Goal: Task Accomplishment & Management: Manage account settings

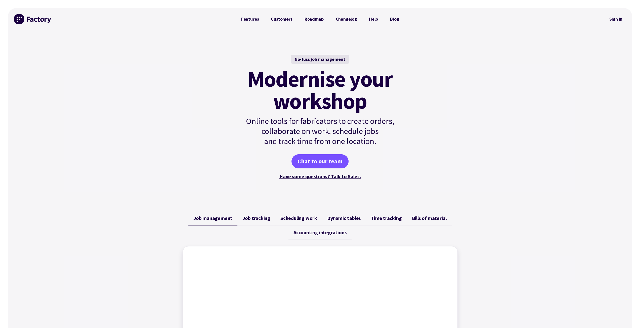
click at [615, 18] on link "Sign in" at bounding box center [615, 19] width 20 height 12
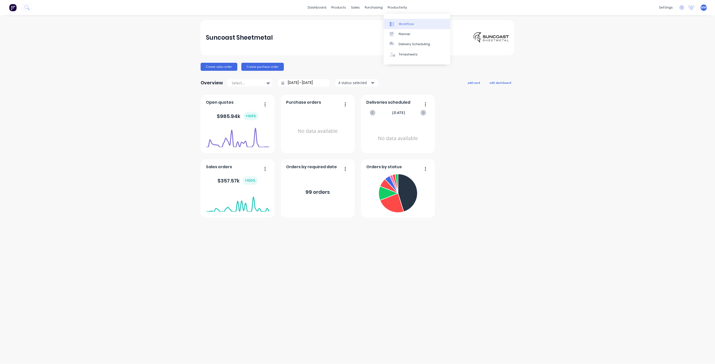
click at [409, 26] on link "Workflow" at bounding box center [417, 24] width 67 height 10
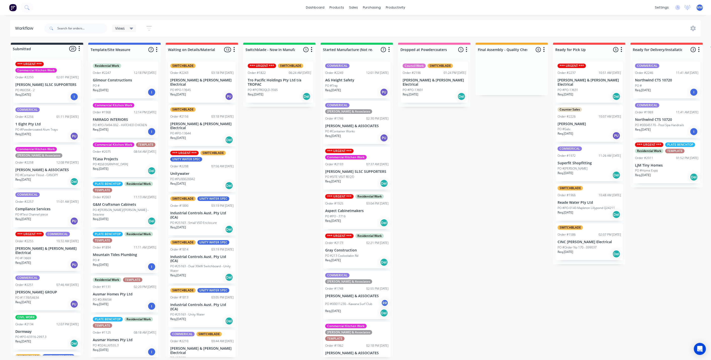
click at [272, 154] on div "Submitted 20 Status colour #273444 hex #273444 Save Cancel Summaries Total orde…" at bounding box center [415, 200] width 838 height 315
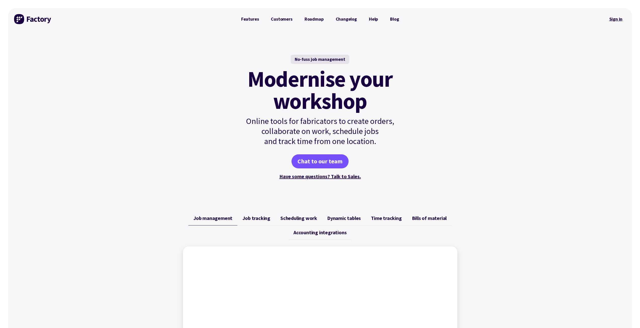
click at [616, 20] on link "Sign in" at bounding box center [615, 19] width 20 height 12
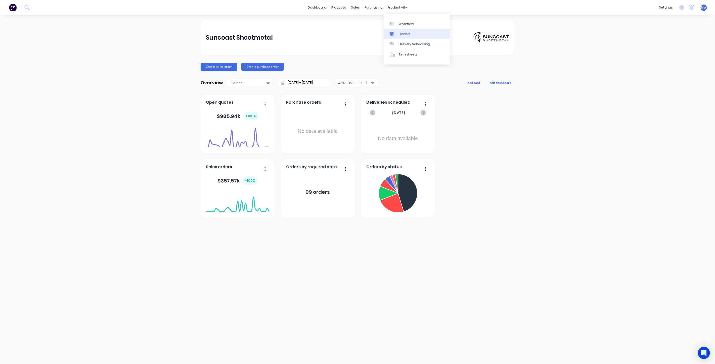
click at [409, 32] on div "Planner" at bounding box center [405, 34] width 12 height 5
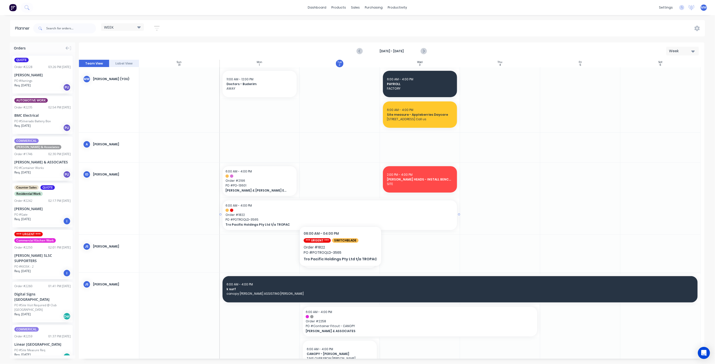
scroll to position [56, 0]
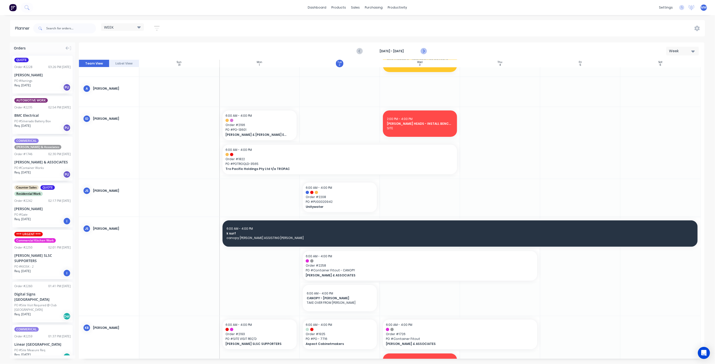
click at [422, 50] on icon "Next page" at bounding box center [423, 51] width 6 height 6
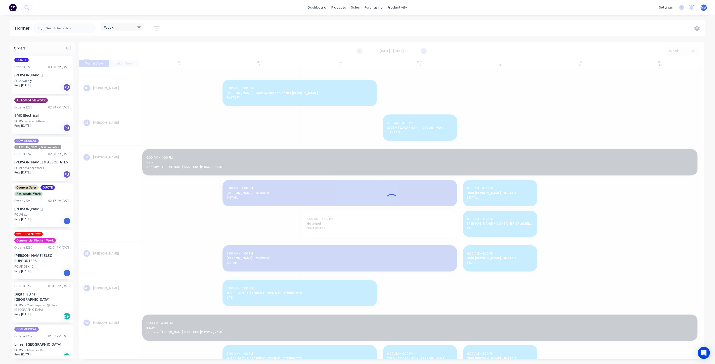
scroll to position [0, 0]
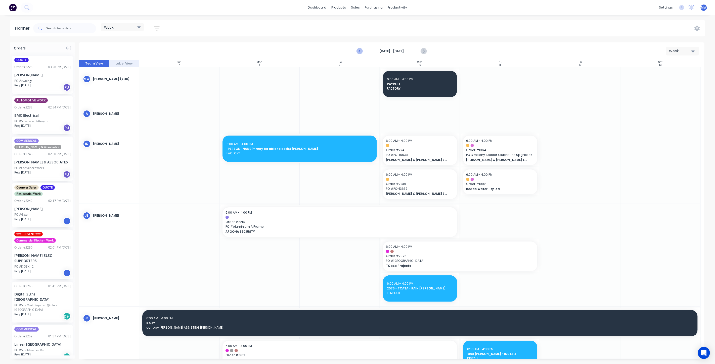
click at [362, 52] on icon "Previous page" at bounding box center [360, 51] width 6 height 6
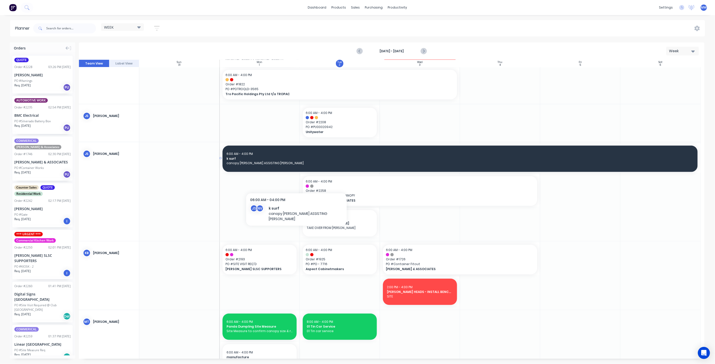
scroll to position [139, 0]
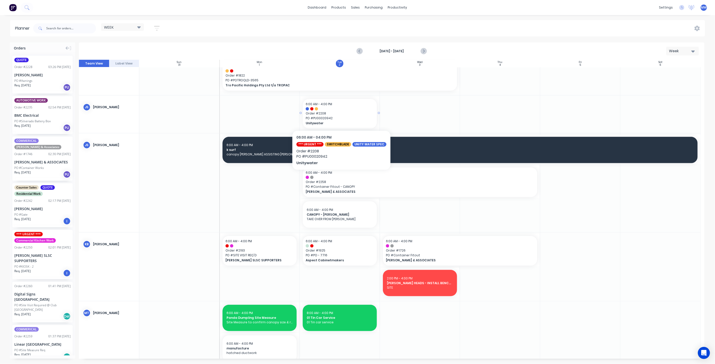
click at [345, 111] on span "Order # 2208" at bounding box center [340, 113] width 68 height 5
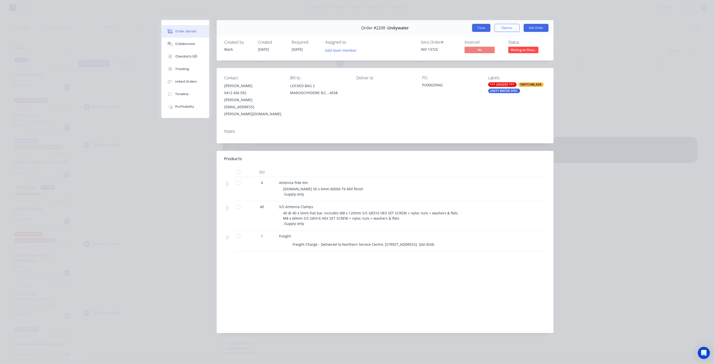
click at [481, 28] on button "Close" at bounding box center [481, 28] width 18 height 8
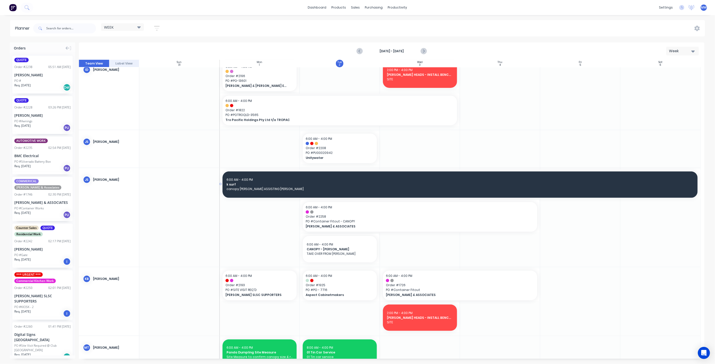
scroll to position [56, 0]
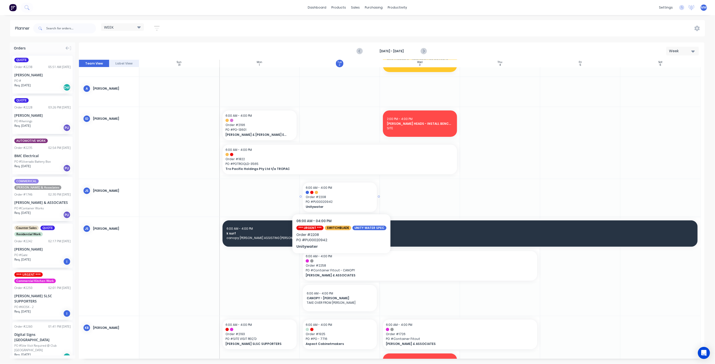
click at [361, 197] on span "Order # 2208" at bounding box center [340, 197] width 68 height 5
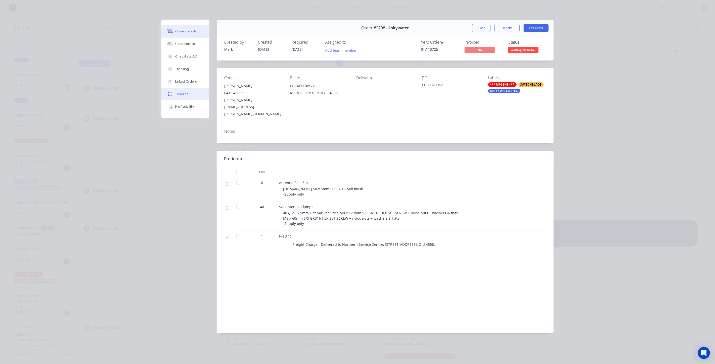
click at [187, 99] on button "Timeline" at bounding box center [185, 94] width 48 height 13
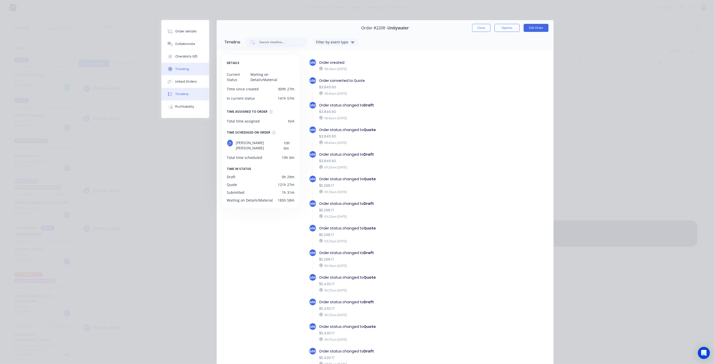
click at [187, 72] on button "Tracking" at bounding box center [185, 69] width 48 height 13
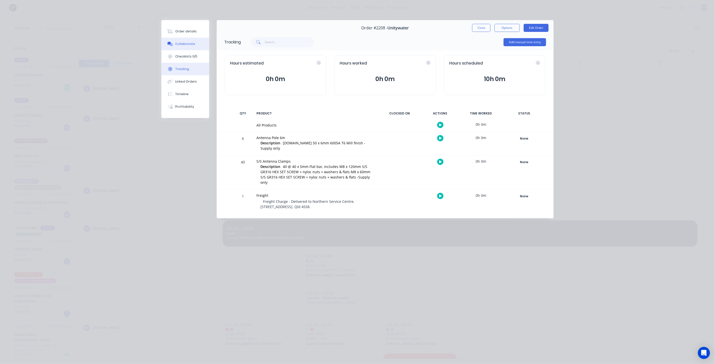
click at [185, 44] on div "Collaborate" at bounding box center [185, 44] width 20 height 5
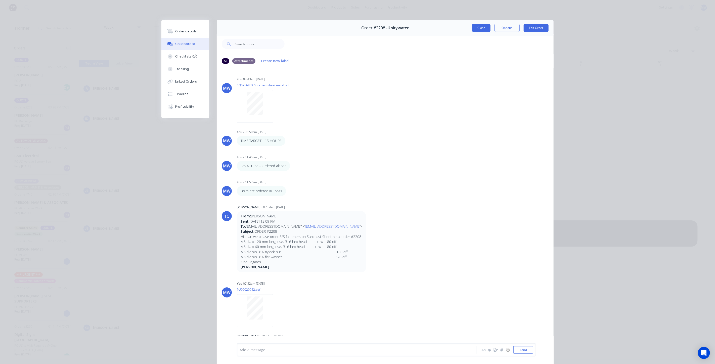
click at [478, 29] on button "Close" at bounding box center [481, 28] width 18 height 8
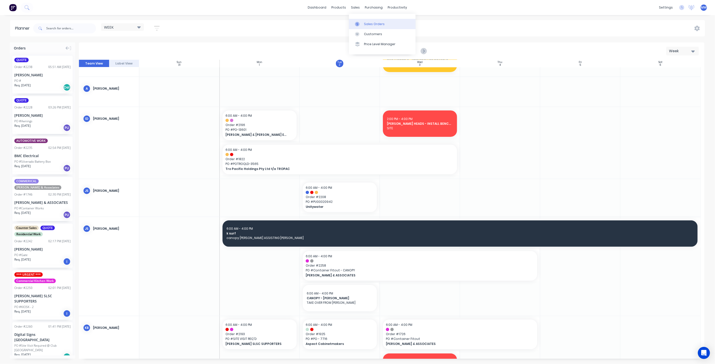
click at [367, 27] on link "Sales Orders" at bounding box center [382, 24] width 67 height 10
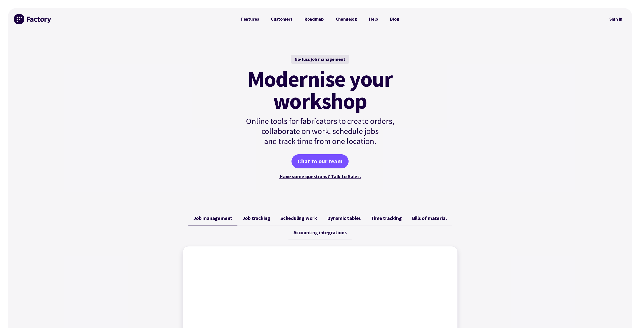
click at [613, 19] on link "Sign in" at bounding box center [615, 19] width 20 height 12
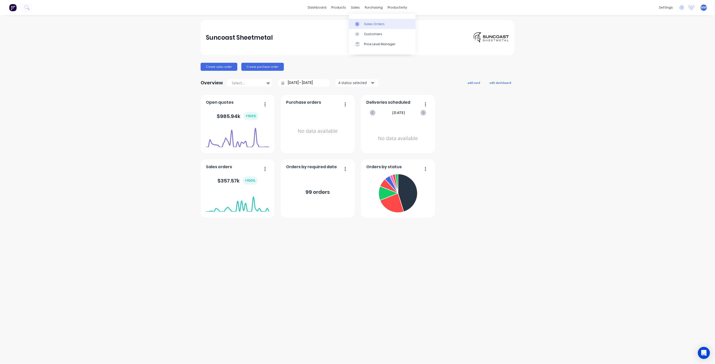
click at [365, 19] on link "Sales Orders" at bounding box center [382, 24] width 67 height 10
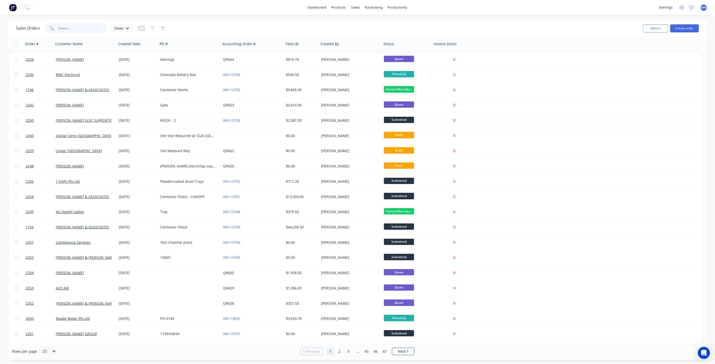
click at [74, 30] on input "text" at bounding box center [82, 28] width 49 height 10
type input "emma"
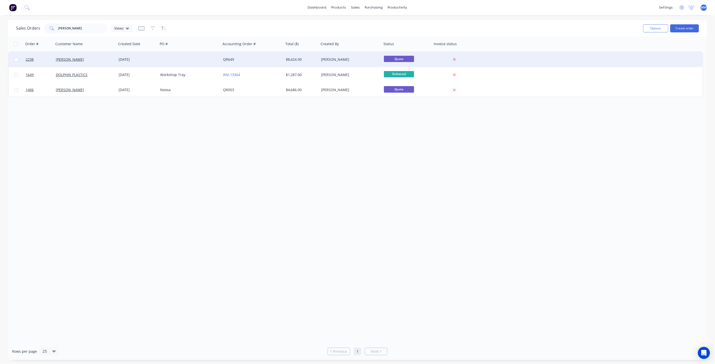
click at [171, 62] on div at bounding box center [189, 59] width 63 height 15
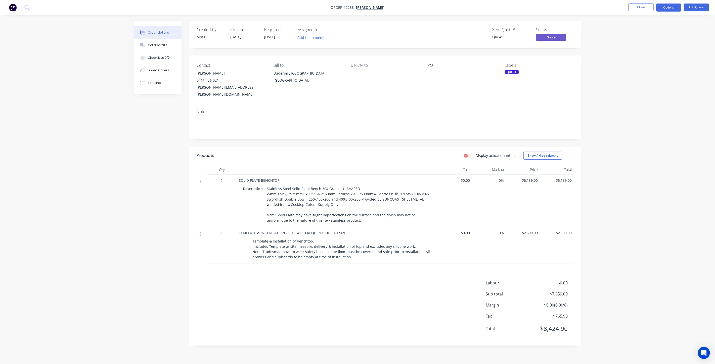
drag, startPoint x: 615, startPoint y: 106, endPoint x: 621, endPoint y: 100, distance: 8.7
click at [615, 106] on div "Order details Collaborate Checklists 0/0 Linked Orders Timeline Order details C…" at bounding box center [357, 182] width 715 height 364
click at [695, 6] on button "Edit Quote" at bounding box center [696, 8] width 25 height 8
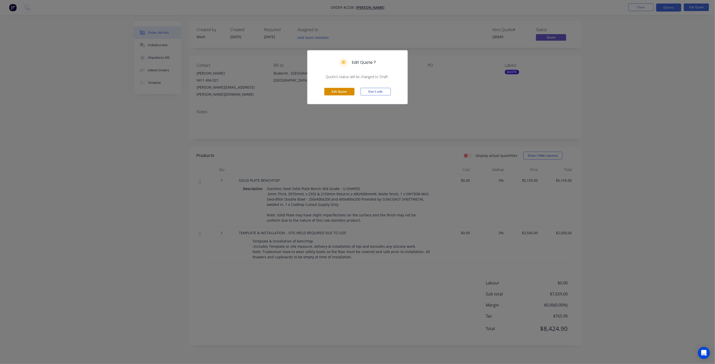
click at [332, 92] on button "Edit Quote" at bounding box center [339, 92] width 30 height 8
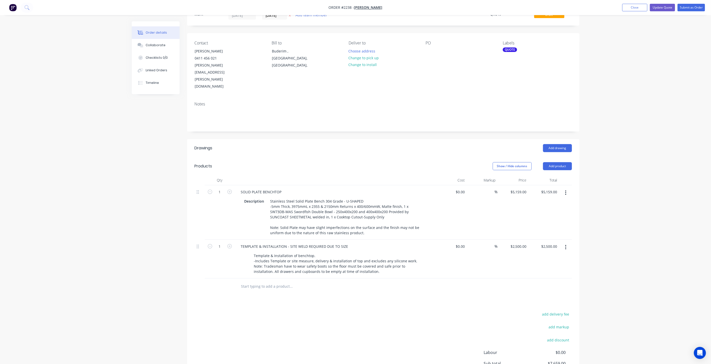
scroll to position [56, 0]
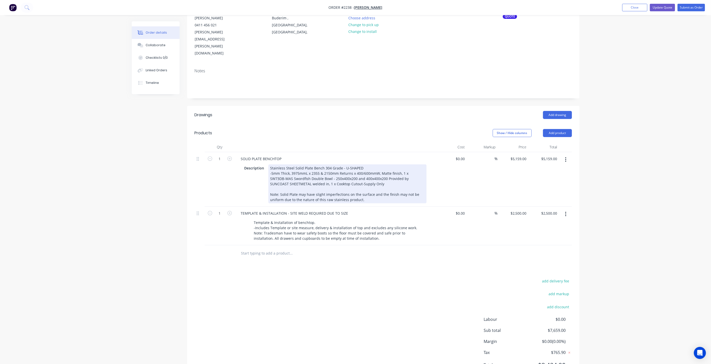
click at [369, 178] on div "Stainless Steel Solid Plate Bench 304 Grade - U-SHAPED -5mm Thick, 3975mmL x 23…" at bounding box center [347, 184] width 158 height 39
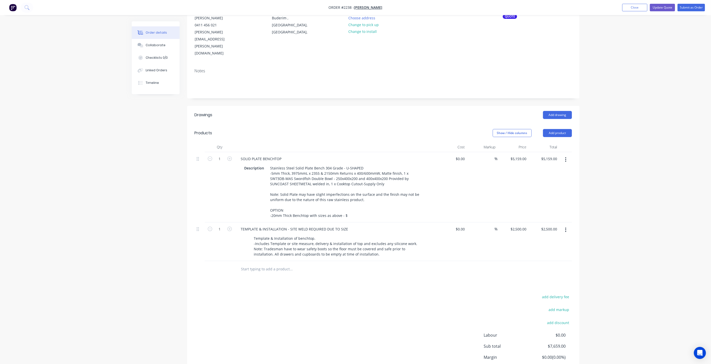
click at [626, 147] on div "Order details Collaborate Checklists 0/0 Linked Orders Timeline Order details C…" at bounding box center [355, 175] width 711 height 462
click at [104, 205] on div "Order details Collaborate Checklists 0/0 Linked Orders Timeline Order details C…" at bounding box center [355, 175] width 711 height 462
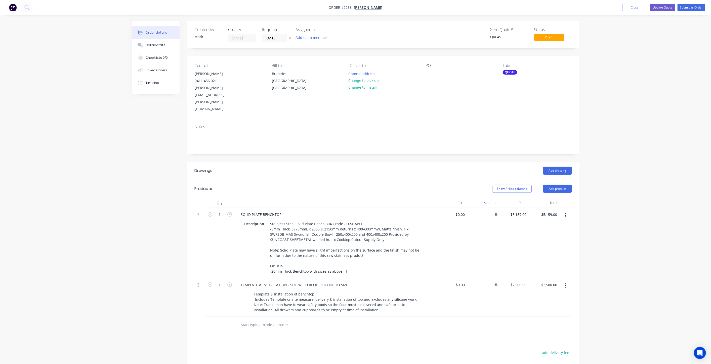
click at [652, 206] on div "Order details Collaborate Checklists 0/0 Linked Orders Timeline Order details C…" at bounding box center [355, 231] width 711 height 462
click at [167, 46] on button "Collaborate" at bounding box center [156, 45] width 48 height 13
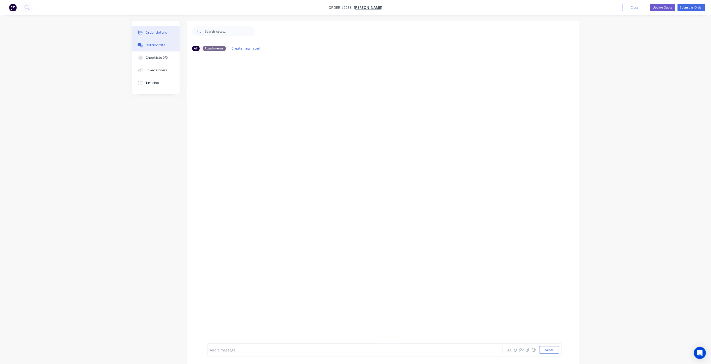
click at [155, 34] on div "Order details" at bounding box center [156, 32] width 21 height 5
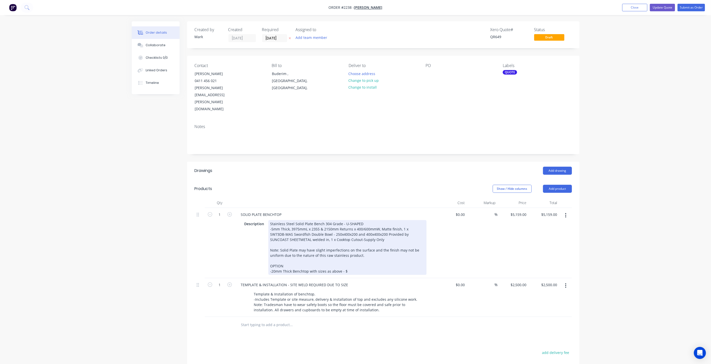
click at [350, 249] on div "Stainless Steel Solid Plate Bench 304 Grade - U-SHAPED -5mm Thick, 3975mmL x 23…" at bounding box center [347, 247] width 158 height 55
click at [348, 250] on div "Stainless Steel Solid Plate Bench 304 Grade - U-SHAPED -5mm Thick, 3975mmL x 23…" at bounding box center [347, 247] width 158 height 55
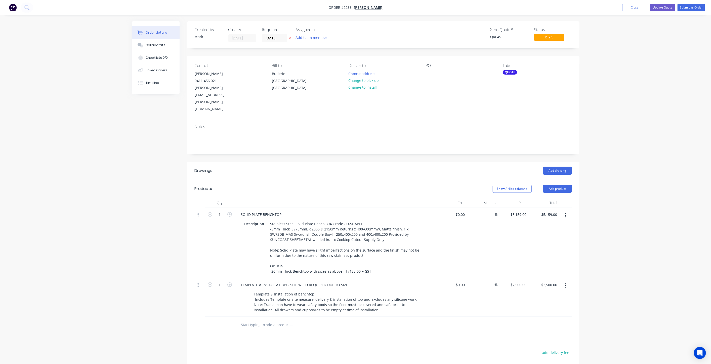
click at [510, 228] on div "$5,159.00 $5,159.00" at bounding box center [512, 243] width 31 height 70
click at [651, 195] on div "Order details Collaborate Checklists 0/0 Linked Orders Timeline Order details C…" at bounding box center [355, 231] width 711 height 462
click at [625, 207] on div "Order details Collaborate Checklists 0/0 Linked Orders Timeline Order details C…" at bounding box center [355, 231] width 711 height 462
click at [159, 43] on button "Collaborate" at bounding box center [156, 45] width 48 height 13
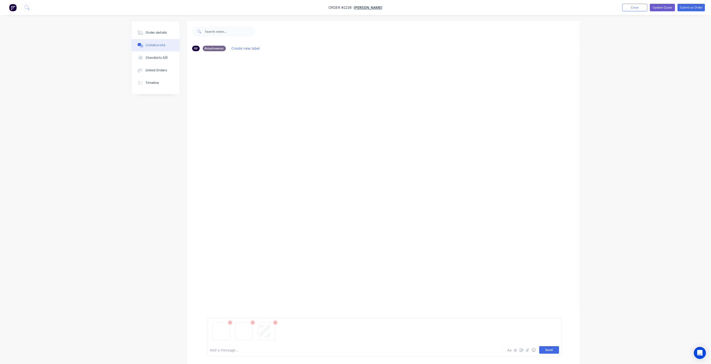
click at [555, 352] on button "Send" at bounding box center [549, 351] width 20 height 8
click at [160, 34] on div "Order details" at bounding box center [156, 32] width 21 height 5
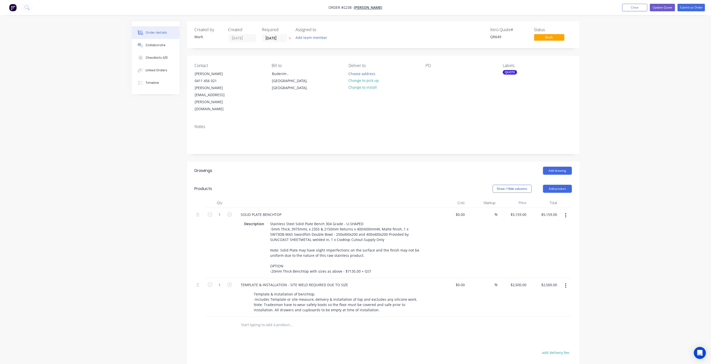
drag, startPoint x: 90, startPoint y: 180, endPoint x: 166, endPoint y: 168, distance: 76.3
click at [90, 180] on div "Order details Collaborate Checklists 0/0 Linked Orders Timeline Order details C…" at bounding box center [355, 231] width 711 height 462
click at [627, 150] on div "Order details Collaborate Checklists 0/0 Linked Orders Timeline Order details C…" at bounding box center [355, 231] width 711 height 462
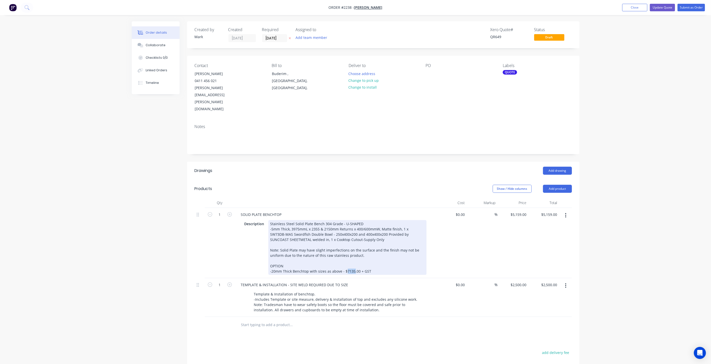
drag, startPoint x: 345, startPoint y: 249, endPoint x: 352, endPoint y: 251, distance: 6.7
click at [352, 251] on div "Stainless Steel Solid Plate Bench 304 Grade - U-SHAPED -5mm Thick, 3975mmL x 23…" at bounding box center [347, 247] width 158 height 55
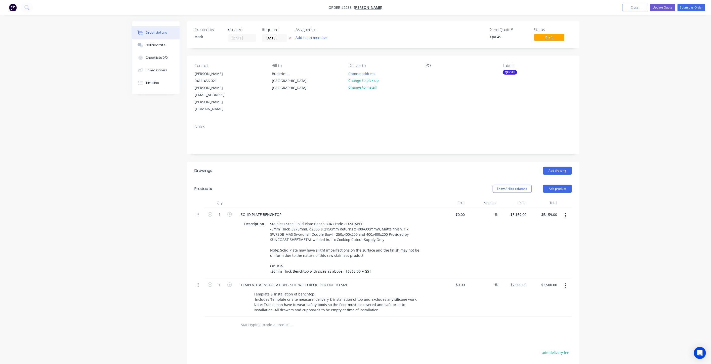
click at [627, 221] on div "Order details Collaborate Checklists 0/0 Linked Orders Timeline Order details C…" at bounding box center [355, 231] width 711 height 462
click at [660, 7] on button "Update Quote" at bounding box center [661, 8] width 25 height 8
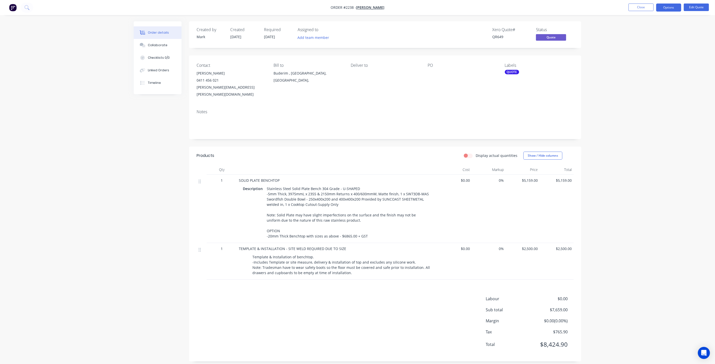
drag, startPoint x: 622, startPoint y: 86, endPoint x: 652, endPoint y: 21, distance: 71.6
click at [622, 84] on div "Order details Collaborate Checklists 0/0 Linked Orders Timeline Order details C…" at bounding box center [357, 184] width 715 height 369
click at [642, 6] on button "Close" at bounding box center [640, 8] width 25 height 8
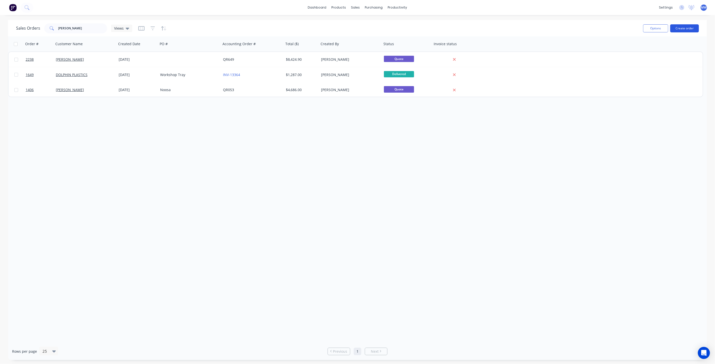
click at [679, 29] on button "Create order" at bounding box center [684, 28] width 29 height 8
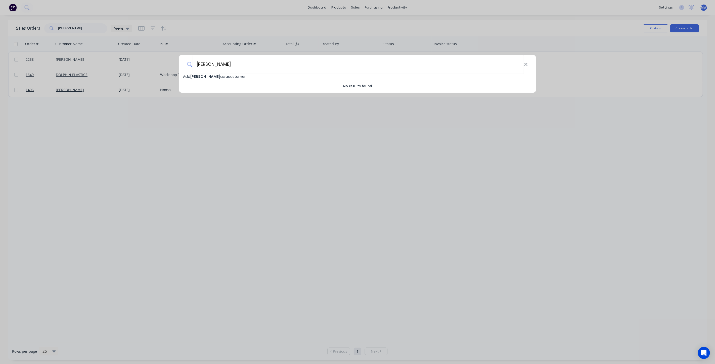
type input "Jerry Harvey"
click at [219, 75] on span "Add Jerry Harvey as a customer" at bounding box center [214, 76] width 63 height 5
select select "AU"
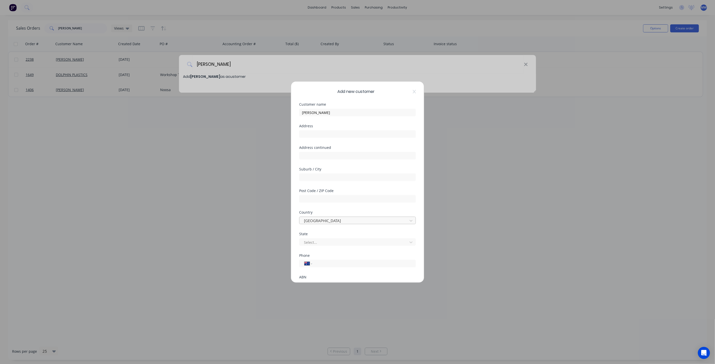
scroll to position [44, 0]
click at [329, 220] on input "tel" at bounding box center [363, 220] width 95 height 6
type input "0412 266 204"
click at [301, 259] on div at bounding box center [301, 258] width 10 height 10
click at [338, 269] on button "Save" at bounding box center [342, 272] width 28 height 8
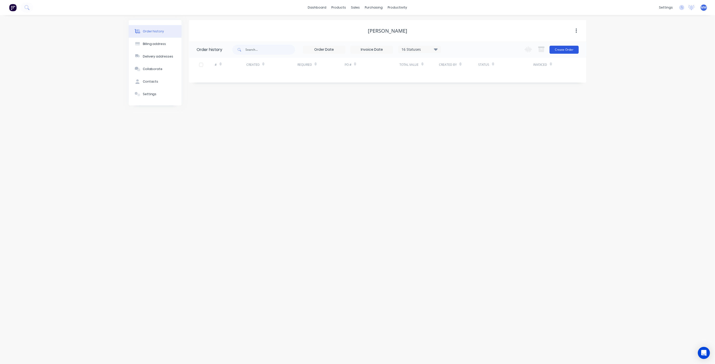
click at [561, 49] on button "Create Order" at bounding box center [563, 50] width 29 height 8
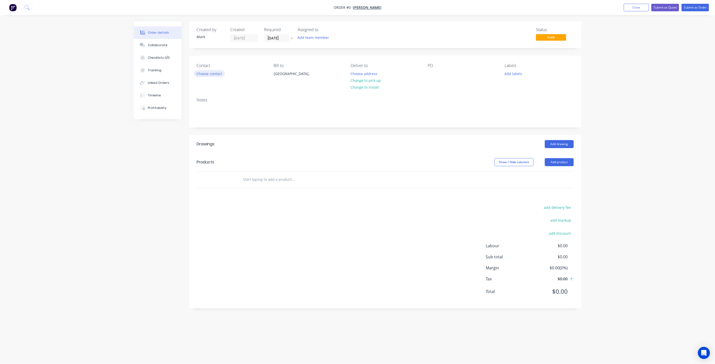
click at [214, 76] on button "Choose contact" at bounding box center [209, 73] width 31 height 7
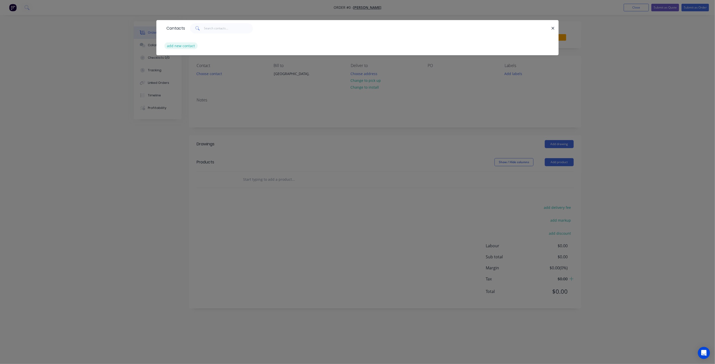
click at [184, 47] on button "add new contact" at bounding box center [180, 45] width 33 height 7
select select "AU"
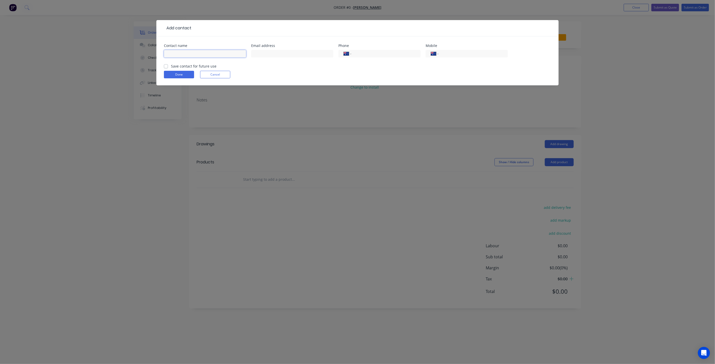
click at [182, 55] on input "text" at bounding box center [205, 54] width 82 height 8
type input "Jerry Harvey"
click at [266, 53] on input "text" at bounding box center [292, 54] width 82 height 8
click at [261, 54] on input "text" at bounding box center [292, 54] width 82 height 8
paste input "Admin <admin@aceair.au>"
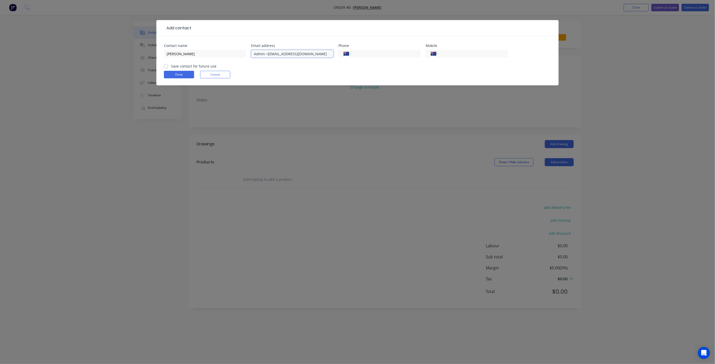
drag, startPoint x: 267, startPoint y: 54, endPoint x: 251, endPoint y: 53, distance: 16.9
click at [251, 53] on div "Contact name Jerry Harvey Email address Admin <admin@aceair.au Phone Internatio…" at bounding box center [357, 54] width 387 height 20
type input "admin@aceair.au"
click at [375, 54] on input "tel" at bounding box center [385, 54] width 60 height 6
click at [470, 54] on input "tel" at bounding box center [472, 54] width 60 height 6
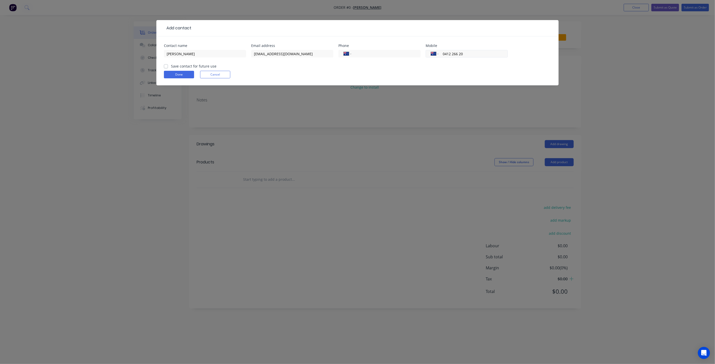
type input "0412 266 204"
click button "Done" at bounding box center [179, 75] width 30 height 8
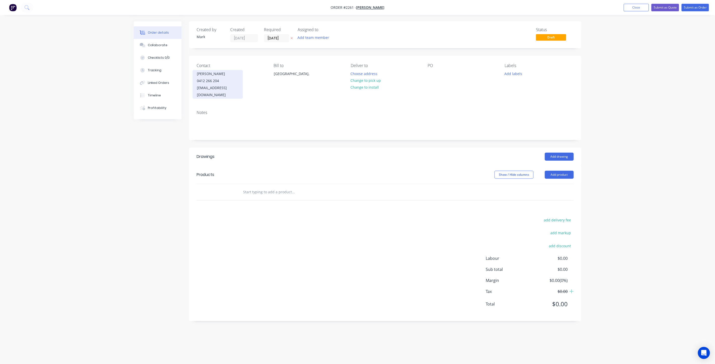
click at [213, 85] on div "admin@aceair.au" at bounding box center [218, 91] width 42 height 14
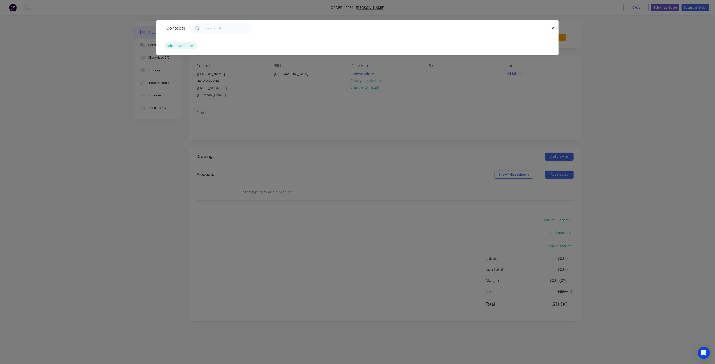
click at [191, 45] on button "add new contact" at bounding box center [180, 45] width 33 height 7
select select "AU"
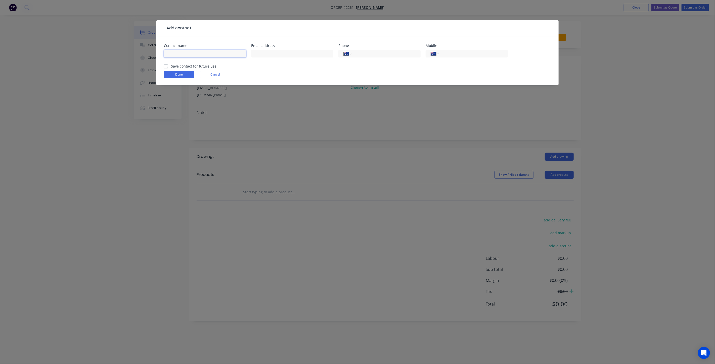
click at [198, 53] on input "text" at bounding box center [205, 54] width 82 height 8
type input "Jerry Harvey"
click at [273, 52] on input "text" at bounding box center [292, 54] width 82 height 8
type input "admin@aceair.au"
click at [470, 53] on input "tel" at bounding box center [472, 54] width 60 height 6
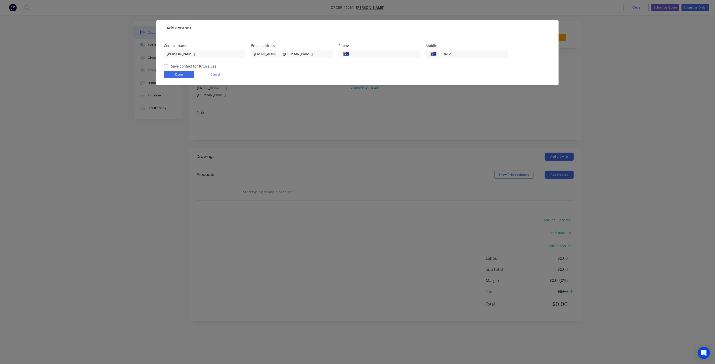
type input "0412 266 204"
drag, startPoint x: 166, startPoint y: 65, endPoint x: 170, endPoint y: 68, distance: 5.0
click at [171, 65] on label "Save contact for future use" at bounding box center [193, 66] width 45 height 5
click at [166, 65] on input "Save contact for future use" at bounding box center [166, 66] width 4 height 5
checkbox input "true"
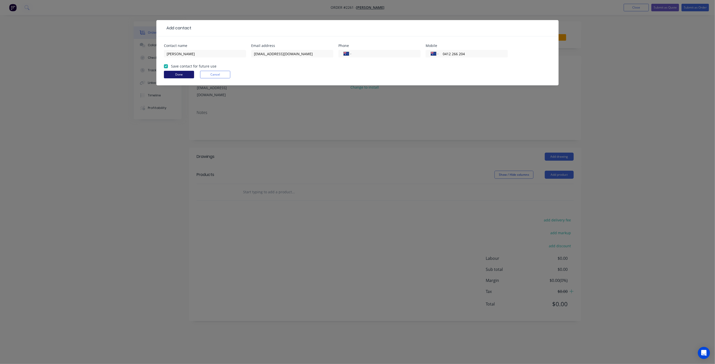
click at [174, 73] on button "Done" at bounding box center [179, 75] width 30 height 8
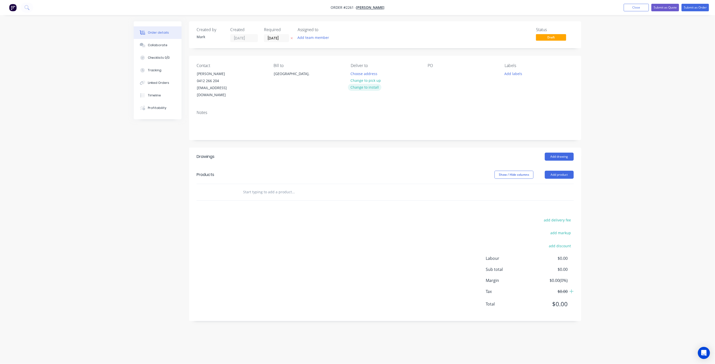
click at [368, 86] on button "Change to install" at bounding box center [365, 87] width 34 height 7
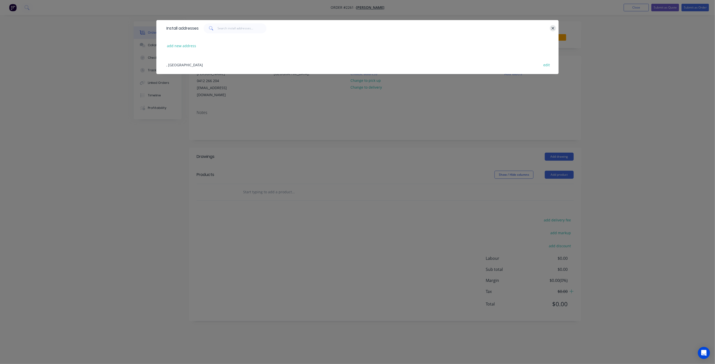
click at [553, 28] on icon "button" at bounding box center [552, 28] width 3 height 3
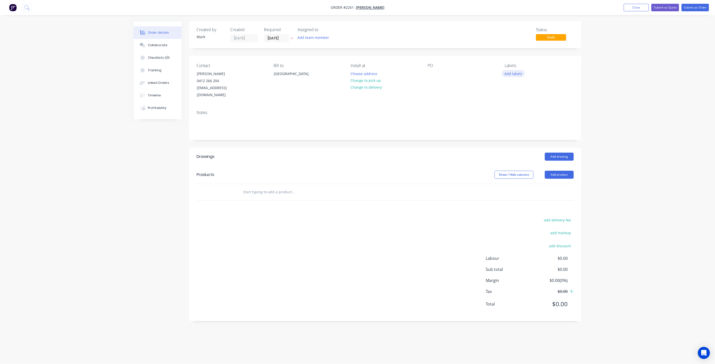
click at [511, 73] on button "Add labels" at bounding box center [513, 73] width 23 height 7
click at [515, 113] on div at bounding box center [514, 112] width 10 height 10
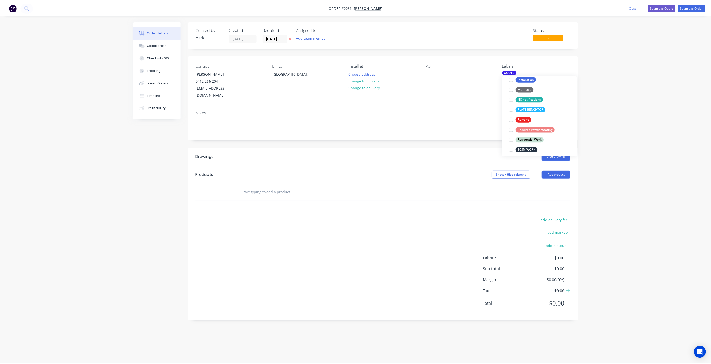
scroll to position [7, 0]
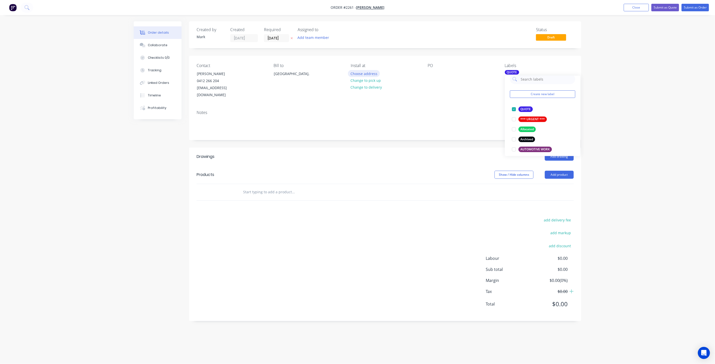
click at [364, 74] on button "Choose address" at bounding box center [364, 73] width 32 height 7
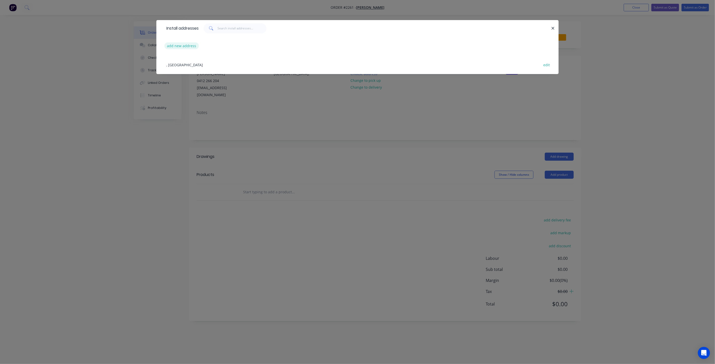
click at [183, 45] on button "add new address" at bounding box center [181, 45] width 34 height 7
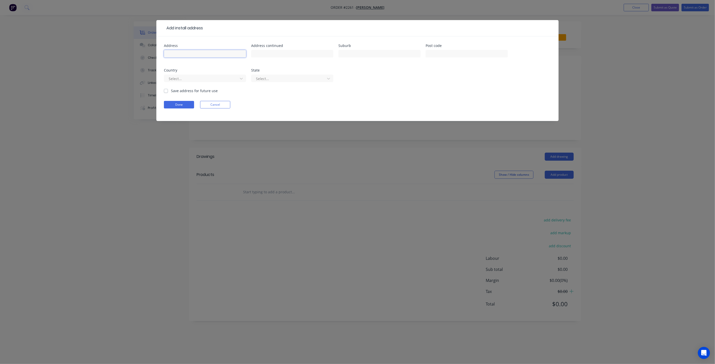
click at [177, 55] on input "text" at bounding box center [205, 54] width 82 height 8
type input "5 Quail Court"
click at [357, 53] on input "text" at bounding box center [379, 54] width 82 height 8
type input "Bokarina"
click at [440, 55] on input "text" at bounding box center [467, 54] width 82 height 8
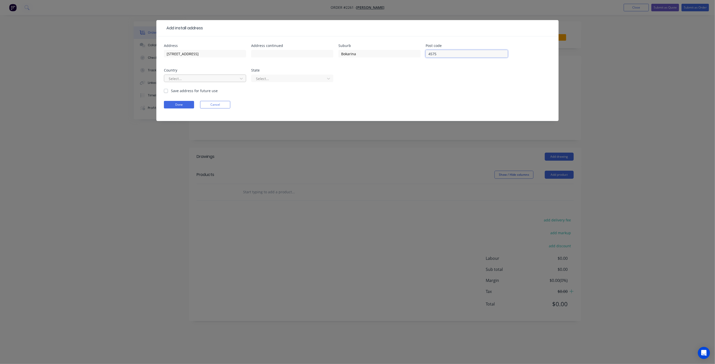
type input "4575"
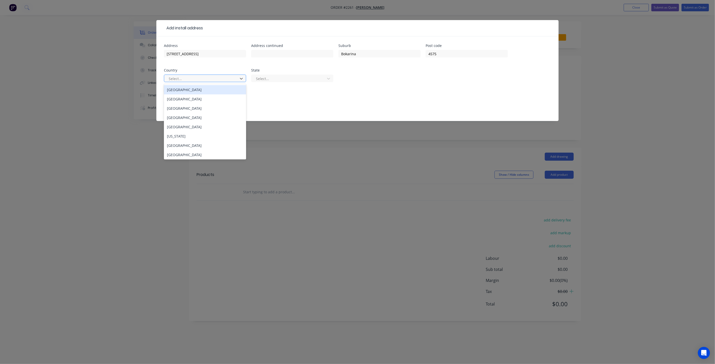
click at [212, 78] on div at bounding box center [201, 79] width 67 height 6
click at [205, 92] on div "Australia" at bounding box center [205, 89] width 82 height 9
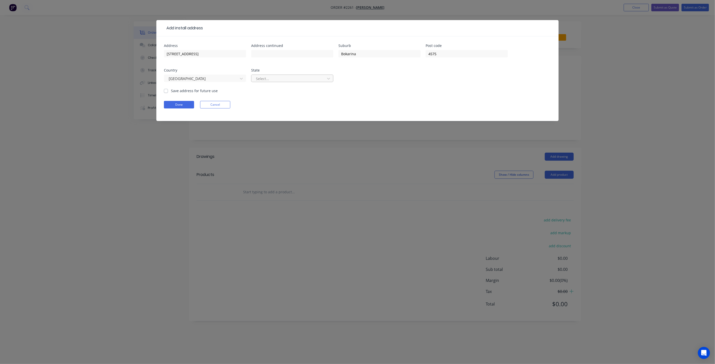
click at [267, 79] on div at bounding box center [288, 79] width 67 height 6
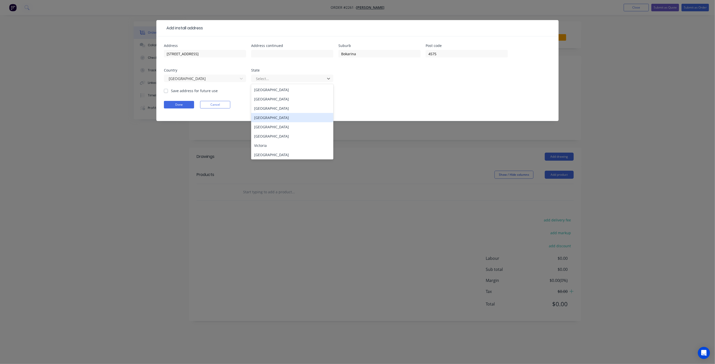
click at [273, 118] on div "Queensland" at bounding box center [292, 117] width 82 height 9
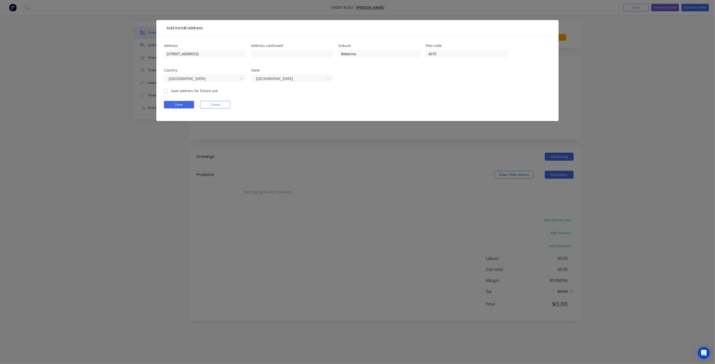
click at [171, 90] on label "Save address for future use" at bounding box center [194, 90] width 47 height 5
click at [167, 90] on input "Save address for future use" at bounding box center [166, 90] width 4 height 5
checkbox input "true"
click at [173, 103] on button "Done" at bounding box center [179, 105] width 30 height 8
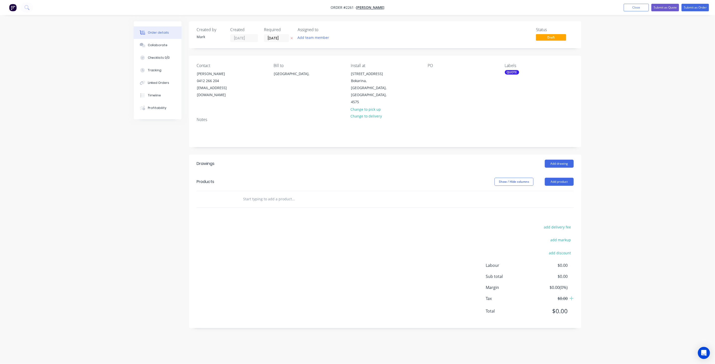
click at [270, 191] on div at bounding box center [327, 199] width 181 height 16
click at [268, 194] on input "text" at bounding box center [293, 199] width 101 height 10
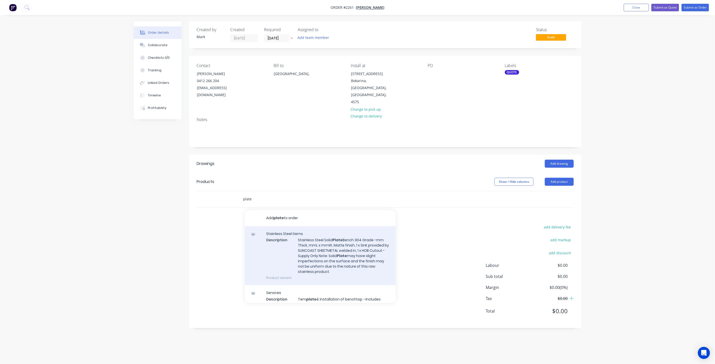
type input "plate"
click at [349, 246] on div "Stainless Steel items Description Stainless Steel Solid Plate Bench 304 Grade -…" at bounding box center [320, 255] width 151 height 59
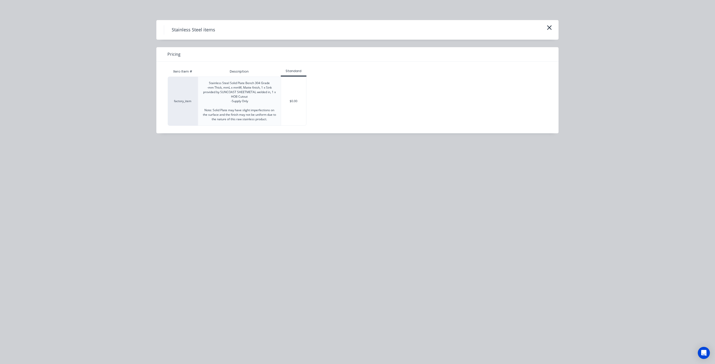
click at [293, 91] on div "$0.00" at bounding box center [293, 101] width 25 height 49
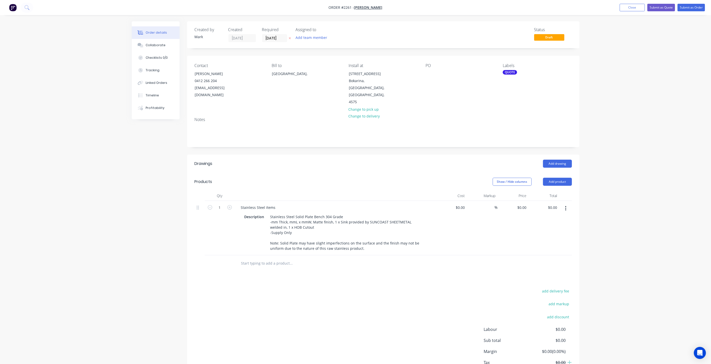
click at [272, 259] on input "text" at bounding box center [291, 264] width 101 height 10
type input "l"
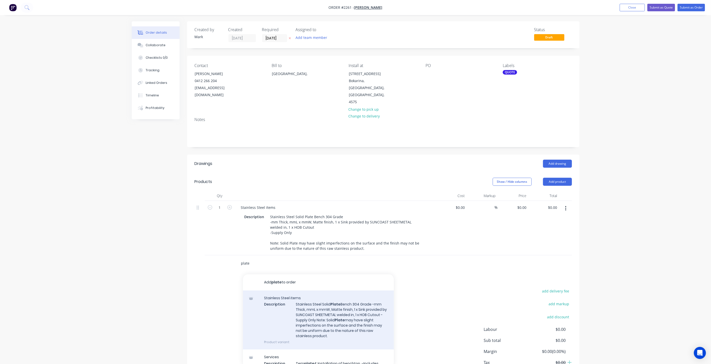
type input "plate"
click at [324, 299] on div "Stainless Steel items Description Stainless Steel Solid Plate Bench 304 Grade -…" at bounding box center [318, 320] width 151 height 59
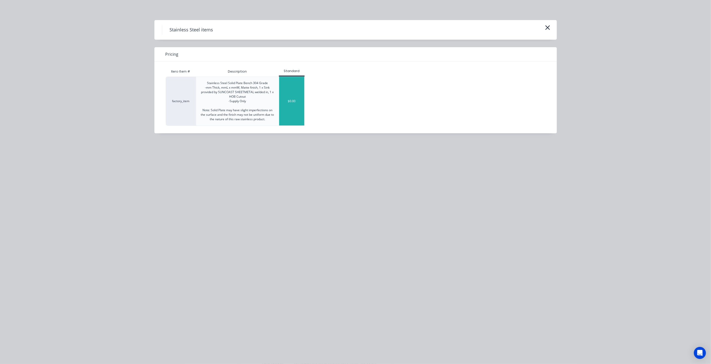
click at [292, 97] on div "$0.00" at bounding box center [291, 101] width 25 height 49
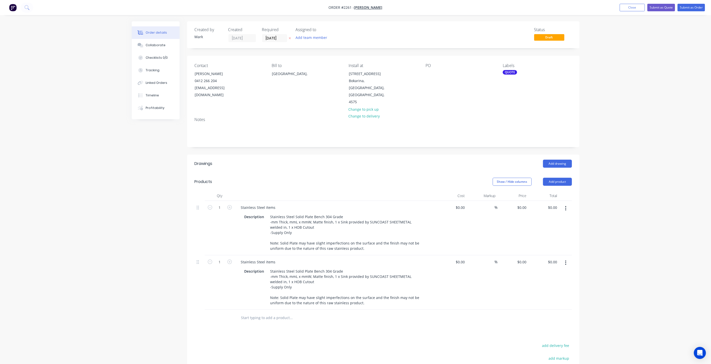
click at [276, 313] on input "text" at bounding box center [291, 318] width 101 height 10
type input "plate"
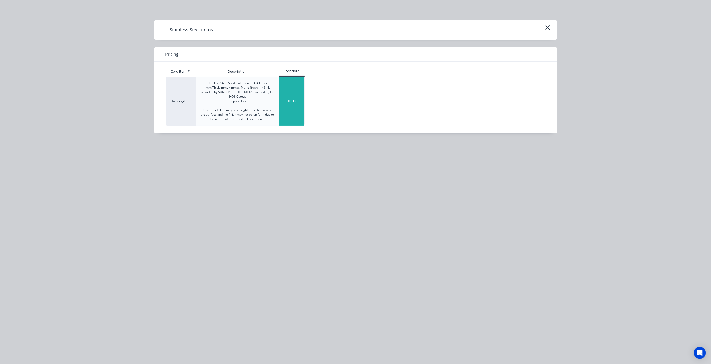
click at [287, 97] on div "$0.00" at bounding box center [291, 101] width 25 height 49
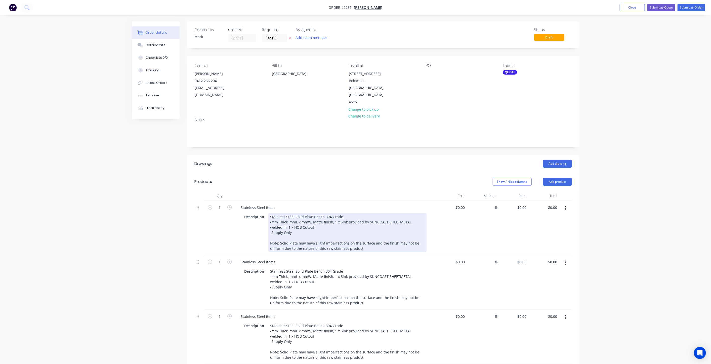
scroll to position [56, 0]
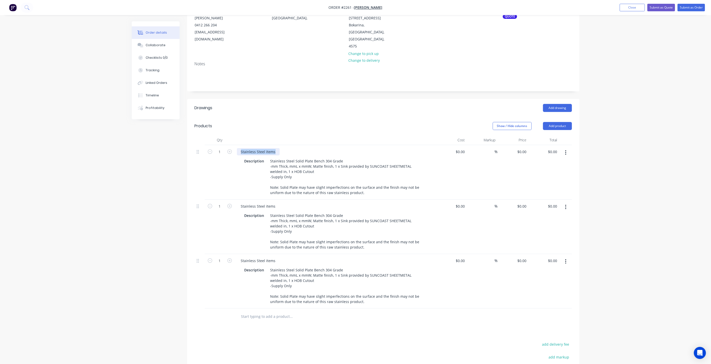
drag, startPoint x: 274, startPoint y: 135, endPoint x: 185, endPoint y: 136, distance: 89.0
click at [185, 136] on div "Created by Mark Created 02/09/25 Required 02/09/25 Assigned to Add team member …" at bounding box center [355, 210] width 447 height 488
drag, startPoint x: 282, startPoint y: 136, endPoint x: 233, endPoint y: 139, distance: 49.4
click at [233, 145] on div "1 SOLID PLATE BENCHTOP Description Stainless Steel Solid Plate Bench 304 Grade …" at bounding box center [383, 172] width 377 height 55
copy div "SOLID PLATE BENCHTOP"
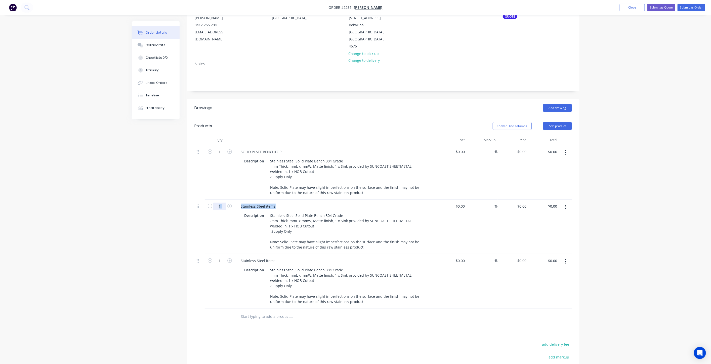
drag, startPoint x: 276, startPoint y: 191, endPoint x: 214, endPoint y: 189, distance: 61.8
click at [214, 200] on div "1 Stainless Steel items Description Stainless Steel Solid Plate Bench 304 Grade…" at bounding box center [383, 227] width 377 height 55
paste div
drag, startPoint x: 274, startPoint y: 247, endPoint x: 187, endPoint y: 247, distance: 87.2
click at [186, 247] on div "Created by Mark Created 02/09/25 Required 02/09/25 Assigned to Add team member …" at bounding box center [355, 210] width 447 height 488
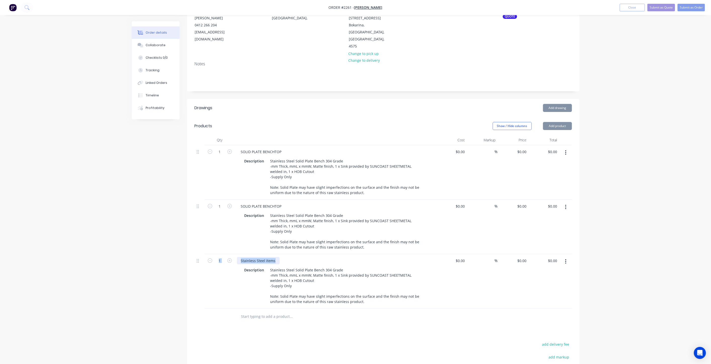
paste div
click at [107, 258] on div "Order details Collaborate Checklists 0/0 Tracking Linked Orders Timeline Profit…" at bounding box center [355, 198] width 711 height 509
click at [133, 186] on div "Created by Mark Created 02/09/25 Required 02/09/25 Assigned to Add team member …" at bounding box center [355, 210] width 447 height 488
click at [163, 46] on div "Collaborate" at bounding box center [156, 45] width 20 height 5
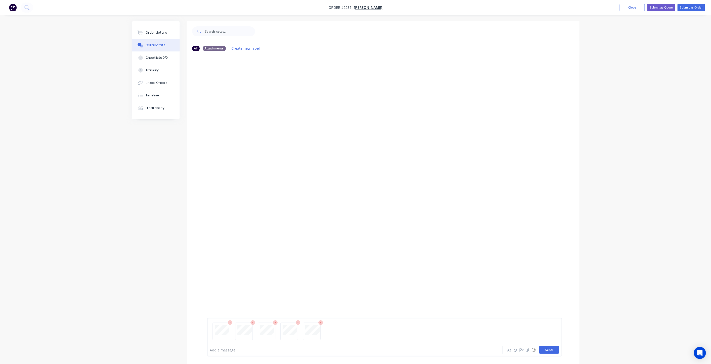
click at [546, 352] on button "Send" at bounding box center [549, 351] width 20 height 8
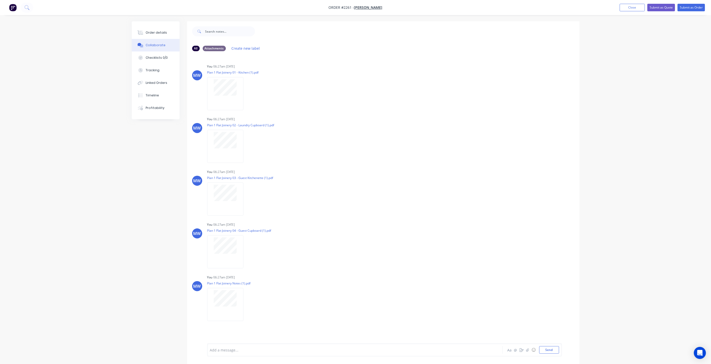
click at [133, 171] on div "All Attachments Create new label MW You 06:27am 02/09/25 Plan 1 Flat Joinery 01…" at bounding box center [355, 196] width 447 height 351
click at [565, 107] on div "MW You 06:27am 02/09/25 Plan 1 Flat Joinery 01 - Kitchen (1).pdf Labels Downloa…" at bounding box center [383, 85] width 392 height 45
click at [164, 30] on button "Order details" at bounding box center [156, 32] width 48 height 13
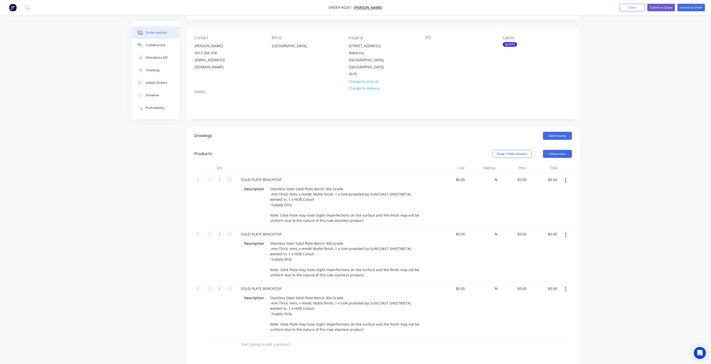
scroll to position [56, 0]
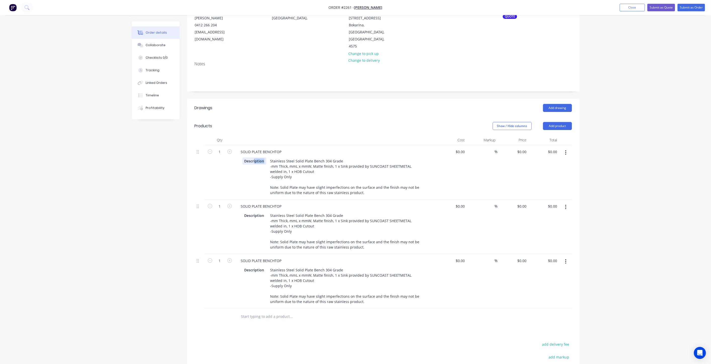
drag, startPoint x: 254, startPoint y: 146, endPoint x: 221, endPoint y: 146, distance: 33.2
click at [229, 146] on div "1 SOLID PLATE BENCHTOP Description Stainless Steel Solid Plate Bench 304 Grade …" at bounding box center [383, 172] width 377 height 55
click at [253, 157] on div "Description Stainless Steel Solid Plate Bench 304 Grade -mm Thick, mmL x mmW, M…" at bounding box center [335, 177] width 197 height 40
click at [252, 158] on div "Description" at bounding box center [254, 161] width 24 height 7
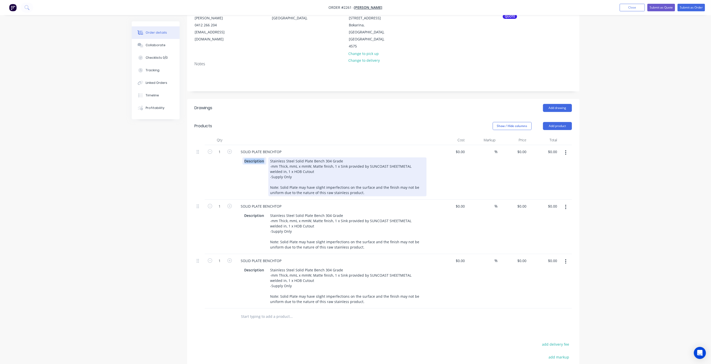
drag, startPoint x: 245, startPoint y: 146, endPoint x: 268, endPoint y: 146, distance: 23.9
click at [268, 158] on div "Description Stainless Steel Solid Plate Bench 304 Grade -mm Thick, mmL x mmW, M…" at bounding box center [334, 177] width 184 height 39
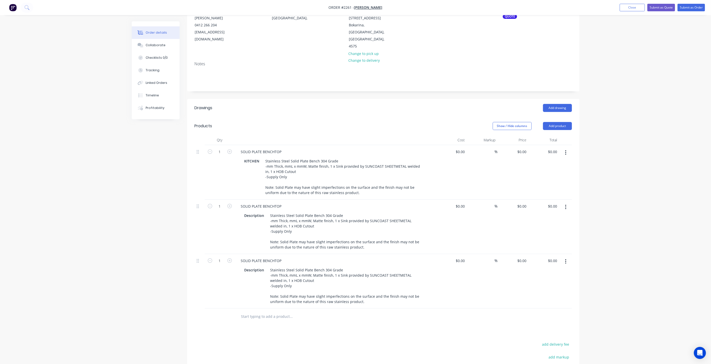
click at [272, 312] on input "text" at bounding box center [291, 317] width 101 height 10
type input "plate"
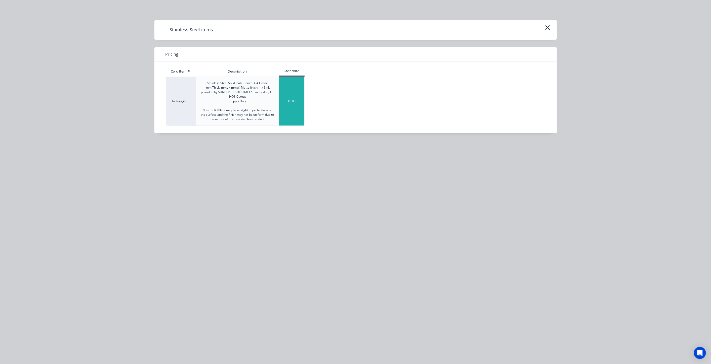
click at [290, 114] on div "$0.00" at bounding box center [291, 101] width 25 height 49
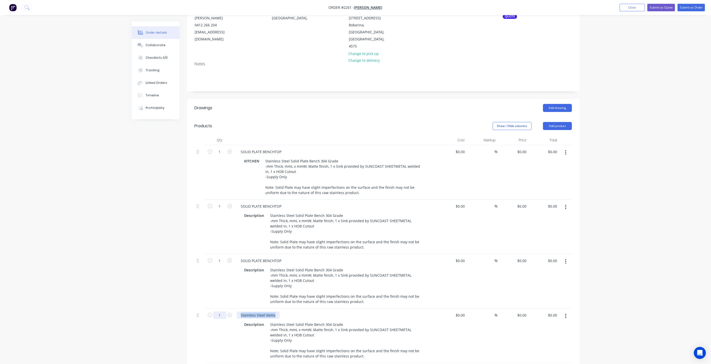
drag, startPoint x: 274, startPoint y: 299, endPoint x: 220, endPoint y: 300, distance: 54.5
click at [220, 309] on div "1 Stainless Steel items Description Stainless Steel Solid Plate Bench 304 Grade…" at bounding box center [383, 336] width 377 height 55
drag, startPoint x: 161, startPoint y: 262, endPoint x: 171, endPoint y: 242, distance: 22.0
click at [158, 259] on div "Created by Mark Created 02/09/25 Required 02/09/25 Assigned to Add team member …" at bounding box center [355, 237] width 447 height 542
drag, startPoint x: 244, startPoint y: 201, endPoint x: 266, endPoint y: 203, distance: 22.4
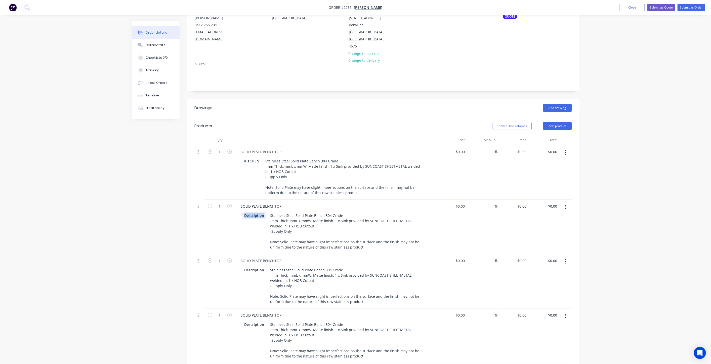
click at [266, 212] on div "Description Stainless Steel Solid Plate Bench 304 Grade -mm Thick, mmL x mmW, M…" at bounding box center [334, 231] width 184 height 39
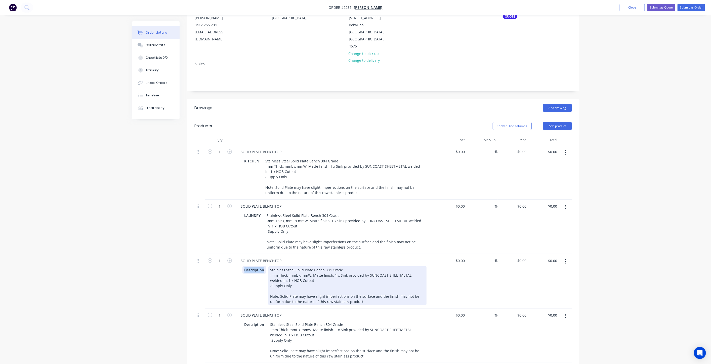
drag, startPoint x: 268, startPoint y: 255, endPoint x: 281, endPoint y: 254, distance: 12.3
click at [281, 267] on div "Description Stainless Steel Solid Plate Bench 304 Grade -mm Thick, mmL x mmW, M…" at bounding box center [334, 286] width 184 height 39
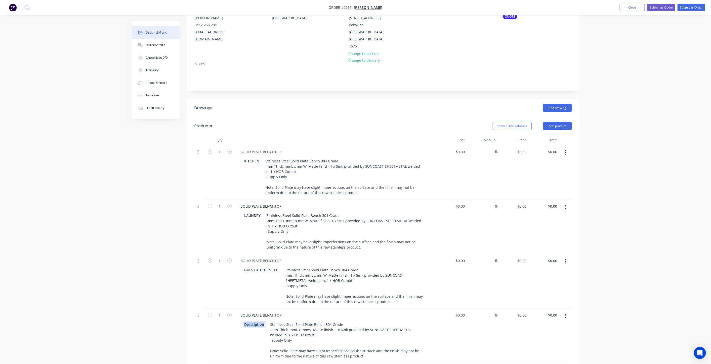
drag, startPoint x: 263, startPoint y: 309, endPoint x: 238, endPoint y: 309, distance: 25.1
click at [238, 320] on div "Description Stainless Steel Solid Plate Bench 304 Grade -mm Thick, mmL x mmW, M…" at bounding box center [335, 340] width 197 height 40
click at [153, 211] on div "Created by Mark Created 02/09/25 Required 02/09/25 Assigned to Add team member …" at bounding box center [355, 237] width 447 height 542
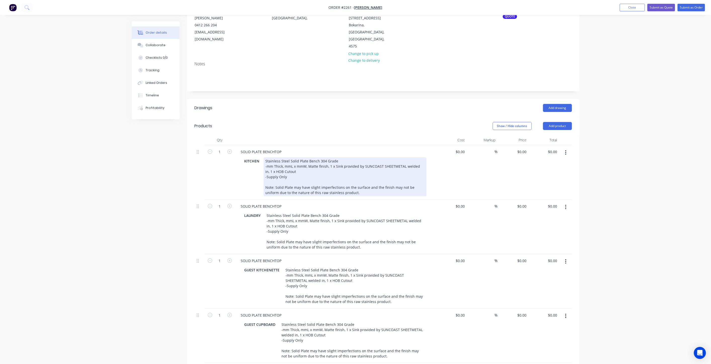
click at [316, 158] on div "Stainless Steel Solid Plate Bench 304 Grade -mm Thick, mmL x mmW, Matte finish,…" at bounding box center [344, 177] width 163 height 39
drag, startPoint x: 266, startPoint y: 154, endPoint x: 265, endPoint y: 150, distance: 3.8
click at [266, 158] on div "Stainless Steel Solid Plate Bench 304 Grade -mm Thick, mmL x mmW, Matte finish,…" at bounding box center [344, 177] width 163 height 39
click at [265, 158] on div "Stainless Steel Solid Plate Bench 304 Grade -mm Thick, mmL x mmW, Matte finish,…" at bounding box center [344, 177] width 163 height 39
click at [302, 158] on div "Stainless Steel Solid Plate Bench 304 Grade U-SHAPE -5mm Thick, mmL x mmW, Matt…" at bounding box center [344, 177] width 163 height 39
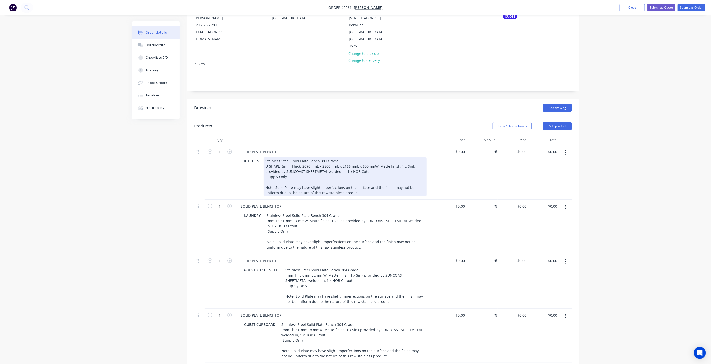
click at [388, 158] on div "Stainless Steel Solid Plate Bench 304 Grade U-SHAPE -5mm Thick, 2090mmL x 2800m…" at bounding box center [344, 177] width 163 height 39
click at [401, 158] on div "Stainless Steel Solid Plate Bench 304 Grade U-SHAPE -5mm Thick, 2090mmL x 2800m…" at bounding box center [344, 177] width 163 height 39
drag, startPoint x: 364, startPoint y: 163, endPoint x: 369, endPoint y: 161, distance: 4.9
click at [364, 162] on div "Stainless Steel Solid Plate Bench 304 Grade U-SHAPE -5mm Thick, 2090mmL x 2800m…" at bounding box center [344, 177] width 163 height 39
drag, startPoint x: 401, startPoint y: 151, endPoint x: 327, endPoint y: 156, distance: 74.3
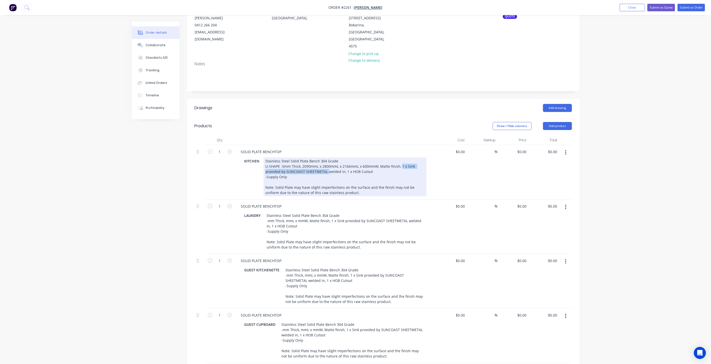
click at [327, 158] on div "Stainless Steel Solid Plate Bench 304 Grade U-SHAPE -5mm Thick, 2090mmL x 2800m…" at bounding box center [344, 177] width 163 height 39
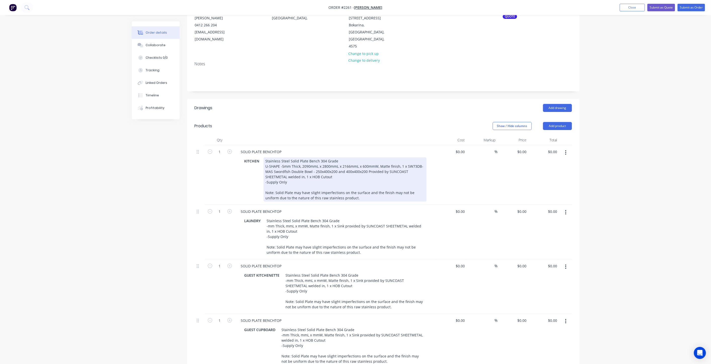
click at [339, 163] on div "Stainless Steel Solid Plate Bench 304 Grade U-SHAPE -5mm Thick, 2090mmL x 2800m…" at bounding box center [344, 180] width 163 height 44
drag, startPoint x: 312, startPoint y: 162, endPoint x: 318, endPoint y: 163, distance: 6.1
click at [318, 163] on div "Stainless Steel Solid Plate Bench 304 Grade U-SHAPE -5mm Thick, 2090mmL x 2800m…" at bounding box center [344, 180] width 163 height 44
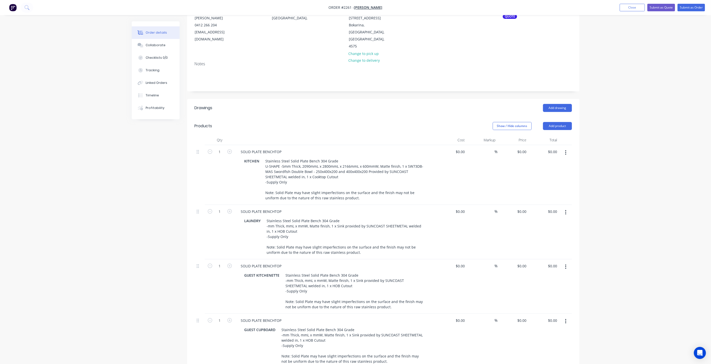
click at [144, 208] on div "Created by Mark Created 02/09/25 Required 02/09/25 Assigned to Add team member …" at bounding box center [355, 240] width 447 height 548
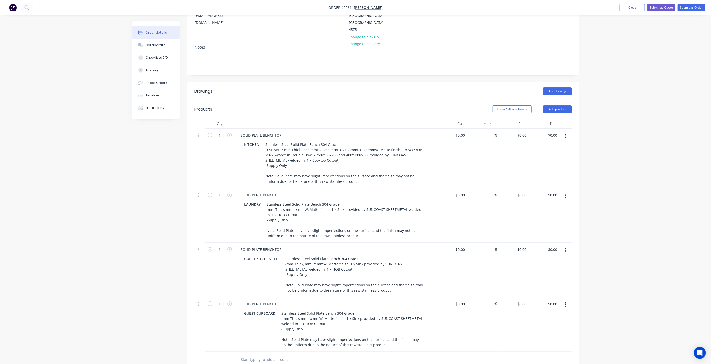
scroll to position [84, 0]
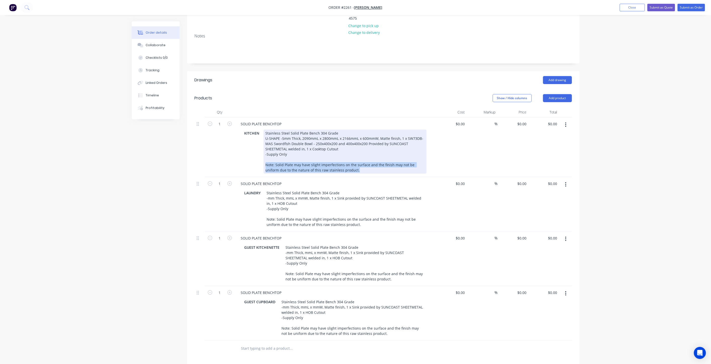
drag, startPoint x: 266, startPoint y: 150, endPoint x: 393, endPoint y: 157, distance: 127.1
click at [393, 157] on div "Stainless Steel Solid Plate Bench 304 Grade U-SHAPE -5mm Thick, 2090mmL x 2800m…" at bounding box center [344, 152] width 163 height 44
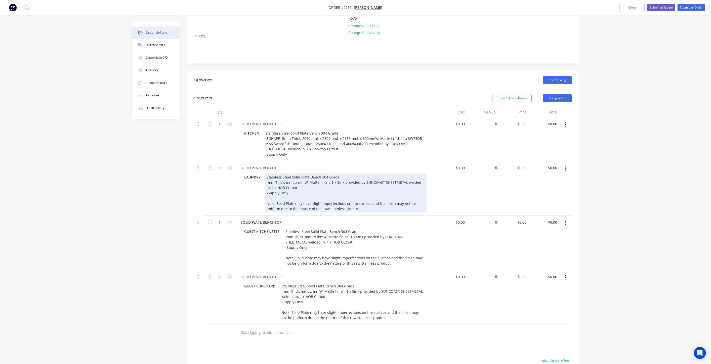
drag, startPoint x: 289, startPoint y: 191, endPoint x: 282, endPoint y: 195, distance: 8.0
click at [289, 191] on div "Stainless Steel Solid Plate Bench 304 Grade -mm Thick, mmL x mmW, Matte finish,…" at bounding box center [346, 193] width 162 height 39
drag, startPoint x: 267, startPoint y: 198, endPoint x: 372, endPoint y: 204, distance: 104.4
click at [372, 204] on div "Stainless Steel Solid Plate Bench 304 Grade -mm Thick, mmL x mmW, Matte finish,…" at bounding box center [346, 193] width 162 height 39
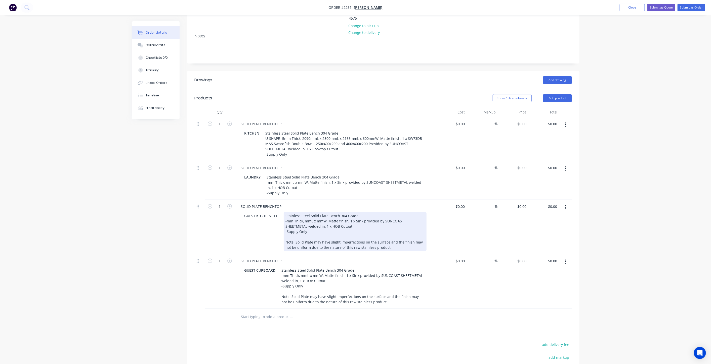
click at [304, 249] on div "Stainless Steel Solid Plate Bench 304 Grade -mm Thick, mmL x mmW, Matte finish,…" at bounding box center [355, 231] width 143 height 39
drag, startPoint x: 285, startPoint y: 248, endPoint x: 383, endPoint y: 256, distance: 98.6
click at [383, 251] on div "Stainless Steel Solid Plate Bench 304 Grade -mm Thick, mmL x mmW, Matte finish,…" at bounding box center [355, 231] width 143 height 39
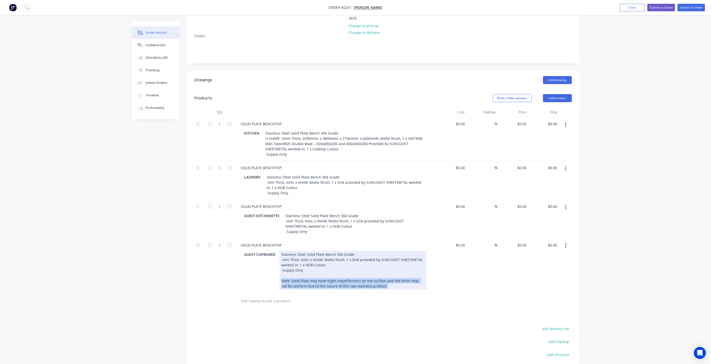
drag, startPoint x: 280, startPoint y: 298, endPoint x: 391, endPoint y: 305, distance: 111.6
click at [391, 290] on div "Stainless Steel Solid Plate Bench 304 Grade -mm Thick, mmL x mmW, Matte finish,…" at bounding box center [352, 270] width 147 height 39
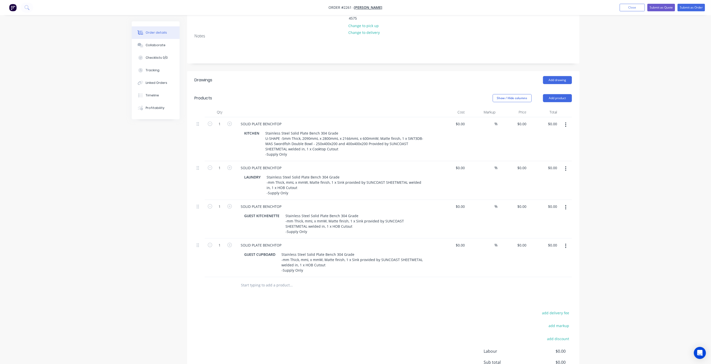
click at [124, 277] on div "Order details Collaborate Checklists 0/0 Tracking Linked Orders Timeline Profit…" at bounding box center [355, 169] width 711 height 506
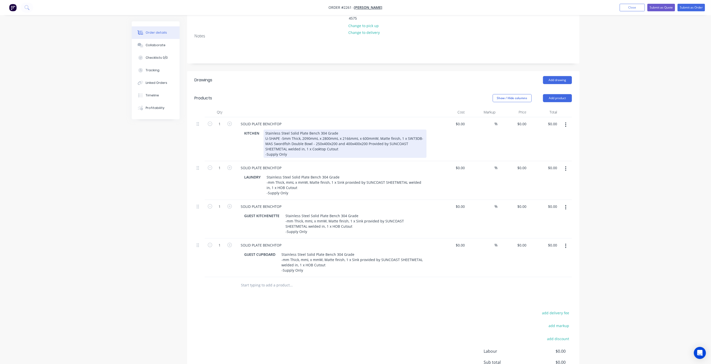
click at [292, 141] on div "Stainless Steel Solid Plate Bench 304 Grade U-SHAPE -5mm Thick, 2090mmL x 2800m…" at bounding box center [344, 144] width 163 height 28
click at [340, 132] on div "Stainless Steel Solid Plate Bench 304 Grade U-SHAPE -5mm Thick, 2090mmL x 2800m…" at bounding box center [344, 144] width 163 height 28
click at [340, 135] on div "Stainless Steel Solid Plate Bench 304 Grade U-SHAPE -5mm Thick, 2090mmL x 2800m…" at bounding box center [344, 144] width 163 height 28
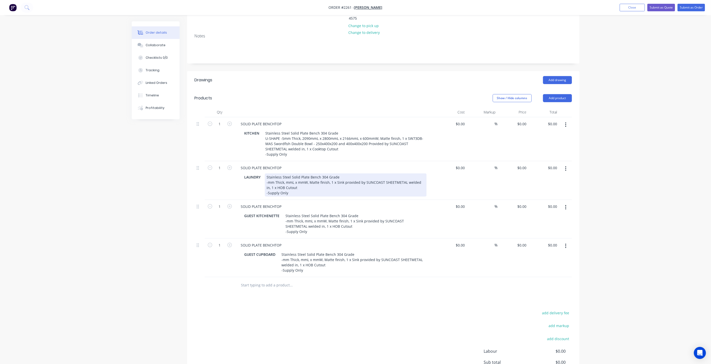
click at [269, 179] on div "Stainless Steel Solid Plate Bench 304 Grade -mm Thick, mmL x mmW, Matte finish,…" at bounding box center [346, 185] width 162 height 23
click at [353, 178] on div "Stainless Steel Solid Plate Bench 304 Grade -5mm Thick, 1042mmL x 650mmW, Matte…" at bounding box center [346, 185] width 162 height 23
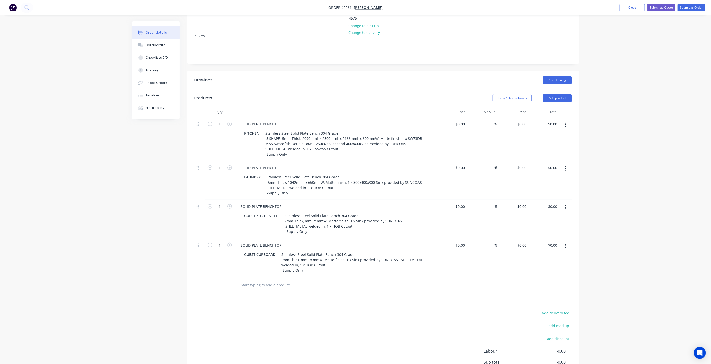
click at [152, 196] on div "Created by Mark Created 02/09/25 Required 02/09/25 Assigned to Add team member …" at bounding box center [355, 180] width 447 height 484
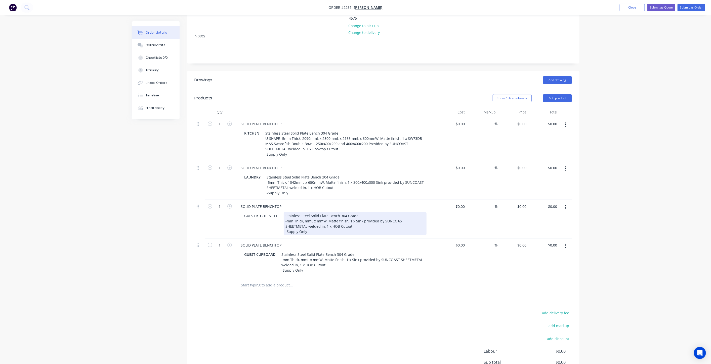
click at [297, 231] on div "Stainless Steel Solid Plate Bench 304 Grade -mm Thick, mmL x mmW, Matte finish,…" at bounding box center [355, 223] width 143 height 23
click at [287, 227] on div "Stainless Steel Solid Plate Bench 304 Grade -mm Thick, mmL x mmW, Matte finish,…" at bounding box center [355, 223] width 143 height 23
click at [371, 227] on div "Stainless Steel Solid Plate Bench 304 Grade -5mm Thick, 1900mmL x 600mmW, Matte…" at bounding box center [355, 223] width 143 height 23
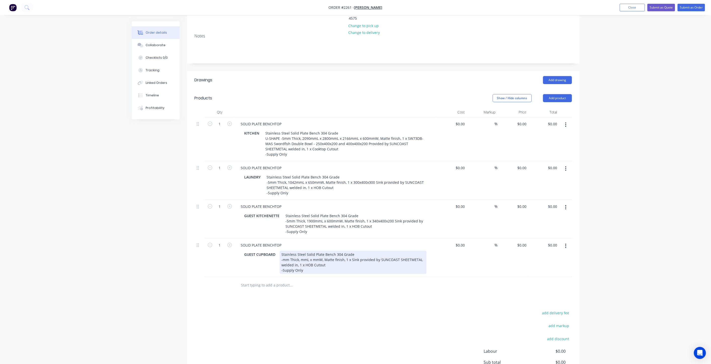
click at [306, 274] on div "Stainless Steel Solid Plate Bench 304 Grade -mm Thick, mmL x mmW, Matte finish,…" at bounding box center [352, 262] width 147 height 23
click at [283, 274] on div "Stainless Steel Solid Plate Bench 304 Grade -mm Thick, mmL x mmW, Matte finish,…" at bounding box center [352, 262] width 147 height 23
drag, startPoint x: 359, startPoint y: 277, endPoint x: 359, endPoint y: 283, distance: 6.3
click at [359, 274] on div "Stainless Steel Solid Plate Bench 304 Grade -5mm Thick, 750mmL x 850mmW, Matte …" at bounding box center [352, 262] width 147 height 23
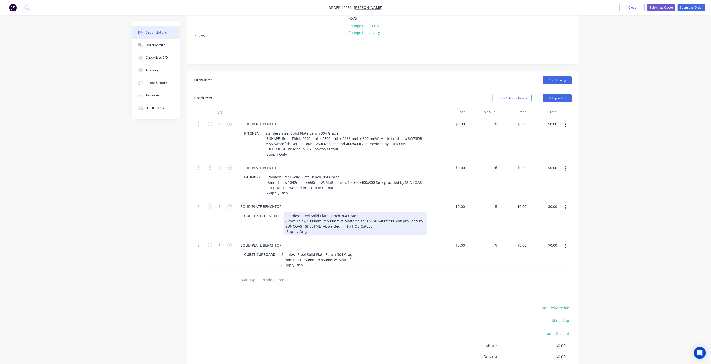
click at [372, 231] on div "Stainless Steel Solid Plate Bench 304 Grade -5mm Thick, 1900mmL x 600mmW, Matte…" at bounding box center [355, 223] width 143 height 23
click at [367, 235] on div "Stainless Steel Solid Plate Bench 304 Grade -5mm Thick, 1900mmL x 600mmW, Matte…" at bounding box center [355, 223] width 143 height 23
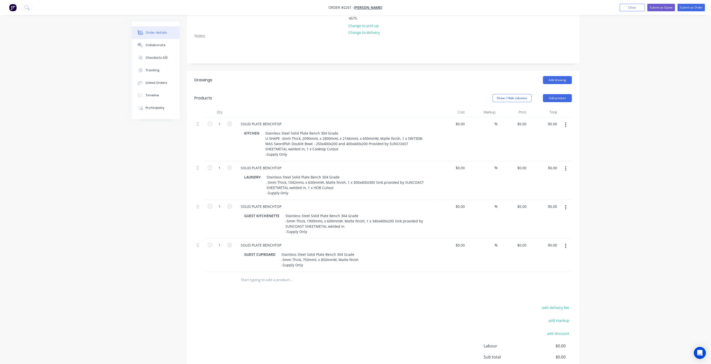
click at [121, 196] on div "Order details Collaborate Checklists 0/0 Tracking Linked Orders Timeline Profit…" at bounding box center [355, 166] width 711 height 500
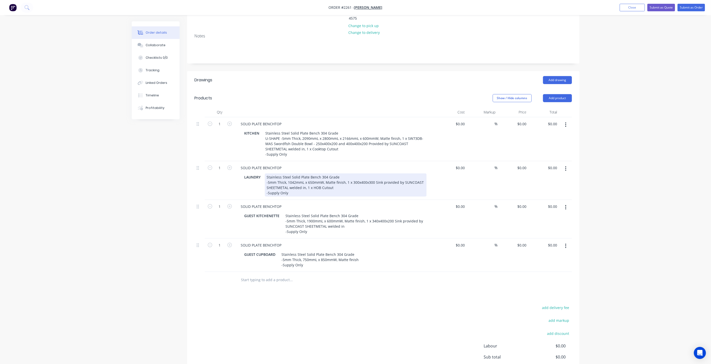
click at [335, 189] on div "Stainless Steel Solid Plate Bench 304 Grade -5mm Thick, 1042mmL x 650mmW, Matte…" at bounding box center [346, 185] width 162 height 23
drag, startPoint x: 339, startPoint y: 185, endPoint x: 304, endPoint y: 183, distance: 34.7
click at [304, 183] on div "Stainless Steel Solid Plate Bench 304 Grade -5mm Thick, 1042mmL x 650mmW, Matte…" at bounding box center [346, 185] width 162 height 23
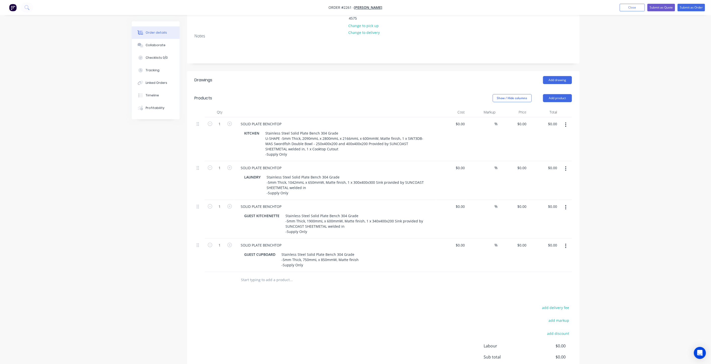
click at [136, 210] on div "Created by Mark Created 02/09/25 Required 02/09/25 Assigned to Add team member …" at bounding box center [355, 177] width 447 height 479
click at [524, 120] on input "0" at bounding box center [522, 123] width 12 height 7
type input "$5,058.00"
click at [599, 119] on div "Order details Collaborate Checklists 0/0 Tracking Linked Orders Timeline Profit…" at bounding box center [355, 166] width 711 height 500
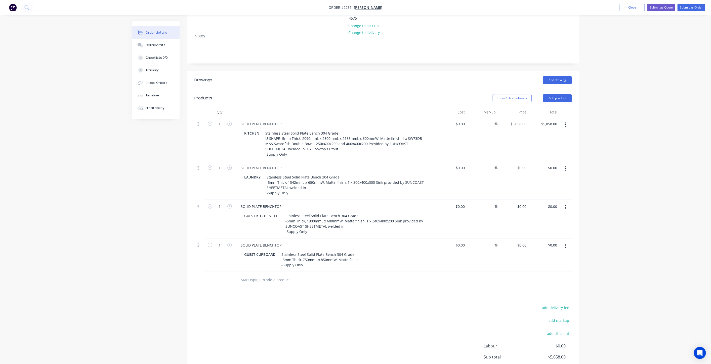
click at [594, 120] on div "Order details Collaborate Checklists 0/0 Tracking Linked Orders Timeline Profit…" at bounding box center [355, 166] width 711 height 500
click at [523, 164] on input "0" at bounding box center [522, 167] width 12 height 7
click at [510, 94] on button "Show / Hide columns" at bounding box center [511, 98] width 39 height 8
click at [498, 101] on label "Cost" at bounding box center [498, 100] width 9 height 4
click at [494, 98] on input "Cost" at bounding box center [494, 98] width 0 height 0
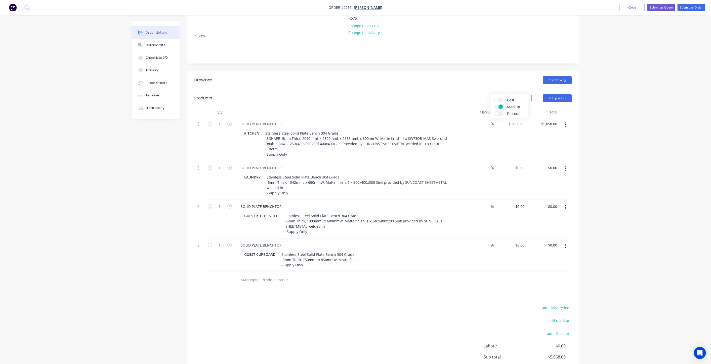
click at [498, 107] on span at bounding box center [500, 107] width 4 height 4
click at [494, 105] on input "Markup" at bounding box center [494, 105] width 0 height 0
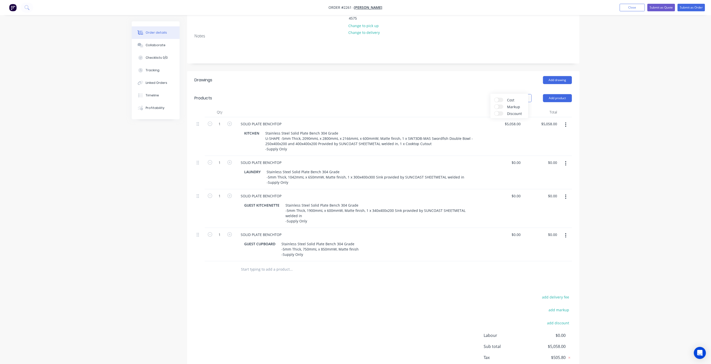
drag, startPoint x: 617, startPoint y: 154, endPoint x: 578, endPoint y: 152, distance: 39.0
click at [616, 153] on div "Order details Collaborate Checklists 0/0 Tracking Linked Orders Timeline Profit…" at bounding box center [355, 155] width 711 height 479
click at [517, 159] on input "0" at bounding box center [517, 162] width 12 height 7
click at [520, 159] on input "0" at bounding box center [517, 162] width 12 height 7
type input "$1,567.00"
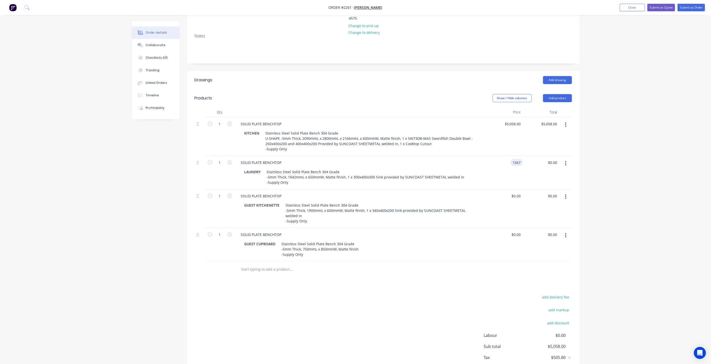
type input "$1,567.00"
click at [617, 186] on div "Order details Collaborate Checklists 0/0 Tracking Linked Orders Timeline Profit…" at bounding box center [355, 155] width 711 height 479
click at [516, 200] on div "0 0" at bounding box center [519, 196] width 8 height 7
click at [513, 202] on div "0 $0.00" at bounding box center [504, 209] width 36 height 39
type input "$2,061.00"
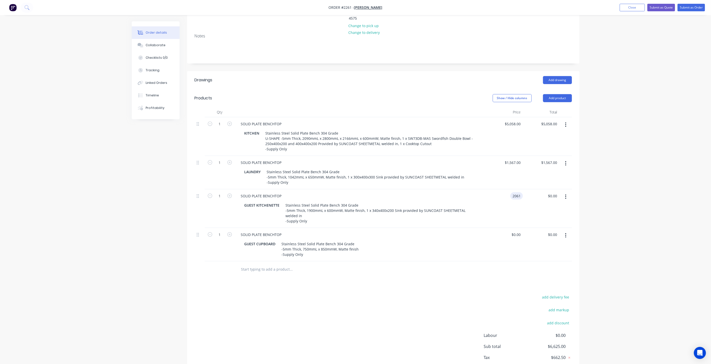
type input "$2,061.00"
click at [589, 209] on div "Order details Collaborate Checklists 0/0 Tracking Linked Orders Timeline Profit…" at bounding box center [355, 155] width 711 height 479
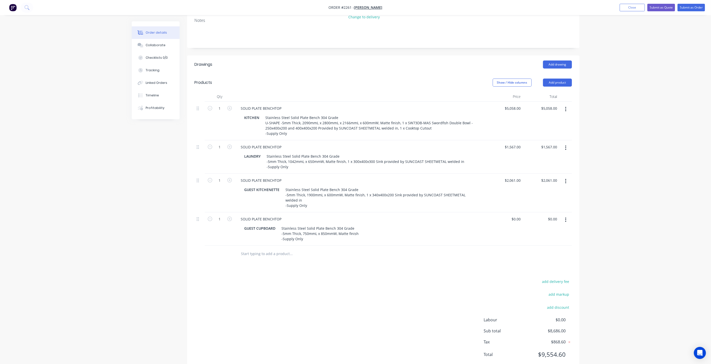
scroll to position [112, 0]
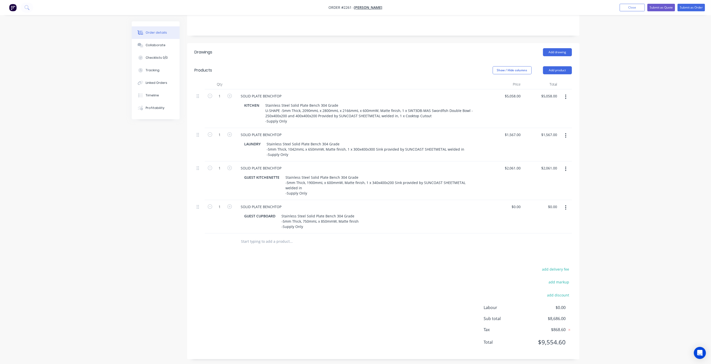
click at [589, 212] on div "Order details Collaborate Checklists 0/0 Tracking Linked Orders Timeline Profit…" at bounding box center [355, 127] width 711 height 479
click at [516, 211] on input "0" at bounding box center [517, 206] width 12 height 7
click at [520, 211] on input "0" at bounding box center [517, 206] width 12 height 7
type input "$861.00"
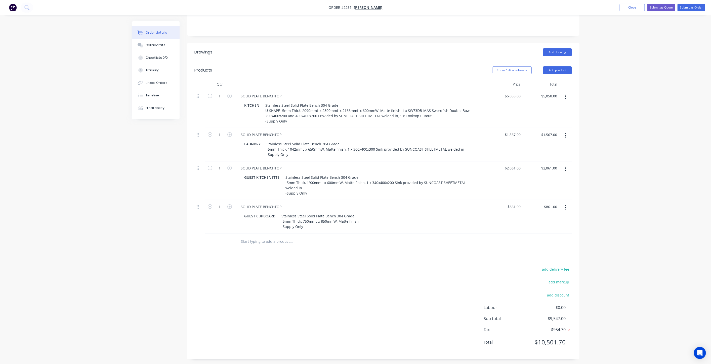
drag, startPoint x: 619, startPoint y: 220, endPoint x: 621, endPoint y: 222, distance: 3.0
click at [619, 220] on div "Order details Collaborate Checklists 0/0 Tracking Linked Orders Timeline Profit…" at bounding box center [355, 127] width 711 height 479
click at [616, 214] on div "Order details Collaborate Checklists 0/0 Tracking Linked Orders Timeline Profit…" at bounding box center [355, 127] width 711 height 479
drag, startPoint x: 618, startPoint y: 214, endPoint x: 546, endPoint y: 229, distance: 73.1
click at [617, 214] on div "Order details Collaborate Checklists 0/0 Tracking Linked Orders Timeline Profit…" at bounding box center [355, 127] width 711 height 479
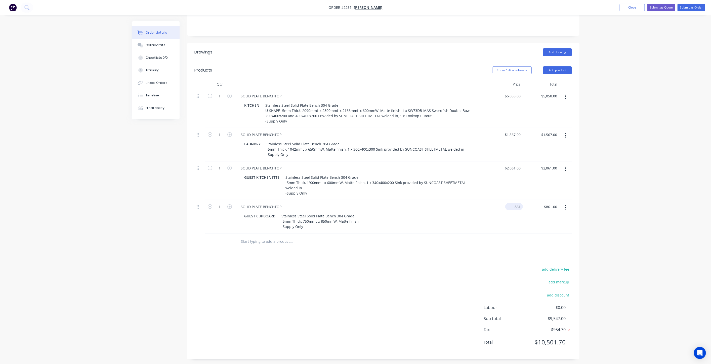
click at [513, 211] on div "861 $861.00" at bounding box center [514, 206] width 18 height 7
type input "$861.00"
click at [628, 229] on div "Order details Collaborate Checklists 0/0 Tracking Linked Orders Timeline Profit…" at bounding box center [355, 127] width 711 height 479
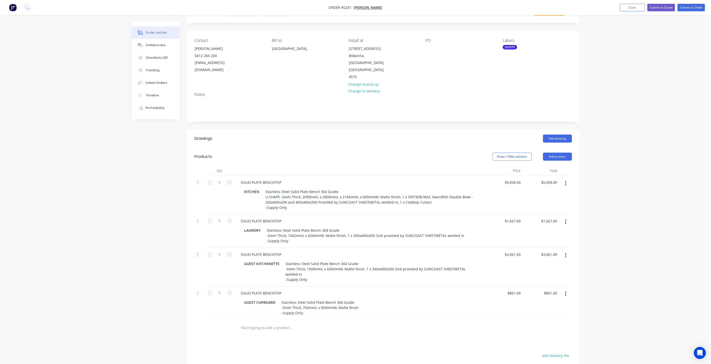
scroll to position [141, 0]
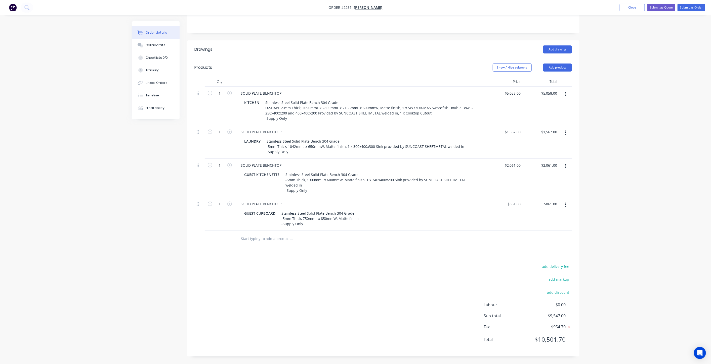
click at [278, 243] on input "text" at bounding box center [291, 239] width 101 height 10
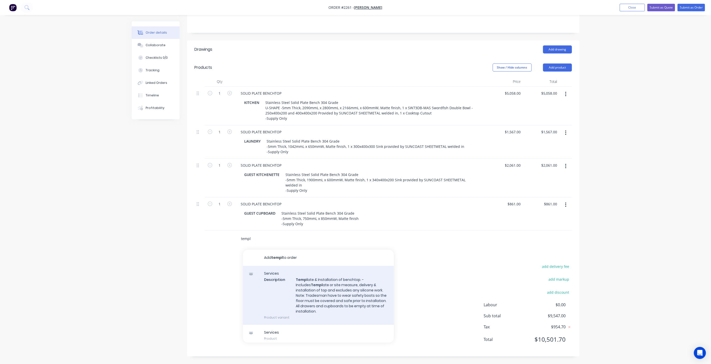
type input "templ"
click at [329, 287] on div "Services Description Templ ate & Installation of benchtop. -Includes Templ ate …" at bounding box center [318, 295] width 151 height 59
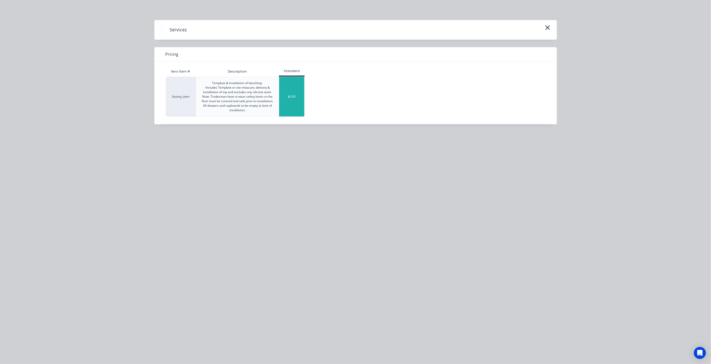
click at [287, 92] on div "$0.00" at bounding box center [291, 97] width 25 height 40
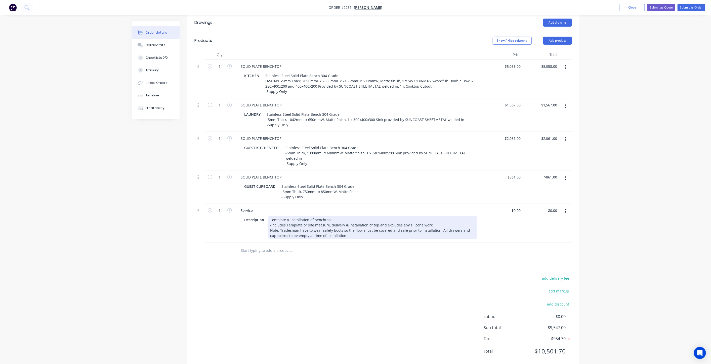
click at [328, 240] on div "Template & Installation of benchtop. -Includes Template or site measure, delive…" at bounding box center [372, 227] width 208 height 23
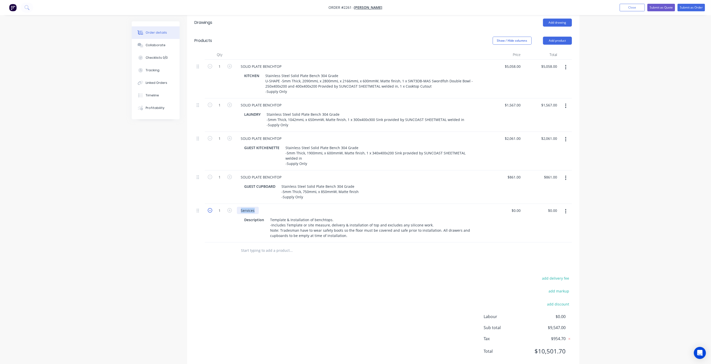
drag, startPoint x: 255, startPoint y: 237, endPoint x: 210, endPoint y: 239, distance: 45.0
click at [213, 238] on div "1 Services Description Template & Installation of benchtops. -Includes Template…" at bounding box center [383, 223] width 377 height 39
drag, startPoint x: 263, startPoint y: 247, endPoint x: 232, endPoint y: 248, distance: 31.0
click at [232, 243] on div "1 TEMPLATE & INSTALLATION Description Template & Installation of benchtops. -In…" at bounding box center [383, 223] width 377 height 39
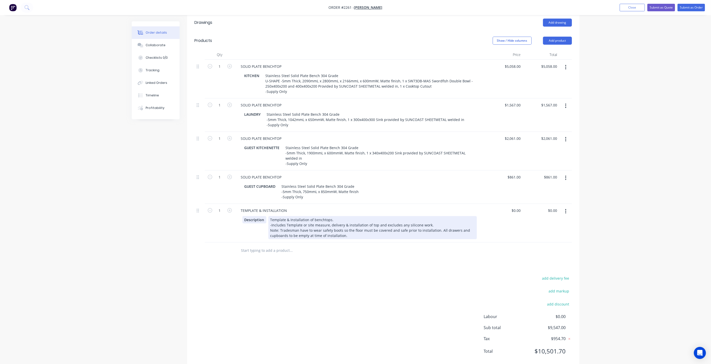
drag, startPoint x: 268, startPoint y: 248, endPoint x: 265, endPoint y: 250, distance: 3.9
click at [269, 240] on div "Template & Installation of benchtops. -Includes Template or site measure, deliv…" at bounding box center [372, 227] width 208 height 23
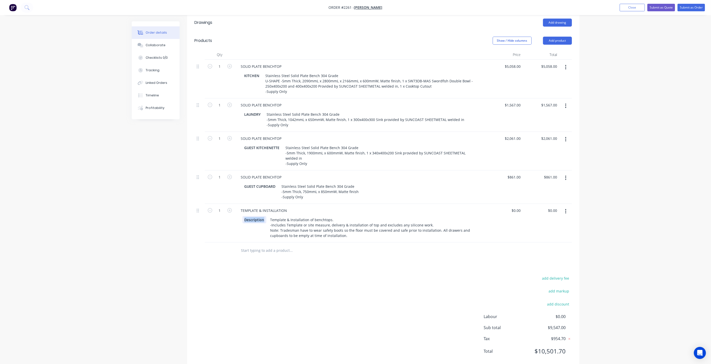
drag, startPoint x: 263, startPoint y: 247, endPoint x: 244, endPoint y: 247, distance: 18.6
click at [244, 224] on div "Description" at bounding box center [254, 219] width 24 height 7
click at [178, 249] on div "Created by Mark Created 02/09/25 Required 02/09/25 Assigned to Add team member …" at bounding box center [355, 128] width 447 height 496
click at [597, 235] on div "Order details Collaborate Checklists 0/0 Tracking Linked Orders Timeline Profit…" at bounding box center [355, 117] width 711 height 517
click at [513, 239] on div "0 $0.00" at bounding box center [504, 223] width 36 height 39
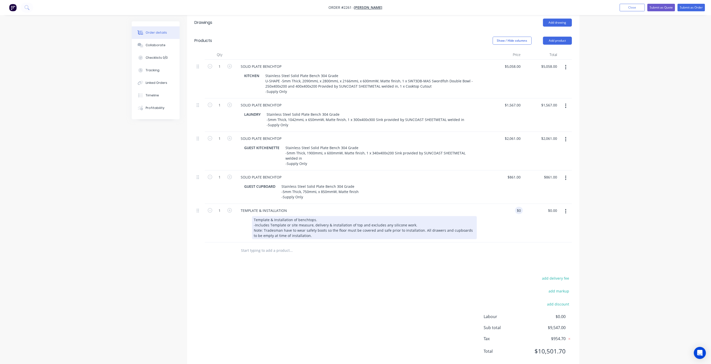
click at [328, 240] on div "Template & Installation of benchtops. -Includes Template or site measure, deliv…" at bounding box center [364, 227] width 225 height 23
click at [362, 240] on div "Template & Installation of benchtops. -Includes Template or site measure, deliv…" at bounding box center [364, 227] width 225 height 23
drag, startPoint x: 360, startPoint y: 252, endPoint x: 415, endPoint y: 252, distance: 55.0
click at [415, 240] on div "Template & Installation of benchtops. -Includes Template or site measure, deliv…" at bounding box center [364, 227] width 225 height 23
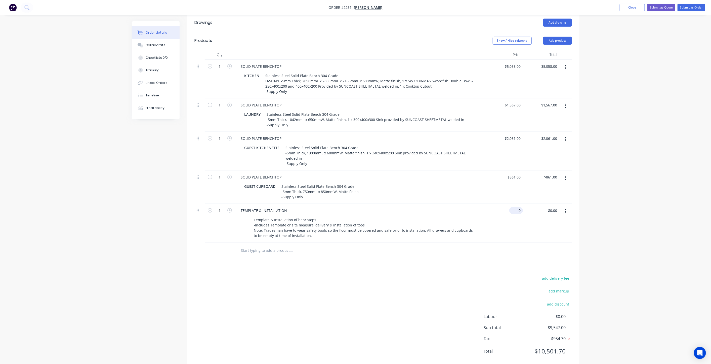
click at [519, 214] on input "0" at bounding box center [517, 210] width 12 height 7
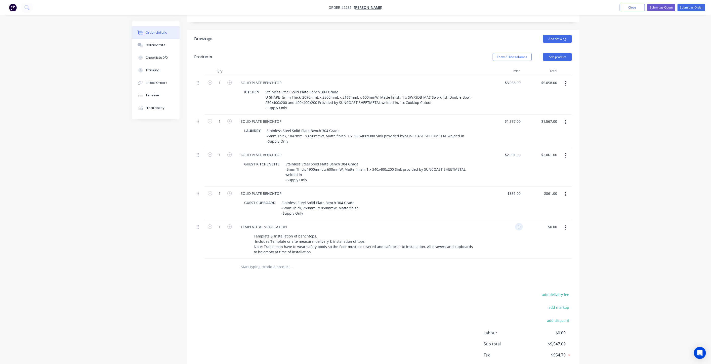
scroll to position [113, 0]
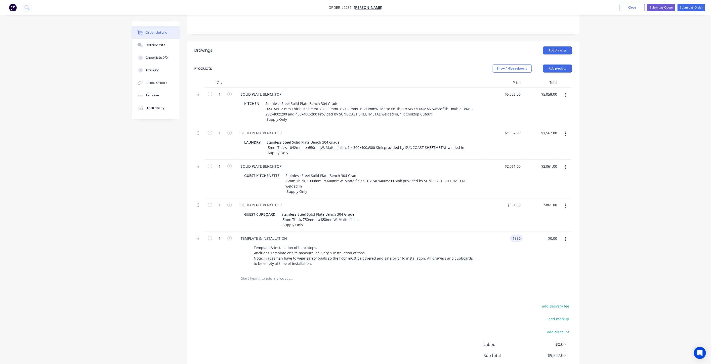
type input "$1,850.00"
click at [602, 213] on div "Order details Collaborate Checklists 0/0 Tracking Linked Orders Timeline Profit…" at bounding box center [355, 145] width 711 height 517
click at [618, 95] on div "Order details Collaborate Checklists 0/0 Tracking Linked Orders Timeline Profit…" at bounding box center [355, 145] width 711 height 517
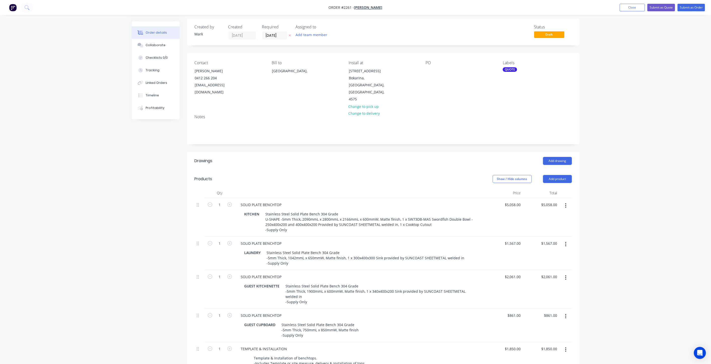
scroll to position [0, 0]
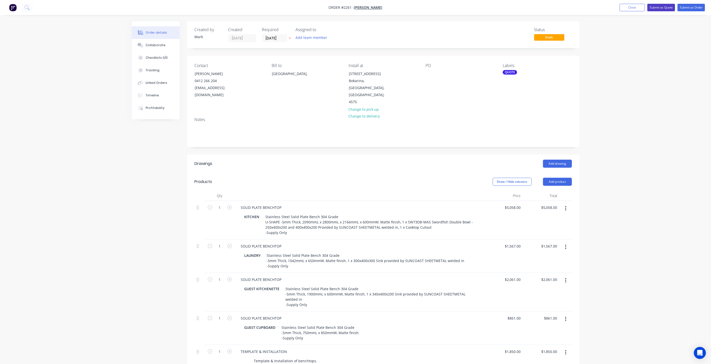
click at [656, 9] on button "Submit as Quote" at bounding box center [661, 8] width 28 height 8
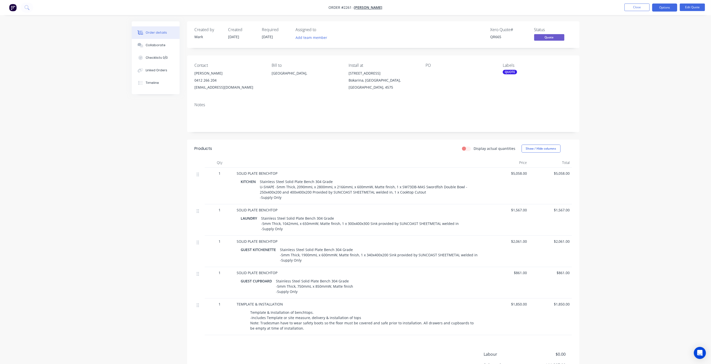
click at [99, 108] on div "Order details Collaborate Checklists 0/0 Linked Orders Timeline Order details C…" at bounding box center [355, 207] width 711 height 414
click at [693, 12] on nav "Order #2261 - Jerry Harvey Close Options Edit Quote" at bounding box center [355, 7] width 711 height 15
click at [693, 8] on button "Edit Quote" at bounding box center [691, 8] width 25 height 8
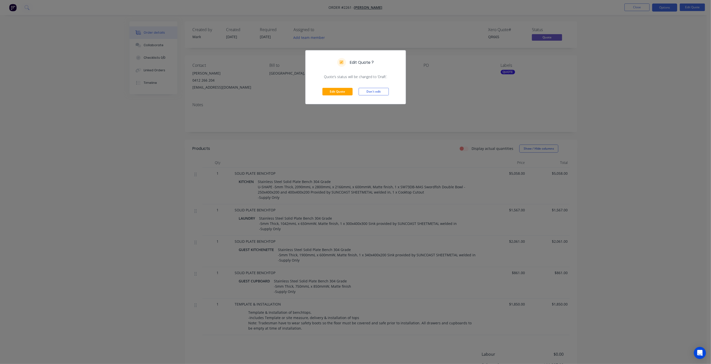
click at [320, 93] on div "Edit Quote Don't edit" at bounding box center [355, 91] width 100 height 25
click at [332, 92] on button "Edit Quote" at bounding box center [337, 92] width 30 height 8
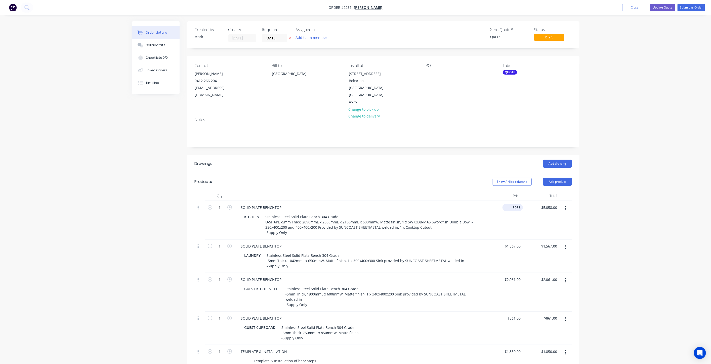
click at [513, 204] on input "5058" at bounding box center [513, 207] width 18 height 7
type input "$4,958.00"
click at [683, 199] on div "Order details Collaborate Checklists 0/0 Linked Orders Timeline Order details C…" at bounding box center [355, 258] width 711 height 517
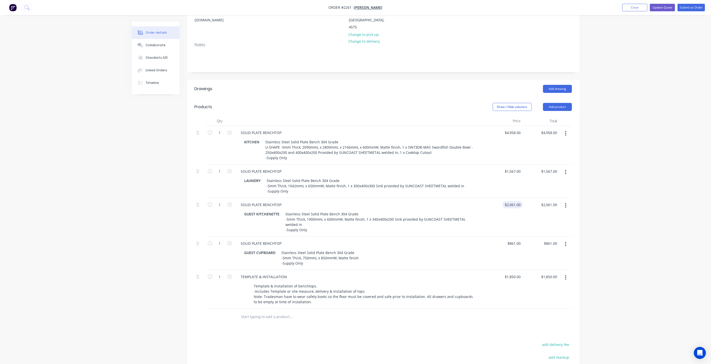
scroll to position [84, 0]
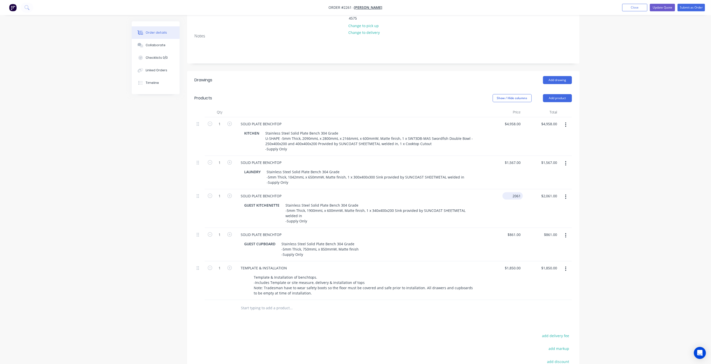
click at [515, 200] on input "2061" at bounding box center [513, 196] width 18 height 7
type input "$1,961.00"
click at [595, 199] on div "Order details Collaborate Checklists 0/0 Linked Orders Timeline Order details C…" at bounding box center [355, 174] width 711 height 517
click at [660, 6] on button "Update Quote" at bounding box center [661, 8] width 25 height 8
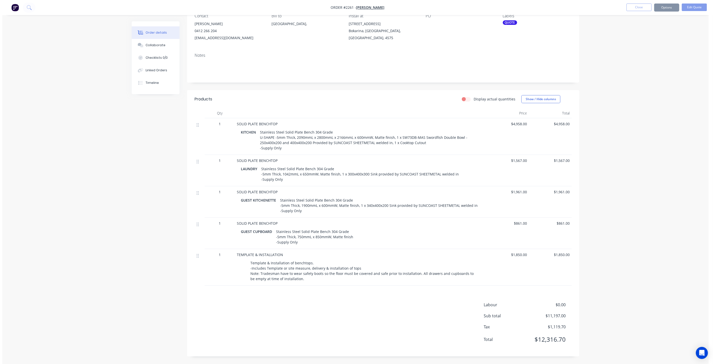
scroll to position [0, 0]
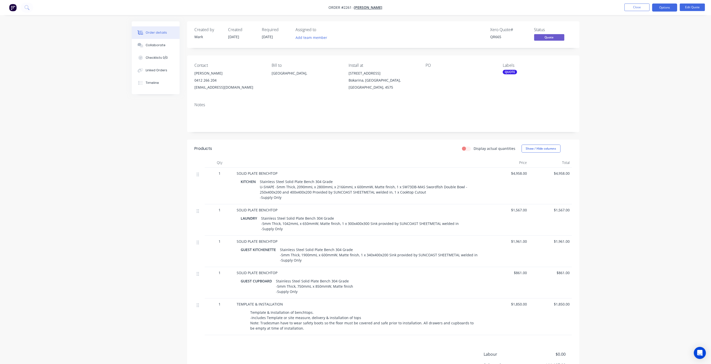
drag, startPoint x: 629, startPoint y: 74, endPoint x: 671, endPoint y: 28, distance: 61.6
click at [629, 73] on div "Order details Collaborate Checklists 0/0 Linked Orders Timeline Order details C…" at bounding box center [355, 207] width 711 height 414
click at [646, 54] on div "Order details Collaborate Checklists 0/0 Linked Orders Timeline Order details C…" at bounding box center [355, 207] width 711 height 414
click at [640, 49] on div "Order details Collaborate Checklists 0/0 Linked Orders Timeline Order details C…" at bounding box center [355, 207] width 711 height 414
click at [641, 9] on button "Close" at bounding box center [636, 8] width 25 height 8
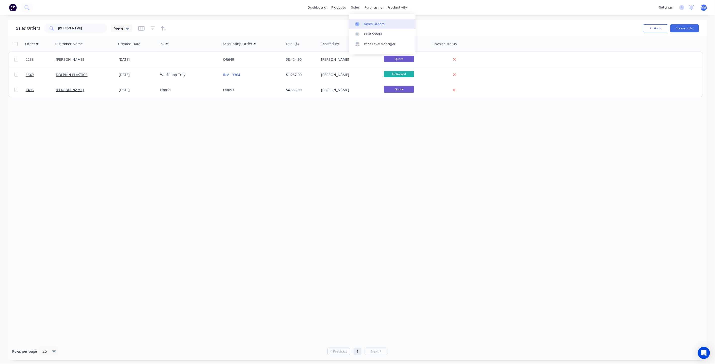
click at [369, 21] on link "Sales Orders" at bounding box center [382, 24] width 67 height 10
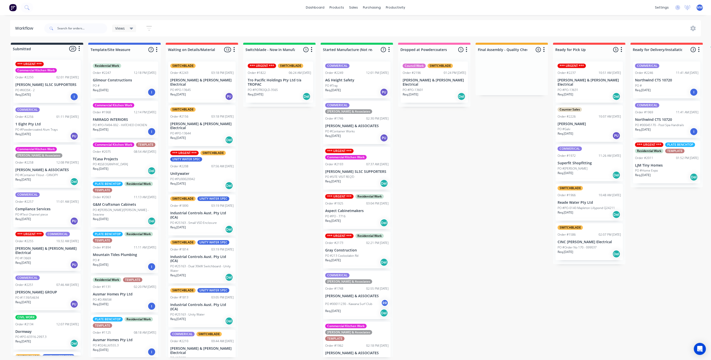
click at [269, 155] on div "Submitted 20 Status colour #273444 hex #273444 Save Cancel Summaries Total orde…" at bounding box center [415, 200] width 838 height 315
drag, startPoint x: 278, startPoint y: 165, endPoint x: 272, endPoint y: 164, distance: 6.5
click at [278, 165] on div "Submitted 20 Status colour #273444 hex #273444 Save Cancel Summaries Total orde…" at bounding box center [415, 200] width 838 height 315
click at [205, 88] on div "PO #PO-13645" at bounding box center [201, 90] width 63 height 5
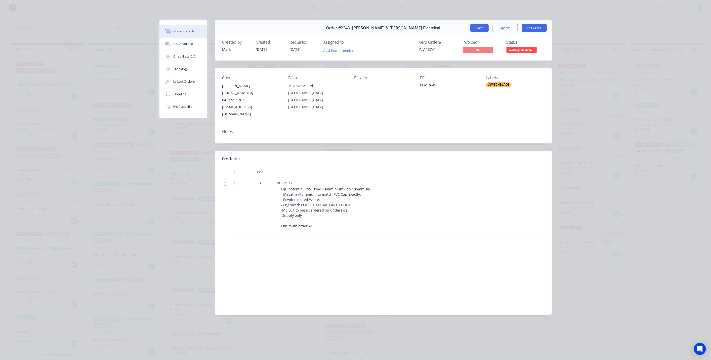
click at [482, 29] on button "Close" at bounding box center [479, 28] width 18 height 8
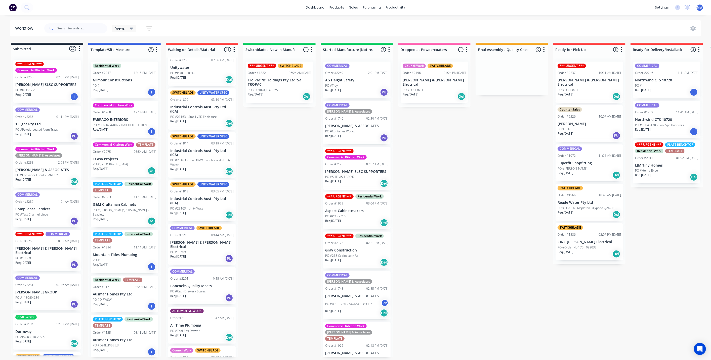
scroll to position [167, 0]
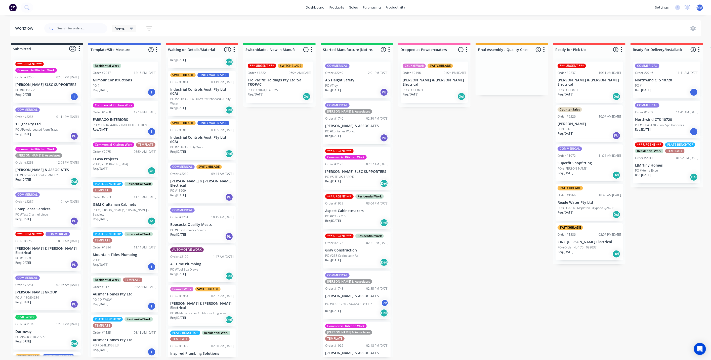
click at [198, 188] on div "PO #13609" at bounding box center [201, 190] width 63 height 5
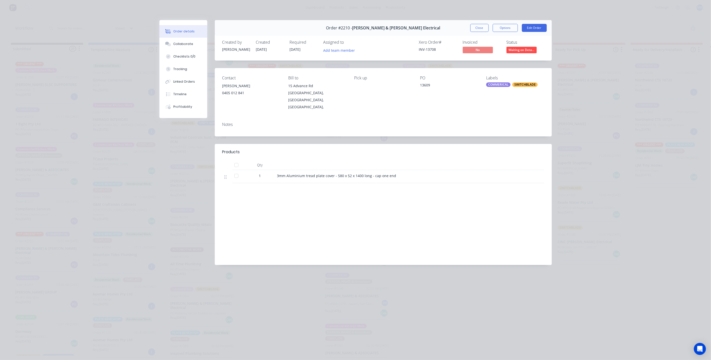
click at [477, 30] on button "Close" at bounding box center [479, 28] width 18 height 8
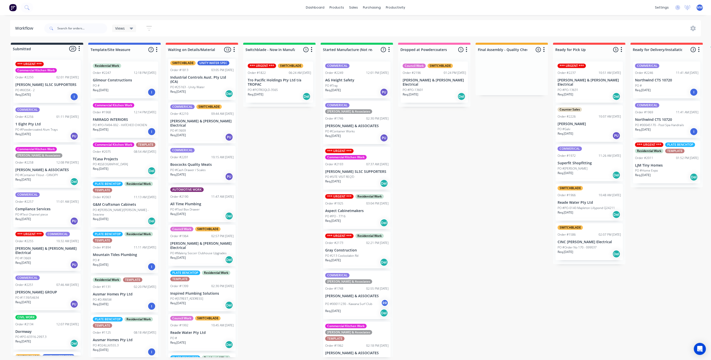
scroll to position [249, 0]
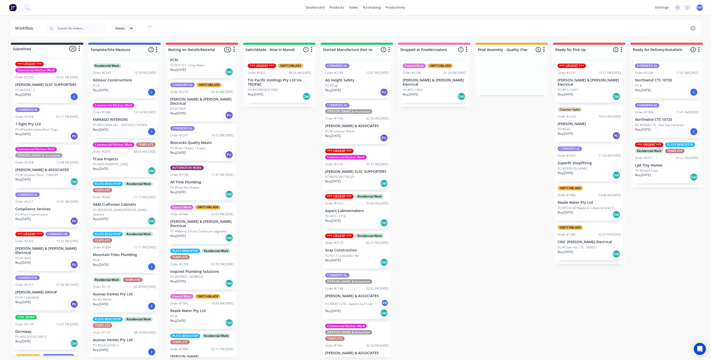
click at [210, 229] on p "PO #Maleny Soccer Clubhouse Upgrades" at bounding box center [198, 231] width 56 height 5
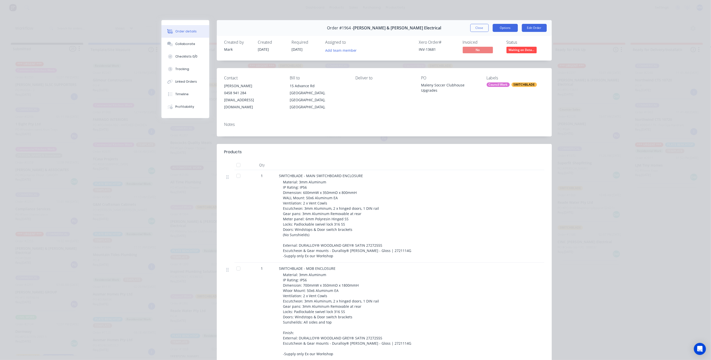
click at [506, 26] on button "Options" at bounding box center [504, 28] width 25 height 8
click at [481, 26] on button "Close" at bounding box center [479, 28] width 18 height 8
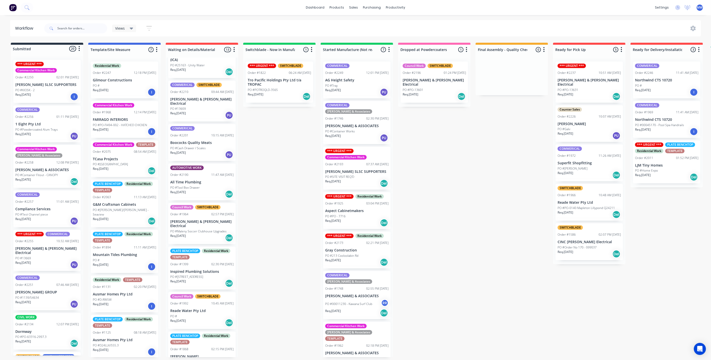
click at [196, 211] on div "Council Work SWITCHBLADE Order #1964 02:57 PM 07/08/25 Bailey & Dalton Electric…" at bounding box center [201, 223] width 67 height 41
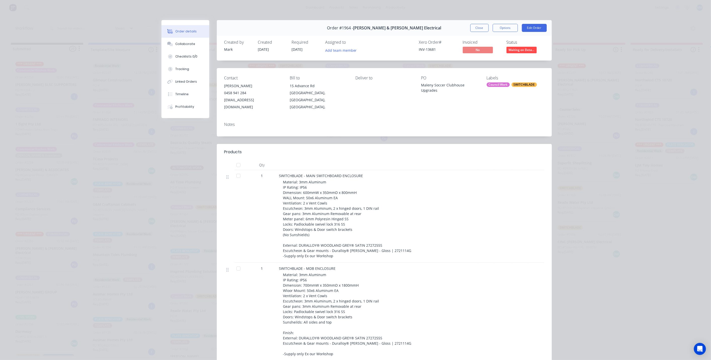
drag, startPoint x: 374, startPoint y: 28, endPoint x: 385, endPoint y: 27, distance: 10.3
click at [376, 28] on span "[PERSON_NAME] & [PERSON_NAME] Electrical" at bounding box center [397, 28] width 88 height 5
click at [386, 28] on span "[PERSON_NAME] & [PERSON_NAME] Electrical" at bounding box center [397, 28] width 88 height 5
click at [479, 29] on button "Close" at bounding box center [479, 28] width 18 height 8
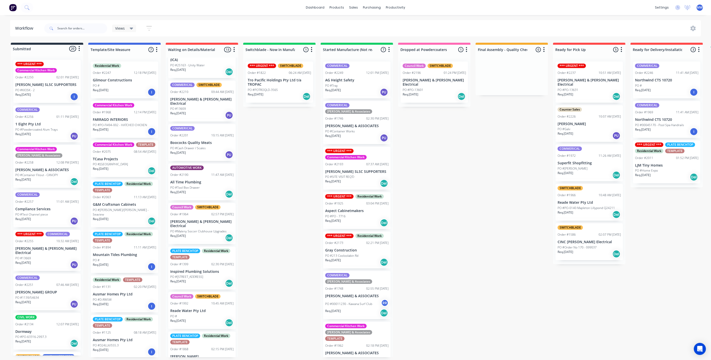
click at [404, 199] on div "Submitted 20 Status colour #273444 hex #273444 Save Cancel Summaries Total orde…" at bounding box center [415, 200] width 838 height 315
click at [276, 190] on div "Submitted 20 Status colour #273444 hex #273444 Save Cancel Summaries Total orde…" at bounding box center [415, 200] width 838 height 315
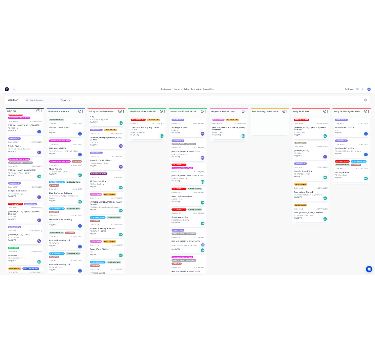
scroll to position [0, 0]
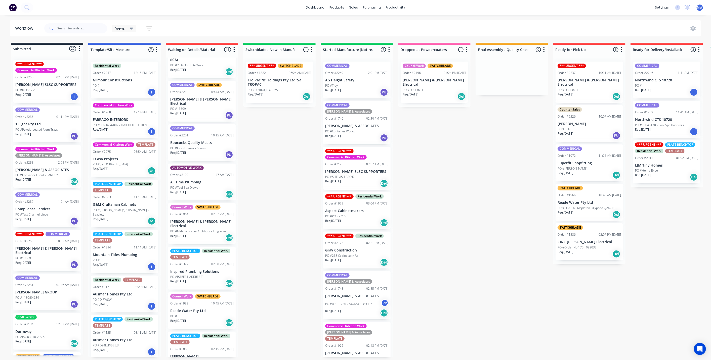
click at [252, 162] on div "Submitted 20 Status colour #273444 hex #273444 Save Cancel Summaries Total orde…" at bounding box center [415, 200] width 838 height 315
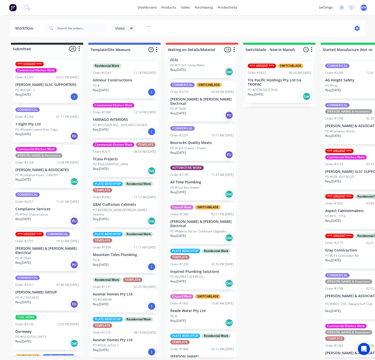
click at [355, 29] on div at bounding box center [358, 29] width 13 height 6
click at [356, 28] on icon at bounding box center [357, 29] width 6 height 6
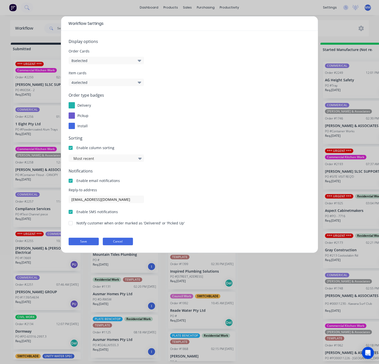
click at [126, 242] on button "Cancel" at bounding box center [118, 242] width 30 height 8
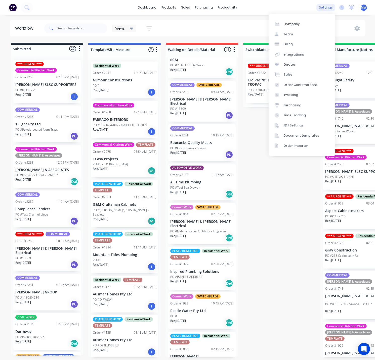
click at [329, 7] on div "settings" at bounding box center [325, 8] width 19 height 8
click at [297, 73] on link "Sales" at bounding box center [301, 75] width 67 height 10
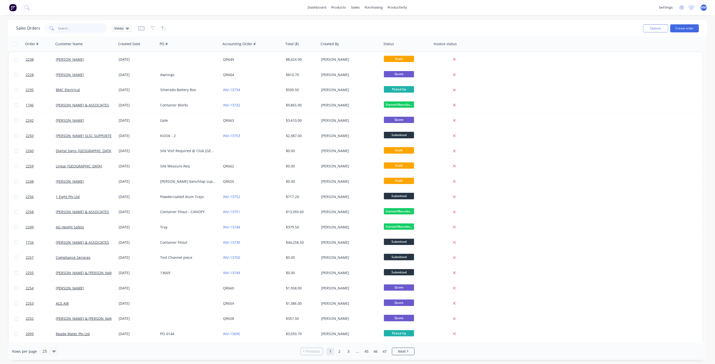
click at [93, 27] on input "text" at bounding box center [82, 28] width 49 height 10
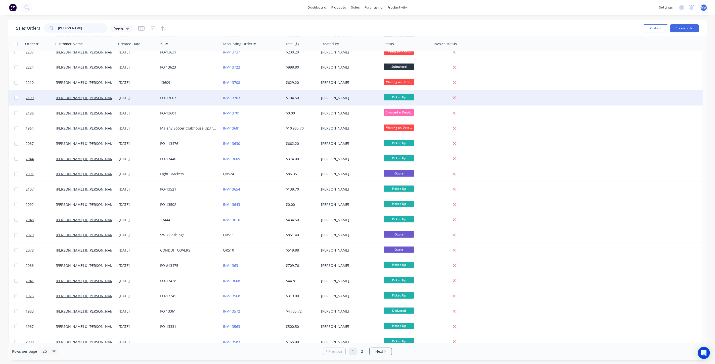
scroll to position [90, 0]
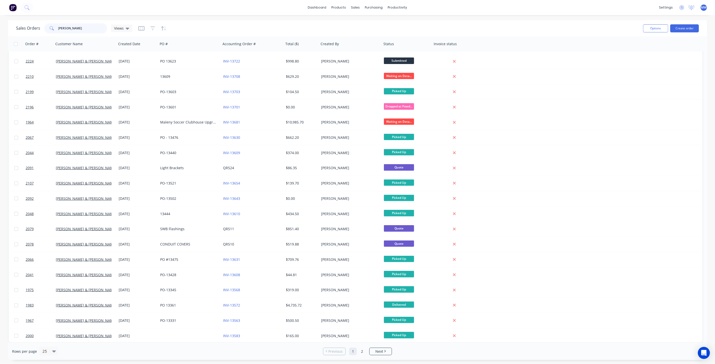
drag, startPoint x: 72, startPoint y: 28, endPoint x: 20, endPoint y: 26, distance: 52.1
click at [21, 28] on div "Sales Orders [PERSON_NAME] Views" at bounding box center [74, 28] width 116 height 10
type input "1964"
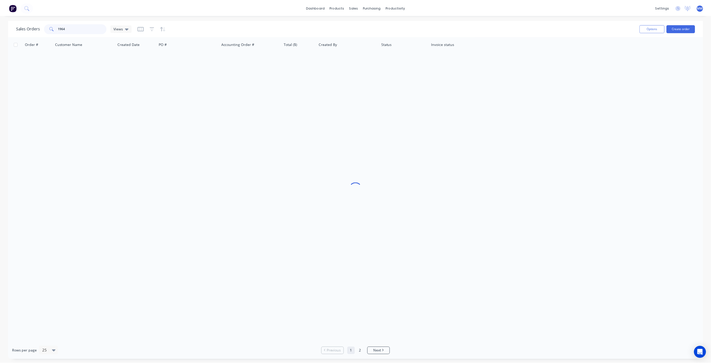
scroll to position [0, 0]
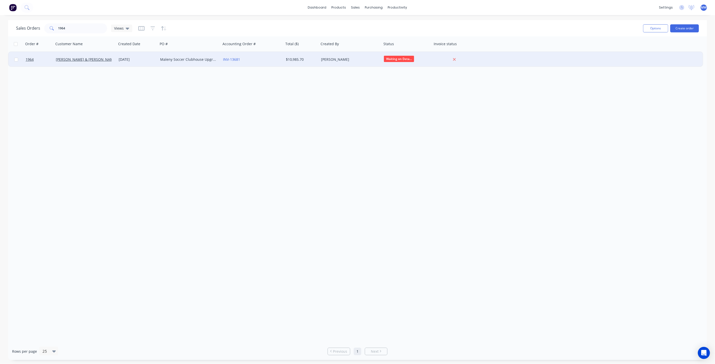
click at [196, 63] on div "Maleny Soccer Clubhouse Upgrades" at bounding box center [189, 59] width 63 height 15
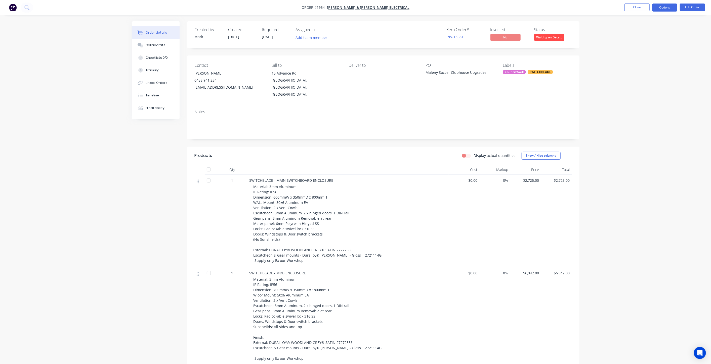
click at [660, 6] on button "Options" at bounding box center [664, 8] width 25 height 8
click at [651, 135] on div "Archive" at bounding box center [649, 133] width 46 height 7
click at [648, 81] on div "Order details Collaborate Checklists 0/0 Tracking Linked Orders Timeline Profit…" at bounding box center [355, 242] width 711 height 485
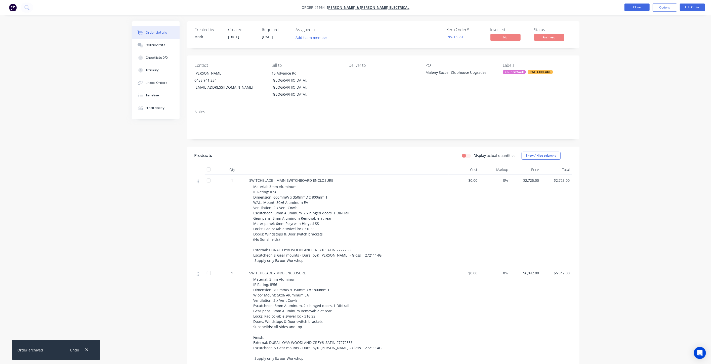
click at [642, 8] on button "Close" at bounding box center [636, 8] width 25 height 8
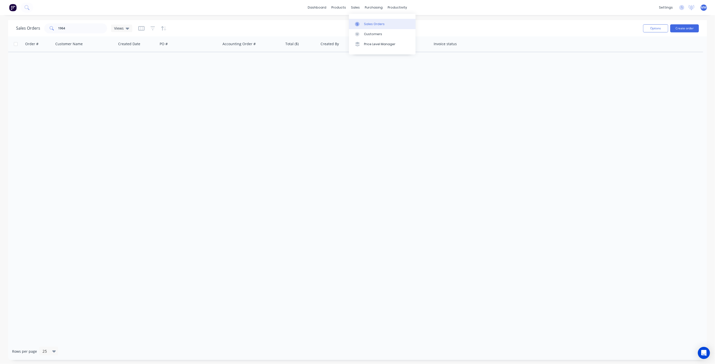
click at [366, 27] on link "Sales Orders" at bounding box center [382, 24] width 67 height 10
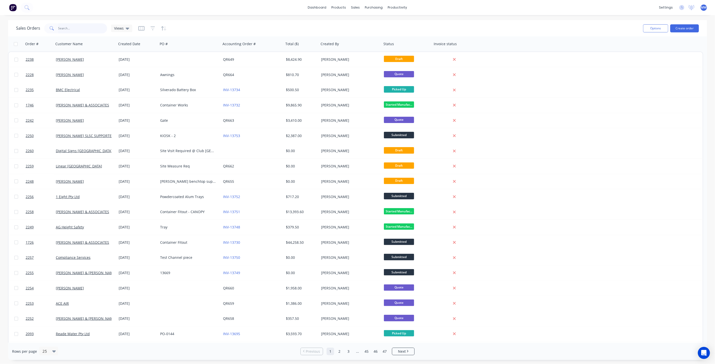
click at [79, 29] on input "text" at bounding box center [82, 28] width 49 height 10
type input "1964"
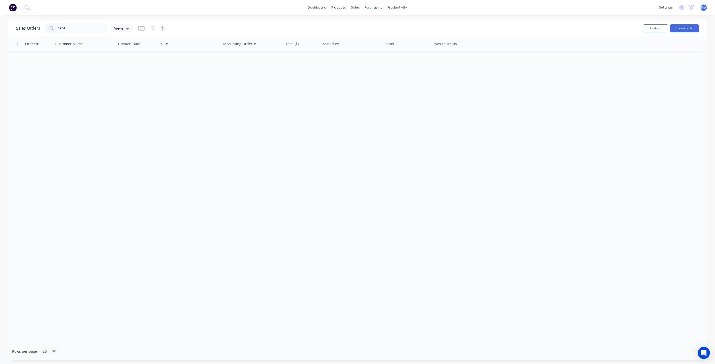
click at [184, 71] on div "Order # Customer Name Created Date PO # Accounting Order # Total ($) Created By…" at bounding box center [357, 189] width 699 height 307
drag, startPoint x: 82, startPoint y: 31, endPoint x: 50, endPoint y: 30, distance: 32.2
click at [56, 30] on div "1964" at bounding box center [75, 28] width 63 height 10
click at [233, 27] on div "Sales Orders Views" at bounding box center [327, 28] width 623 height 12
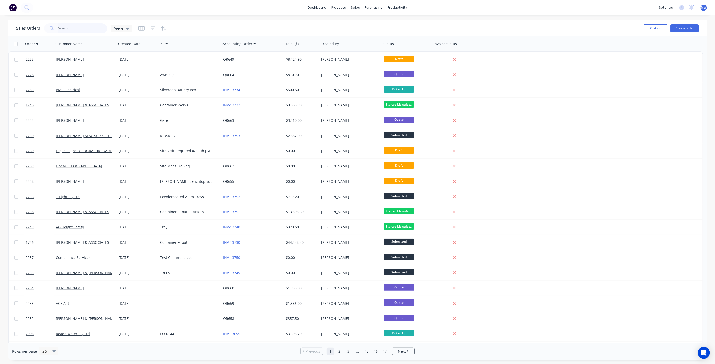
click at [79, 29] on input "text" at bounding box center [82, 28] width 49 height 10
type input "1964"
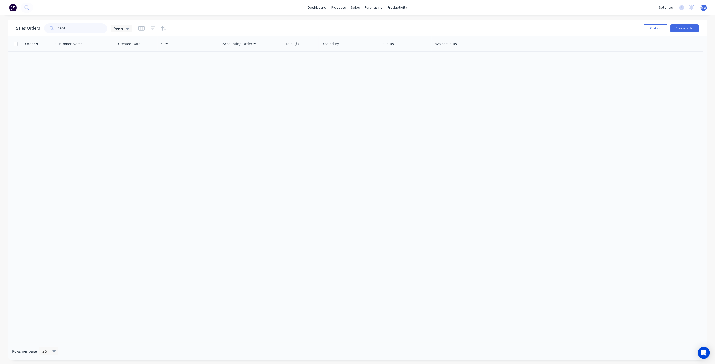
drag, startPoint x: 77, startPoint y: 30, endPoint x: 39, endPoint y: 27, distance: 38.4
click at [37, 28] on div "Sales Orders 1964 Views" at bounding box center [74, 28] width 116 height 10
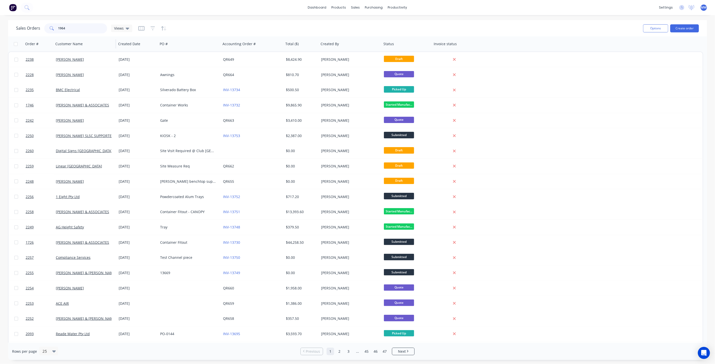
type input "1964"
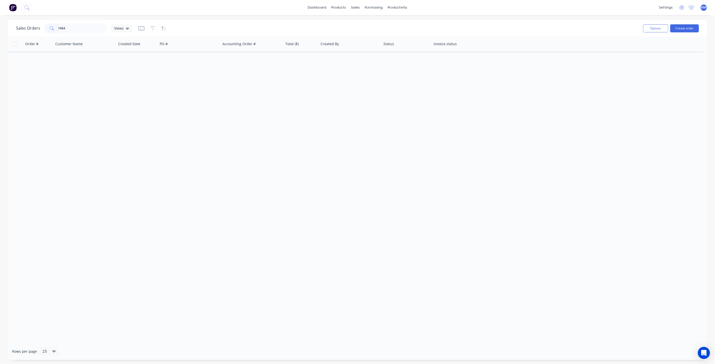
click at [398, 32] on div "Sales Orders 1964 Views" at bounding box center [327, 28] width 623 height 12
click at [318, 25] on div "Sales Orders 1964 Views" at bounding box center [327, 28] width 623 height 12
click at [701, 354] on icon "Open Intercom Messenger" at bounding box center [703, 353] width 7 height 7
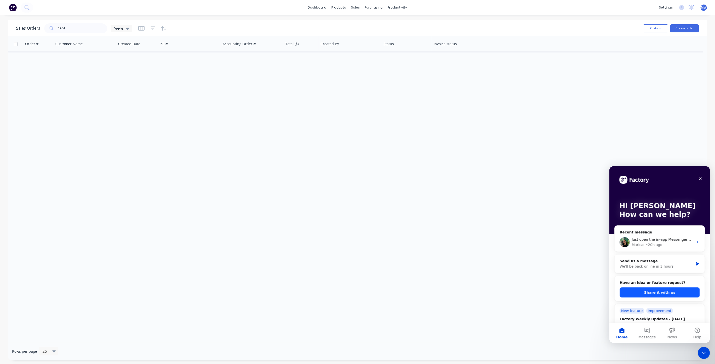
click at [666, 292] on button "Share it with us" at bounding box center [659, 293] width 80 height 10
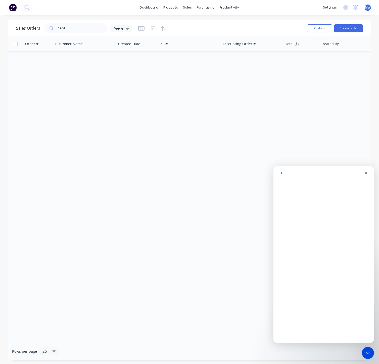
click at [281, 172] on icon "go back" at bounding box center [281, 173] width 4 height 4
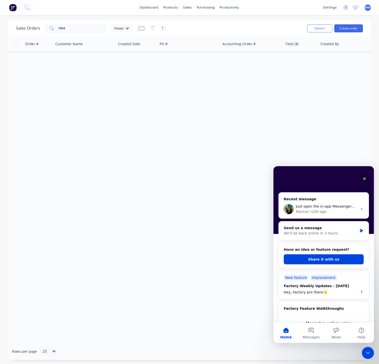
scroll to position [28, 0]
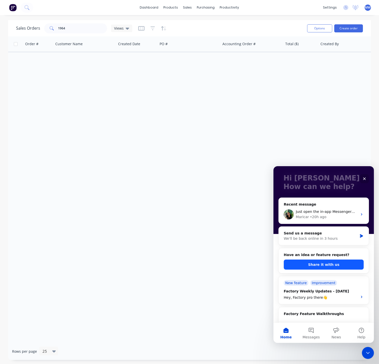
click at [322, 265] on button "Share it with us" at bounding box center [324, 265] width 80 height 10
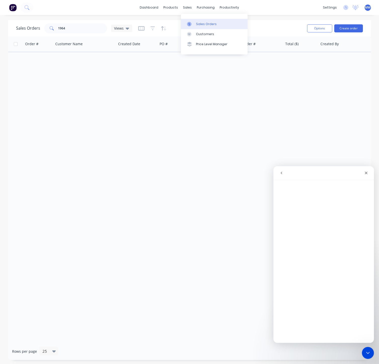
click at [199, 23] on div "Sales Orders" at bounding box center [206, 24] width 21 height 5
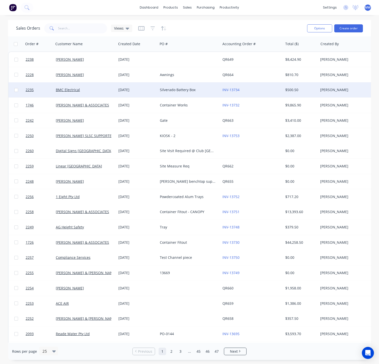
click at [184, 92] on div "Silverado Battery Box" at bounding box center [189, 89] width 63 height 15
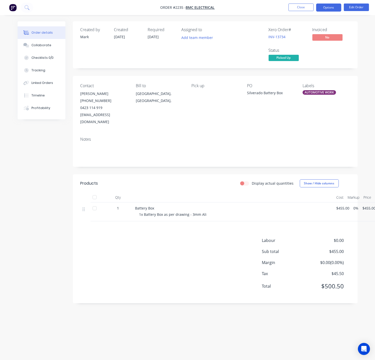
click at [331, 8] on button "Options" at bounding box center [328, 8] width 25 height 8
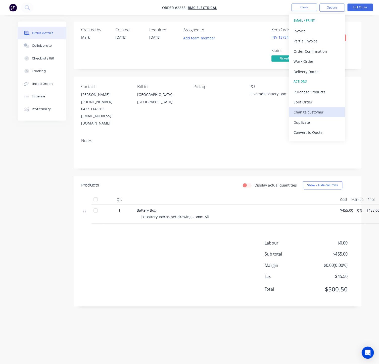
scroll to position [7, 0]
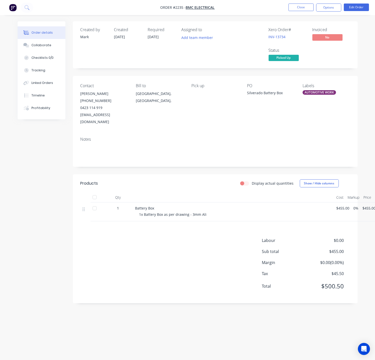
click at [351, 107] on div "Contact [PERSON_NAME] [PHONE_NUMBER] [EMAIL_ADDRESS][DOMAIN_NAME] Bill to [GEOG…" at bounding box center [215, 104] width 285 height 57
click at [296, 8] on button "Close" at bounding box center [300, 8] width 25 height 8
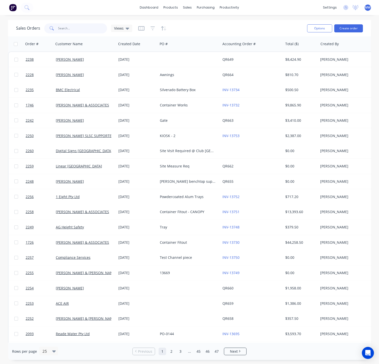
click at [70, 30] on input "text" at bounding box center [82, 28] width 49 height 10
type input "1964"
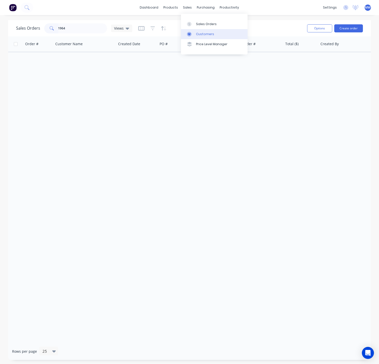
click at [207, 33] on div "Customers" at bounding box center [205, 34] width 18 height 5
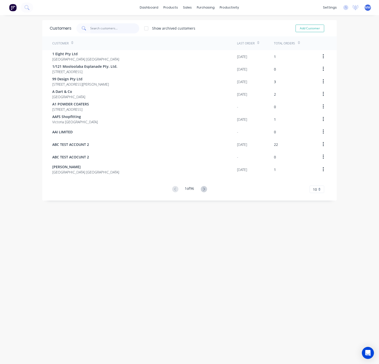
click at [108, 31] on input "text" at bounding box center [114, 28] width 49 height 10
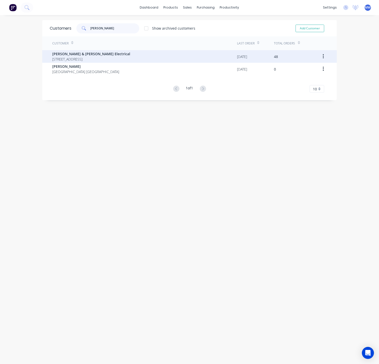
type input "[PERSON_NAME]"
click at [106, 54] on span "[PERSON_NAME] & [PERSON_NAME] Electrical" at bounding box center [91, 53] width 78 height 5
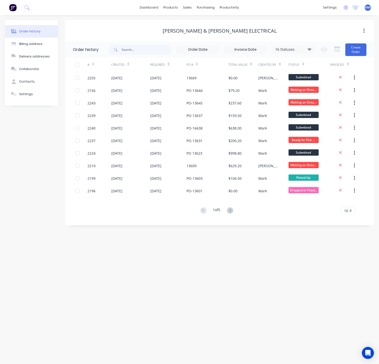
click at [230, 212] on icon at bounding box center [230, 211] width 6 height 6
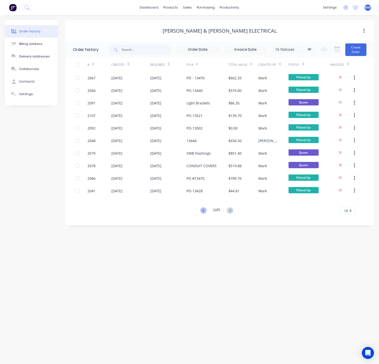
click at [203, 210] on icon at bounding box center [203, 211] width 6 height 6
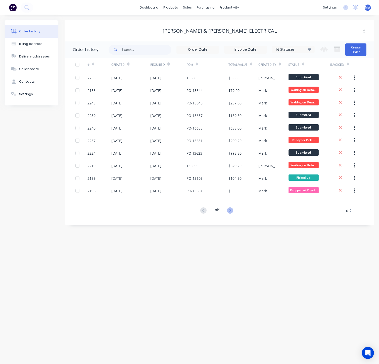
click at [232, 211] on icon at bounding box center [230, 211] width 6 height 6
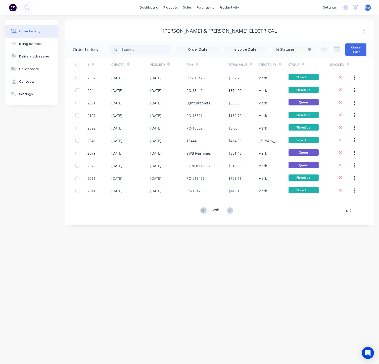
click at [232, 211] on icon at bounding box center [230, 211] width 6 height 6
click at [230, 210] on icon at bounding box center [230, 211] width 6 height 6
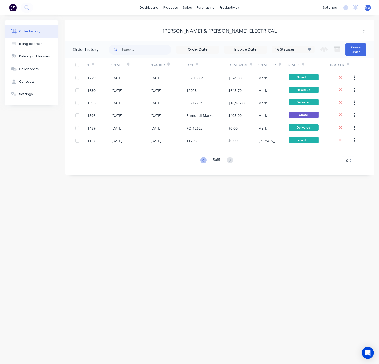
click at [202, 160] on icon at bounding box center [203, 160] width 2 height 3
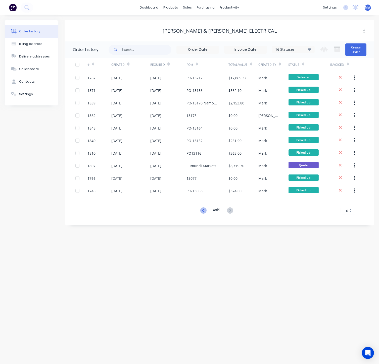
click at [202, 211] on icon at bounding box center [203, 211] width 6 height 6
click at [203, 210] on icon at bounding box center [203, 211] width 6 height 6
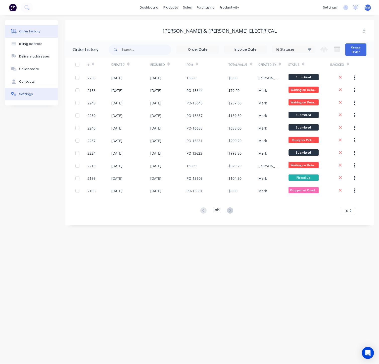
click at [29, 98] on button "Settings" at bounding box center [31, 94] width 53 height 13
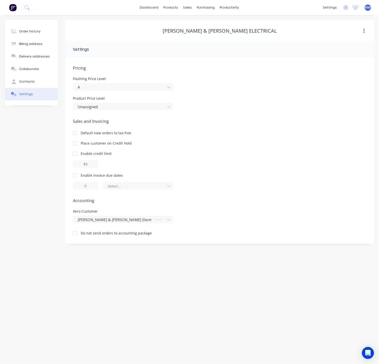
click at [38, 136] on div "Order history Billing address Delivery addresses Collaborate Contacts Settings" at bounding box center [31, 132] width 53 height 224
click at [43, 29] on button "Order history" at bounding box center [31, 31] width 53 height 13
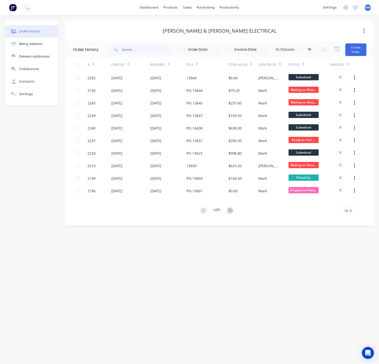
click at [363, 33] on icon "button" at bounding box center [363, 31] width 1 height 6
click at [290, 19] on div "Order history Billing address Delivery addresses Collaborate Contacts Settings …" at bounding box center [189, 189] width 379 height 349
click at [190, 6] on div "sales" at bounding box center [188, 8] width 14 height 8
click at [203, 24] on div "Sales Orders" at bounding box center [206, 24] width 21 height 5
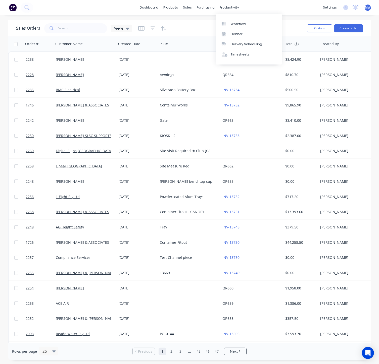
click at [273, 10] on div "dashboard products sales purchasing productivity dashboard products Product Cat…" at bounding box center [189, 7] width 379 height 15
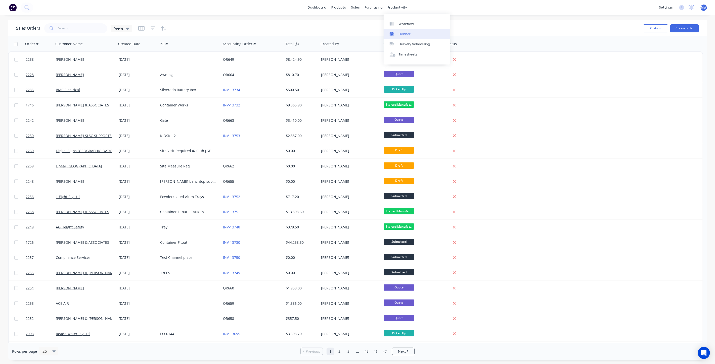
click at [379, 31] on link "Planner" at bounding box center [417, 34] width 67 height 10
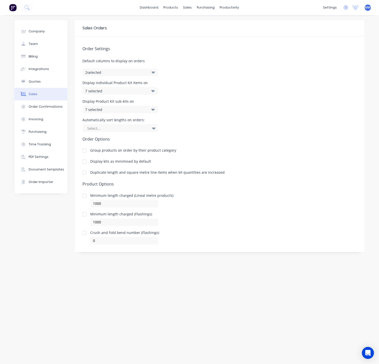
click at [188, 128] on div "Automatically sort lengths on orders: Select..." at bounding box center [219, 125] width 274 height 14
click at [44, 83] on button "Quotes" at bounding box center [41, 81] width 53 height 13
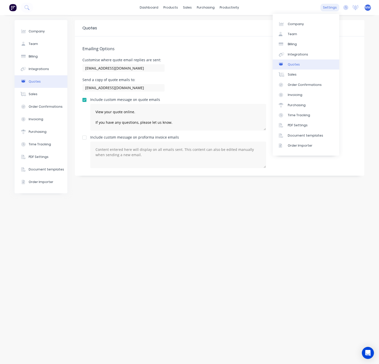
click at [329, 8] on div "settings" at bounding box center [329, 8] width 19 height 8
drag, startPoint x: 353, startPoint y: 38, endPoint x: 344, endPoint y: 35, distance: 9.4
click at [353, 38] on div "Emailing Options Customise where quote email replies are sent: [EMAIL_ADDRESS][…" at bounding box center [220, 105] width 290 height 139
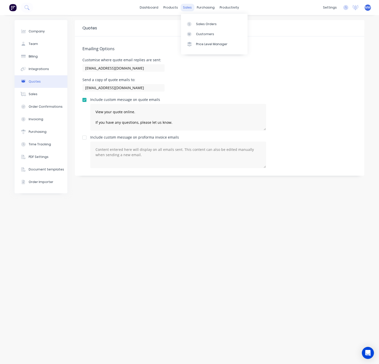
click at [186, 7] on div "sales" at bounding box center [188, 8] width 14 height 8
click at [207, 26] on div "Sales Orders" at bounding box center [206, 24] width 21 height 5
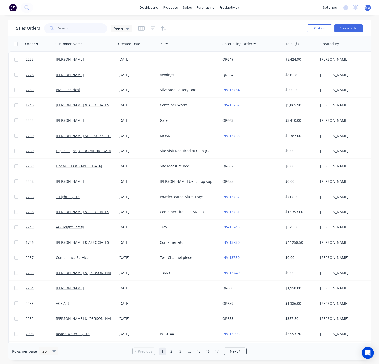
click at [76, 31] on input "text" at bounding box center [82, 28] width 49 height 10
type input "1964"
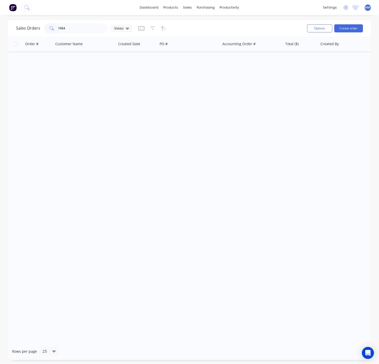
click at [136, 59] on div "Order # Customer Name Created Date PO # Accounting Order # Total ($) Created By…" at bounding box center [189, 189] width 363 height 307
click at [129, 28] on div "Views" at bounding box center [121, 29] width 21 height 8
click at [142, 28] on icon "button" at bounding box center [141, 28] width 6 height 5
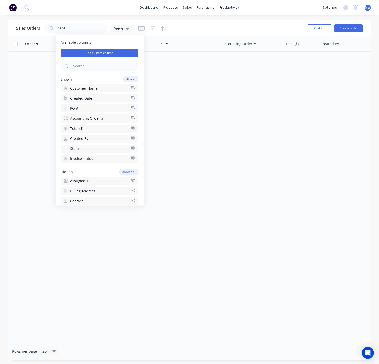
click at [209, 32] on div "Sales Orders 1964 Views" at bounding box center [159, 28] width 287 height 12
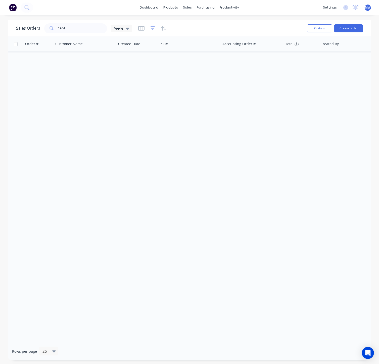
click at [153, 28] on icon "button" at bounding box center [153, 28] width 5 height 5
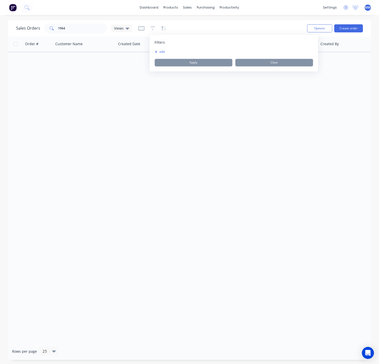
click at [163, 51] on button "add" at bounding box center [161, 52] width 13 height 4
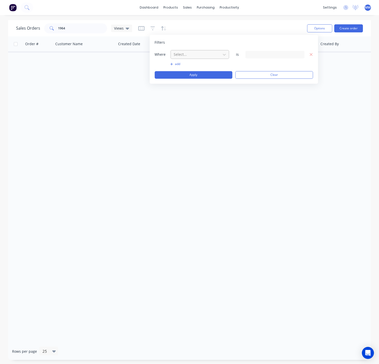
click at [209, 56] on div at bounding box center [195, 55] width 45 height 6
click at [283, 155] on div "Order # Customer Name Created Date PO # Accounting Order # Total ($) Created By…" at bounding box center [189, 189] width 363 height 307
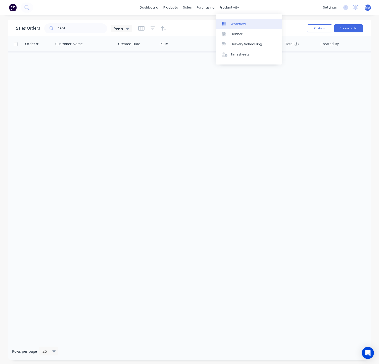
click at [238, 24] on div "Workflow" at bounding box center [238, 24] width 15 height 5
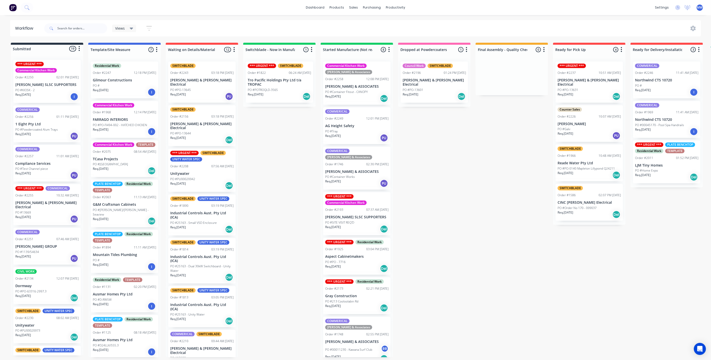
click at [278, 151] on div "Submitted 19 Status colour #273444 hex #273444 Save Cancel Summaries Total orde…" at bounding box center [415, 200] width 838 height 315
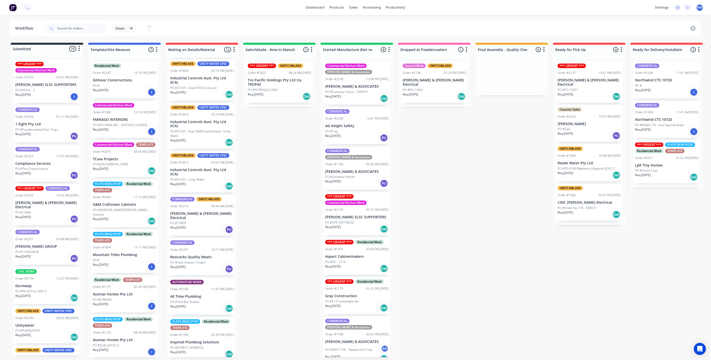
scroll to position [195, 0]
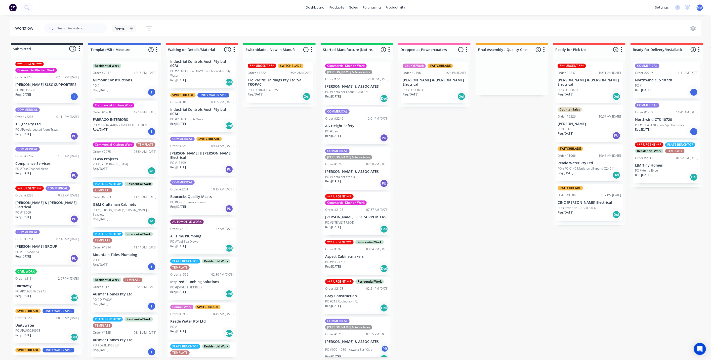
click at [206, 165] on div "Req. [DATE] PU" at bounding box center [201, 169] width 63 height 9
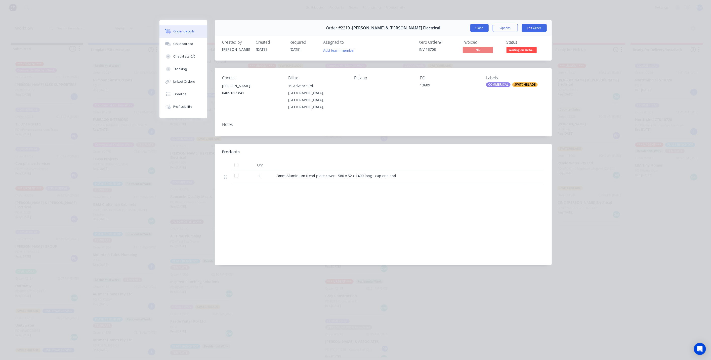
click at [483, 25] on button "Close" at bounding box center [479, 28] width 18 height 8
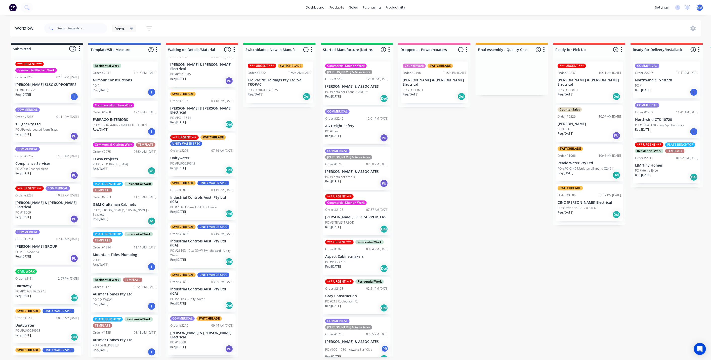
scroll to position [0, 0]
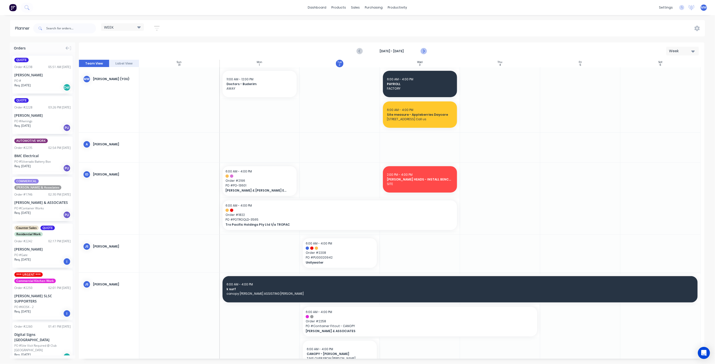
click at [425, 51] on icon "Next page" at bounding box center [423, 51] width 6 height 6
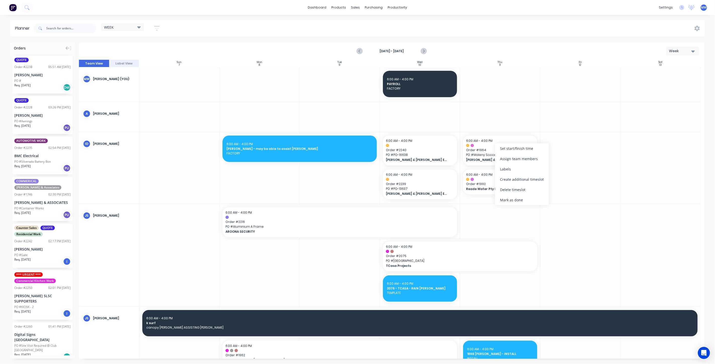
click at [527, 188] on div "Delete timeslot" at bounding box center [522, 190] width 54 height 10
click at [423, 50] on icon "Next page" at bounding box center [423, 51] width 6 height 6
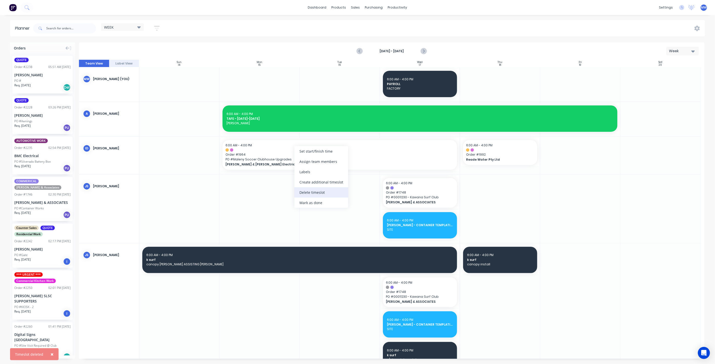
click at [321, 192] on div "Delete timeslot" at bounding box center [321, 192] width 54 height 10
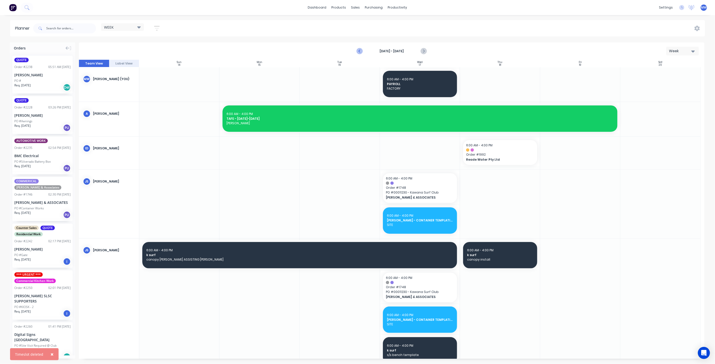
click at [360, 51] on icon "Previous page" at bounding box center [360, 51] width 6 height 6
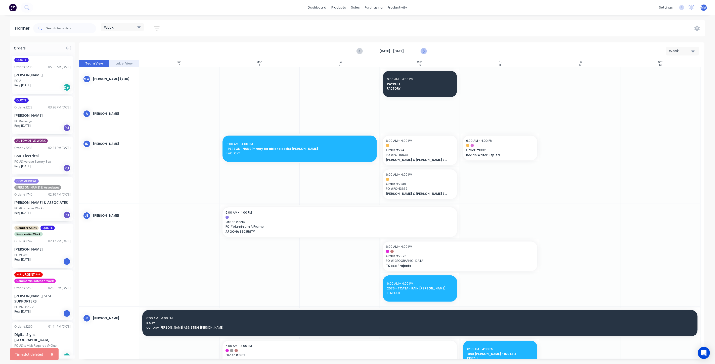
click at [423, 48] on icon "Next page" at bounding box center [423, 51] width 6 height 6
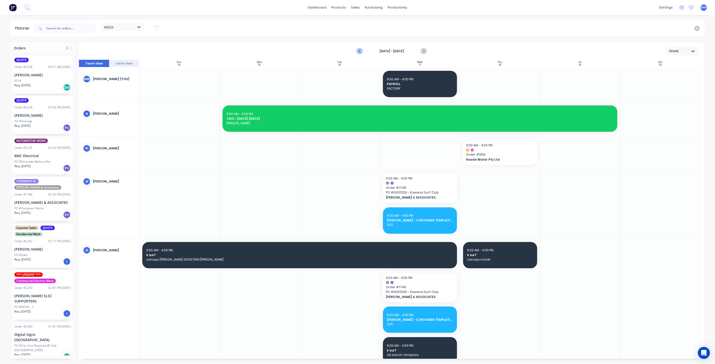
click at [360, 52] on icon "Previous page" at bounding box center [360, 51] width 2 height 4
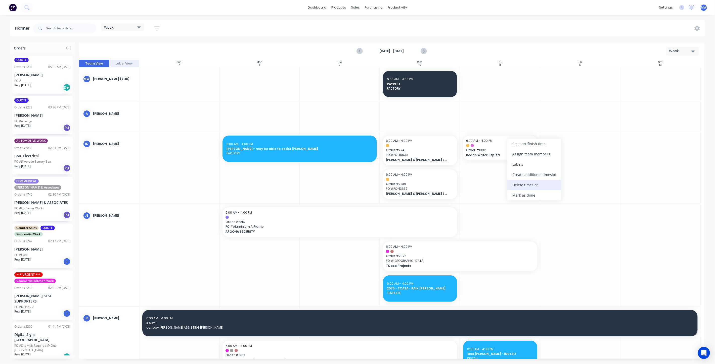
click at [525, 184] on div "Delete timeslot" at bounding box center [534, 185] width 54 height 10
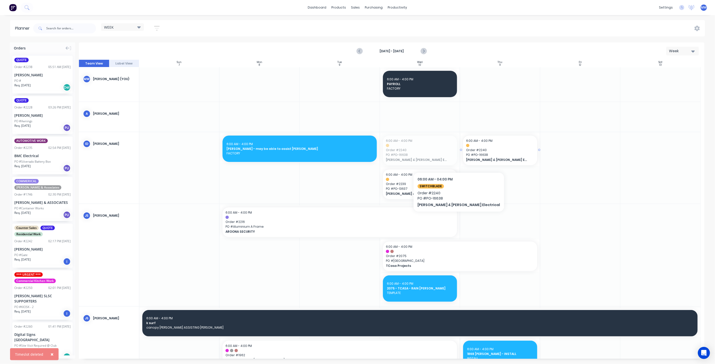
drag, startPoint x: 423, startPoint y: 158, endPoint x: 508, endPoint y: 163, distance: 85.3
drag, startPoint x: 514, startPoint y: 152, endPoint x: 490, endPoint y: 146, distance: 25.1
click at [490, 146] on div at bounding box center [391, 209] width 625 height 299
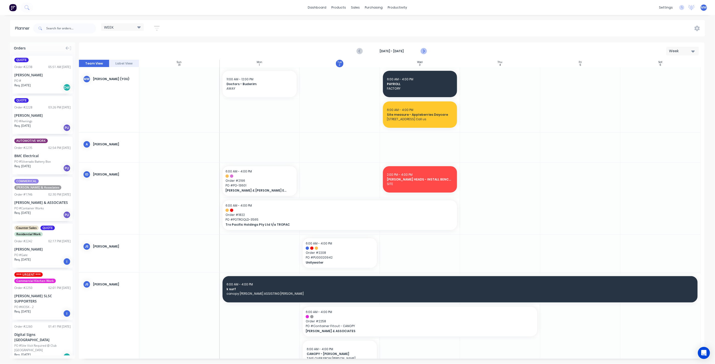
click at [423, 51] on icon "Next page" at bounding box center [423, 51] width 6 height 6
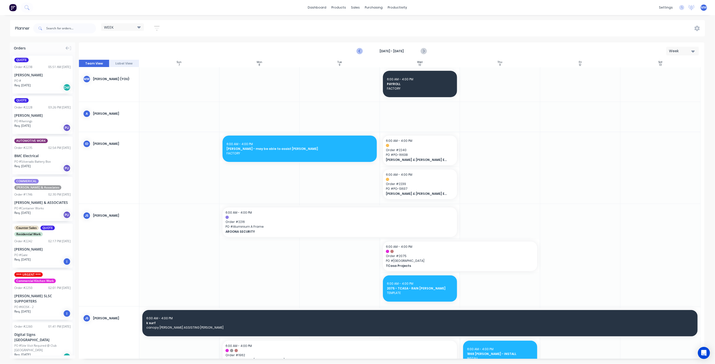
click at [360, 50] on icon "Previous page" at bounding box center [360, 51] width 6 height 6
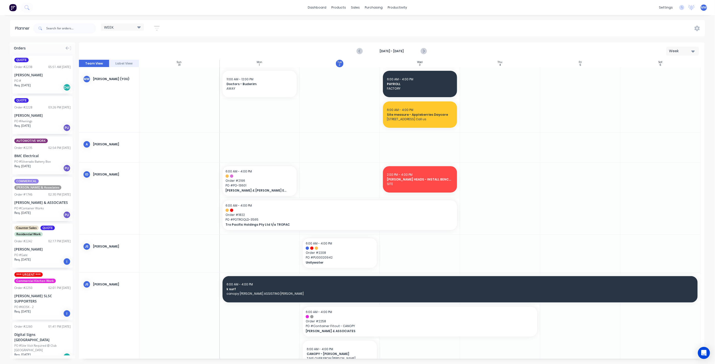
click at [485, 203] on div at bounding box center [500, 199] width 80 height 72
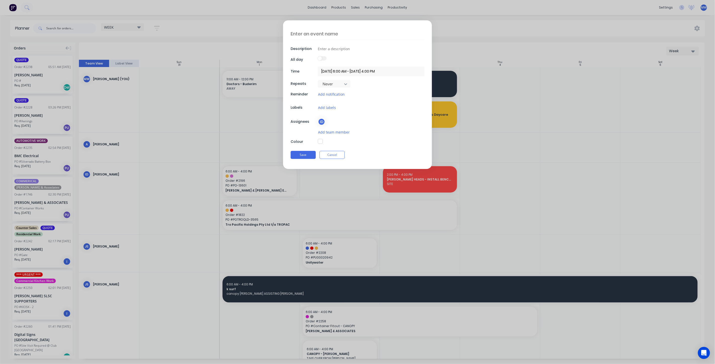
click at [315, 34] on textarea at bounding box center [358, 34] width 134 height 12
type textarea "x"
click at [333, 155] on button "Cancel" at bounding box center [331, 155] width 25 height 8
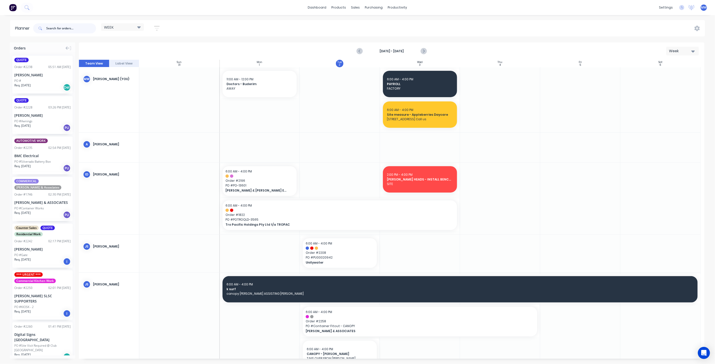
click at [62, 30] on input "text" at bounding box center [71, 28] width 50 height 10
type input "2258"
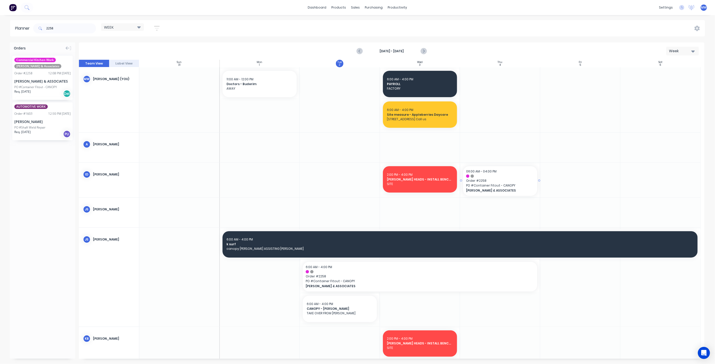
drag, startPoint x: 44, startPoint y: 78, endPoint x: 485, endPoint y: 178, distance: 452.6
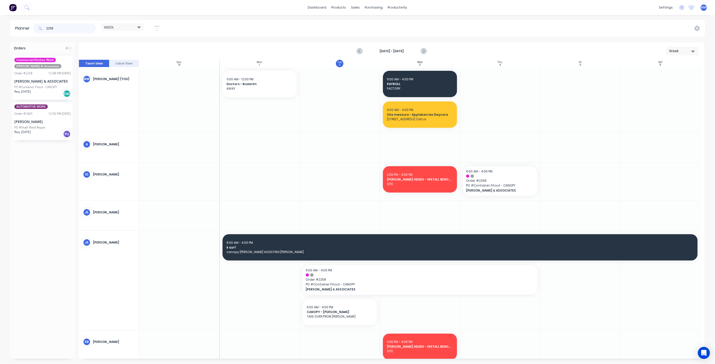
drag, startPoint x: 59, startPoint y: 30, endPoint x: 34, endPoint y: 27, distance: 24.8
click at [38, 28] on div "2258" at bounding box center [64, 28] width 63 height 10
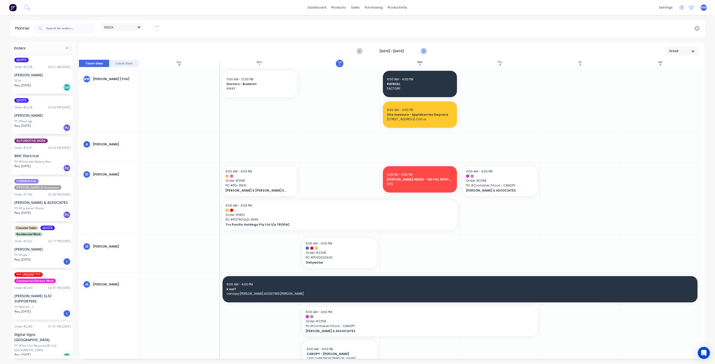
click at [423, 50] on icon "Next page" at bounding box center [423, 51] width 2 height 4
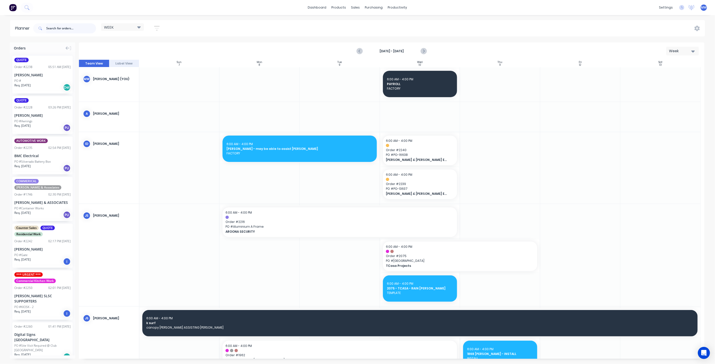
click at [59, 28] on input "text" at bounding box center [71, 28] width 50 height 10
type input "2258"
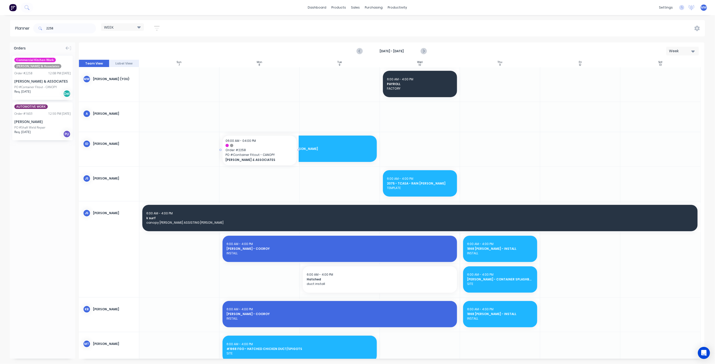
drag, startPoint x: 38, startPoint y: 82, endPoint x: 268, endPoint y: 148, distance: 239.2
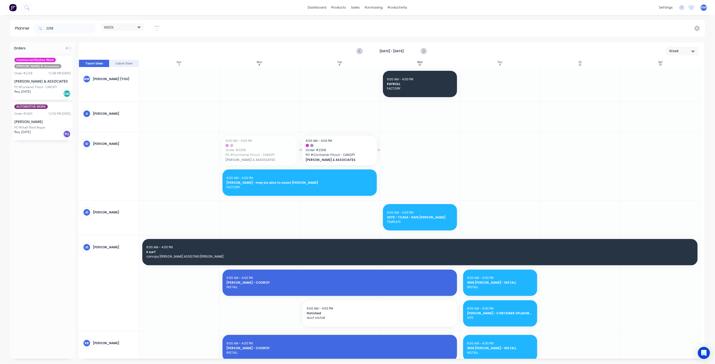
drag, startPoint x: 297, startPoint y: 149, endPoint x: 373, endPoint y: 152, distance: 76.2
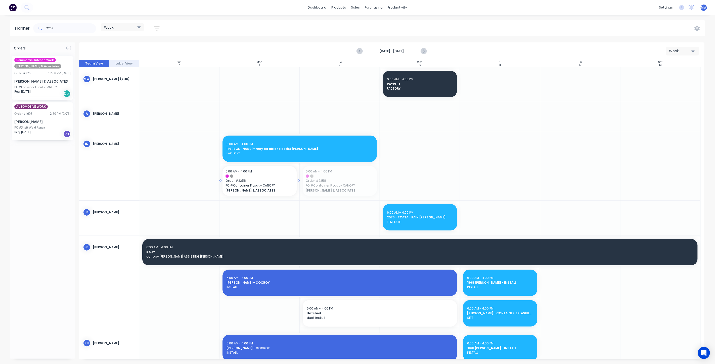
drag, startPoint x: 336, startPoint y: 183, endPoint x: 268, endPoint y: 183, distance: 67.6
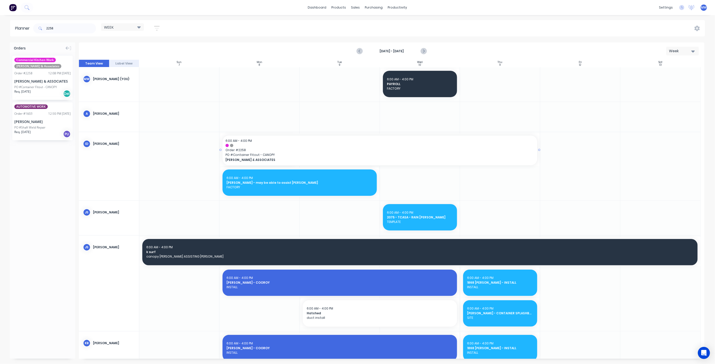
drag, startPoint x: 298, startPoint y: 151, endPoint x: 485, endPoint y: 148, distance: 186.8
drag, startPoint x: 59, startPoint y: 26, endPoint x: 14, endPoint y: 35, distance: 46.2
click at [17, 34] on header "Planner 2258 WEEK Save new view None edit WEEK (Default) edit Rex edit SCSM - M…" at bounding box center [357, 28] width 695 height 16
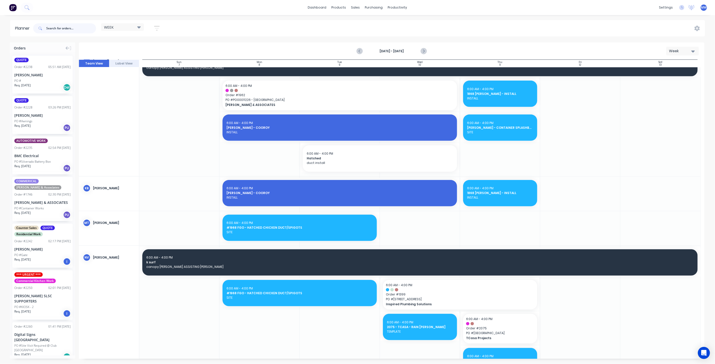
scroll to position [307, 0]
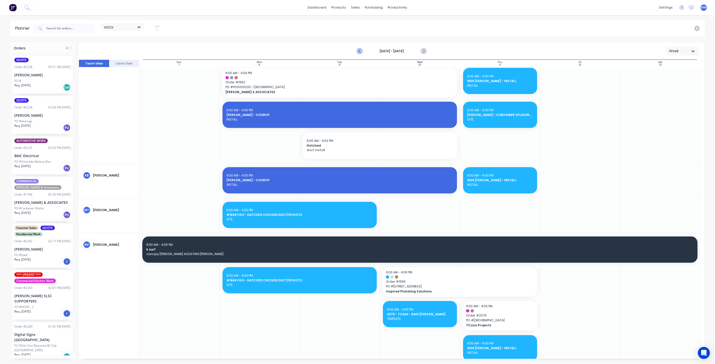
click at [360, 52] on icon "Previous page" at bounding box center [360, 51] width 6 height 6
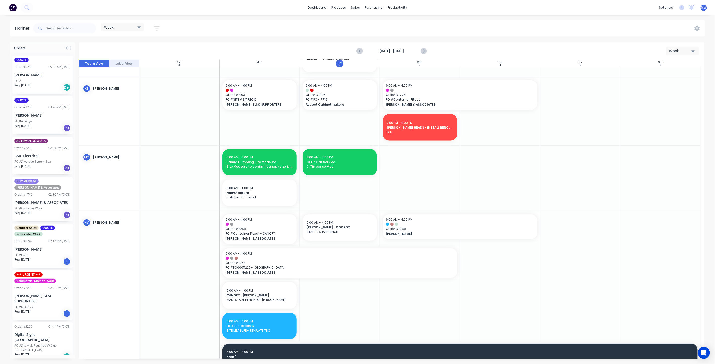
scroll to position [306, 0]
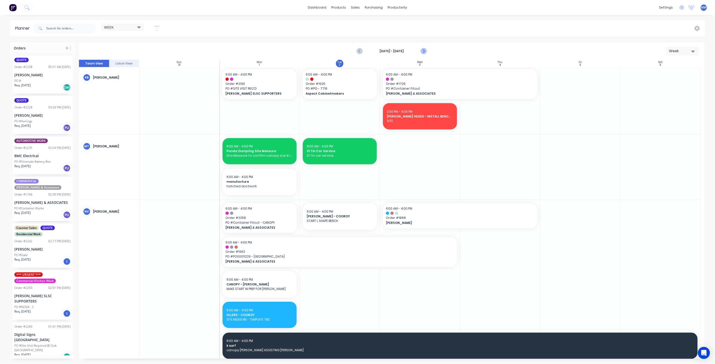
click at [423, 51] on icon "Next page" at bounding box center [423, 51] width 6 height 6
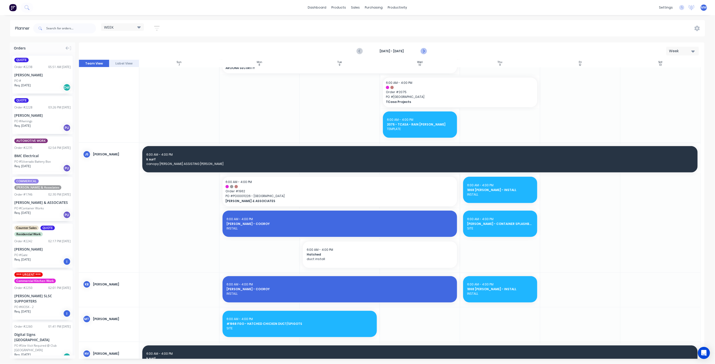
scroll to position [307, 0]
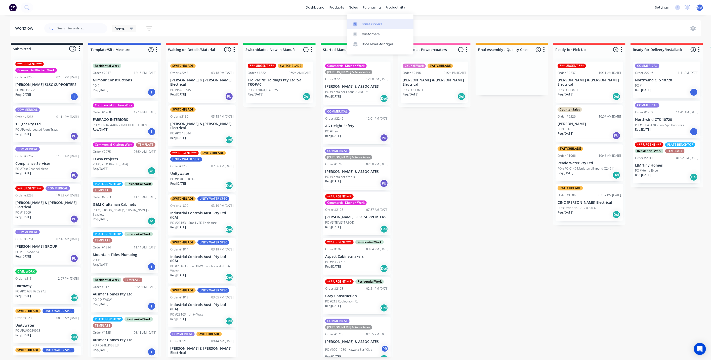
click at [362, 27] on link "Sales Orders" at bounding box center [380, 24] width 67 height 10
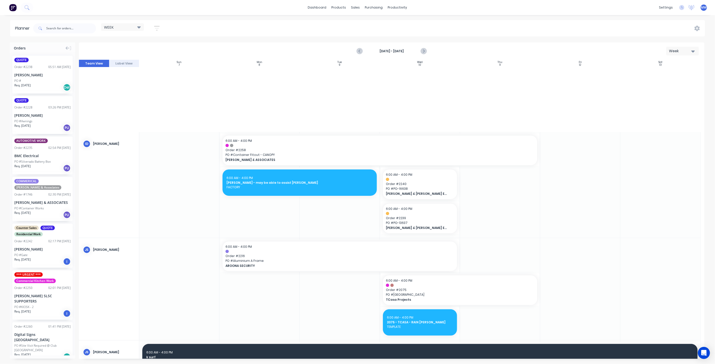
scroll to position [307, 0]
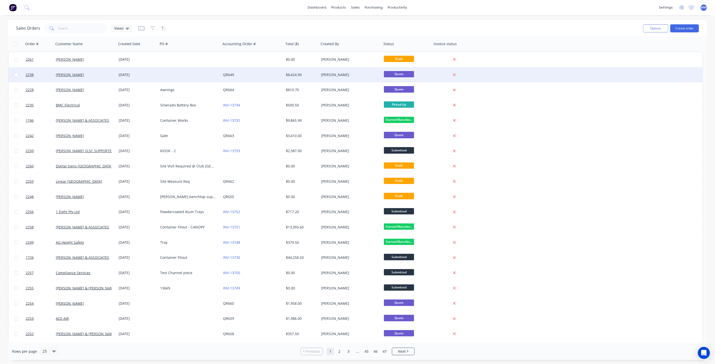
click at [156, 76] on div "[DATE]" at bounding box center [137, 74] width 41 height 15
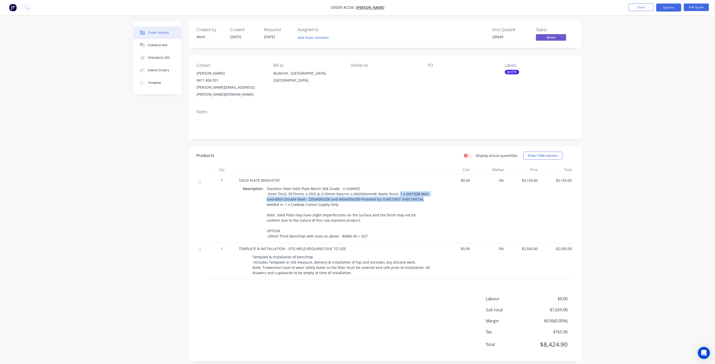
drag, startPoint x: 398, startPoint y: 186, endPoint x: 420, endPoint y: 192, distance: 22.9
click at [420, 192] on div "Stainless Steel Solid Plate Bench 304 Grade - U-SHAPED -5mm Thick, 3975mmL x 23…" at bounding box center [348, 212] width 167 height 55
copy div "1 x SW73DB-MAS Swordfish Double Bowl - 250x400x200 and 400x400x200 Provided by …"
click at [76, 163] on div "Order details Collaborate Checklists 0/0 Linked Orders Timeline Order details C…" at bounding box center [357, 184] width 715 height 369
click at [642, 7] on button "Close" at bounding box center [640, 8] width 25 height 8
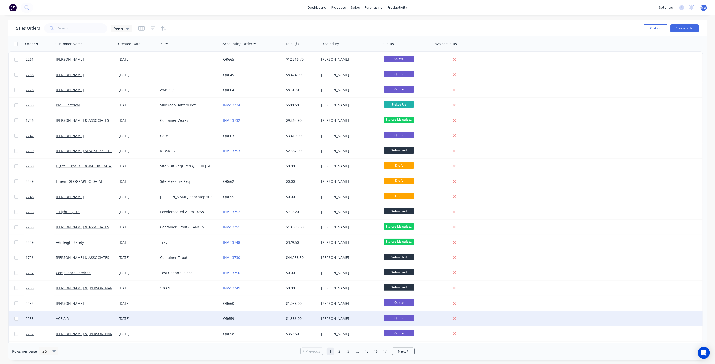
click at [164, 319] on div at bounding box center [189, 318] width 63 height 15
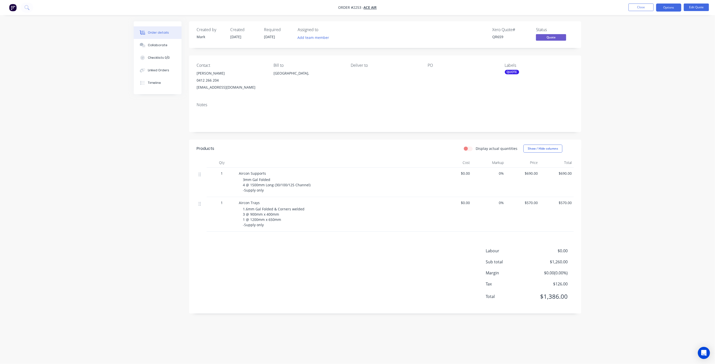
click at [207, 77] on div "0412 266 204" at bounding box center [231, 80] width 69 height 7
click at [207, 86] on div "[EMAIL_ADDRESS][DOMAIN_NAME]" at bounding box center [231, 87] width 69 height 7
click at [697, 6] on button "Edit Quote" at bounding box center [696, 8] width 25 height 8
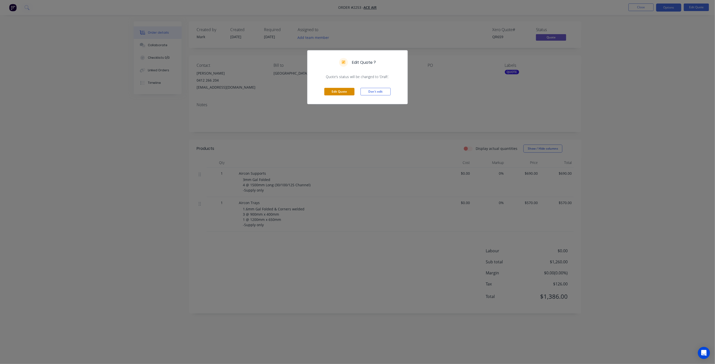
click at [338, 88] on button "Edit Quote" at bounding box center [339, 92] width 30 height 8
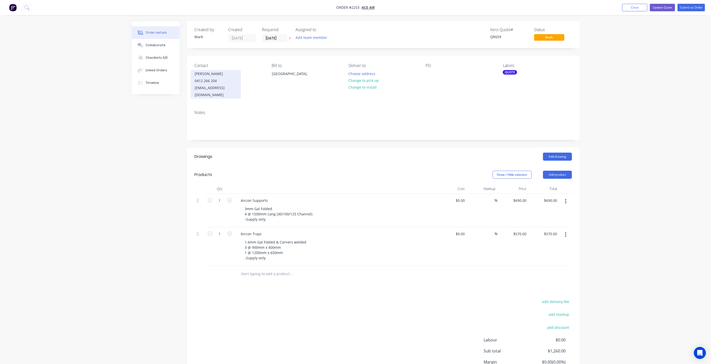
click at [220, 87] on div "[EMAIL_ADDRESS][DOMAIN_NAME]" at bounding box center [216, 91] width 42 height 14
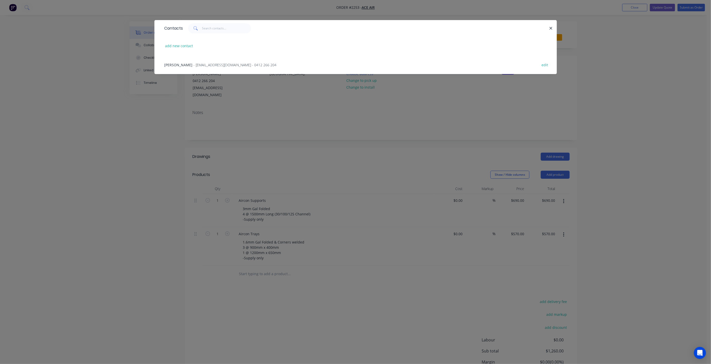
click at [187, 61] on div "Jerry - admin@aceair.au - 0412 266 204 edit" at bounding box center [355, 64] width 387 height 19
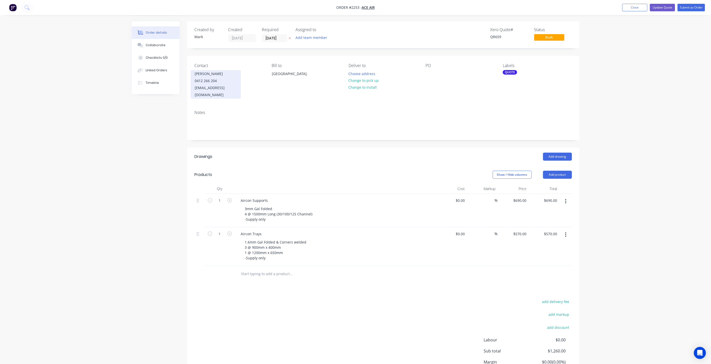
click at [215, 85] on div "[EMAIL_ADDRESS][DOMAIN_NAME]" at bounding box center [216, 91] width 42 height 14
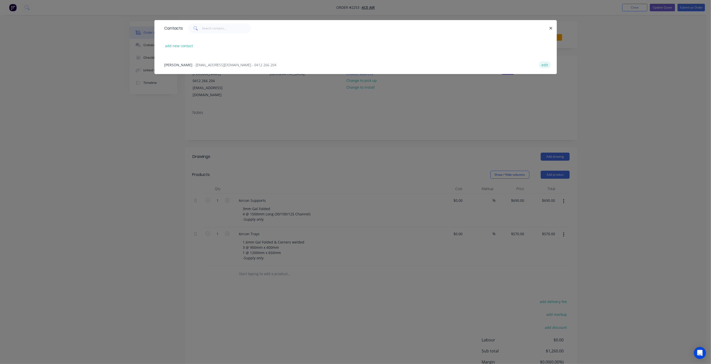
click at [544, 65] on button "edit" at bounding box center [545, 64] width 12 height 7
select select "AU"
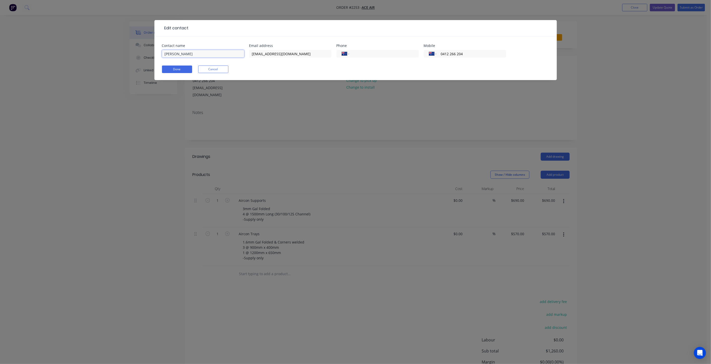
click at [188, 56] on input "Jerry" at bounding box center [203, 54] width 82 height 8
type input "[PERSON_NAME]"
click at [184, 66] on button "Done" at bounding box center [177, 70] width 30 height 8
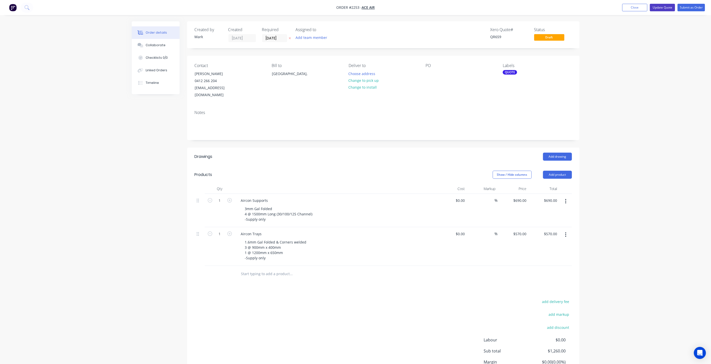
click at [665, 6] on button "Update Quote" at bounding box center [661, 8] width 25 height 8
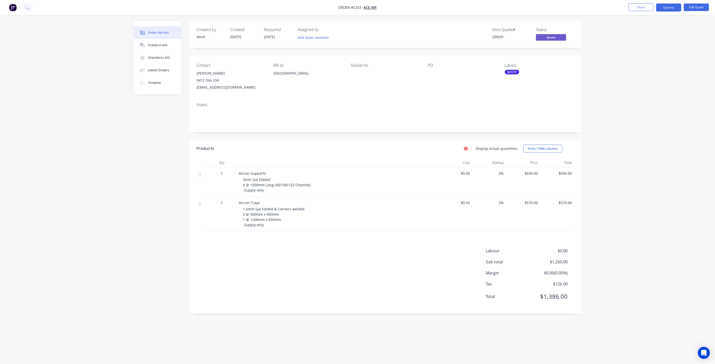
click at [656, 157] on div "Order details Collaborate Checklists 0/0 Linked Orders Timeline Order details C…" at bounding box center [357, 182] width 715 height 364
click at [638, 7] on button "Close" at bounding box center [640, 8] width 25 height 8
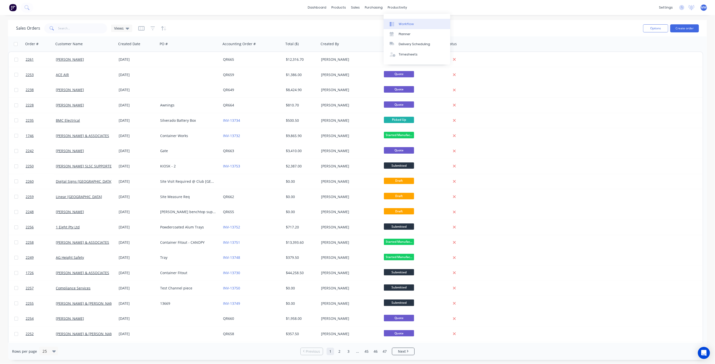
click at [410, 20] on link "Workflow" at bounding box center [417, 24] width 67 height 10
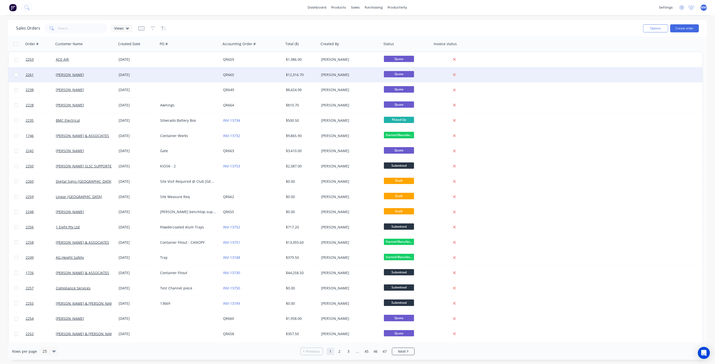
click at [163, 73] on div at bounding box center [189, 74] width 63 height 15
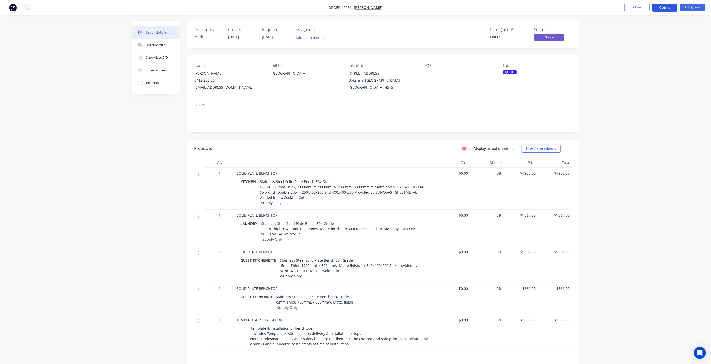
click at [662, 10] on button "Options" at bounding box center [664, 8] width 25 height 8
click at [690, 7] on button "Edit Quote" at bounding box center [691, 8] width 25 height 8
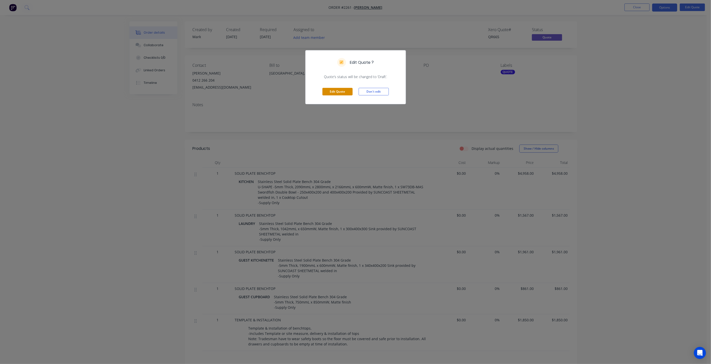
click at [347, 91] on button "Edit Quote" at bounding box center [337, 92] width 30 height 8
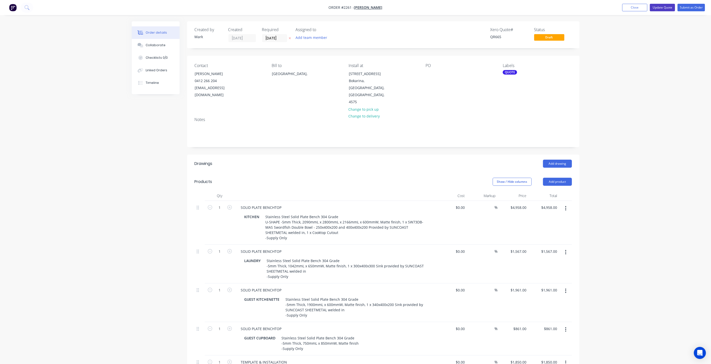
click at [656, 9] on button "Update Quote" at bounding box center [661, 8] width 25 height 8
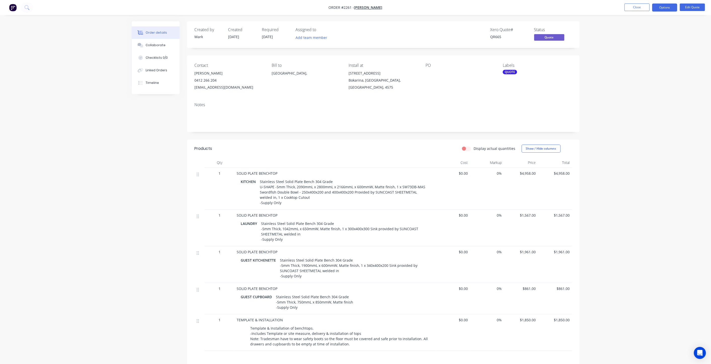
drag, startPoint x: 604, startPoint y: 77, endPoint x: 634, endPoint y: 27, distance: 58.4
click at [602, 74] on div "Order details Collaborate Checklists 0/0 Linked Orders Timeline Order details C…" at bounding box center [355, 220] width 711 height 441
click at [635, 8] on button "Close" at bounding box center [636, 8] width 25 height 8
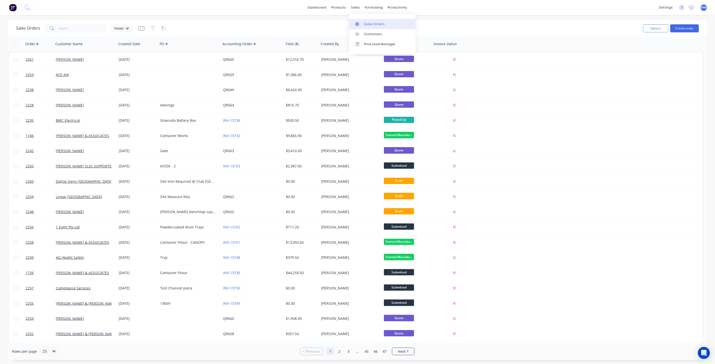
click at [369, 25] on div "Sales Orders" at bounding box center [374, 24] width 21 height 5
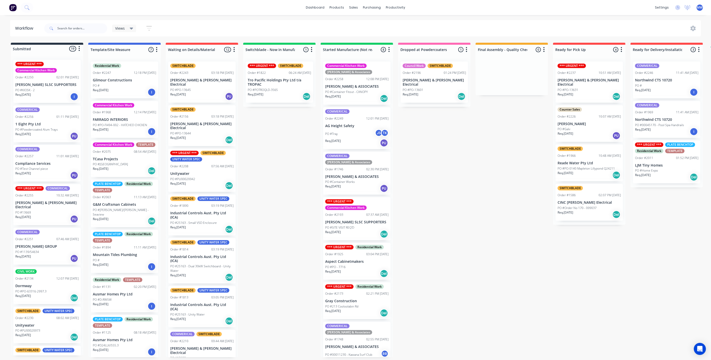
click at [288, 155] on div "Submitted 19 Status colour #273444 hex #273444 Save Cancel Summaries Total orde…" at bounding box center [415, 200] width 838 height 315
click at [278, 141] on div "Submitted 19 Status colour #273444 hex #273444 Save Cancel Summaries Total orde…" at bounding box center [415, 200] width 838 height 315
click at [278, 140] on div "Submitted 19 Status colour #273444 hex #273444 Save Cancel Summaries Total orde…" at bounding box center [415, 200] width 838 height 315
click at [267, 141] on div "Submitted 19 Status colour #273444 hex #273444 Save Cancel Summaries Total orde…" at bounding box center [415, 200] width 838 height 315
click at [269, 152] on div "Submitted 19 Status colour #273444 hex #273444 Save Cancel Summaries Total orde…" at bounding box center [415, 200] width 838 height 315
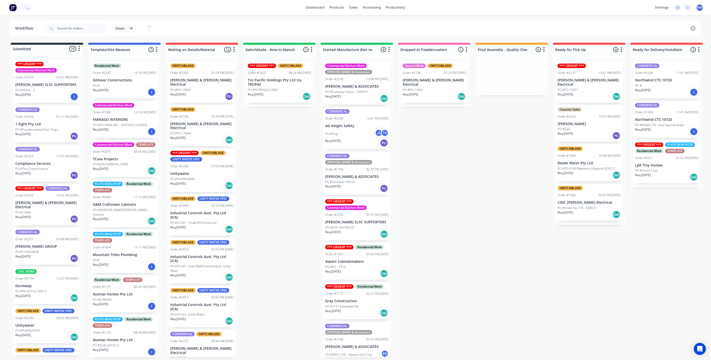
click at [246, 145] on div "Submitted 19 Status colour #273444 hex #273444 Save Cancel Summaries Total orde…" at bounding box center [415, 200] width 838 height 315
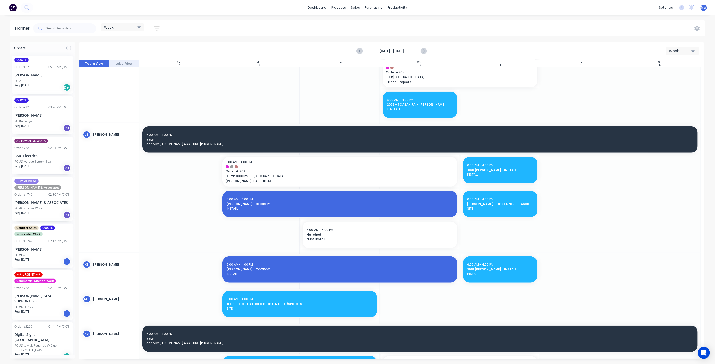
scroll to position [167, 0]
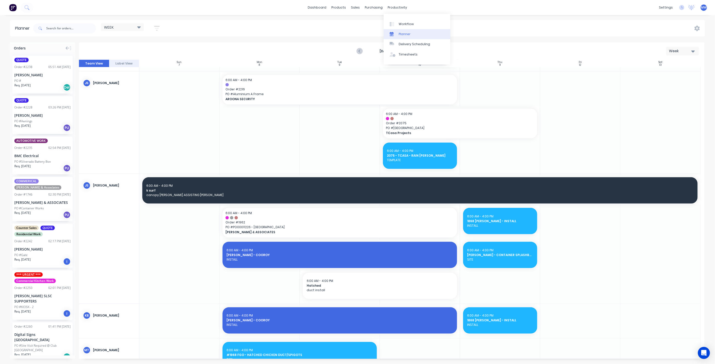
click at [409, 34] on div "Planner" at bounding box center [405, 34] width 12 height 5
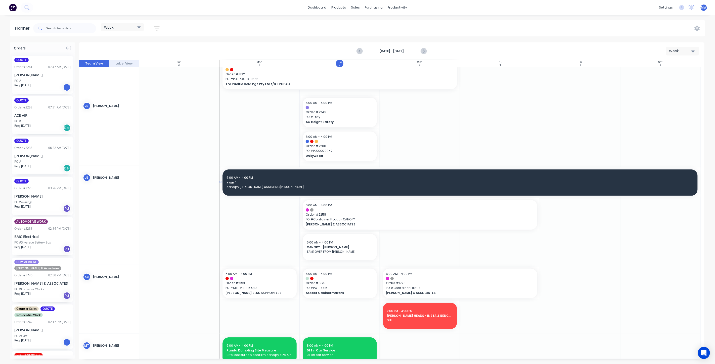
scroll to position [167, 0]
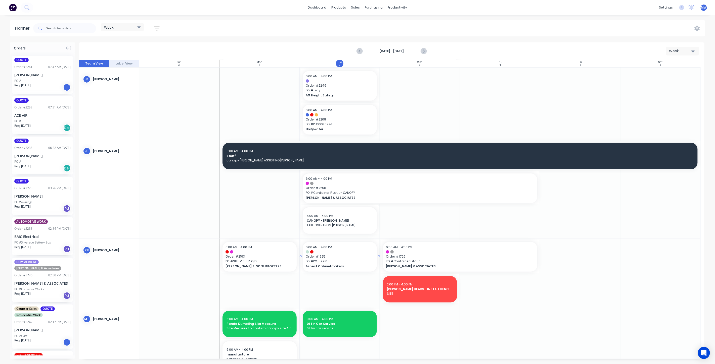
click at [329, 261] on span "PO # PO - 7716" at bounding box center [340, 261] width 68 height 5
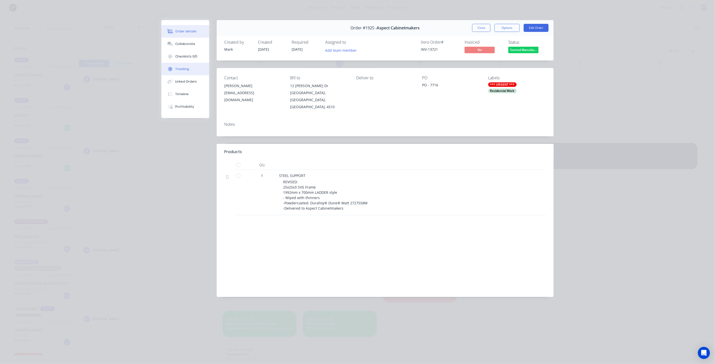
click at [187, 73] on button "Tracking" at bounding box center [185, 69] width 48 height 13
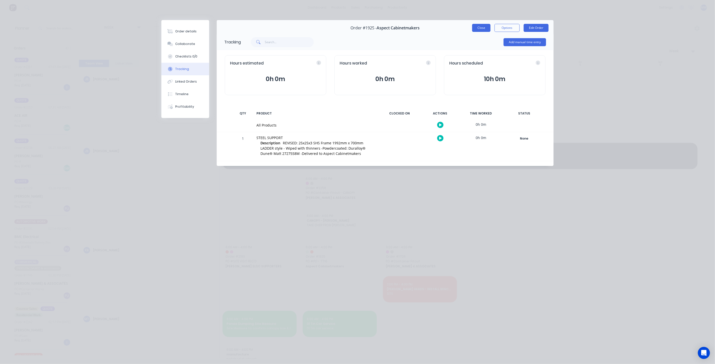
click at [480, 30] on button "Close" at bounding box center [481, 28] width 18 height 8
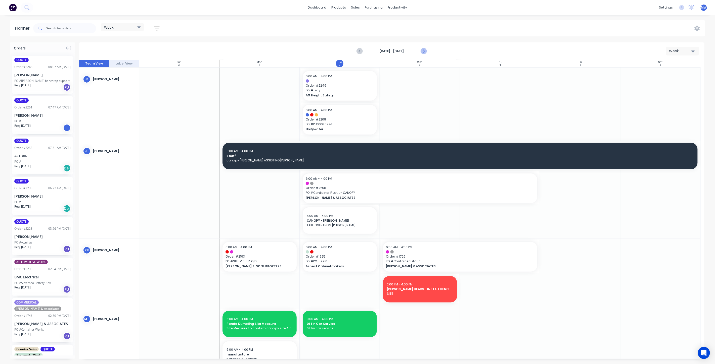
click at [425, 53] on icon "Next page" at bounding box center [423, 51] width 6 height 6
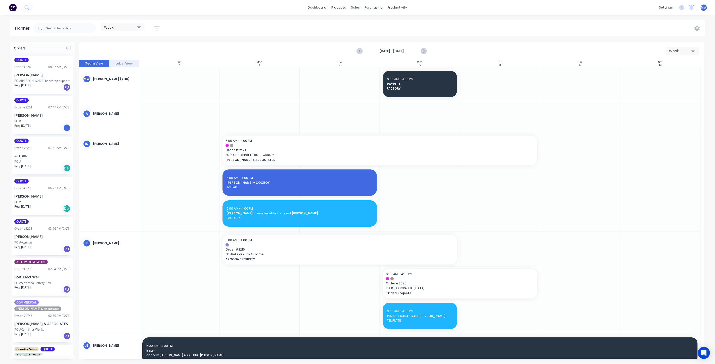
scroll to position [28, 0]
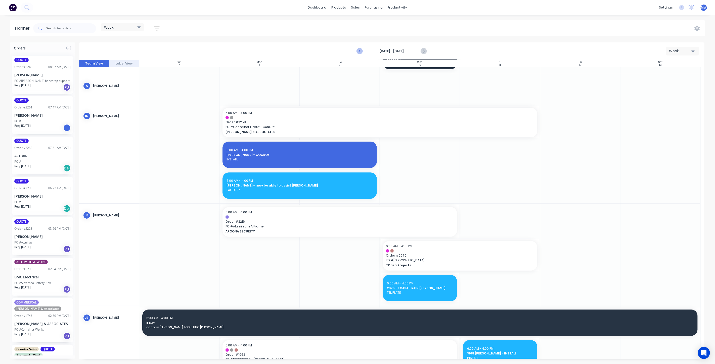
drag, startPoint x: 360, startPoint y: 52, endPoint x: 364, endPoint y: 52, distance: 4.5
click at [360, 52] on icon "Previous page" at bounding box center [360, 51] width 6 height 6
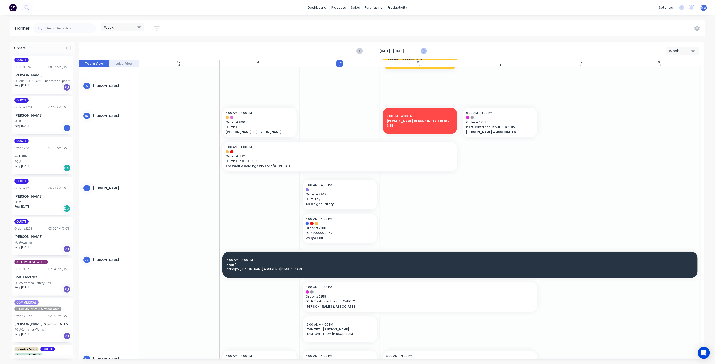
click at [423, 51] on icon "Next page" at bounding box center [423, 51] width 2 height 4
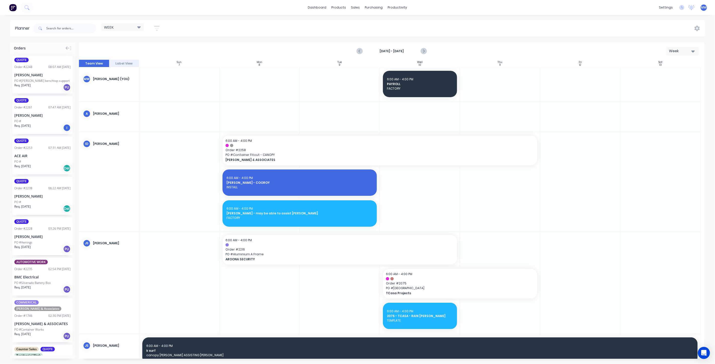
click at [252, 282] on div at bounding box center [259, 283] width 80 height 102
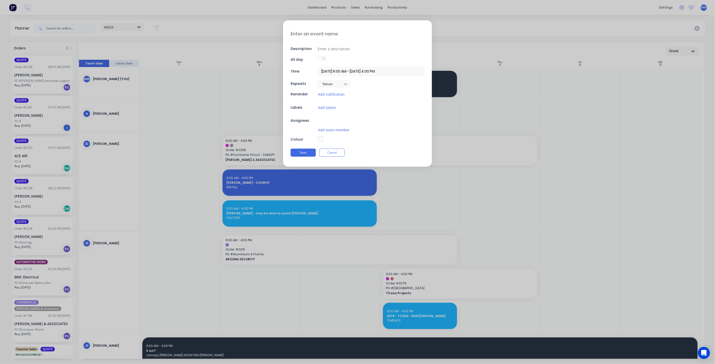
type textarea "x"
click at [303, 33] on textarea at bounding box center [358, 34] width 134 height 12
type textarea "S"
type textarea "x"
type textarea "SI"
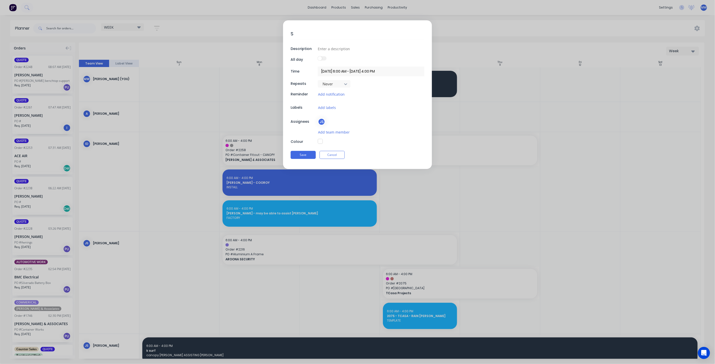
type textarea "x"
type textarea "SIT"
type textarea "x"
type textarea "SITE"
type textarea "x"
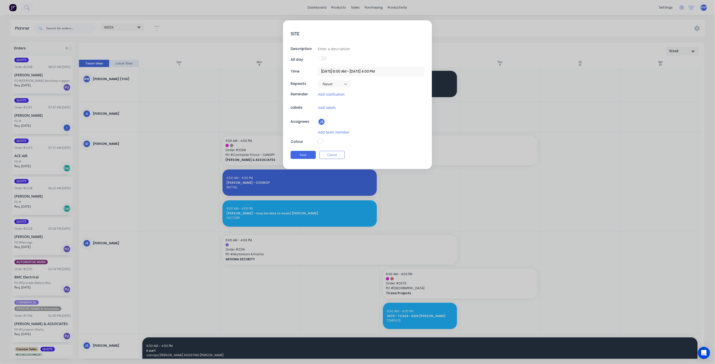
type textarea "SITE"
type textarea "x"
type textarea "SITE V"
type textarea "x"
type textarea "SITE VI"
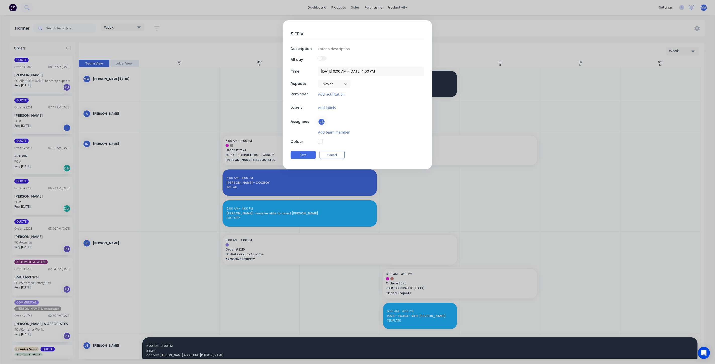
type textarea "x"
type textarea "SITE VIS"
type textarea "x"
type textarea "SITE VISI"
type textarea "x"
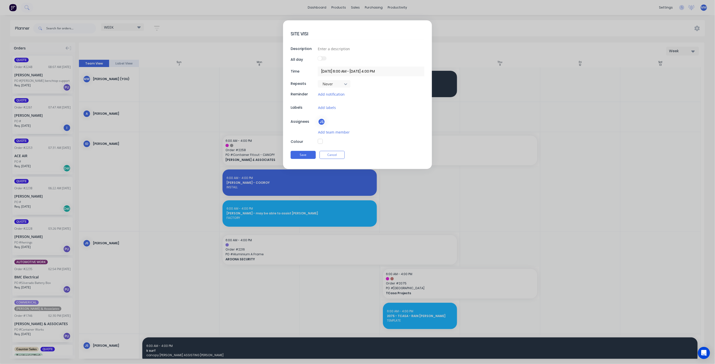
type textarea "SITE VISIT"
type textarea "x"
type textarea "SITE VISITS"
type textarea "x"
type textarea "SITE VISITS-"
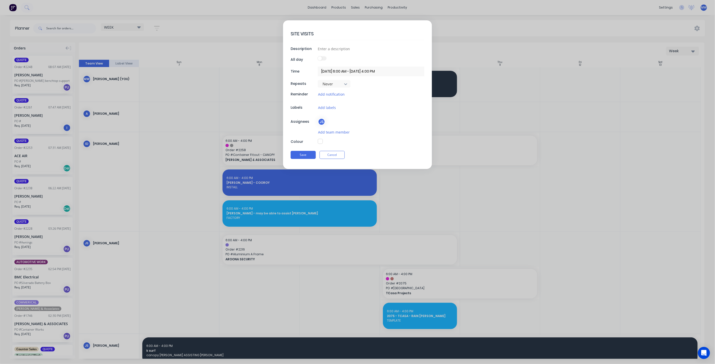
type textarea "x"
type textarea "SITE VISITS-"
type textarea "x"
type textarea "SITE VISITS- 2"
type textarea "x"
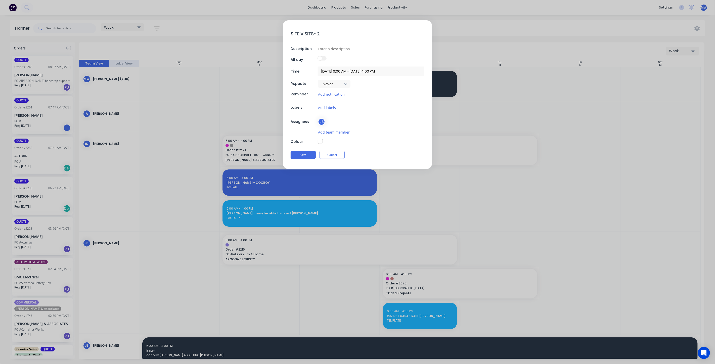
type textarea "SITE VISITS- 22"
type textarea "x"
type textarea "SITE VISITS- 226"
type textarea "x"
type textarea "SITE VISITS- 2260"
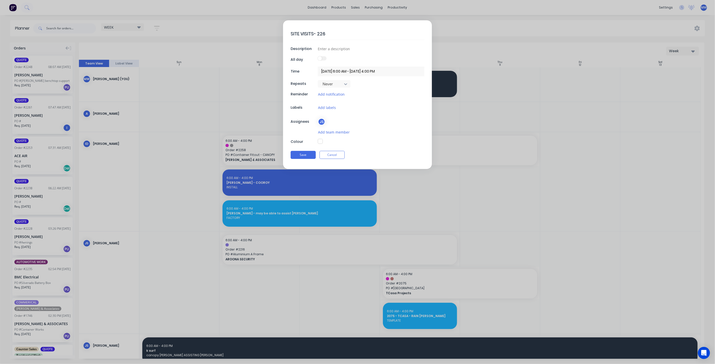
type textarea "x"
type textarea "SITE VISITS- 2260,"
type textarea "x"
type textarea "SITE VISITS- 2260,"
type textarea "x"
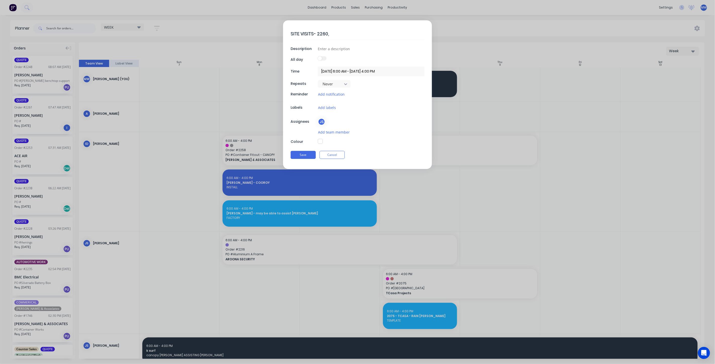
type textarea "SITE VISITS- 2260, 2"
type textarea "x"
type textarea "SITE VISITS- 2260, 22"
type textarea "x"
type textarea "SITE VISITS- 2260, 225"
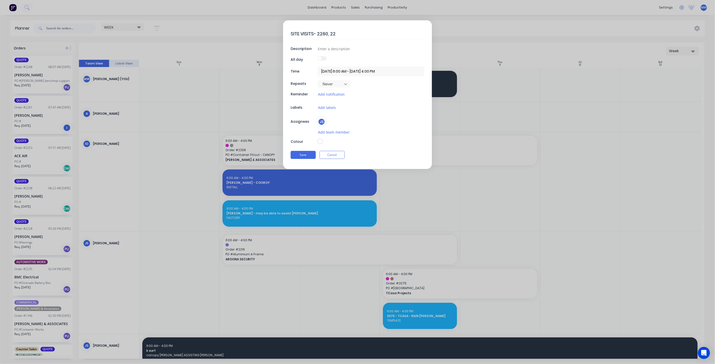
type textarea "x"
type textarea "SITE VISITS- 2260, 2259"
type textarea "x"
type textarea "SITE VISITS- 2260, 2259,"
type textarea "x"
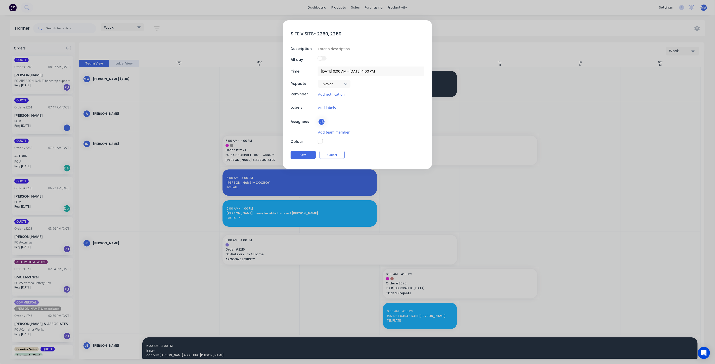
type textarea "SITE VISITS- 2260, 2259,"
type textarea "x"
type textarea "SITE VISITS- 2260, 2259, 2"
type textarea "x"
type textarea "SITE VISITS- 2260, 2259, 22"
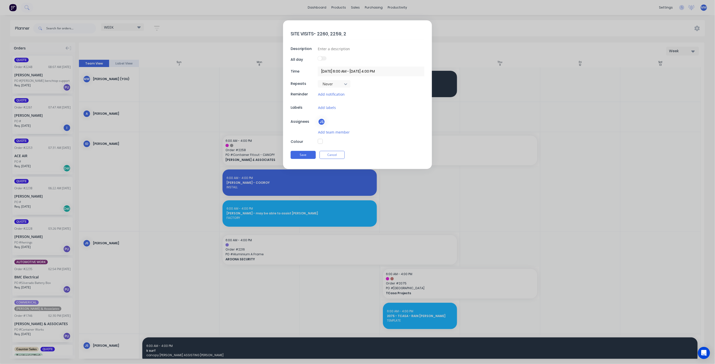
type textarea "x"
type textarea "SITE VISITS- 2260, 2259, 221"
type textarea "x"
type textarea "SITE VISITS- 2260, 2259, 2212"
type textarea "x"
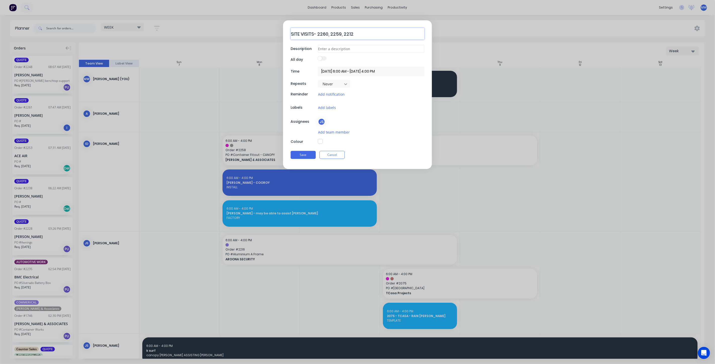
type textarea "SITE VISITS- 2260, 2259, 2212"
type textarea "x"
click at [341, 49] on input at bounding box center [371, 49] width 107 height 8
type input "SITE"
click at [378, 129] on div "Add team member" at bounding box center [371, 132] width 107 height 6
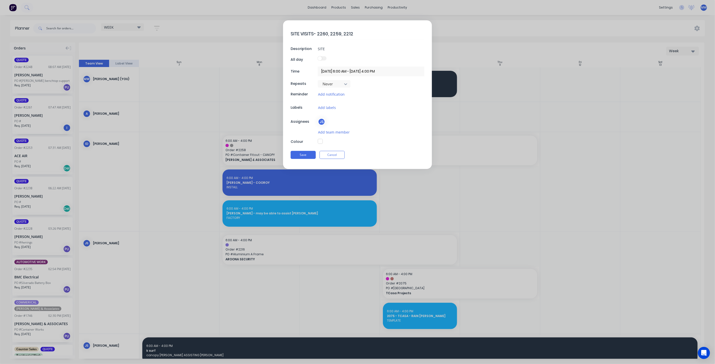
click at [320, 141] on button "button" at bounding box center [320, 141] width 5 height 5
type textarea "x"
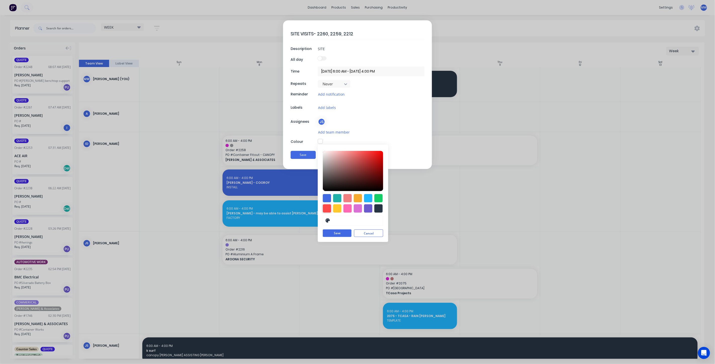
click at [327, 209] on div at bounding box center [327, 209] width 8 height 8
type input "#FF4949"
click at [334, 233] on button "Save" at bounding box center [337, 234] width 29 height 8
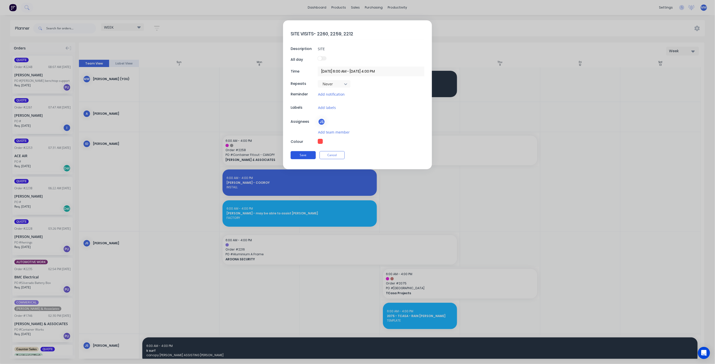
click at [306, 155] on button "Save" at bounding box center [303, 155] width 25 height 8
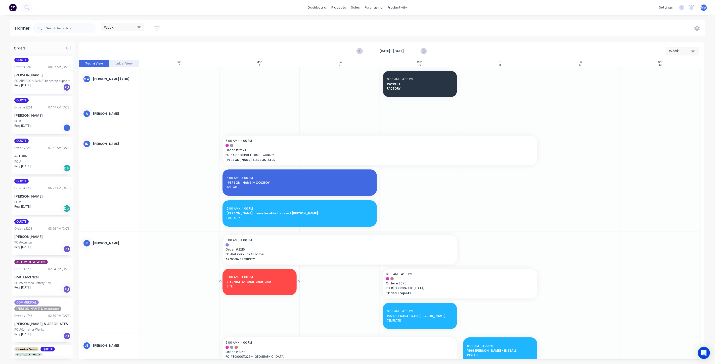
click at [269, 293] on div "6:00 AM - 4:00 PM SITE VISITS- 2260, 2259, 2212 SITE" at bounding box center [259, 282] width 74 height 26
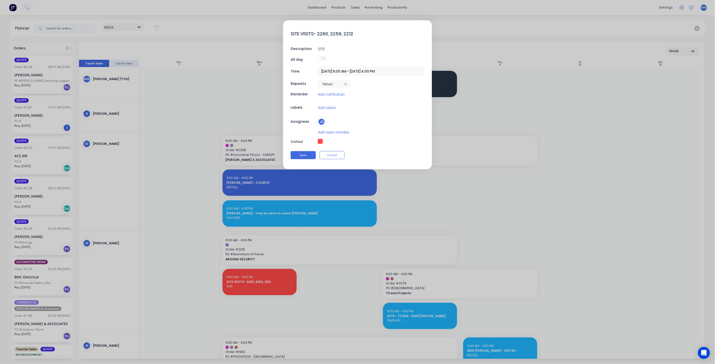
click at [321, 139] on button "button" at bounding box center [320, 141] width 5 height 5
type textarea "x"
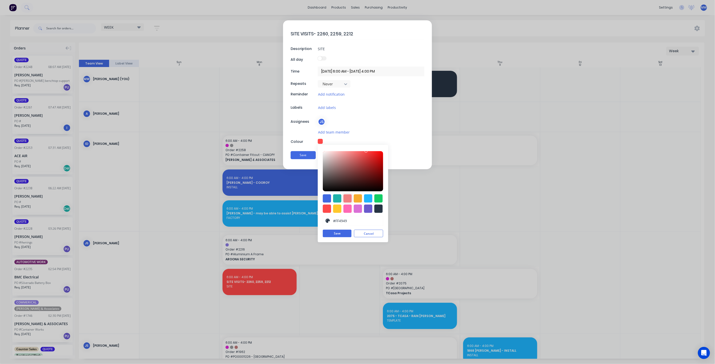
click at [349, 199] on div at bounding box center [347, 199] width 8 height 8
type input "#F08080"
click at [337, 235] on button "Save" at bounding box center [337, 234] width 29 height 8
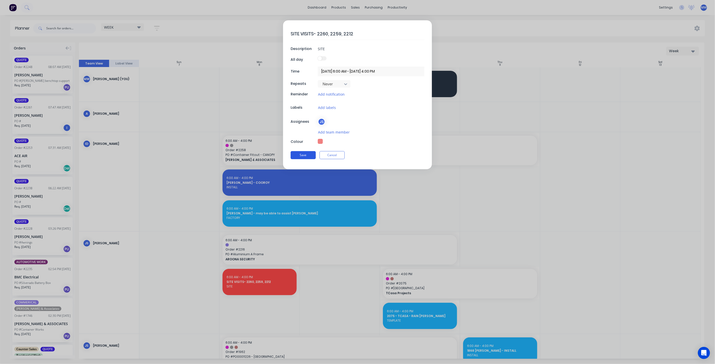
click at [296, 155] on button "Save" at bounding box center [303, 155] width 25 height 8
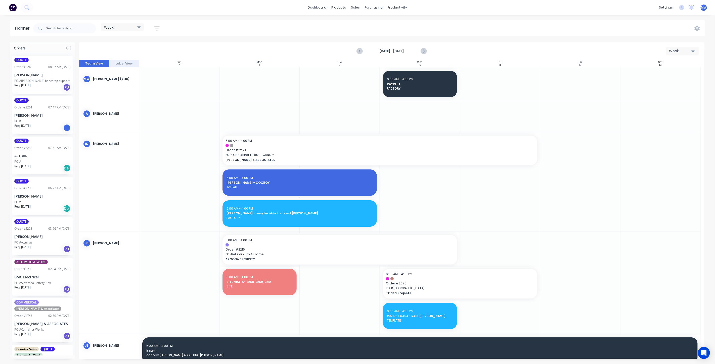
scroll to position [84, 0]
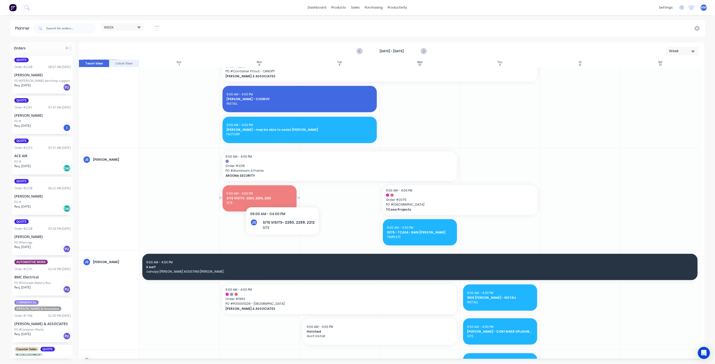
click at [280, 196] on span "SITE VISITS- 2260, 2259, 2212" at bounding box center [259, 198] width 66 height 5
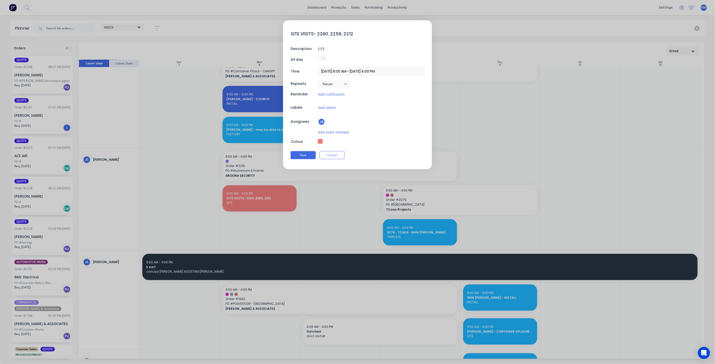
click at [321, 141] on button "button" at bounding box center [320, 141] width 5 height 5
type textarea "x"
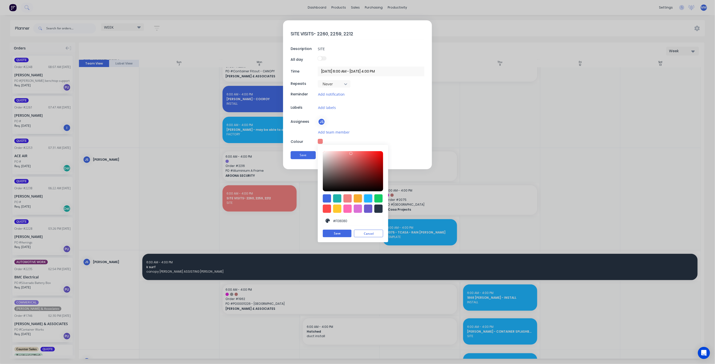
drag, startPoint x: 369, startPoint y: 199, endPoint x: 354, endPoint y: 218, distance: 24.3
click at [369, 199] on div at bounding box center [368, 199] width 8 height 8
type input "#1FB6FF"
click at [338, 234] on button "Save" at bounding box center [337, 234] width 29 height 8
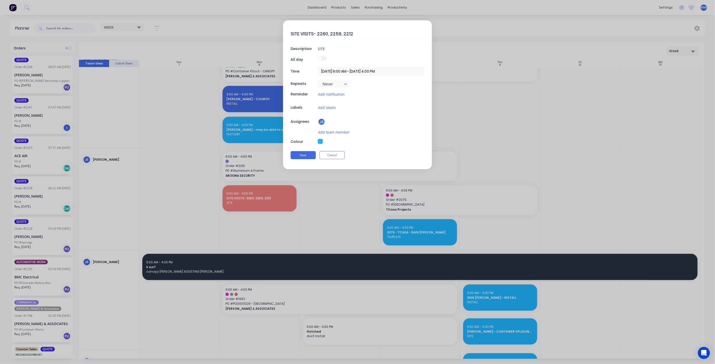
click at [321, 140] on button "button" at bounding box center [320, 141] width 5 height 5
type textarea "x"
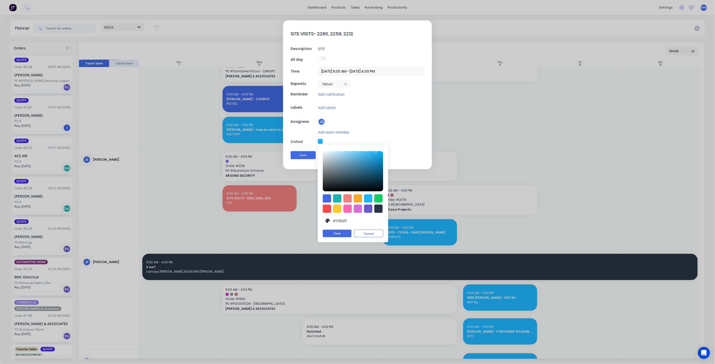
click at [337, 199] on div at bounding box center [337, 199] width 8 height 8
type input "#20B2AA"
click at [331, 235] on button "Save" at bounding box center [337, 234] width 29 height 8
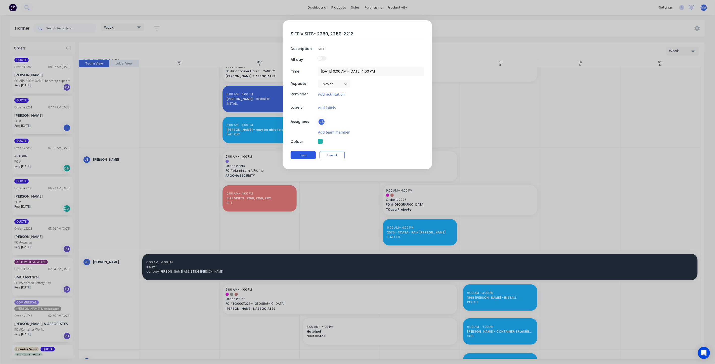
click at [299, 155] on button "Save" at bounding box center [303, 155] width 25 height 8
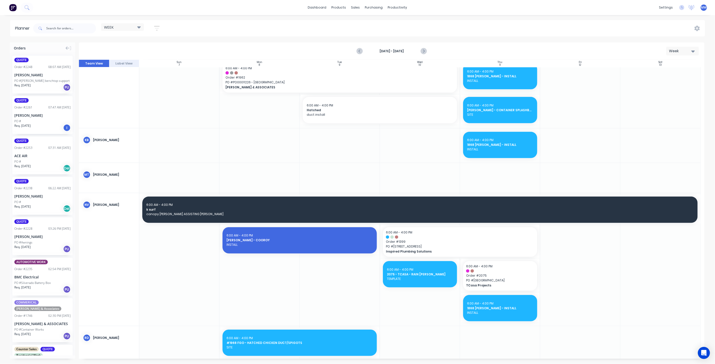
scroll to position [335, 0]
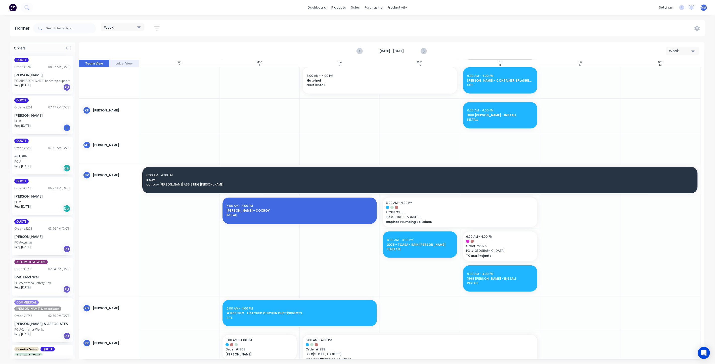
click at [271, 184] on span "canopy manuf NATHAN ASSISTING JO" at bounding box center [419, 184] width 547 height 5
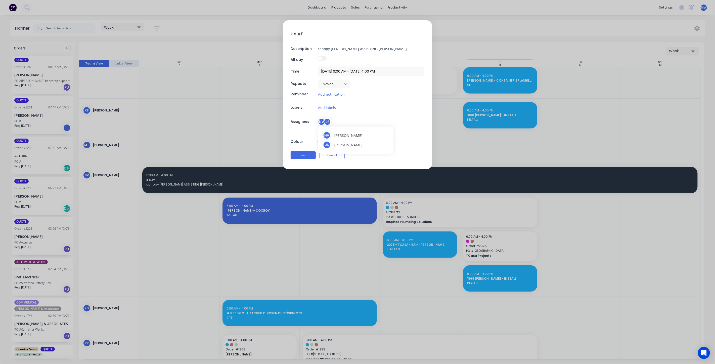
click at [325, 119] on div "JS" at bounding box center [327, 122] width 8 height 8
click at [406, 107] on div "Add labels" at bounding box center [371, 108] width 107 height 6
click at [337, 156] on button "Cancel" at bounding box center [331, 155] width 25 height 8
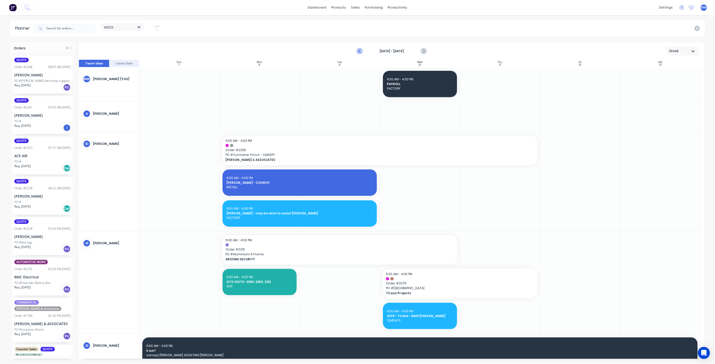
click at [362, 50] on icon "Previous page" at bounding box center [360, 51] width 6 height 6
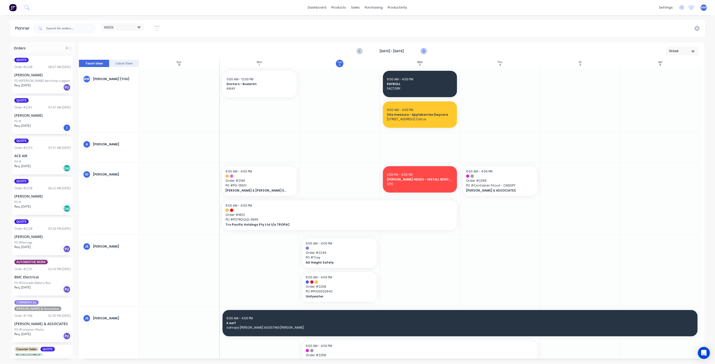
click at [425, 51] on icon "Next page" at bounding box center [423, 51] width 6 height 6
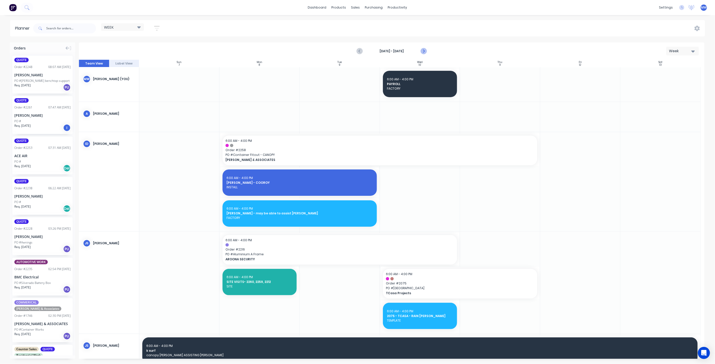
click at [425, 51] on icon "Next page" at bounding box center [423, 51] width 6 height 6
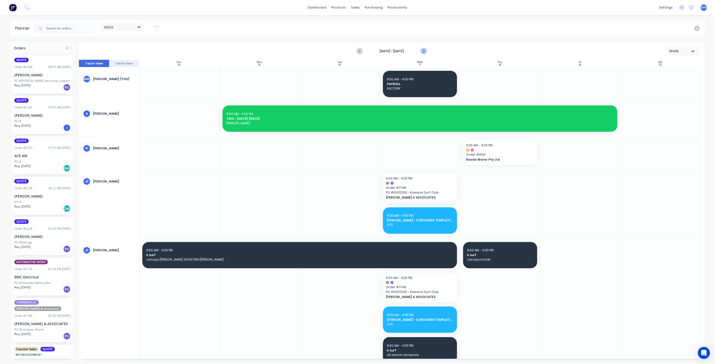
click at [425, 51] on icon "Next page" at bounding box center [423, 51] width 6 height 6
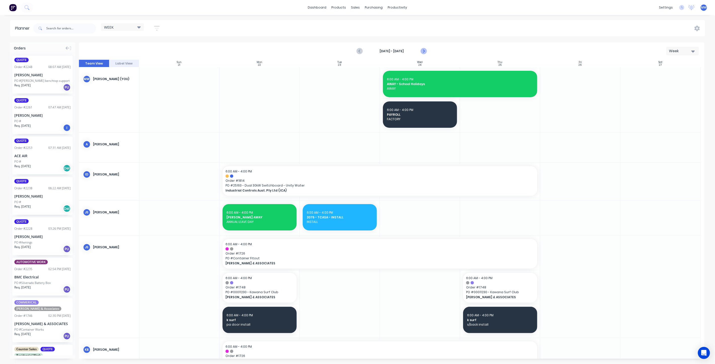
click at [425, 51] on icon "Next page" at bounding box center [423, 51] width 6 height 6
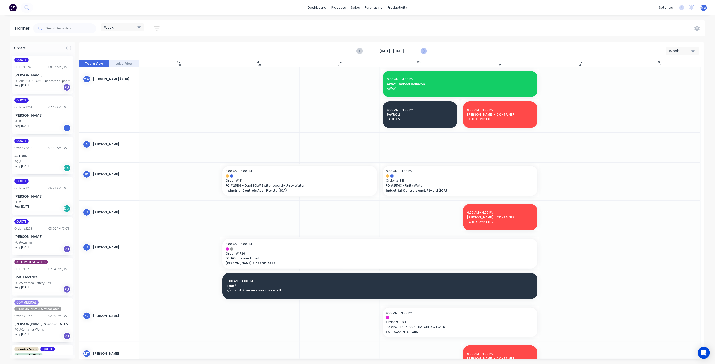
click at [425, 51] on icon "Next page" at bounding box center [423, 51] width 6 height 6
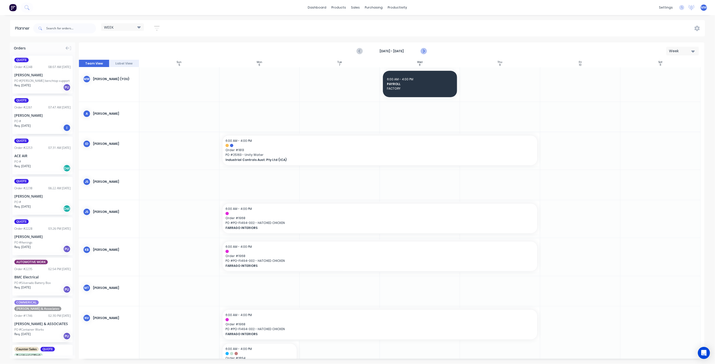
click at [425, 51] on icon "Next page" at bounding box center [423, 51] width 6 height 6
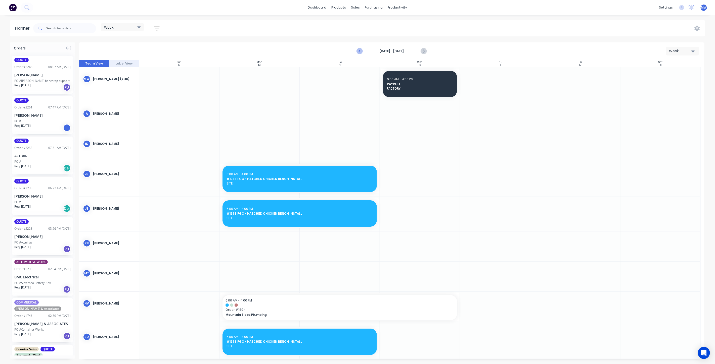
click at [360, 51] on icon "Previous page" at bounding box center [360, 51] width 6 height 6
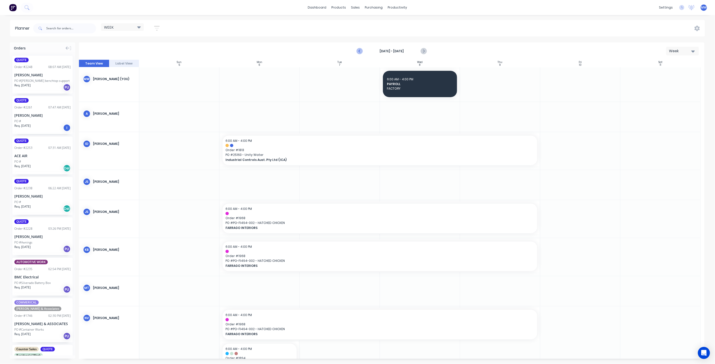
click at [360, 51] on icon "Previous page" at bounding box center [360, 51] width 6 height 6
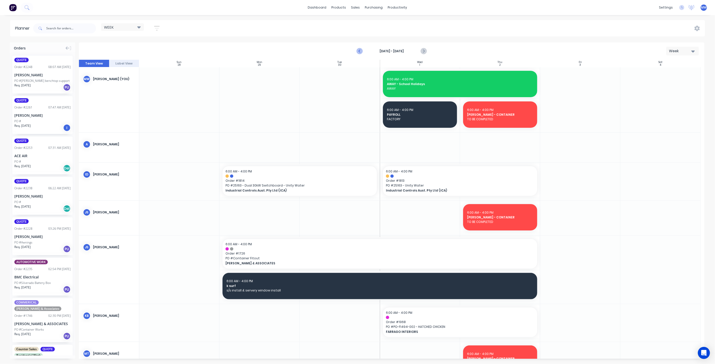
click at [359, 51] on icon "Previous page" at bounding box center [360, 51] width 2 height 4
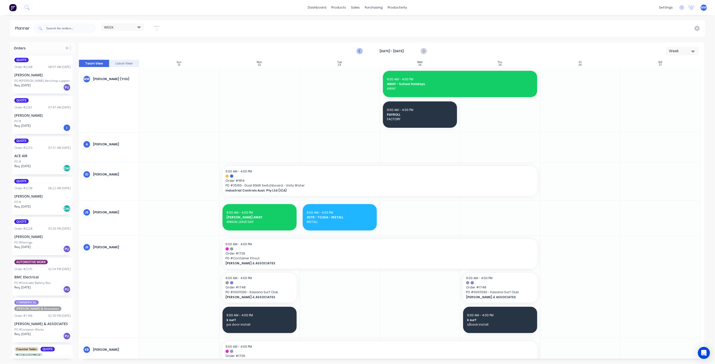
click at [361, 49] on icon "Previous page" at bounding box center [360, 51] width 6 height 6
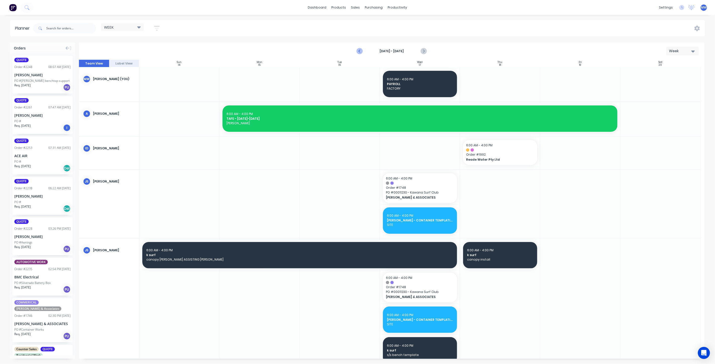
click at [361, 50] on icon "Previous page" at bounding box center [360, 51] width 6 height 6
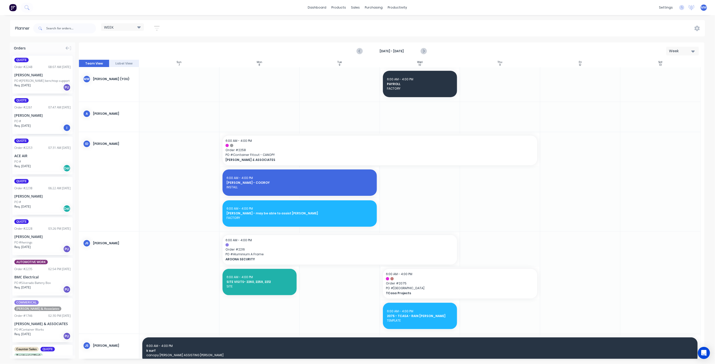
click at [360, 52] on icon "Previous page" at bounding box center [360, 51] width 2 height 4
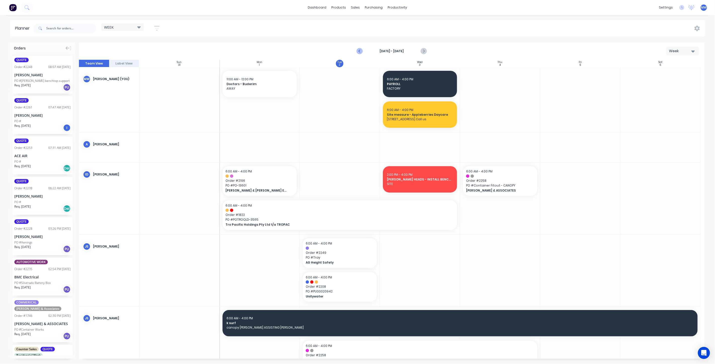
click at [358, 51] on icon "Previous page" at bounding box center [360, 51] width 6 height 6
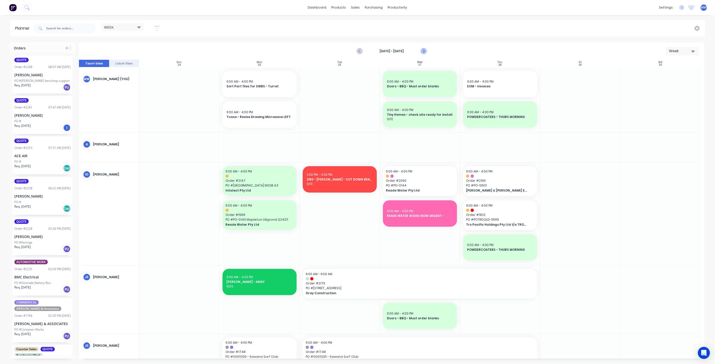
click at [424, 50] on icon "Next page" at bounding box center [423, 51] width 6 height 6
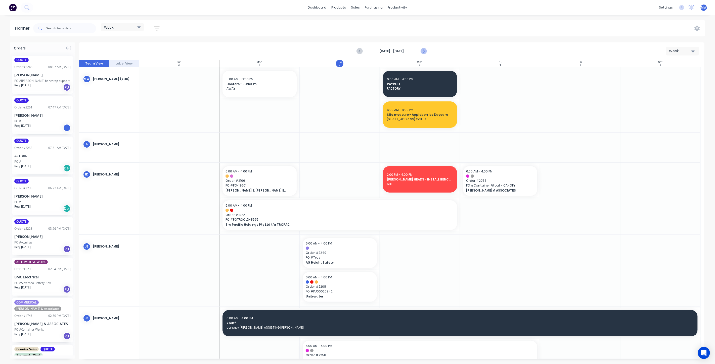
click at [425, 49] on icon "Next page" at bounding box center [423, 51] width 6 height 6
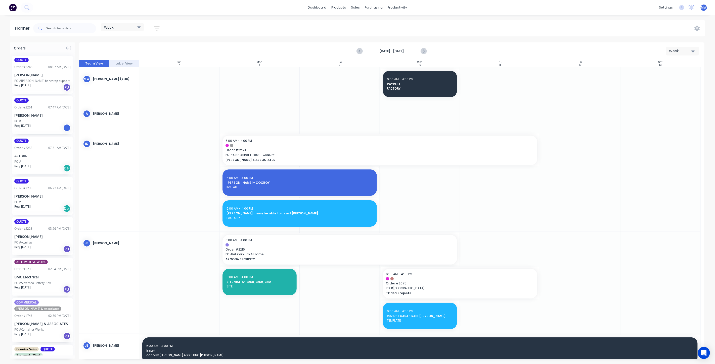
click at [425, 49] on icon "Next page" at bounding box center [423, 51] width 6 height 6
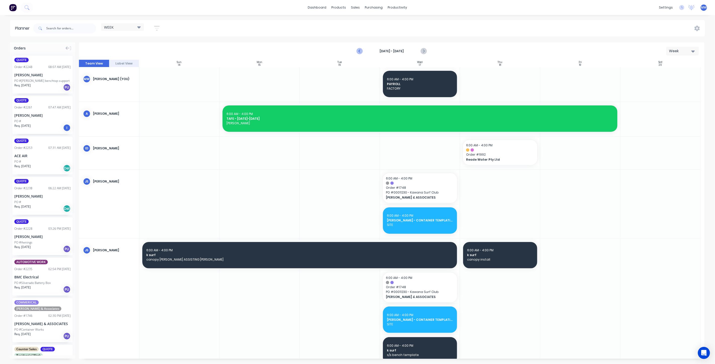
click at [360, 52] on icon "Previous page" at bounding box center [360, 51] width 2 height 4
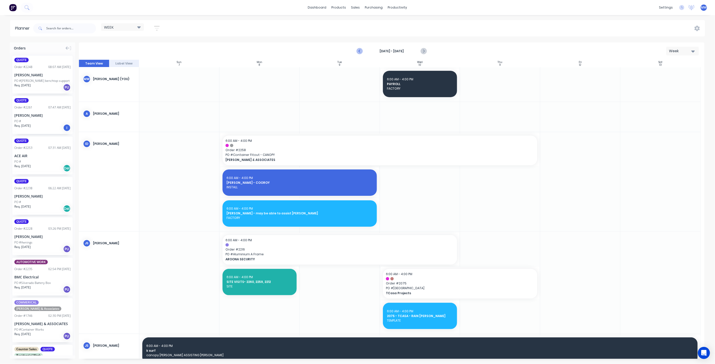
click at [360, 52] on icon "Previous page" at bounding box center [360, 51] width 2 height 4
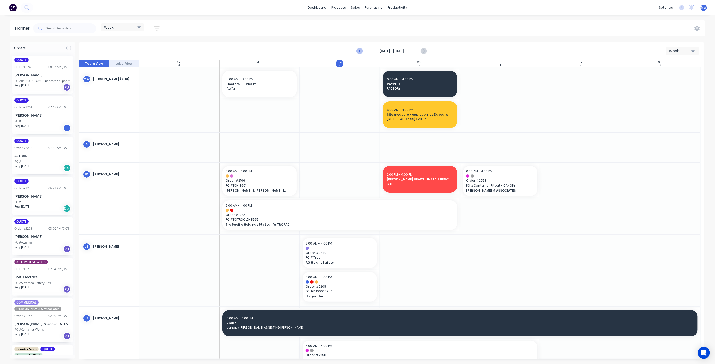
click at [360, 52] on icon "Previous page" at bounding box center [360, 51] width 2 height 4
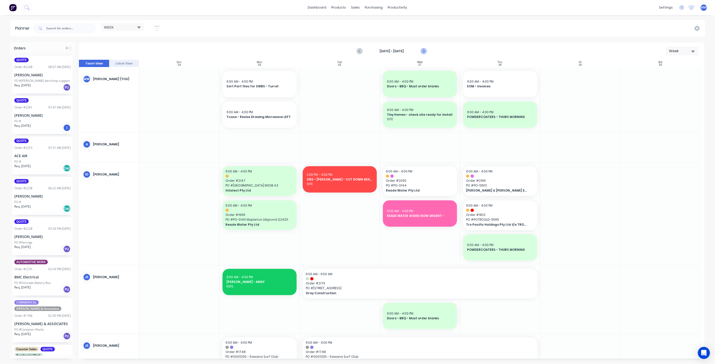
click at [425, 50] on icon "Next page" at bounding box center [423, 51] width 6 height 6
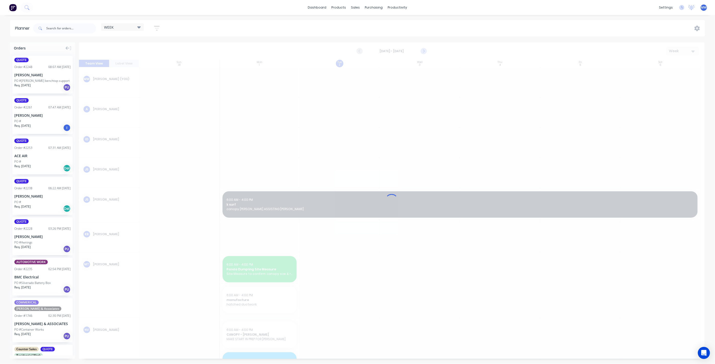
click at [425, 50] on icon "Next page" at bounding box center [423, 51] width 6 height 6
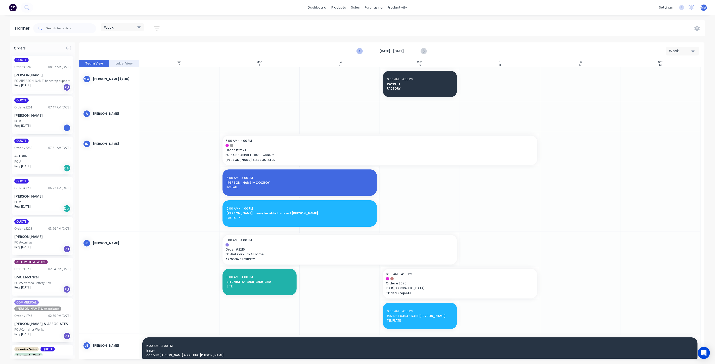
click at [360, 52] on icon "Previous page" at bounding box center [360, 51] width 6 height 6
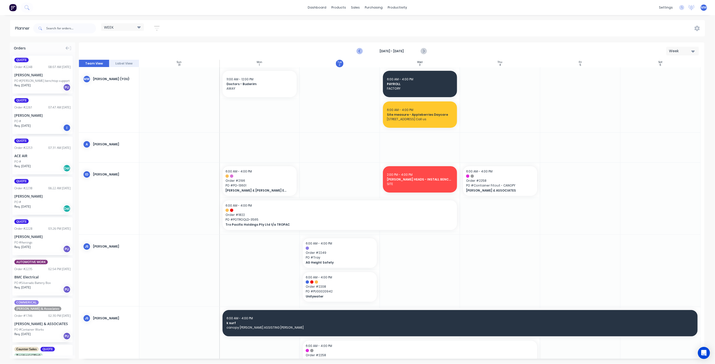
click at [360, 52] on icon "Previous page" at bounding box center [360, 51] width 2 height 4
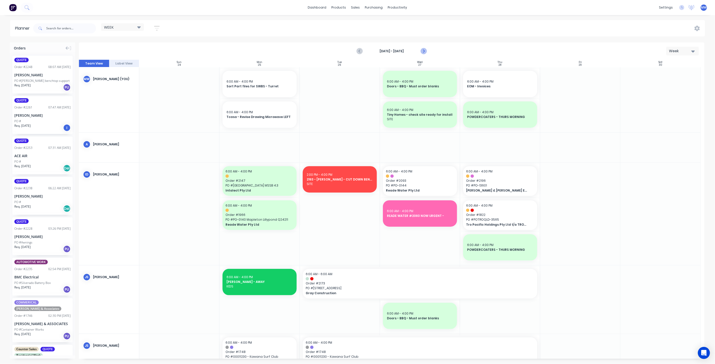
click at [426, 51] on icon "Next page" at bounding box center [423, 51] width 6 height 6
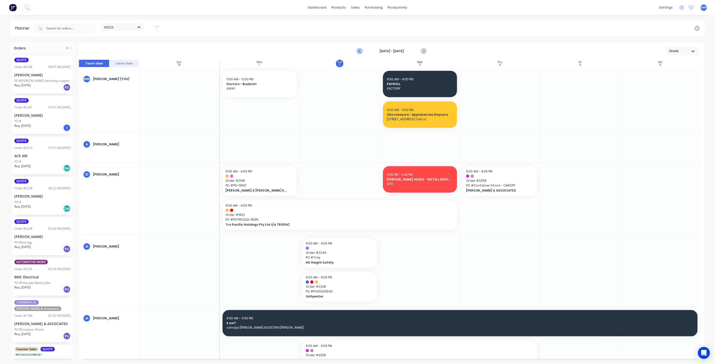
click at [359, 50] on icon "Previous page" at bounding box center [360, 51] width 6 height 6
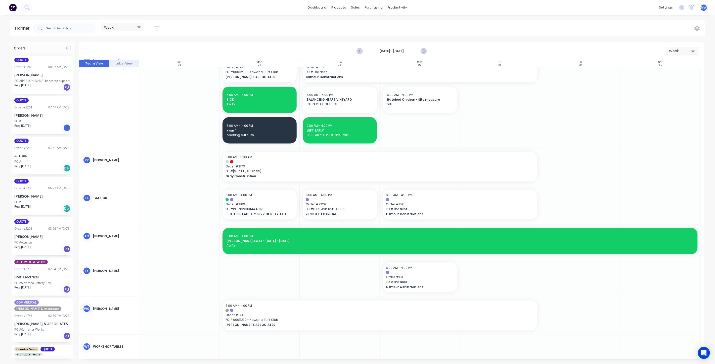
scroll to position [474, 0]
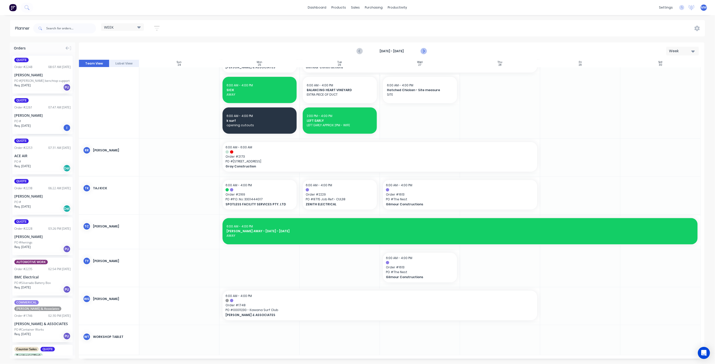
click at [423, 53] on icon "Next page" at bounding box center [423, 51] width 6 height 6
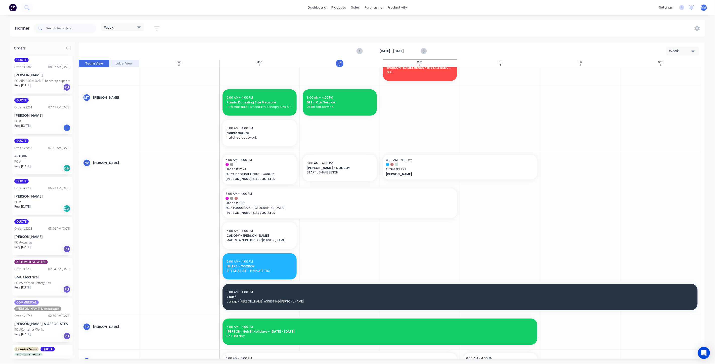
scroll to position [305, 0]
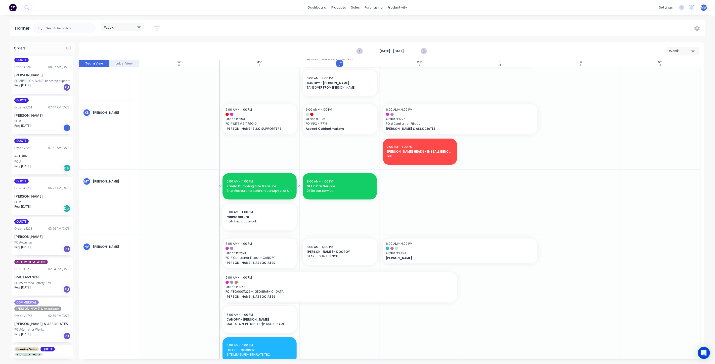
click at [256, 178] on div "6:00 AM - 4:00 PM Panda Dumpling Site Measure Site Measure to confirm canopy si…" at bounding box center [259, 186] width 74 height 26
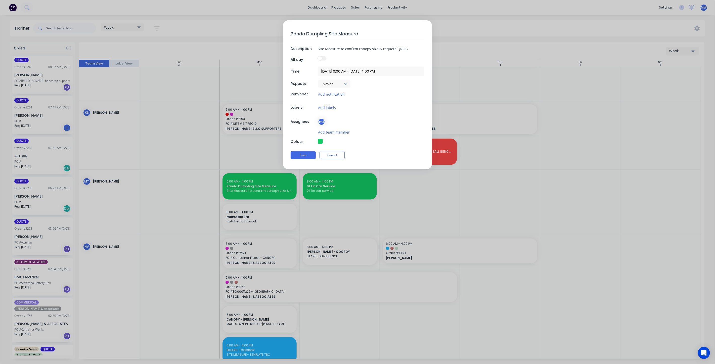
type textarea "x"
click at [334, 154] on button "Cancel" at bounding box center [331, 155] width 25 height 8
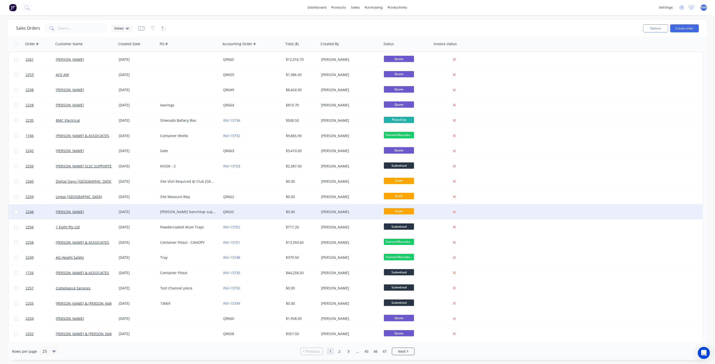
click at [170, 212] on div "Rika Stone benchtop support" at bounding box center [188, 212] width 56 height 5
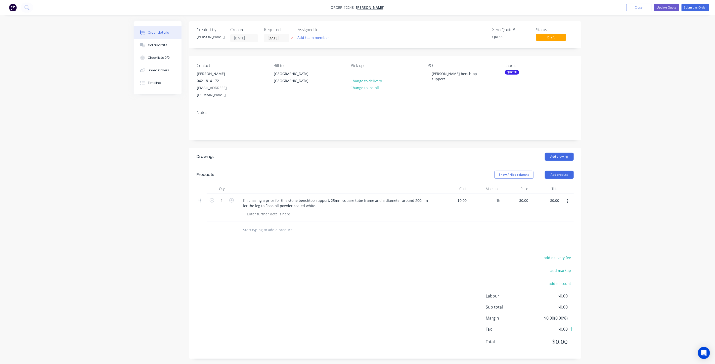
drag, startPoint x: 115, startPoint y: 153, endPoint x: 134, endPoint y: 156, distance: 18.9
click at [115, 153] on div "Order details Collaborate Checklists 0/0 Linked Orders Timeline Order details C…" at bounding box center [357, 183] width 715 height 367
click at [618, 124] on div "Order details Collaborate Checklists 0/0 Linked Orders Timeline Order details C…" at bounding box center [357, 183] width 715 height 367
click at [172, 186] on div "Created by Tracy Created 28/08/25 Required 28/08/25 Assigned to Add team member…" at bounding box center [357, 193] width 447 height 345
click at [174, 188] on div "Created by Tracy Created 28/08/25 Required 28/08/25 Assigned to Add team member…" at bounding box center [357, 193] width 447 height 345
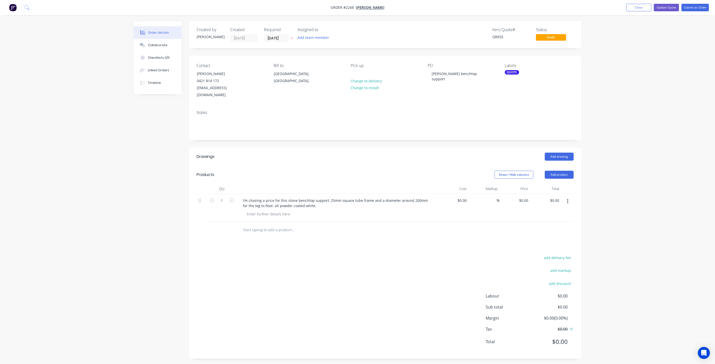
click at [174, 188] on div "Created by Tracy Created 28/08/25 Required 28/08/25 Assigned to Add team member…" at bounding box center [357, 193] width 447 height 345
drag, startPoint x: 242, startPoint y: 193, endPoint x: 324, endPoint y: 202, distance: 82.6
click at [324, 202] on div "I’m chasing a price for this stone benchtop support, 25mm square tube frame and…" at bounding box center [337, 203] width 197 height 13
click at [270, 205] on div at bounding box center [268, 208] width 51 height 7
click at [262, 197] on div at bounding box center [260, 200] width 42 height 7
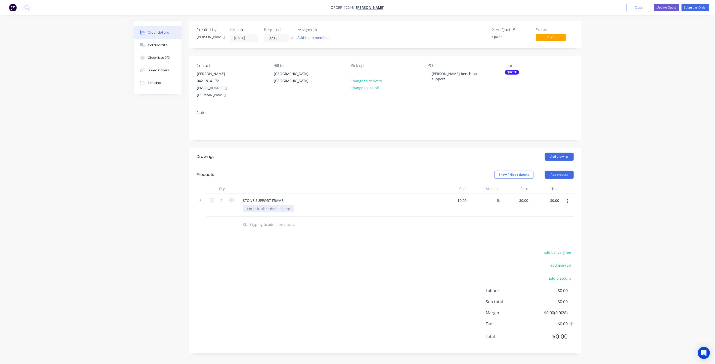
click at [264, 205] on div at bounding box center [268, 208] width 51 height 7
click at [257, 205] on div at bounding box center [268, 208] width 51 height 7
click at [524, 197] on input "0" at bounding box center [522, 200] width 12 height 7
type input "1"
click at [525, 197] on input at bounding box center [525, 200] width 6 height 7
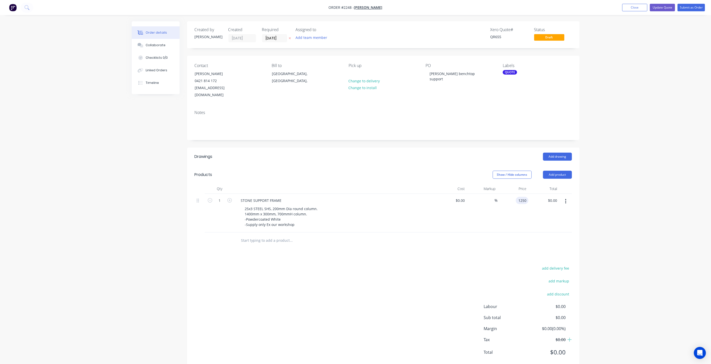
type input "$1,250.00"
drag, startPoint x: 596, startPoint y: 169, endPoint x: 605, endPoint y: 171, distance: 9.4
click at [596, 169] on div "Order details Collaborate Checklists 0/0 Linked Orders Timeline Order details C…" at bounding box center [355, 188] width 711 height 377
click at [624, 64] on div "Order details Collaborate Checklists 0/0 Linked Orders Timeline Order details C…" at bounding box center [355, 188] width 711 height 377
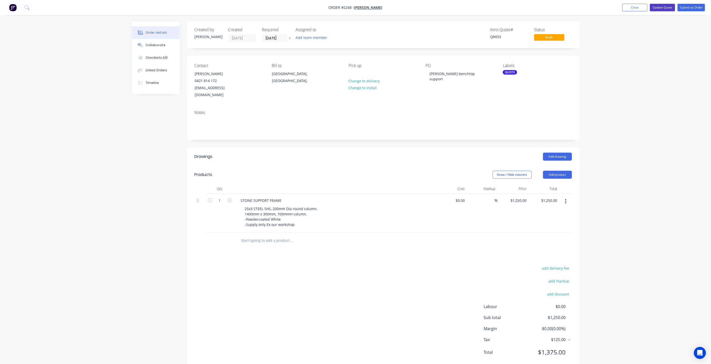
click at [665, 8] on button "Update Quote" at bounding box center [661, 8] width 25 height 8
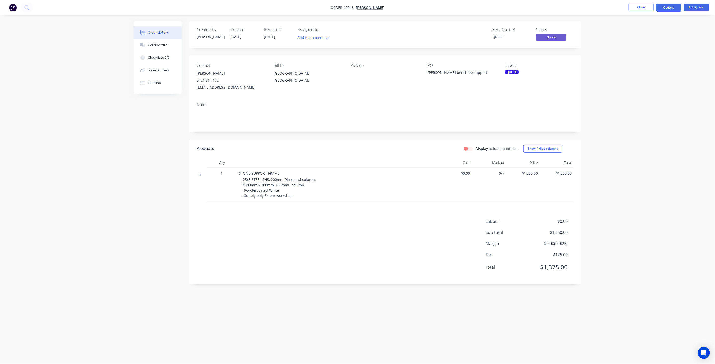
drag, startPoint x: 614, startPoint y: 103, endPoint x: 574, endPoint y: 82, distance: 44.9
click at [613, 102] on div "Order details Collaborate Checklists 0/0 Linked Orders Timeline Order details C…" at bounding box center [357, 182] width 715 height 364
drag, startPoint x: 235, startPoint y: 88, endPoint x: 197, endPoint y: 87, distance: 38.0
click at [197, 87] on div "markosmand1@gmail.com" at bounding box center [231, 87] width 69 height 7
copy div "markosmand1@gmail.com"
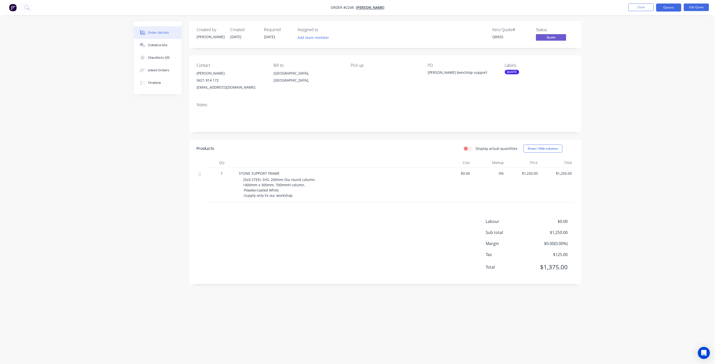
click at [116, 166] on div "Order details Collaborate Checklists 0/0 Linked Orders Timeline Order details C…" at bounding box center [357, 182] width 715 height 364
click at [162, 47] on div "Collaborate" at bounding box center [158, 45] width 20 height 5
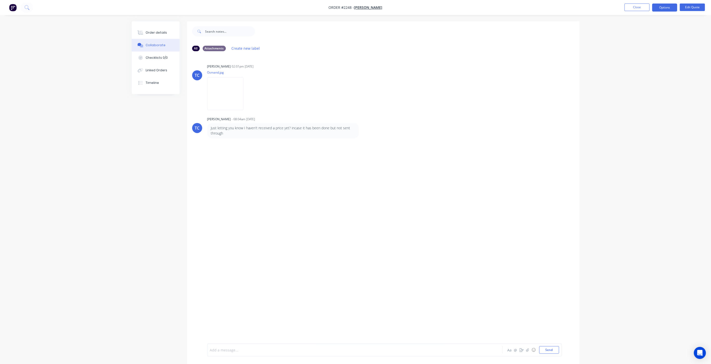
click at [301, 349] on div at bounding box center [340, 350] width 261 height 5
click at [553, 349] on button "Send" at bounding box center [549, 351] width 20 height 8
click at [633, 9] on button "Close" at bounding box center [636, 8] width 25 height 8
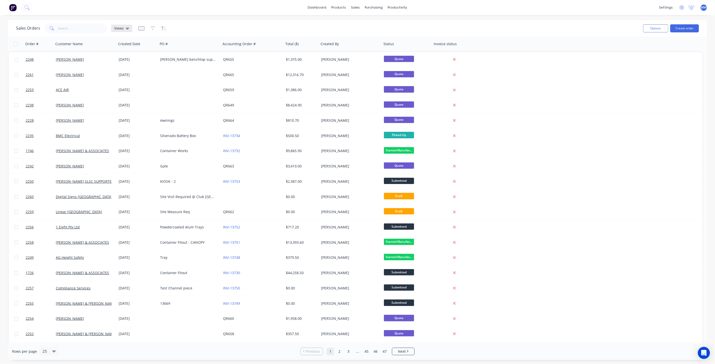
click at [126, 27] on icon at bounding box center [128, 29] width 4 height 6
click at [127, 78] on button "DRAFT QUOTES" at bounding box center [141, 81] width 57 height 6
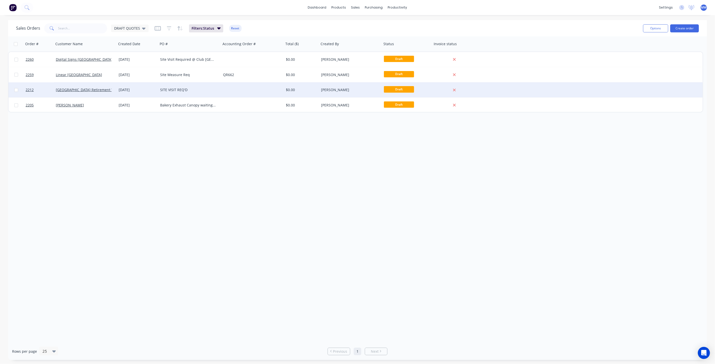
click at [225, 89] on div at bounding box center [252, 89] width 63 height 15
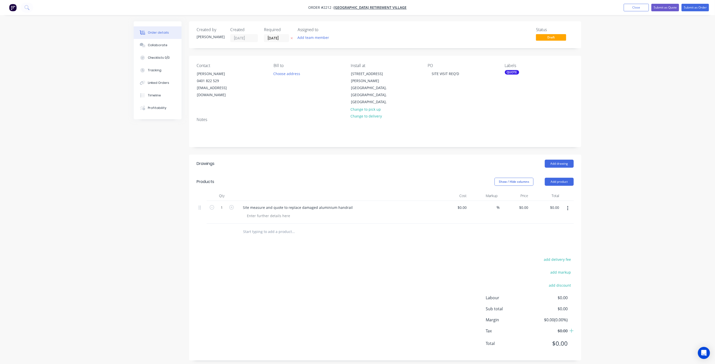
click at [649, 154] on div "Order details Collaborate Checklists 0/0 Tracking Linked Orders Timeline Profit…" at bounding box center [357, 184] width 715 height 368
click at [629, 6] on button "Close" at bounding box center [636, 8] width 25 height 8
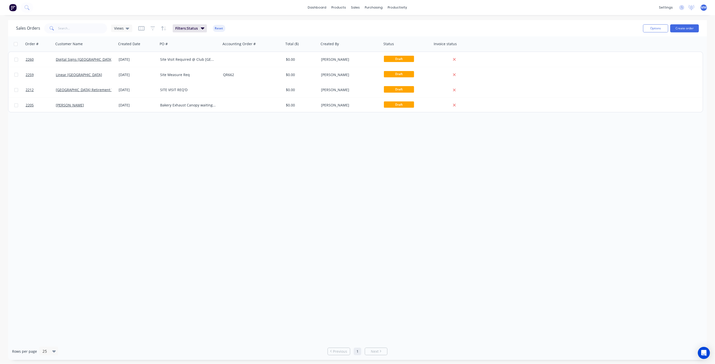
click at [126, 137] on div "Order # Customer Name Created Date PO # Accounting Order # Total ($) Created By…" at bounding box center [357, 189] width 699 height 307
click at [101, 119] on div "Order # Customer Name Created Date PO # Accounting Order # Total ($) Created By…" at bounding box center [357, 189] width 699 height 307
click at [100, 151] on div "Order # Customer Name Created Date PO # Accounting Order # Total ($) Created By…" at bounding box center [357, 189] width 699 height 307
click at [101, 148] on div "Order # Customer Name Created Date PO # Accounting Order # Total ($) Created By…" at bounding box center [357, 189] width 699 height 307
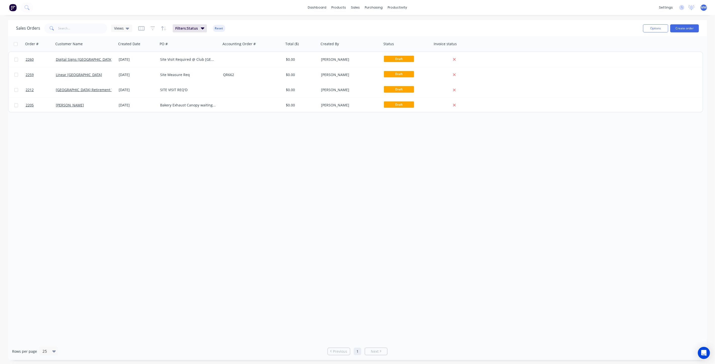
click at [102, 134] on div "Order # Customer Name Created Date PO # Accounting Order # Total ($) Created By…" at bounding box center [357, 189] width 699 height 307
click at [165, 150] on div "Order # Customer Name Created Date PO # Accounting Order # Total ($) Created By…" at bounding box center [357, 189] width 699 height 307
click at [73, 166] on div "Order # Customer Name Created Date PO # Accounting Order # Total ($) Created By…" at bounding box center [357, 189] width 699 height 307
click at [369, 21] on link "Sales Orders" at bounding box center [382, 24] width 67 height 10
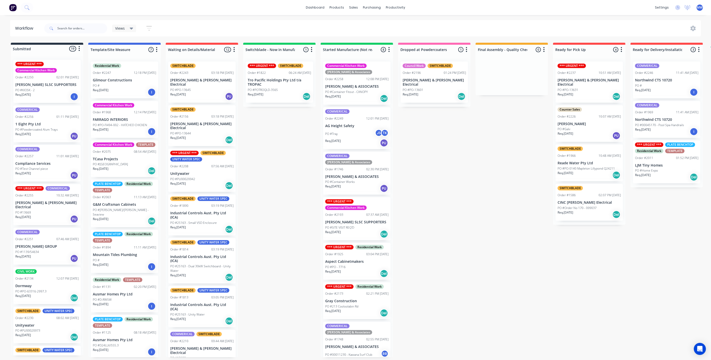
click at [270, 177] on div "Submitted 19 Status colour #273444 hex #273444 Save Cancel Summaries Total orde…" at bounding box center [415, 200] width 838 height 315
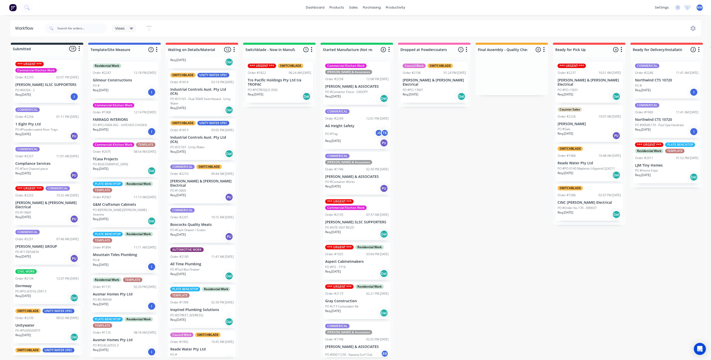
scroll to position [210, 0]
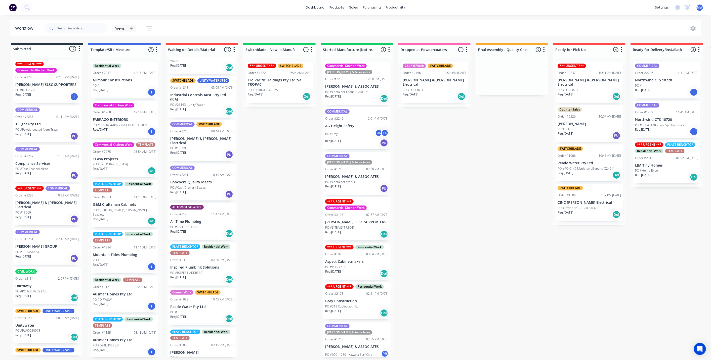
click at [207, 172] on div "COMMERICAL Order #2201 10:15 AM [DATE] Boococks Quality Meats PO #Cash Drawer /…" at bounding box center [201, 182] width 67 height 37
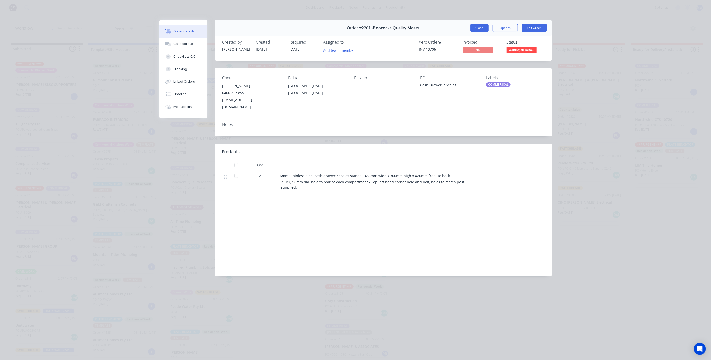
click at [479, 30] on button "Close" at bounding box center [479, 28] width 18 height 8
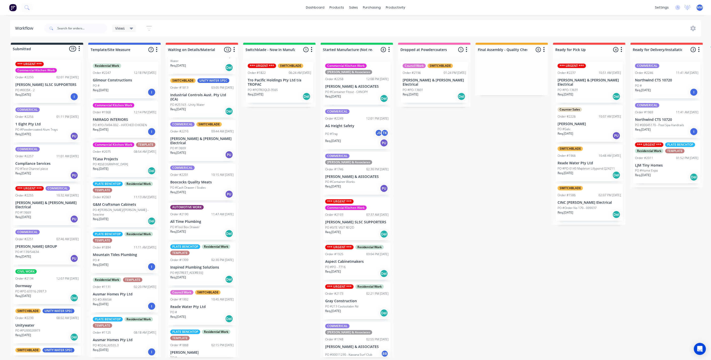
click at [269, 230] on div "Submitted 19 Status colour #273444 hex #273444 Save Cancel Summaries Total orde…" at bounding box center [415, 200] width 838 height 315
click at [211, 173] on div "10:15 AM [DATE]" at bounding box center [222, 175] width 22 height 5
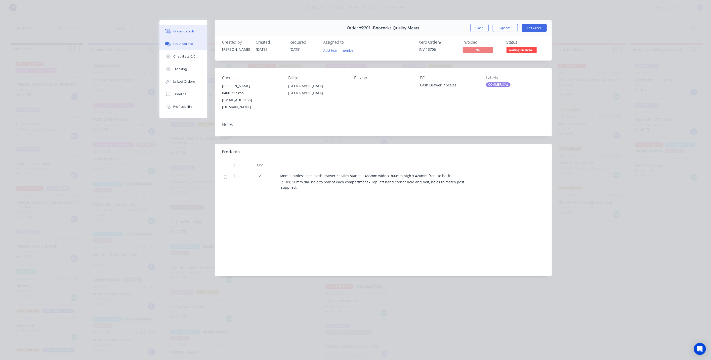
click at [182, 41] on button "Collaborate" at bounding box center [183, 44] width 48 height 13
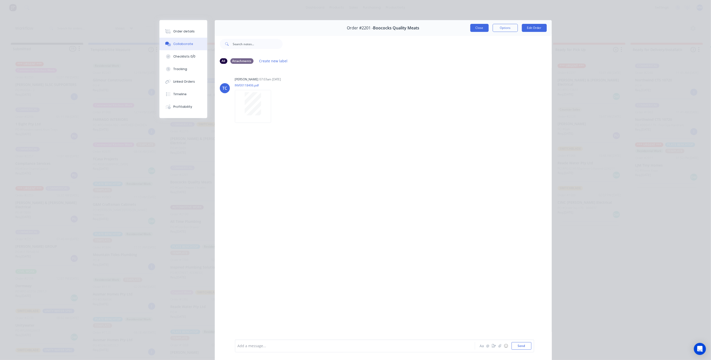
click at [475, 30] on button "Close" at bounding box center [479, 28] width 18 height 8
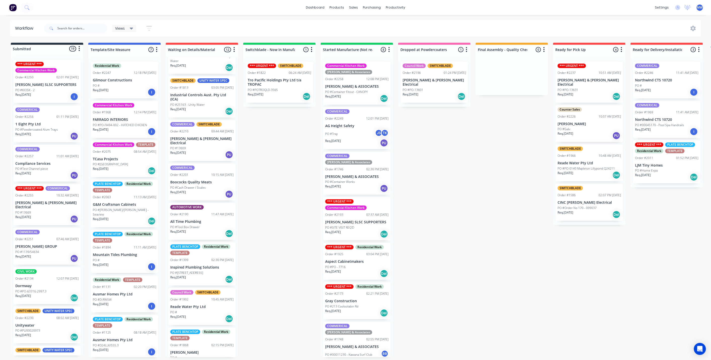
click at [261, 214] on div "Submitted 19 Status colour #273444 hex #273444 Save Cancel Summaries Total orde…" at bounding box center [415, 200] width 838 height 315
click at [208, 180] on p "Boococks Quality Meats" at bounding box center [201, 182] width 63 height 4
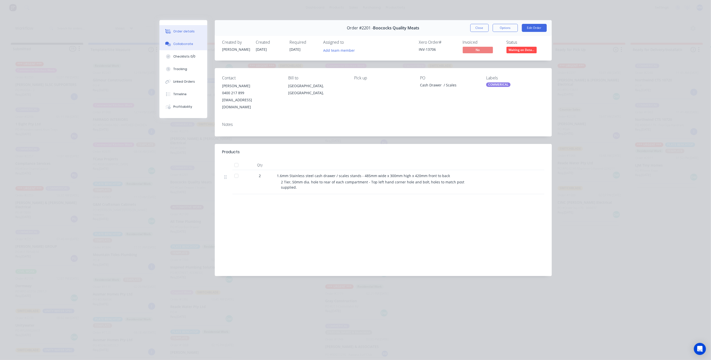
click at [182, 40] on button "Collaborate" at bounding box center [183, 44] width 48 height 13
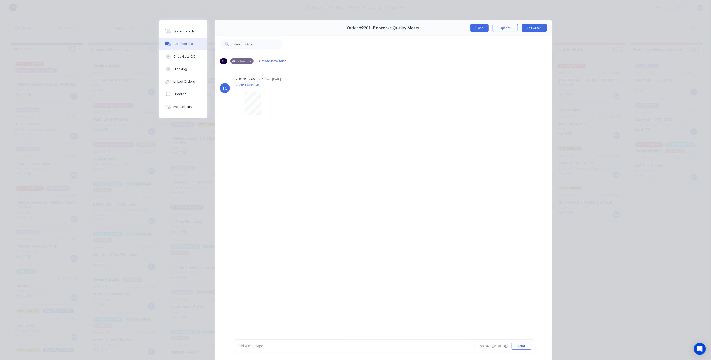
click at [474, 27] on button "Close" at bounding box center [479, 28] width 18 height 8
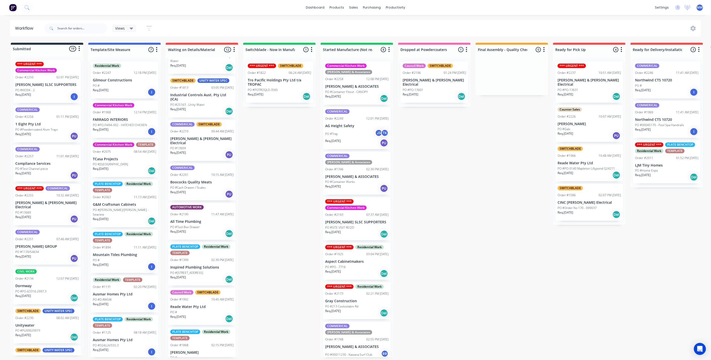
click at [265, 155] on div "Submitted 19 Status colour #273444 hex #273444 Save Cancel Summaries Total orde…" at bounding box center [415, 200] width 838 height 315
click at [199, 185] on p "PO #Cash Drawer / Scales" at bounding box center [187, 187] width 35 height 5
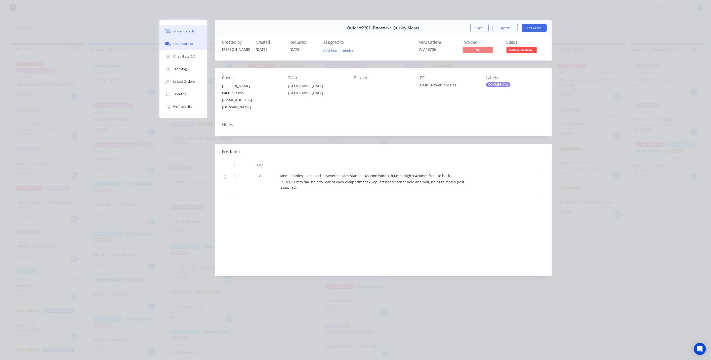
click at [175, 44] on div "Collaborate" at bounding box center [183, 44] width 20 height 5
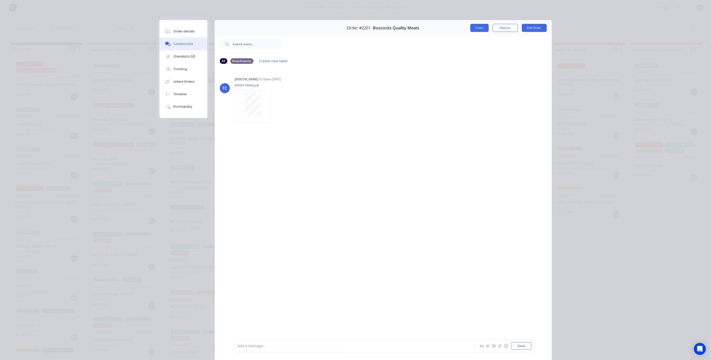
click at [477, 31] on button "Close" at bounding box center [479, 28] width 18 height 8
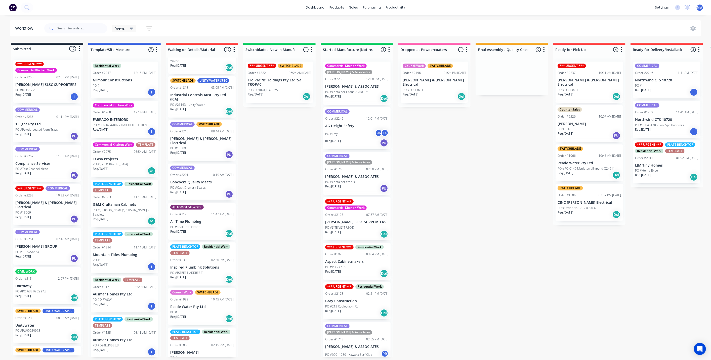
click at [280, 164] on div "Submitted 19 Status colour #273444 hex #273444 Save Cancel Summaries Total orde…" at bounding box center [415, 200] width 838 height 315
click at [346, 180] on p "PO #Container Works" at bounding box center [340, 182] width 30 height 5
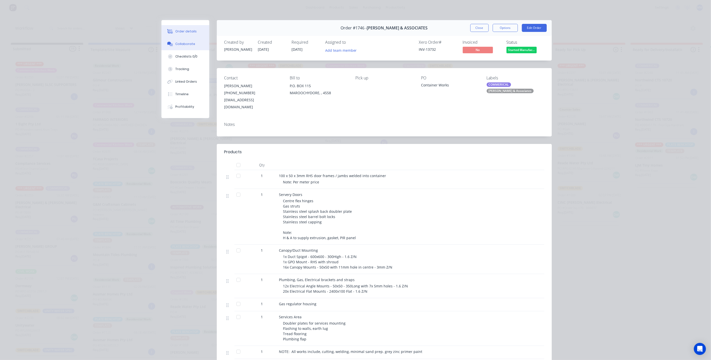
click at [189, 45] on div "Collaborate" at bounding box center [185, 44] width 20 height 5
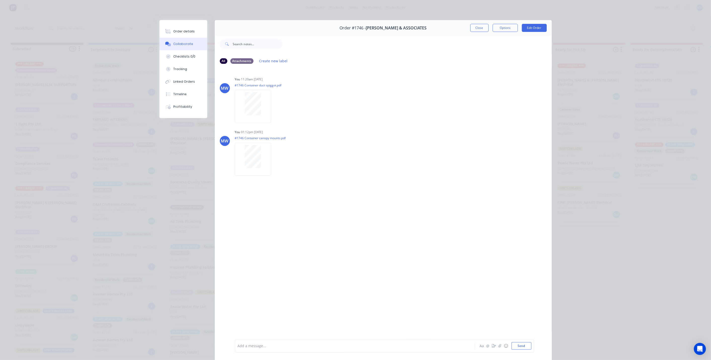
drag, startPoint x: 483, startPoint y: 31, endPoint x: 479, endPoint y: 28, distance: 4.5
click at [482, 30] on button "Close" at bounding box center [479, 28] width 18 height 8
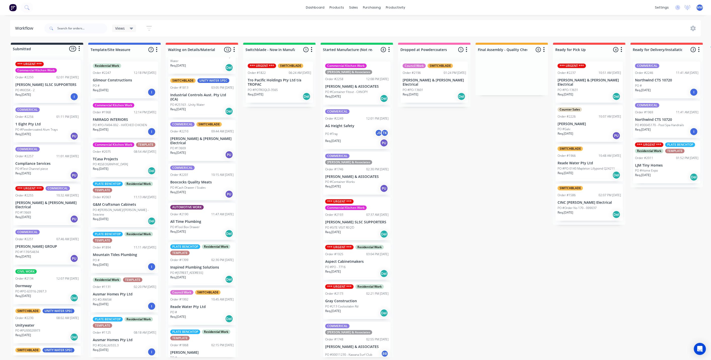
click at [273, 177] on div "Submitted 19 Status colour #273444 hex #273444 Save Cancel Summaries Total orde…" at bounding box center [415, 200] width 838 height 315
click at [200, 185] on p "PO #Cash Drawer / Scales" at bounding box center [187, 187] width 35 height 5
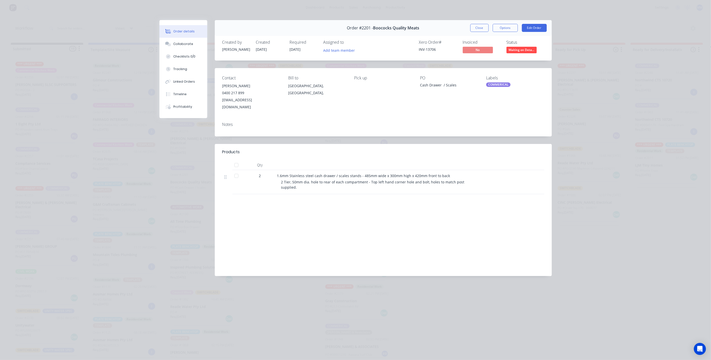
click at [591, 179] on div "Order details Collaborate Checklists 0/0 Tracking Linked Orders Timeline Profit…" at bounding box center [355, 180] width 711 height 360
click at [478, 27] on button "Close" at bounding box center [479, 28] width 18 height 8
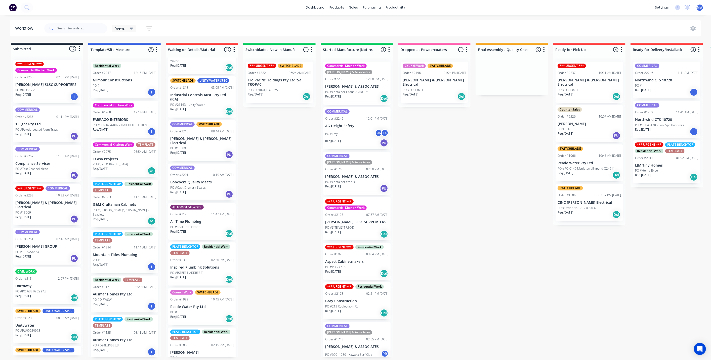
drag, startPoint x: 290, startPoint y: 141, endPoint x: 267, endPoint y: 121, distance: 29.4
click at [289, 140] on div "Submitted 19 Status colour #273444 hex #273444 Save Cancel Summaries Total orde…" at bounding box center [415, 200] width 838 height 315
click at [277, 162] on div "Submitted 19 Status colour #273444 hex #273444 Save Cancel Summaries Total orde…" at bounding box center [415, 200] width 838 height 315
click at [271, 179] on div "Submitted 19 Status colour #273444 hex #273444 Save Cancel Summaries Total orde…" at bounding box center [415, 200] width 838 height 315
click at [466, 173] on div "Submitted 19 Status colour #273444 hex #273444 Save Cancel Summaries Total orde…" at bounding box center [415, 200] width 838 height 315
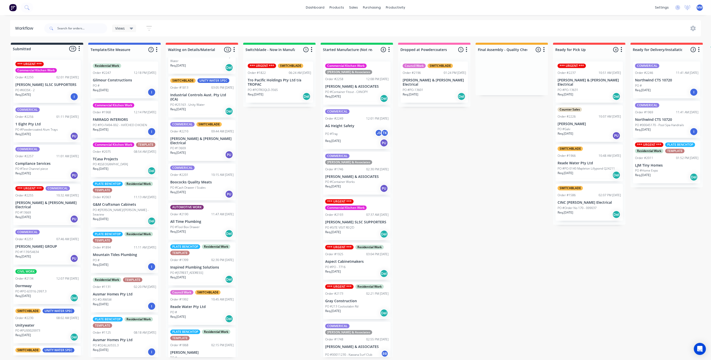
scroll to position [1, 0]
click at [493, 169] on div "Submitted 19 Status colour #273444 hex #273444 Save Cancel Summaries Total orde…" at bounding box center [415, 200] width 838 height 315
click at [275, 173] on div "Submitted 19 Status colour #273444 hex #273444 Save Cancel Summaries Total orde…" at bounding box center [415, 200] width 838 height 315
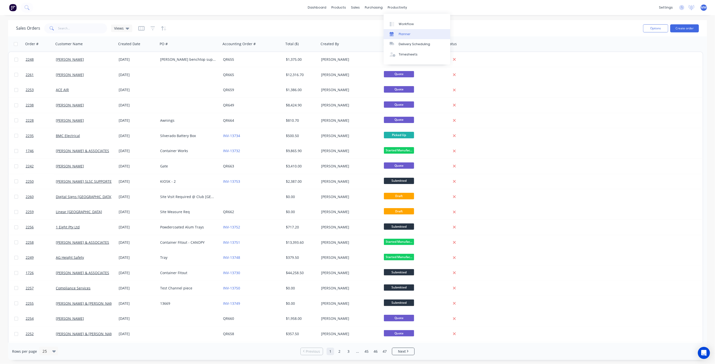
click at [410, 32] on link "Planner" at bounding box center [417, 34] width 67 height 10
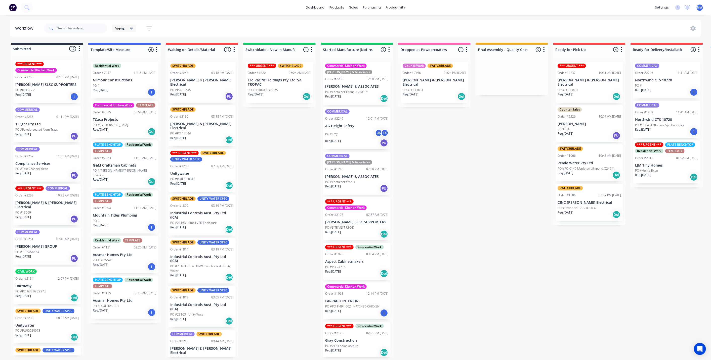
click at [523, 188] on div "Submitted 19 Status colour #273444 hex #273444 Save Cancel Summaries Total orde…" at bounding box center [415, 200] width 838 height 315
click at [505, 139] on div "Submitted 19 Status colour #273444 hex #273444 Save Cancel Summaries Total orde…" at bounding box center [415, 200] width 838 height 315
click at [664, 220] on div "Submitted 19 Status colour #273444 hex #273444 Save Cancel Summaries Total orde…" at bounding box center [415, 200] width 838 height 315
click at [687, 206] on div "Mark as Delivered" at bounding box center [689, 207] width 51 height 10
click at [621, 269] on div "Submitted 19 Status colour #273444 hex #273444 Save Cancel Summaries Total orde…" at bounding box center [415, 200] width 838 height 315
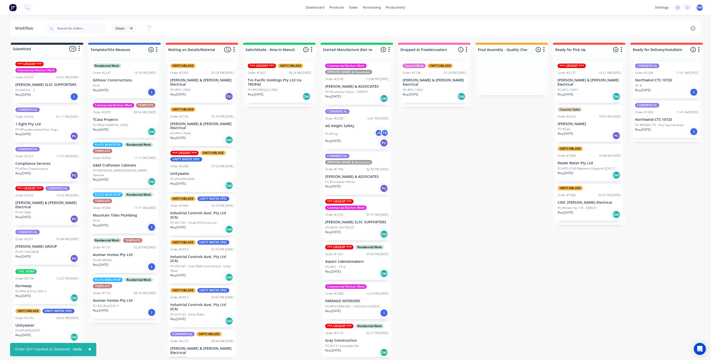
click at [452, 178] on div "Submitted 19 Status colour #273444 hex #273444 Save Cancel Summaries Total orde…" at bounding box center [415, 200] width 838 height 315
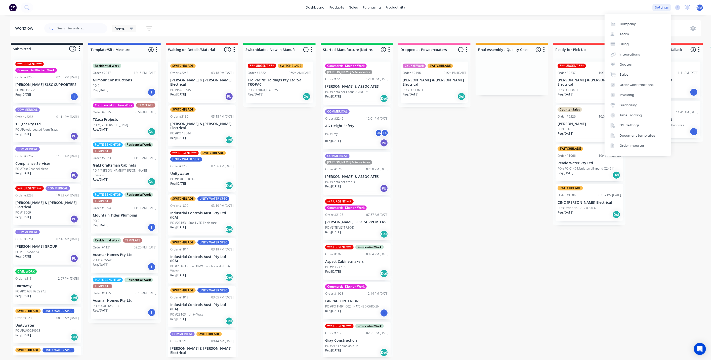
click at [659, 9] on div "settings" at bounding box center [661, 8] width 19 height 8
click at [644, 126] on link "PDF Settings" at bounding box center [637, 125] width 67 height 10
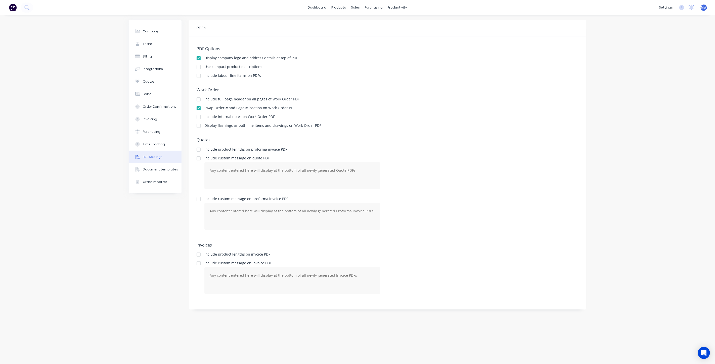
drag, startPoint x: 41, startPoint y: 88, endPoint x: 43, endPoint y: 93, distance: 5.3
click at [41, 88] on div "Company Team Billing Integrations Quotes Sales Order Confirmations Invoicing Pu…" at bounding box center [357, 189] width 715 height 349
click at [154, 183] on div "Order Importer" at bounding box center [155, 182] width 25 height 5
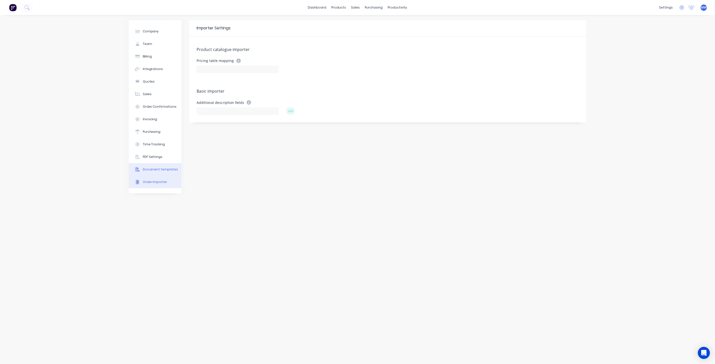
click at [160, 167] on button "Document templates" at bounding box center [155, 169] width 53 height 13
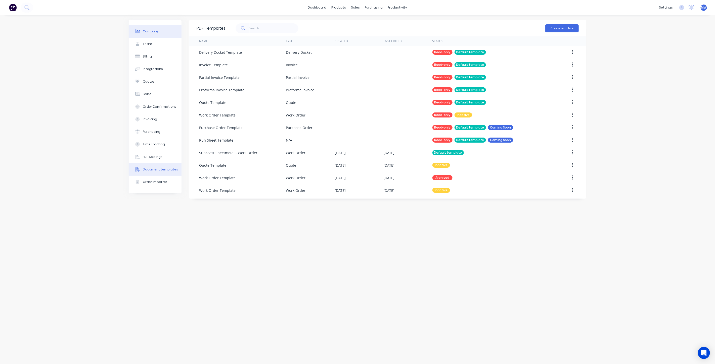
click at [156, 33] on div "Company" at bounding box center [151, 31] width 16 height 5
select select "AU"
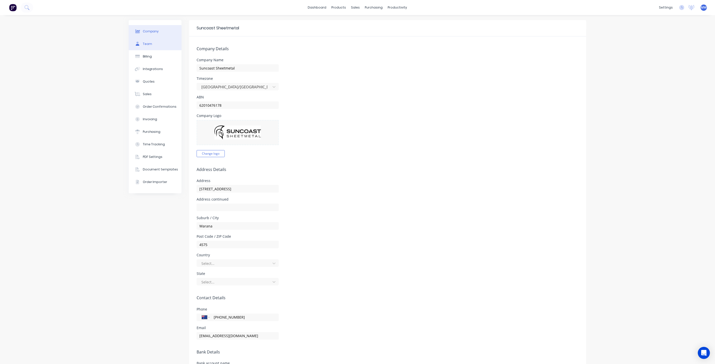
click at [158, 42] on button "Team" at bounding box center [155, 44] width 53 height 13
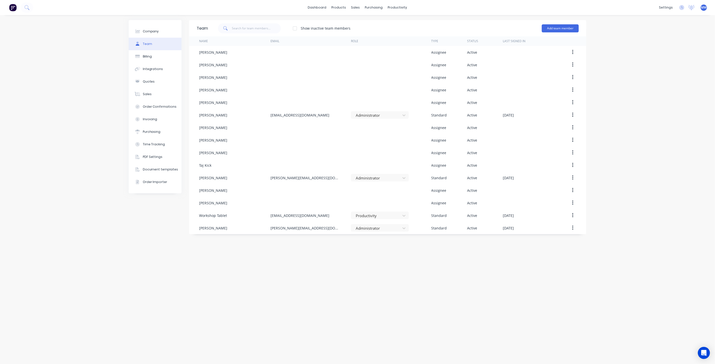
click at [622, 71] on div "Company Team Billing Integrations Quotes Sales Order Confirmations Invoicing Pu…" at bounding box center [357, 189] width 715 height 349
click at [558, 27] on button "Add team member" at bounding box center [560, 28] width 37 height 8
click at [542, 63] on span "A team member that can be assigned to orders, but cannot login to Factory" at bounding box center [538, 62] width 71 height 9
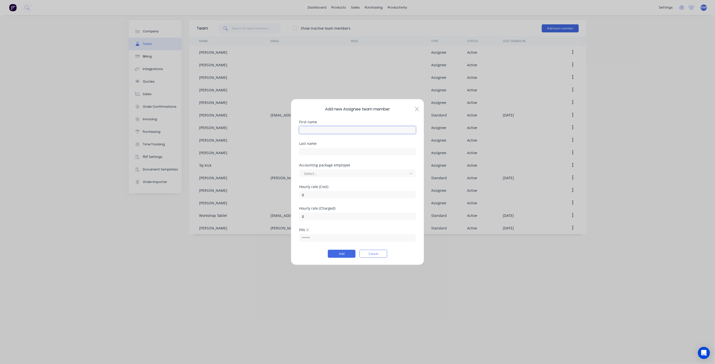
click at [340, 129] on input "text" at bounding box center [357, 130] width 117 height 8
type input "Harrison"
click at [328, 152] on input "text" at bounding box center [357, 152] width 117 height 8
type input "Walker"
click at [361, 174] on div at bounding box center [354, 173] width 102 height 6
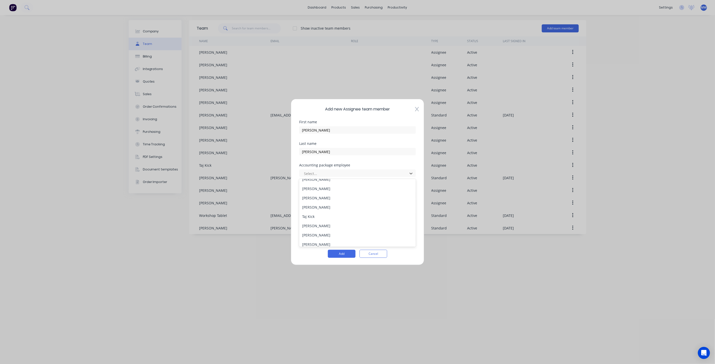
scroll to position [73, 0]
click at [376, 151] on input "Walker" at bounding box center [357, 152] width 117 height 8
click at [349, 256] on button "Add" at bounding box center [342, 254] width 28 height 8
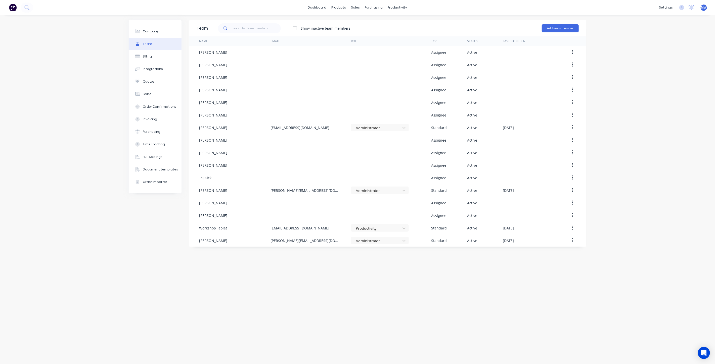
click at [127, 246] on div "Company Team Billing Integrations Quotes Sales Order Confirmations Invoicing Pu…" at bounding box center [357, 189] width 715 height 349
click at [80, 192] on div "Company Team Billing Integrations Quotes Sales Order Confirmations Invoicing Pu…" at bounding box center [357, 189] width 715 height 349
click at [616, 71] on div "Company Team Billing Integrations Quotes Sales Order Confirmations Invoicing Pu…" at bounding box center [357, 189] width 715 height 349
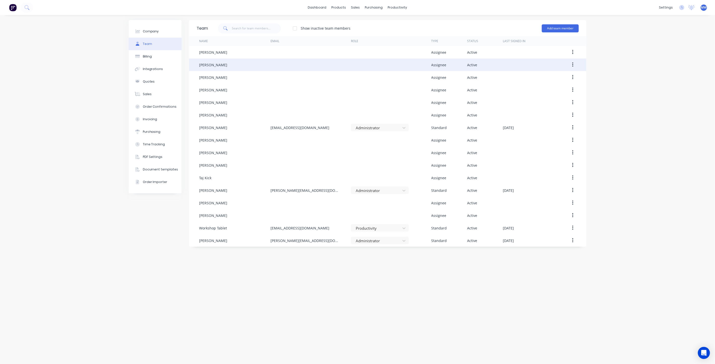
click at [574, 64] on button "button" at bounding box center [573, 64] width 12 height 9
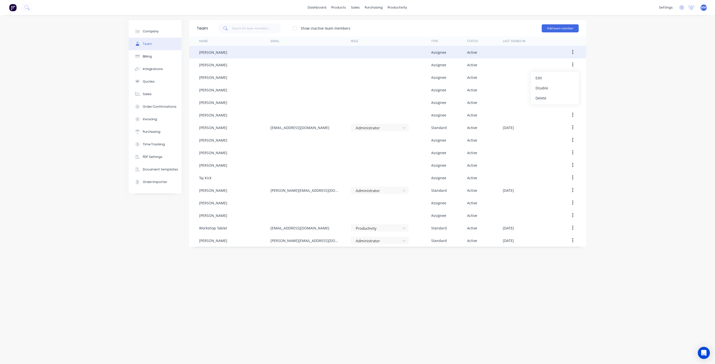
click at [573, 53] on icon "button" at bounding box center [572, 53] width 1 height 6
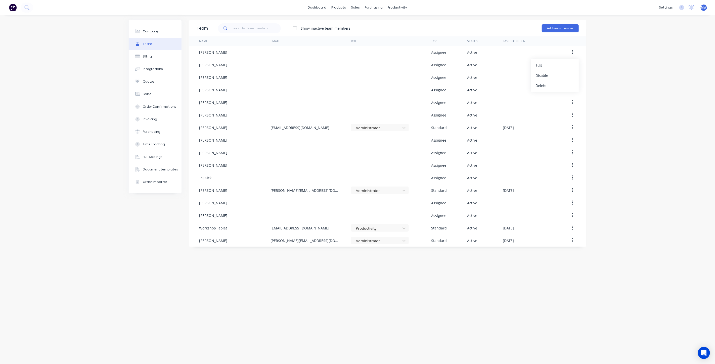
click at [614, 66] on div "Company Team Billing Integrations Quotes Sales Order Confirmations Invoicing Pu…" at bounding box center [357, 189] width 715 height 349
click at [194, 314] on div "Team Show inactive team members Add team member Name Email Role Type Status Las…" at bounding box center [387, 189] width 397 height 339
click at [616, 135] on div "Company Team Billing Integrations Quotes Sales Order Confirmations Invoicing Pu…" at bounding box center [357, 189] width 715 height 349
click at [664, 106] on div "Company Team Billing Integrations Quotes Sales Order Confirmations Invoicing Pu…" at bounding box center [357, 189] width 715 height 349
click at [153, 31] on div "Company" at bounding box center [151, 31] width 16 height 5
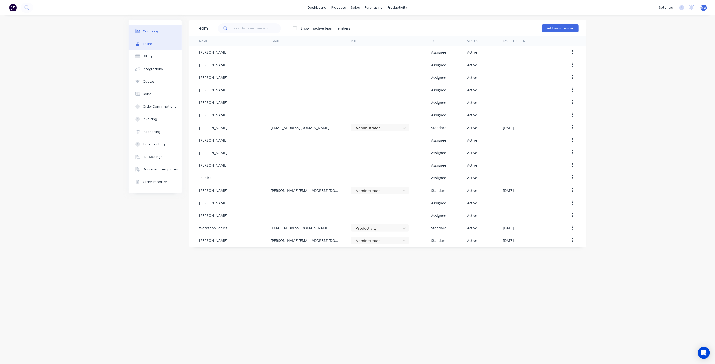
select select "AU"
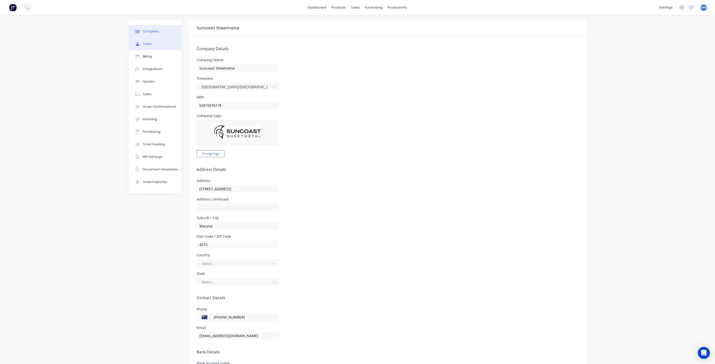
click at [149, 42] on div "Team" at bounding box center [147, 44] width 9 height 5
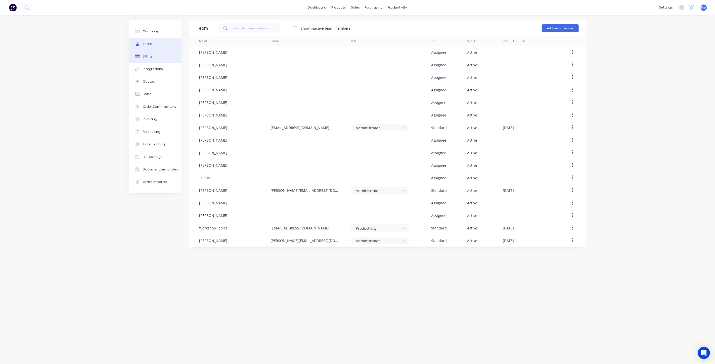
click at [147, 58] on div "Billing" at bounding box center [147, 56] width 9 height 5
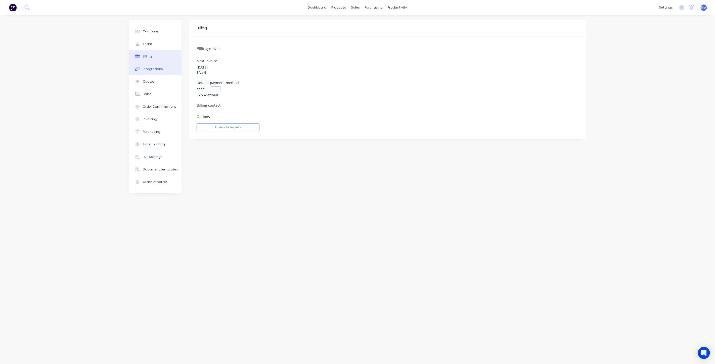
click at [152, 69] on div "Integrations" at bounding box center [153, 69] width 20 height 5
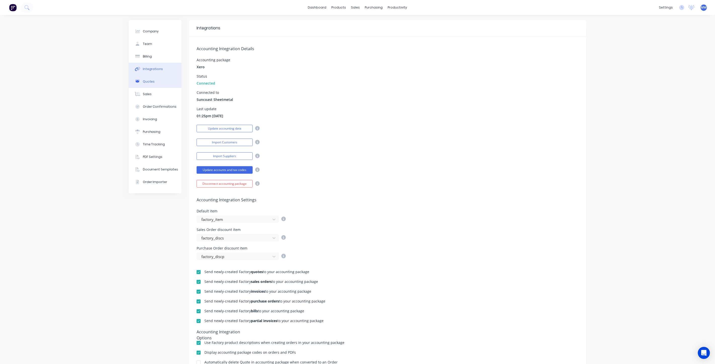
click at [148, 79] on div "Quotes" at bounding box center [149, 81] width 12 height 5
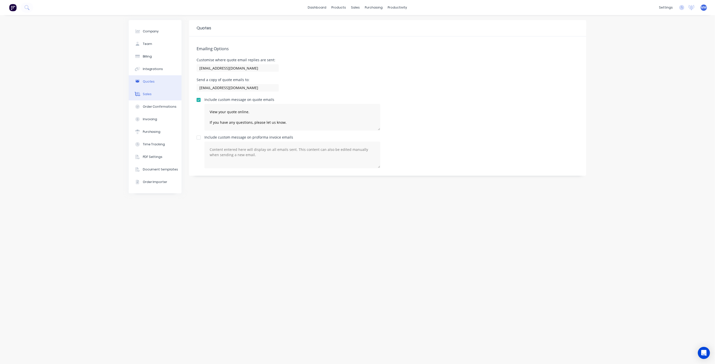
click at [152, 93] on button "Sales" at bounding box center [155, 94] width 53 height 13
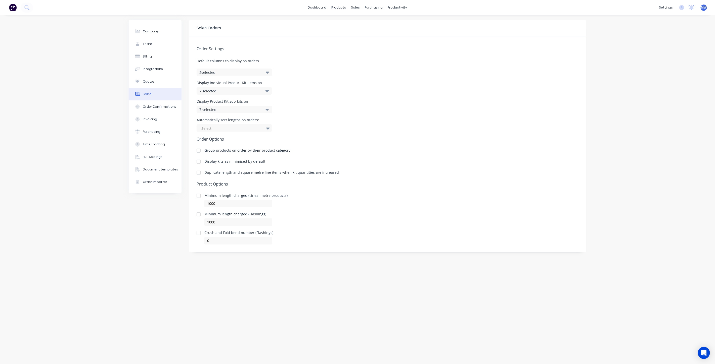
drag, startPoint x: 384, startPoint y: 147, endPoint x: 368, endPoint y: 145, distance: 16.5
click at [383, 147] on div "Order Settings Default columns to display on orders 2 selected Display individu…" at bounding box center [387, 140] width 397 height 208
click at [157, 108] on div "Order Confirmations" at bounding box center [160, 107] width 34 height 5
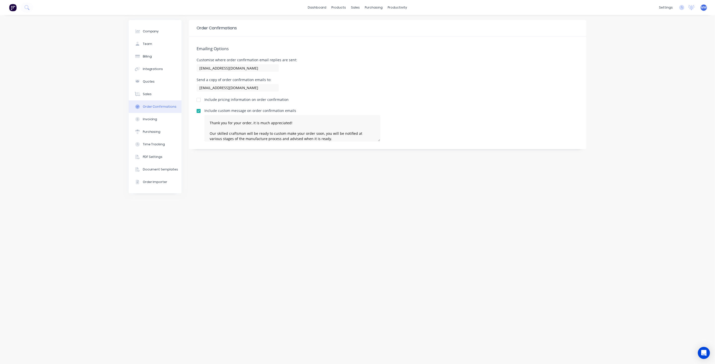
drag, startPoint x: 338, startPoint y: 85, endPoint x: 317, endPoint y: 92, distance: 22.8
click at [338, 84] on div "Send a copy of order confirmation emails to: markw@suncoastsheetmetal.com.au" at bounding box center [388, 85] width 382 height 15
click at [156, 119] on div "Invoicing" at bounding box center [150, 119] width 15 height 5
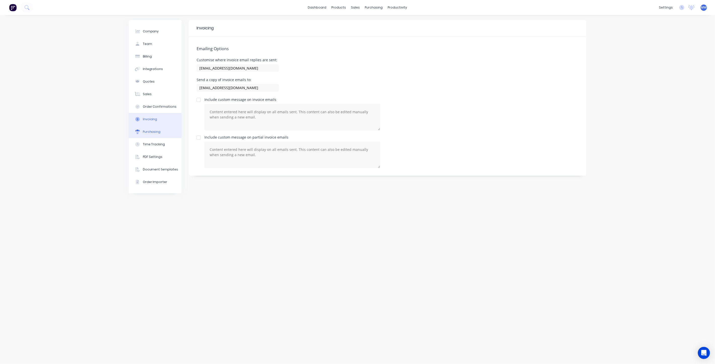
click at [152, 132] on div "Purchasing" at bounding box center [152, 132] width 18 height 5
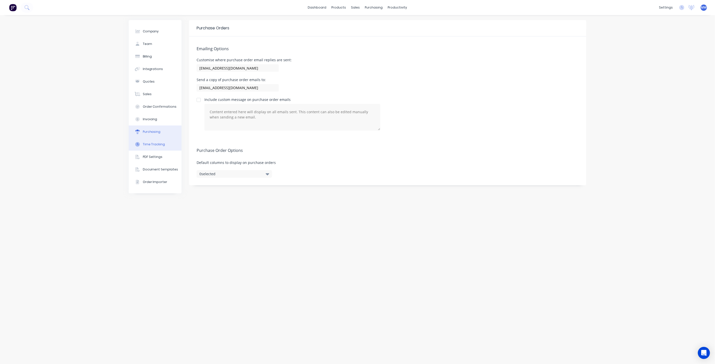
click at [152, 143] on div "Time Tracking" at bounding box center [154, 144] width 22 height 5
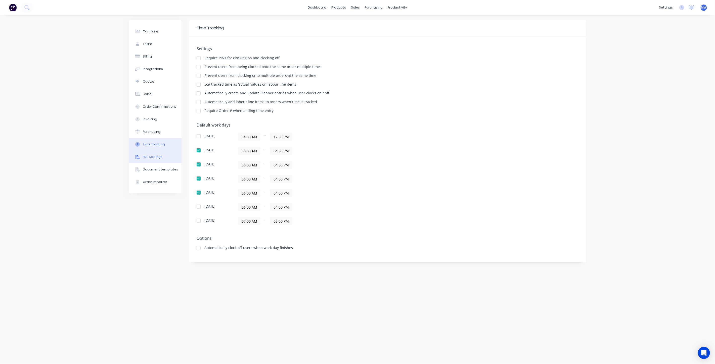
click at [150, 158] on div "PDF Settings" at bounding box center [153, 157] width 20 height 5
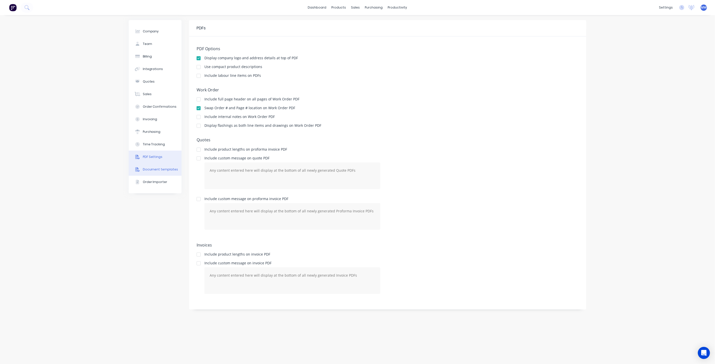
click at [151, 170] on div "Document templates" at bounding box center [160, 169] width 35 height 5
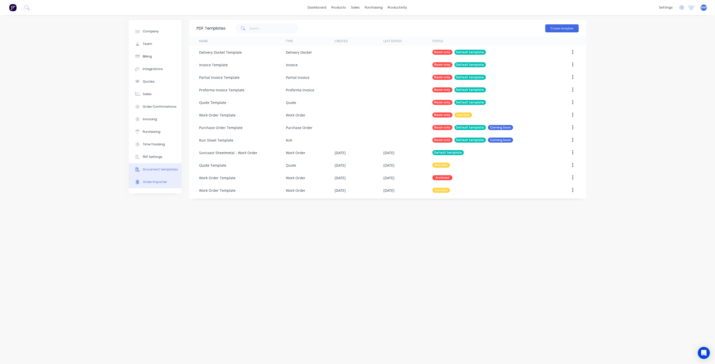
click at [151, 182] on div "Order Importer" at bounding box center [155, 182] width 25 height 5
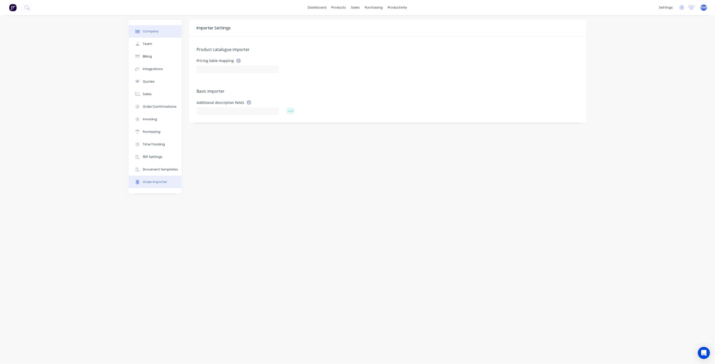
click at [155, 31] on div "Company" at bounding box center [151, 31] width 16 height 5
select select "AU"
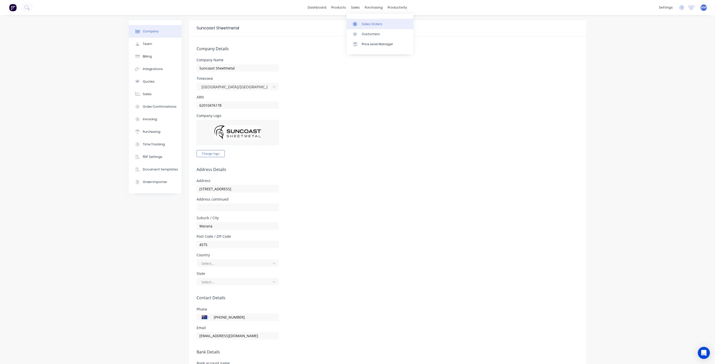
click at [364, 22] on div "Sales Orders" at bounding box center [372, 24] width 21 height 5
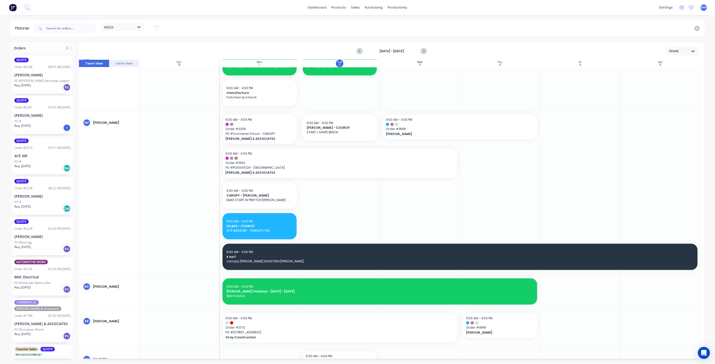
scroll to position [361, 0]
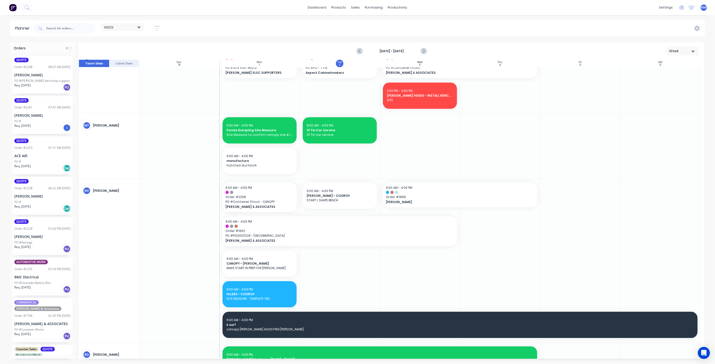
click at [145, 14] on div "dashboard products sales purchasing productivity dashboard products Product Cat…" at bounding box center [357, 7] width 715 height 15
click at [372, 27] on link "Sales Orders" at bounding box center [382, 24] width 67 height 10
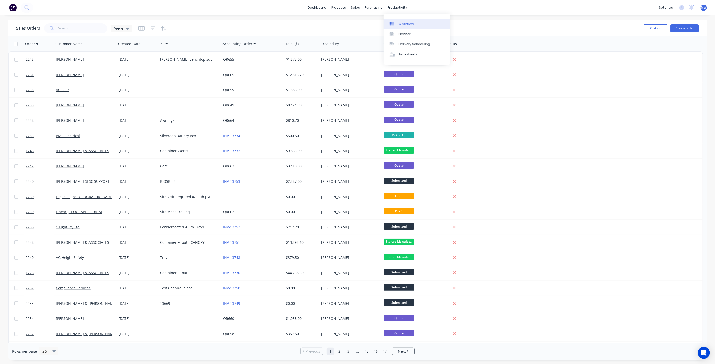
click at [408, 23] on div "Workflow" at bounding box center [406, 24] width 15 height 5
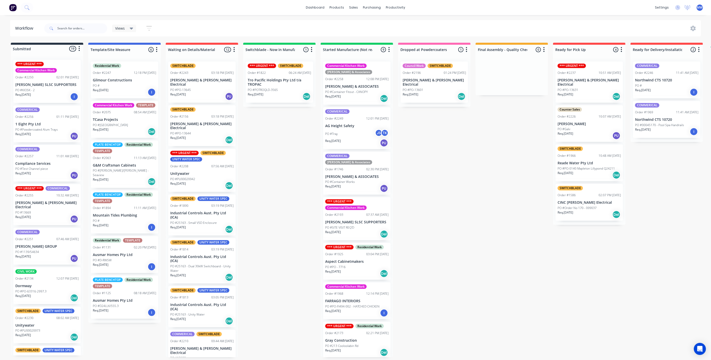
drag, startPoint x: 296, startPoint y: 142, endPoint x: 240, endPoint y: 99, distance: 70.7
click at [296, 142] on div "Submitted 19 Status colour #273444 hex #273444 Save Cancel Summaries Total orde…" at bounding box center [415, 200] width 838 height 315
click at [279, 132] on div "Submitted 19 Status colour #273444 hex #273444 Save Cancel Summaries Total orde…" at bounding box center [415, 200] width 838 height 315
drag, startPoint x: 273, startPoint y: 156, endPoint x: 242, endPoint y: 108, distance: 57.0
click at [272, 155] on div "Submitted 19 Status colour #273444 hex #273444 Save Cancel Summaries Total orde…" at bounding box center [415, 200] width 838 height 315
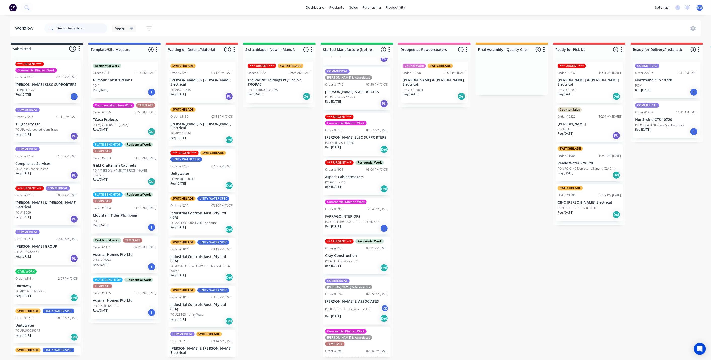
click at [67, 25] on input "text" at bounding box center [82, 28] width 50 height 10
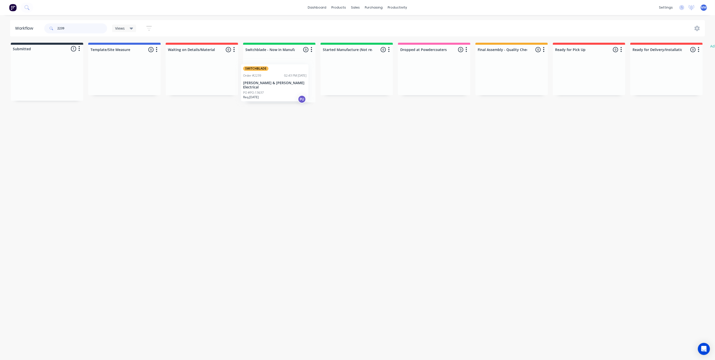
drag, startPoint x: 52, startPoint y: 81, endPoint x: 282, endPoint y: 85, distance: 230.0
click at [282, 85] on div "Submitted 1 Status colour #273444 hex #273444 Save Cancel Summaries Total order…" at bounding box center [415, 73] width 838 height 60
drag, startPoint x: 81, startPoint y: 26, endPoint x: 45, endPoint y: 28, distance: 35.5
click at [45, 28] on div "2239" at bounding box center [75, 28] width 63 height 10
type input "2240"
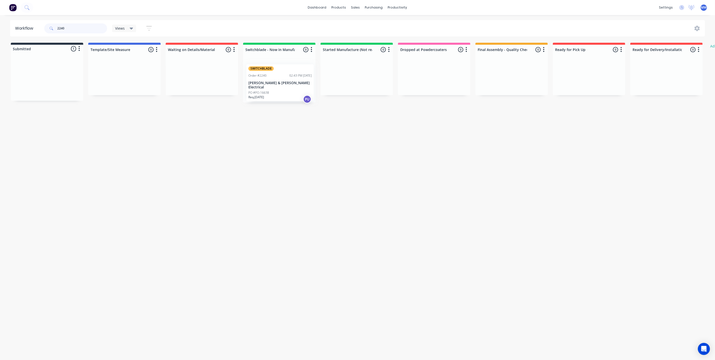
drag, startPoint x: 50, startPoint y: 81, endPoint x: 287, endPoint y: 89, distance: 237.9
click at [285, 86] on div "Submitted 1 Status colour #273444 hex #273444 Save Cancel Summaries Total order…" at bounding box center [415, 73] width 838 height 60
click at [18, 18] on div "dashboard products sales purchasing productivity dashboard products Product Cat…" at bounding box center [357, 165] width 715 height 330
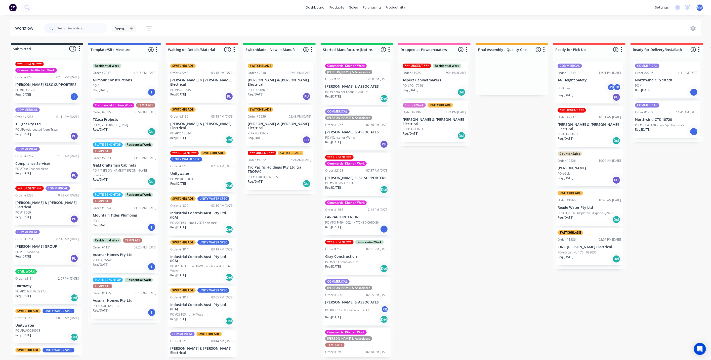
click at [287, 81] on p "[PERSON_NAME] & [PERSON_NAME] Electrical" at bounding box center [279, 82] width 63 height 9
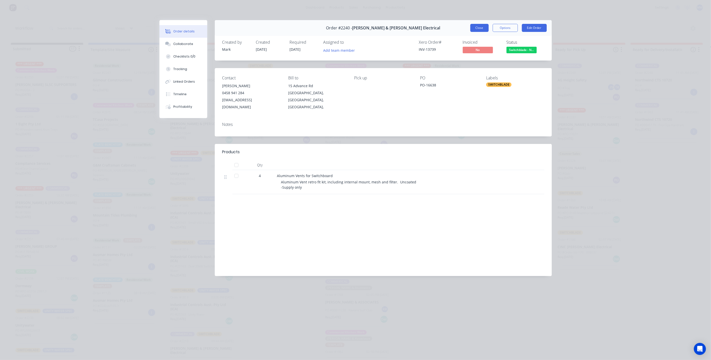
click at [479, 30] on button "Close" at bounding box center [479, 28] width 18 height 8
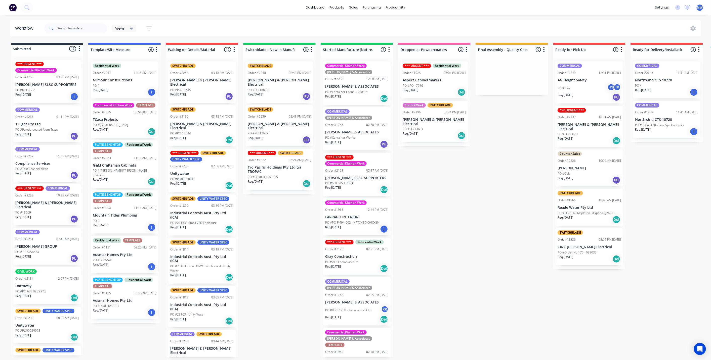
click at [447, 229] on div "Submitted 17 Status colour #273444 hex #273444 Save Cancel Summaries Total orde…" at bounding box center [415, 200] width 838 height 315
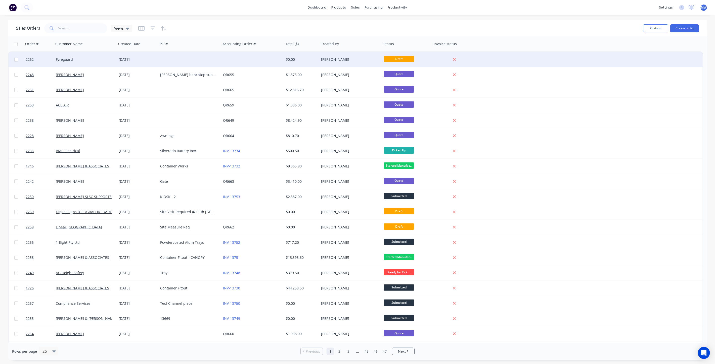
click at [197, 64] on div at bounding box center [189, 59] width 63 height 15
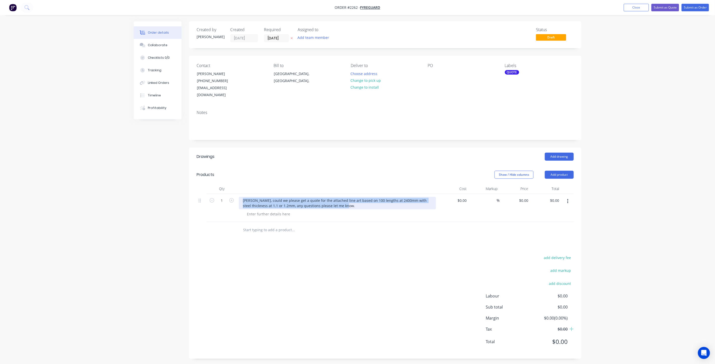
drag, startPoint x: 242, startPoint y: 193, endPoint x: 304, endPoint y: 201, distance: 62.8
click at [335, 208] on div "[PERSON_NAME], could we please get a quote for the attached line art based on 1…" at bounding box center [337, 208] width 201 height 28
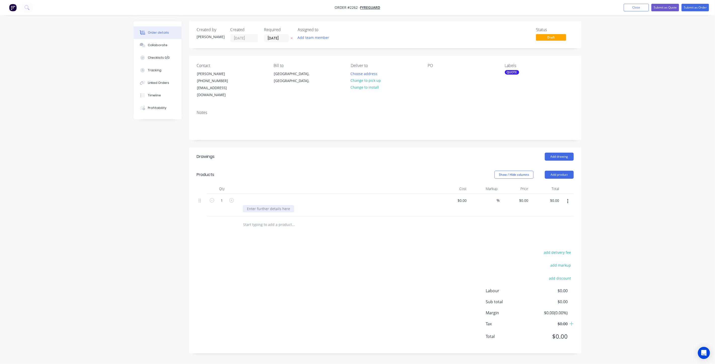
click at [280, 205] on div at bounding box center [268, 208] width 51 height 7
click at [271, 205] on div at bounding box center [268, 208] width 51 height 7
paste div
click at [178, 208] on div "Created by [PERSON_NAME] Created [DATE] Required [DATE] Assigned to Add team me…" at bounding box center [357, 193] width 447 height 345
click at [252, 197] on div at bounding box center [260, 200] width 42 height 7
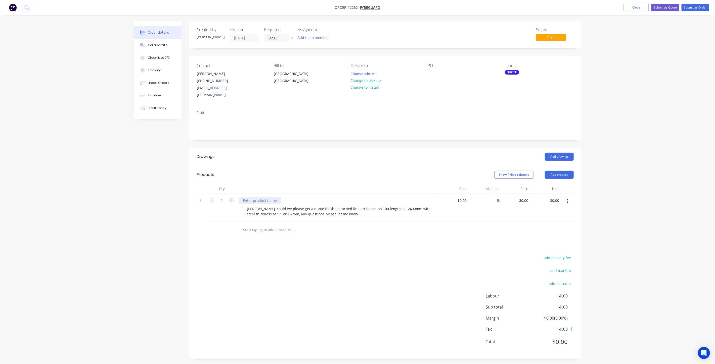
click at [252, 197] on div at bounding box center [260, 200] width 42 height 7
click at [255, 197] on div at bounding box center [260, 200] width 42 height 7
drag, startPoint x: 247, startPoint y: 202, endPoint x: 358, endPoint y: 206, distance: 111.4
click at [358, 206] on div "[PERSON_NAME], could we please get a quote for the attached line art based on 1…" at bounding box center [339, 211] width 193 height 13
click at [301, 205] on div "[PERSON_NAME], could we please get a quote for the attached line art based on 1…" at bounding box center [339, 211] width 193 height 13
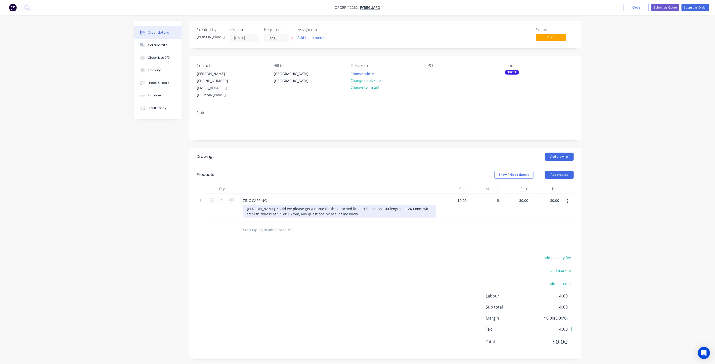
click at [246, 205] on div "[PERSON_NAME], could we please get a quote for the attached line art based on 1…" at bounding box center [339, 211] width 193 height 13
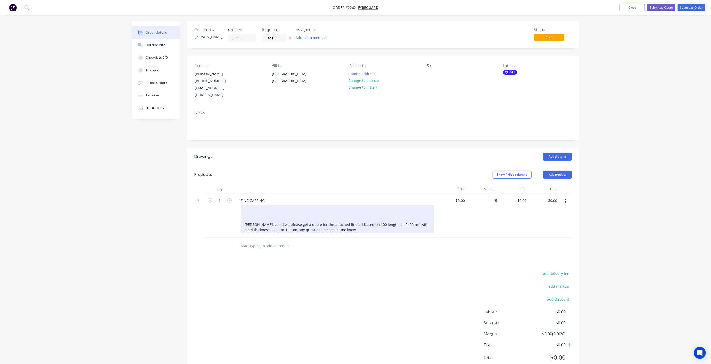
drag, startPoint x: 265, startPoint y: 209, endPoint x: 259, endPoint y: 205, distance: 6.9
click at [265, 209] on div "[PERSON_NAME], could we please get a quote for the attached line art based on 1…" at bounding box center [337, 219] width 193 height 28
click at [278, 211] on div "[PERSON_NAME], could we please get a quote for the attached line art based on 1…" at bounding box center [337, 219] width 193 height 28
drag, startPoint x: 263, startPoint y: 208, endPoint x: 350, endPoint y: 229, distance: 89.6
click at [350, 229] on div "ZINC CAPPING Tracy, could we please get a quote for the attached line art based…" at bounding box center [335, 216] width 201 height 44
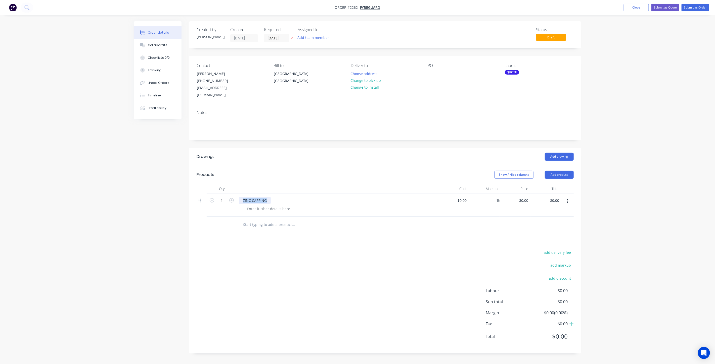
drag, startPoint x: 246, startPoint y: 193, endPoint x: 273, endPoint y: 192, distance: 26.9
click at [273, 197] on div "ZINC CAPPING" at bounding box center [337, 200] width 197 height 7
click at [232, 198] on icon "button" at bounding box center [231, 200] width 5 height 5
type input "100"
click at [164, 214] on div "Created by Tracy Created 02/09/25 Required 16/09/25 Assigned to Add team member…" at bounding box center [357, 193] width 447 height 345
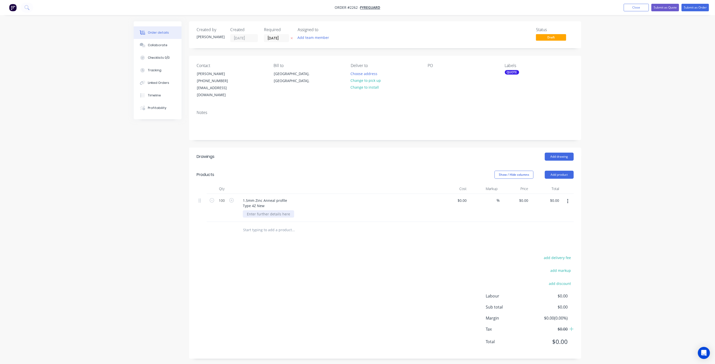
click at [264, 211] on div at bounding box center [268, 214] width 51 height 7
click at [268, 199] on div "1.5mm Zinc Anneal profile Type 4Z New" at bounding box center [265, 203] width 52 height 13
click at [258, 216] on div at bounding box center [268, 219] width 51 height 7
click at [282, 205] on div "1.5mm Zinc Anneal profile Type 2c Lengths of 2400mm" at bounding box center [265, 206] width 52 height 18
click at [164, 229] on div "Created by Tracy Created 02/09/25 Required 16/09/25 Assigned to Add team member…" at bounding box center [355, 199] width 447 height 356
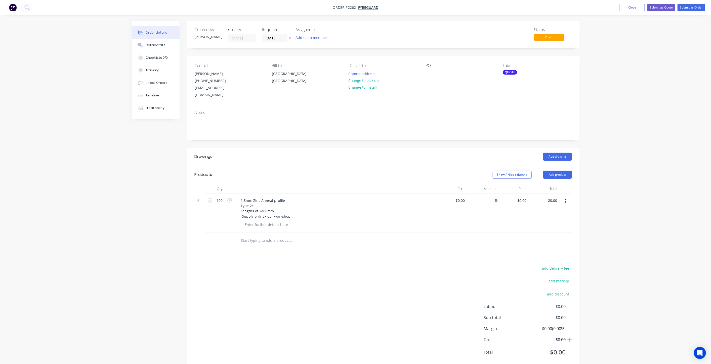
click at [611, 181] on div "Order details Collaborate Checklists 0/0 Tracking Linked Orders Timeline Profit…" at bounding box center [355, 188] width 711 height 377
click at [525, 197] on input "0" at bounding box center [525, 200] width 6 height 7
type input "$23.10"
type input "$2,310.00"
click at [667, 220] on div "Order details Collaborate Checklists 0/0 Tracking Linked Orders Timeline Profit…" at bounding box center [355, 188] width 711 height 377
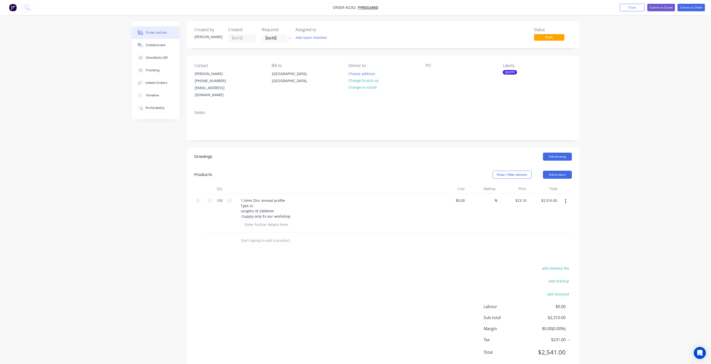
click at [631, 214] on div "Order details Collaborate Checklists 0/0 Tracking Linked Orders Timeline Profit…" at bounding box center [355, 188] width 711 height 377
click at [162, 44] on div "Collaborate" at bounding box center [156, 45] width 20 height 5
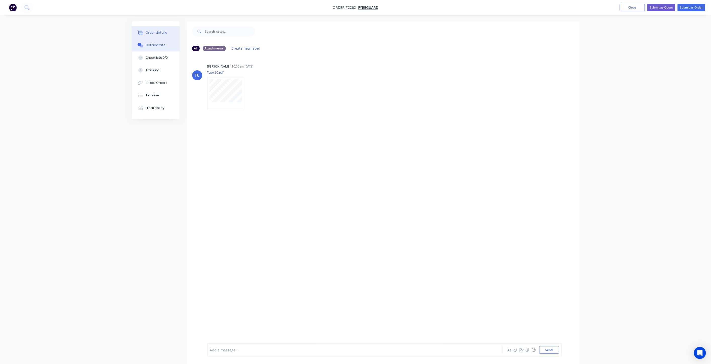
click at [148, 35] on button "Order details" at bounding box center [156, 32] width 48 height 13
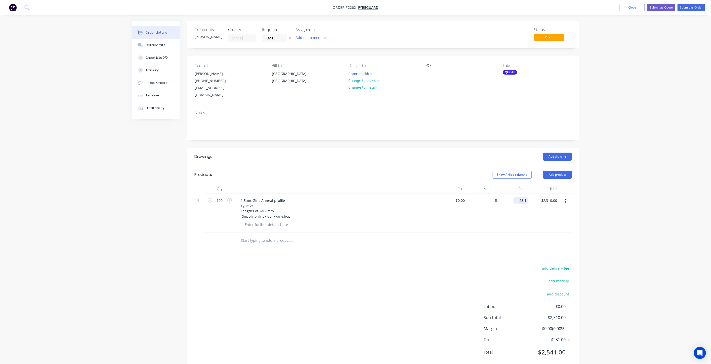
click at [523, 197] on input "23.1" at bounding box center [521, 200] width 14 height 7
type input "$23.10"
click at [633, 201] on div "Order details Collaborate Checklists 0/0 Tracking Linked Orders Timeline Profit…" at bounding box center [355, 188] width 711 height 377
click at [623, 187] on div "Order details Collaborate Checklists 0/0 Tracking Linked Orders Timeline Profit…" at bounding box center [355, 188] width 711 height 377
click at [628, 186] on div "Order details Collaborate Checklists 0/0 Tracking Linked Orders Timeline Profit…" at bounding box center [355, 188] width 711 height 377
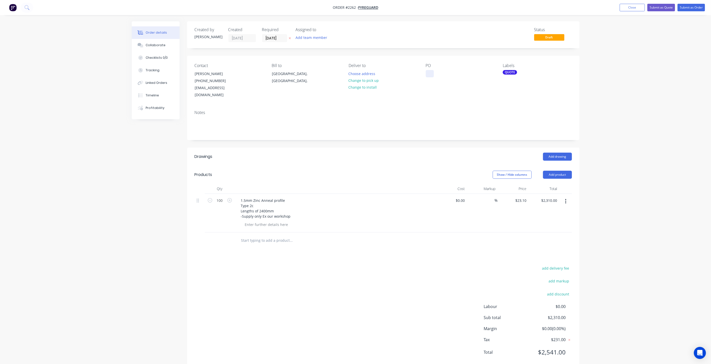
drag, startPoint x: 429, startPoint y: 73, endPoint x: 448, endPoint y: 98, distance: 31.9
click at [429, 73] on div at bounding box center [430, 73] width 8 height 7
click at [582, 180] on div "Order details Collaborate Checklists 0/0 Tracking Linked Orders Timeline Profit…" at bounding box center [355, 199] width 457 height 356
click at [246, 197] on div "1.5mm Zinc Anneal profile Type 2c Lengths of 2400mm -Supply only Ex our workshop" at bounding box center [266, 208] width 58 height 23
click at [264, 198] on div "1.2mm Zinc Anneal profile Type 2c Lengths of 2400mm -Supply only Ex our workshop" at bounding box center [266, 208] width 58 height 23
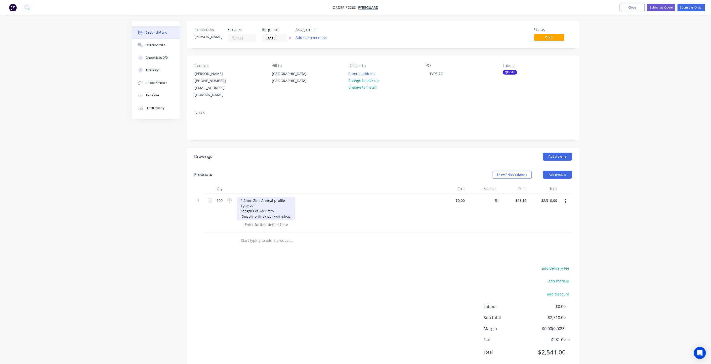
drag, startPoint x: 264, startPoint y: 199, endPoint x: 264, endPoint y: 202, distance: 3.3
drag, startPoint x: 264, startPoint y: 202, endPoint x: 166, endPoint y: 221, distance: 99.4
click at [166, 221] on div "Created by Tracy Created 02/09/25 Required 16/09/25 Assigned to Add team member…" at bounding box center [355, 199] width 447 height 356
click at [263, 199] on div "1.2mm Zinc Anneal profile Type 2C Lengths of 2400mm -Supply only Ex our workshop" at bounding box center [266, 208] width 58 height 23
click at [131, 211] on div "Order details Collaborate Checklists 0/0 Tracking Linked Orders Timeline Profit…" at bounding box center [355, 199] width 457 height 356
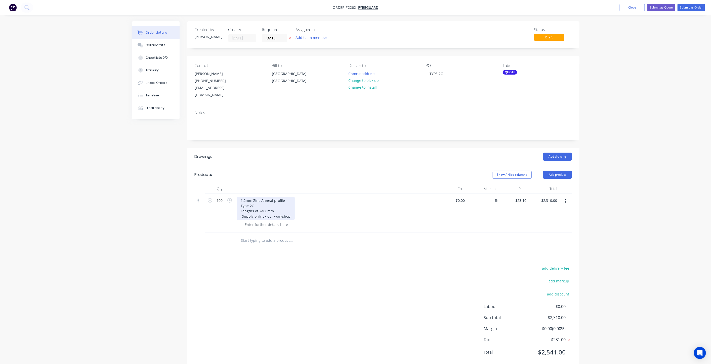
click at [258, 203] on div "1.2mm Zinc Anneal profile Type 2C Lengths of 2400mm -Supply only Ex our workshop" at bounding box center [266, 208] width 58 height 23
click at [277, 204] on div "1.2mm Zinc Anneal profile Type 2C Lengths @ 2400mm -Supply only Ex our workshop" at bounding box center [266, 208] width 58 height 23
click at [106, 236] on div "Order details Collaborate Checklists 0/0 Tracking Linked Orders Timeline Profit…" at bounding box center [355, 188] width 711 height 377
click at [657, 174] on div "Order details Collaborate Checklists 0/0 Tracking Linked Orders Timeline Profit…" at bounding box center [355, 188] width 711 height 377
click at [523, 197] on input "23.1" at bounding box center [521, 200] width 14 height 7
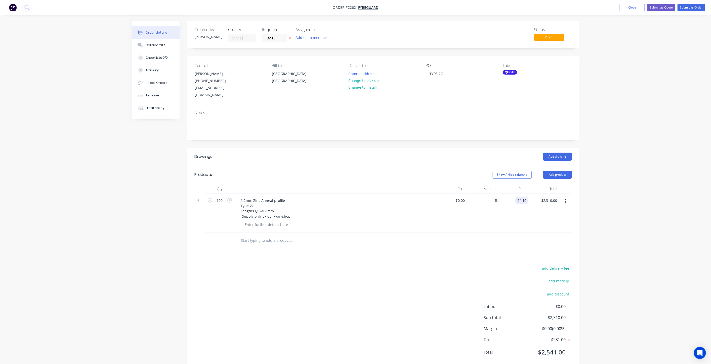
type input "$24.10"
type input "$2,410.00"
click at [579, 193] on div "Order details Collaborate Checklists 0/0 Tracking Linked Orders Timeline Profit…" at bounding box center [355, 199] width 457 height 356
click at [614, 49] on div "Order details Collaborate Checklists 0/0 Tracking Linked Orders Timeline Profit…" at bounding box center [355, 188] width 711 height 377
drag, startPoint x: 652, startPoint y: 86, endPoint x: 649, endPoint y: 68, distance: 18.6
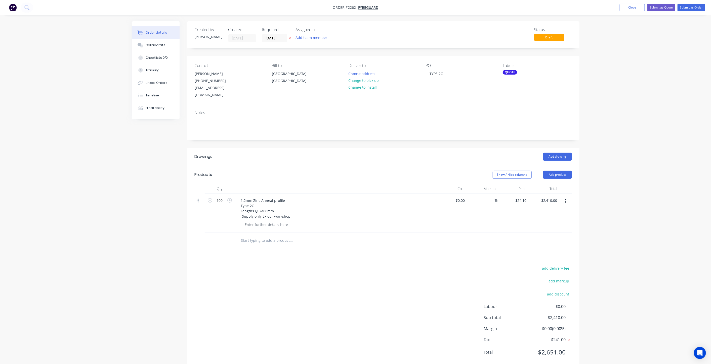
click at [652, 86] on div "Order details Collaborate Checklists 0/0 Tracking Linked Orders Timeline Profit…" at bounding box center [355, 188] width 711 height 377
click at [658, 9] on button "Submit as Quote" at bounding box center [661, 8] width 28 height 8
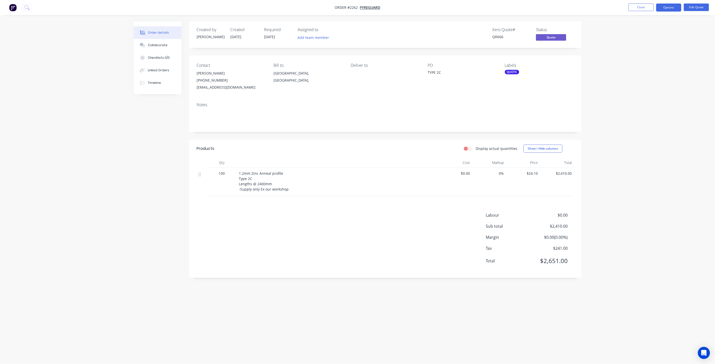
click at [630, 110] on div "Order details Collaborate Checklists 0/0 Linked Orders Timeline Order details C…" at bounding box center [357, 182] width 715 height 364
click at [105, 149] on div "Order details Collaborate Checklists 0/0 Linked Orders Timeline Order details C…" at bounding box center [357, 182] width 715 height 364
click at [626, 103] on div "Order details Collaborate Checklists 0/0 Linked Orders Timeline Order details C…" at bounding box center [357, 182] width 715 height 364
click at [653, 95] on div "Order details Collaborate Checklists 0/0 Linked Orders Timeline Order details C…" at bounding box center [357, 182] width 715 height 364
click at [666, 8] on button "Options" at bounding box center [668, 8] width 25 height 8
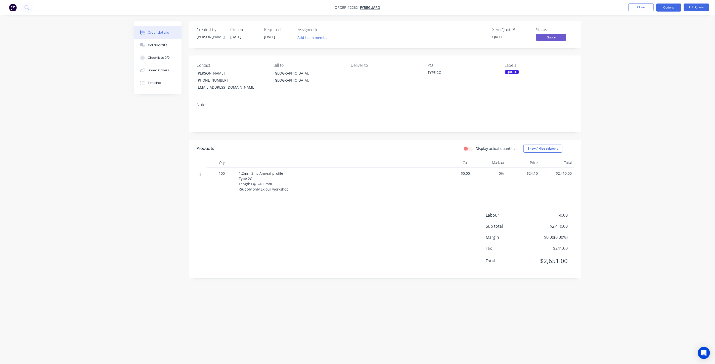
click at [613, 45] on div "Order details Collaborate Checklists 0/0 Linked Orders Timeline Order details C…" at bounding box center [357, 182] width 715 height 364
click at [677, 80] on div "Order details Collaborate Checklists 0/0 Linked Orders Timeline Order details C…" at bounding box center [357, 182] width 715 height 364
click at [670, 9] on button "Options" at bounding box center [668, 8] width 25 height 8
drag, startPoint x: 694, startPoint y: 38, endPoint x: 690, endPoint y: 35, distance: 5.1
click at [692, 37] on div "Order details Collaborate Checklists 0/0 Linked Orders Timeline Order details C…" at bounding box center [357, 182] width 715 height 364
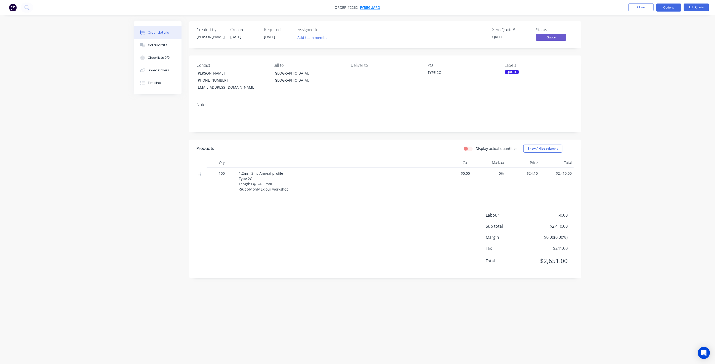
click at [372, 8] on span "Fyreguard" at bounding box center [370, 7] width 20 height 5
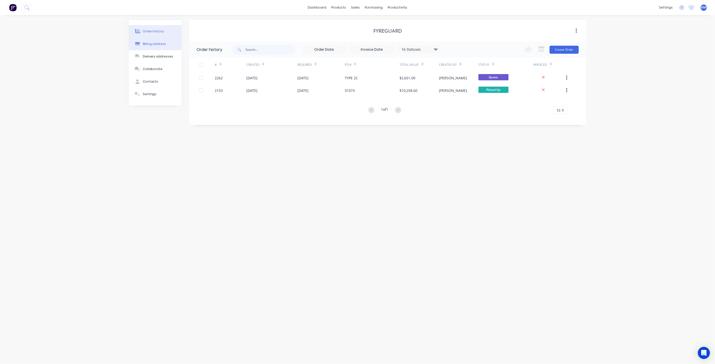
click at [156, 45] on div "Billing address" at bounding box center [154, 44] width 23 height 5
select select "AU"
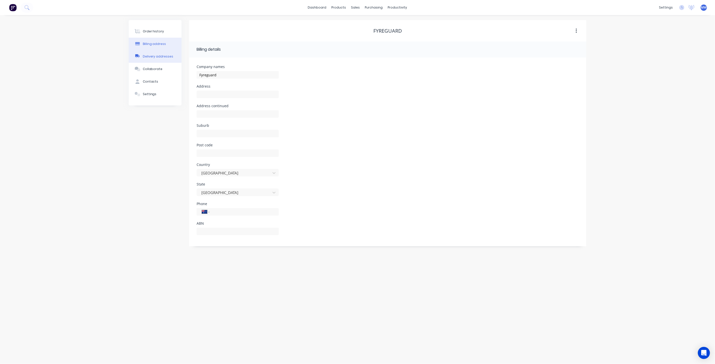
click at [159, 58] on div "Delivery addresses" at bounding box center [158, 56] width 31 height 5
click at [153, 95] on div "Settings" at bounding box center [150, 94] width 14 height 5
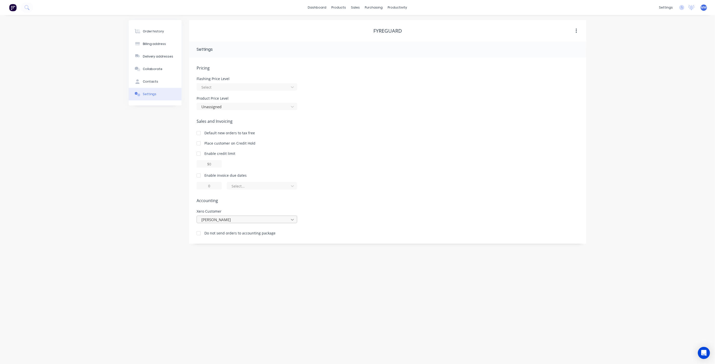
click at [294, 219] on icon at bounding box center [292, 219] width 5 height 5
drag, startPoint x: 224, startPoint y: 219, endPoint x: 206, endPoint y: 218, distance: 18.4
click at [206, 218] on div at bounding box center [243, 220] width 85 height 6
click at [216, 220] on div at bounding box center [243, 220] width 85 height 6
click at [225, 219] on div at bounding box center [243, 220] width 85 height 6
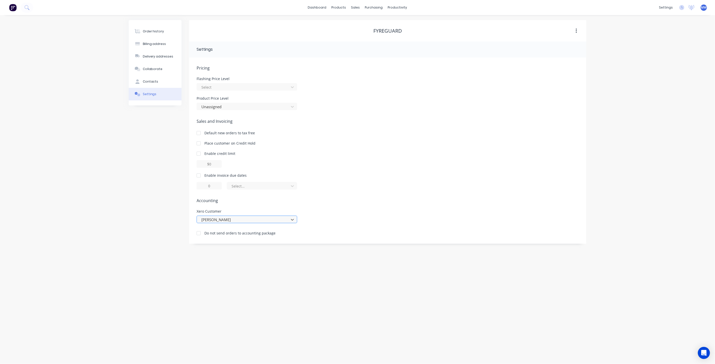
click at [225, 219] on div at bounding box center [243, 220] width 85 height 6
type input "fyre"
click at [218, 229] on div "Fyreguard" at bounding box center [247, 230] width 101 height 9
click at [102, 212] on div "Order history Billing address Delivery addresses Collaborate Contacts Settings …" at bounding box center [357, 189] width 715 height 349
click at [629, 126] on div "Order history Billing address Delivery addresses Collaborate Contacts Settings …" at bounding box center [357, 189] width 715 height 349
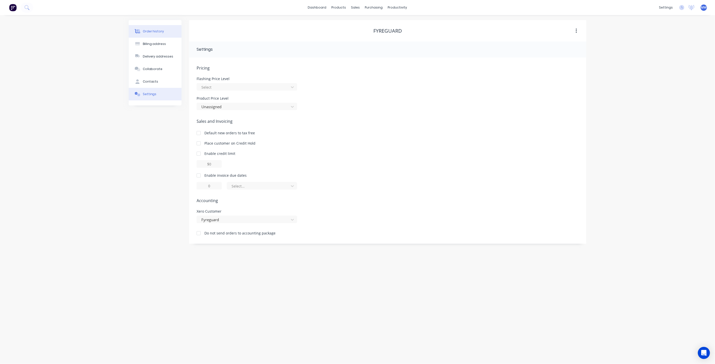
click at [159, 32] on div "Order history" at bounding box center [153, 31] width 21 height 5
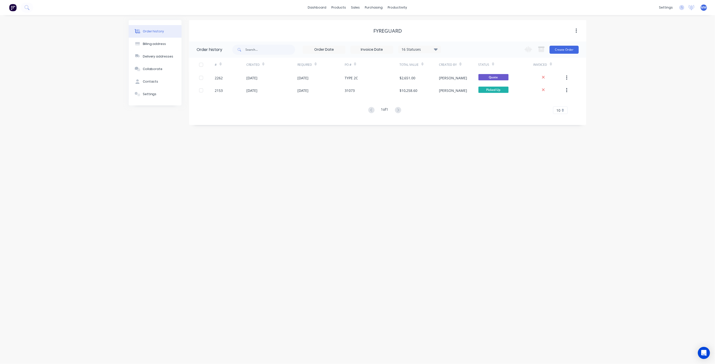
drag, startPoint x: 349, startPoint y: 219, endPoint x: 339, endPoint y: 206, distance: 16.1
click at [349, 219] on div "Order history Billing address Delivery addresses Collaborate Contacts Settings …" at bounding box center [357, 189] width 715 height 349
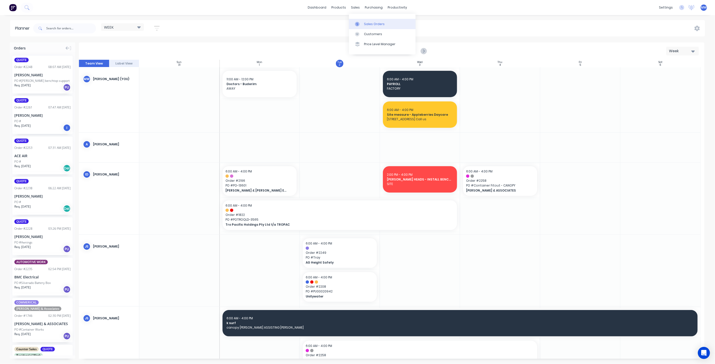
click at [365, 23] on div "Sales Orders" at bounding box center [374, 24] width 21 height 5
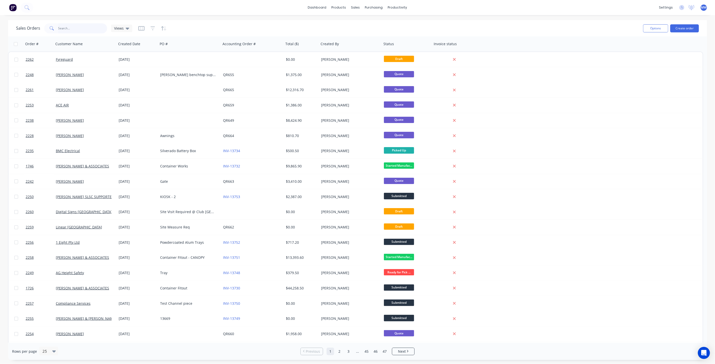
click at [85, 28] on input "text" at bounding box center [82, 28] width 49 height 10
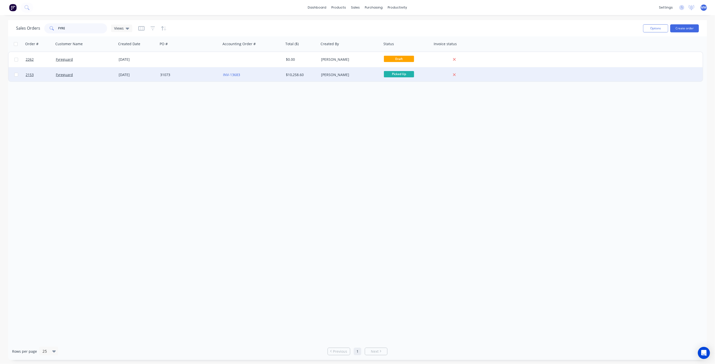
type input "FYRE"
click at [169, 77] on div "31073" at bounding box center [189, 74] width 63 height 15
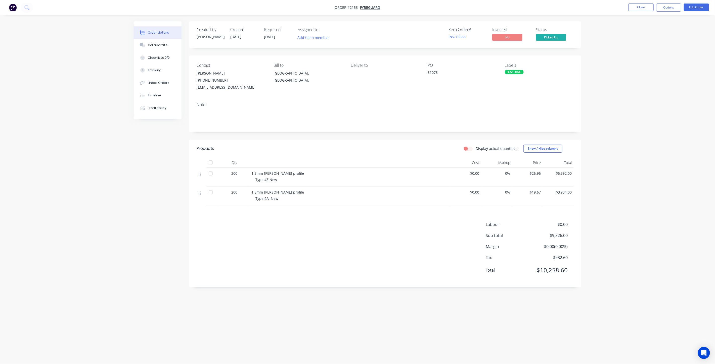
drag, startPoint x: 260, startPoint y: 178, endPoint x: 258, endPoint y: 177, distance: 2.7
click at [259, 178] on span "Type 4Z New" at bounding box center [266, 179] width 22 height 5
drag, startPoint x: 251, startPoint y: 173, endPoint x: 280, endPoint y: 182, distance: 30.3
click at [280, 182] on div "1.5mm Zinc Anneal profile Type 4Z New" at bounding box center [349, 177] width 201 height 19
drag, startPoint x: 276, startPoint y: 179, endPoint x: 290, endPoint y: 182, distance: 13.4
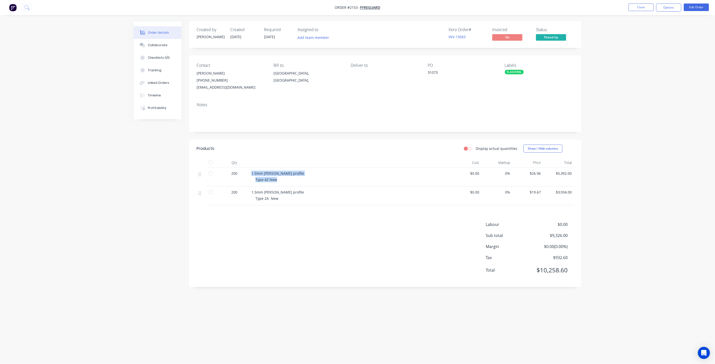
click at [290, 182] on div "Type 4Z New" at bounding box center [351, 179] width 193 height 5
copy div "1.5mm Zinc Anneal profile Type 4Z New"
click at [163, 41] on button "Collaborate" at bounding box center [158, 45] width 48 height 13
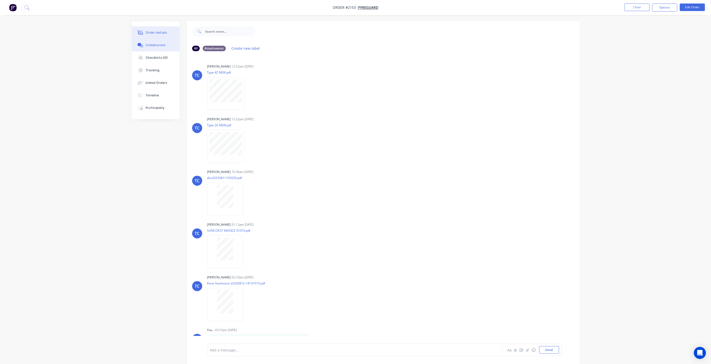
click at [152, 34] on div "Order details" at bounding box center [156, 32] width 21 height 5
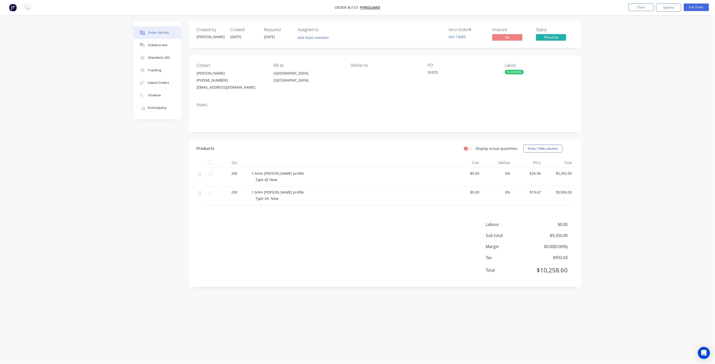
click at [105, 214] on div "Order details Collaborate Checklists 0/0 Tracking Linked Orders Timeline Profit…" at bounding box center [357, 182] width 715 height 364
click at [123, 200] on div "Order details Collaborate Checklists 0/0 Tracking Linked Orders Timeline Profit…" at bounding box center [357, 182] width 715 height 364
click at [158, 43] on button "Collaborate" at bounding box center [158, 45] width 48 height 13
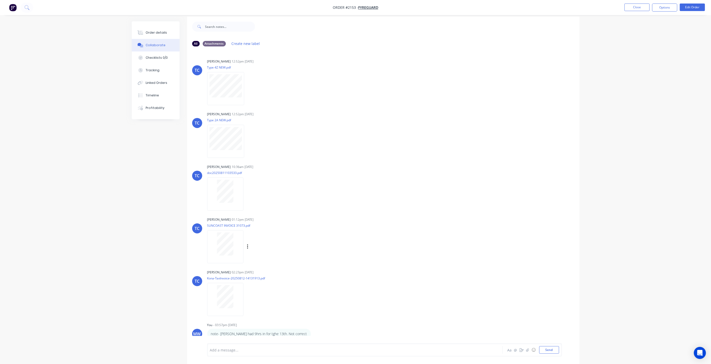
scroll to position [7, 0]
click at [125, 243] on div "Order details Collaborate Checklists 0/0 Tracking Linked Orders Timeline Profit…" at bounding box center [355, 179] width 711 height 372
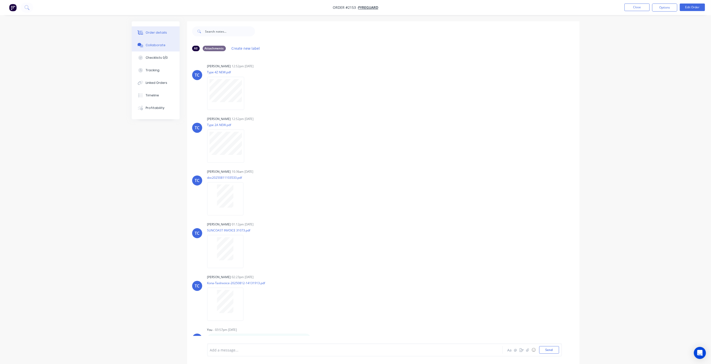
click at [169, 32] on button "Order details" at bounding box center [156, 32] width 48 height 13
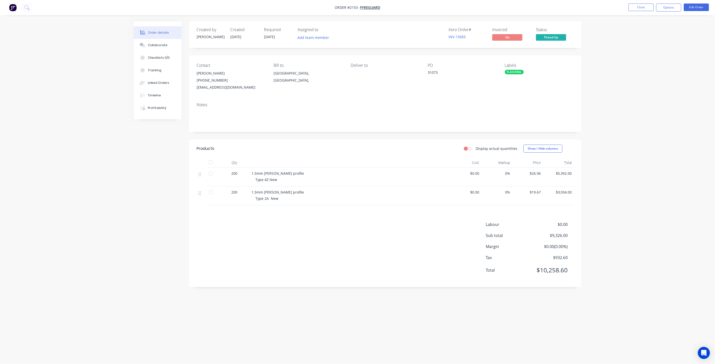
click at [600, 81] on div "Order details Collaborate Checklists 0/0 Tracking Linked Orders Timeline Profit…" at bounding box center [357, 182] width 715 height 364
click at [608, 93] on div "Order details Collaborate Checklists 0/0 Tracking Linked Orders Timeline Profit…" at bounding box center [357, 182] width 715 height 364
click at [609, 94] on div "Order details Collaborate Checklists 0/0 Tracking Linked Orders Timeline Profit…" at bounding box center [357, 182] width 715 height 364
click at [612, 97] on div "Order details Collaborate Checklists 0/0 Tracking Linked Orders Timeline Profit…" at bounding box center [357, 182] width 715 height 364
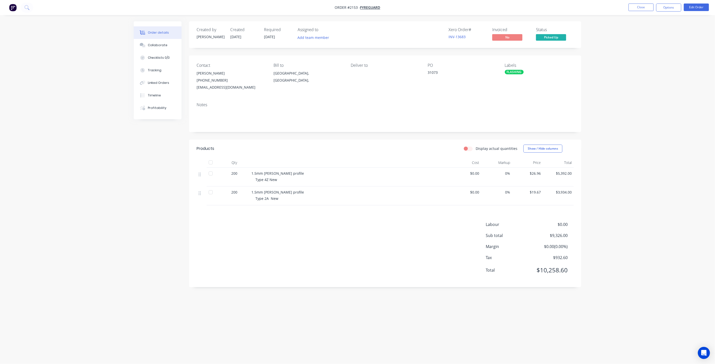
click at [142, 178] on div "Created by Tracy Created 11/08/25 Required 25/08/25 Assigned to Add team member…" at bounding box center [357, 172] width 447 height 303
click at [110, 189] on div "Order details Collaborate Checklists 0/0 Tracking Linked Orders Timeline Profit…" at bounding box center [357, 182] width 715 height 364
click at [108, 190] on div "Order details Collaborate Checklists 0/0 Tracking Linked Orders Timeline Profit…" at bounding box center [357, 182] width 715 height 364
click at [653, 222] on div "Order details Collaborate Checklists 0/0 Tracking Linked Orders Timeline Profit…" at bounding box center [357, 182] width 715 height 364
click at [40, 227] on div "Order details Collaborate Checklists 0/0 Tracking Linked Orders Timeline Profit…" at bounding box center [357, 182] width 715 height 364
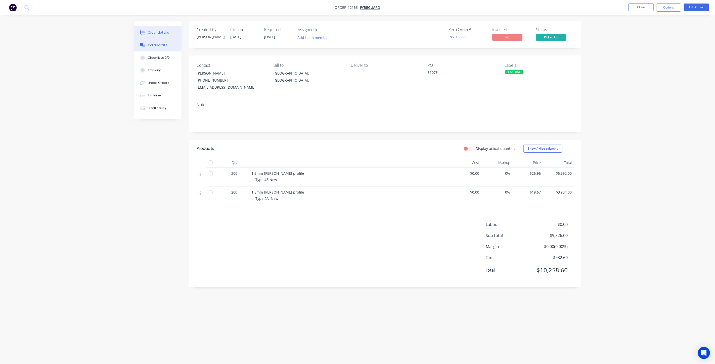
click at [153, 48] on button "Collaborate" at bounding box center [158, 45] width 48 height 13
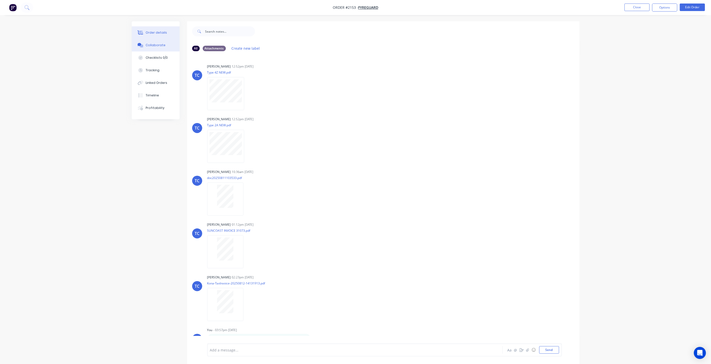
click at [150, 32] on div "Order details" at bounding box center [156, 32] width 21 height 5
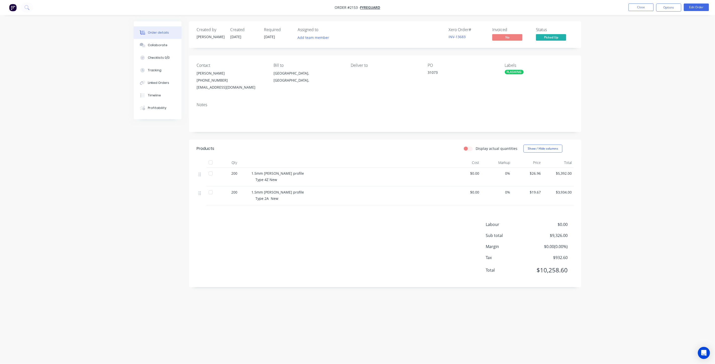
click at [645, 127] on div "Order details Collaborate Checklists 0/0 Tracking Linked Orders Timeline Profit…" at bounding box center [357, 182] width 715 height 364
click at [618, 76] on div "Order details Collaborate Checklists 0/0 Tracking Linked Orders Timeline Profit…" at bounding box center [357, 182] width 715 height 364
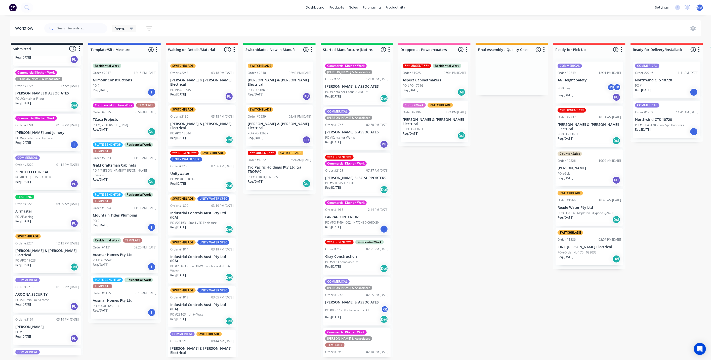
scroll to position [377, 0]
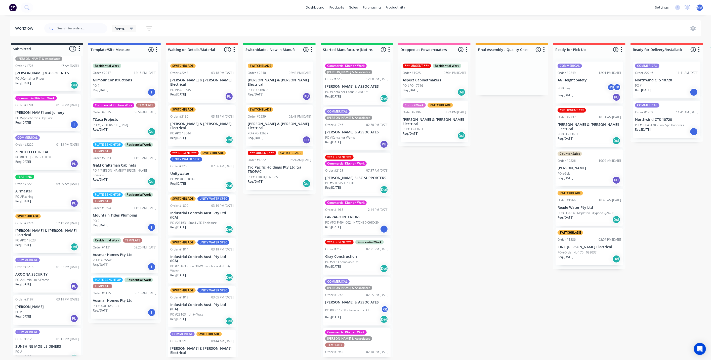
click at [50, 155] on p "PO #8715 Job Ref:- CUL38" at bounding box center [33, 157] width 36 height 5
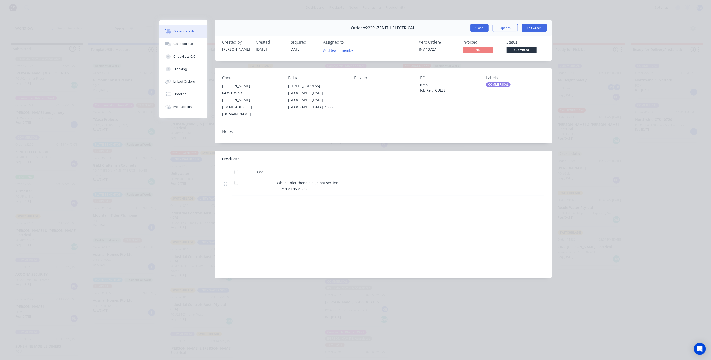
click at [478, 28] on button "Close" at bounding box center [479, 28] width 18 height 8
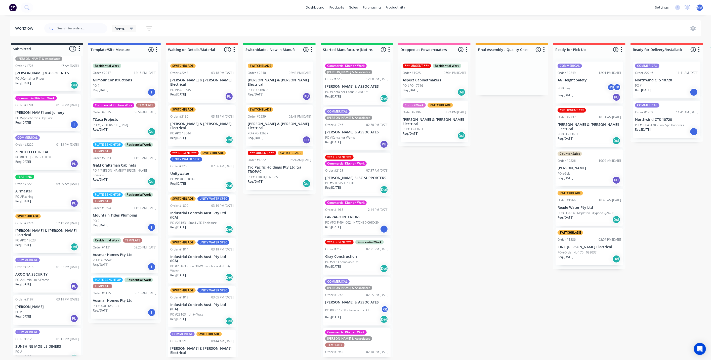
click at [262, 215] on div "Submitted 17 Status colour #273444 hex #273444 Save Cancel Summaries Total orde…" at bounding box center [415, 200] width 838 height 315
click at [300, 243] on div "Submitted 17 Status colour #273444 hex #273444 Save Cancel Summaries Total orde…" at bounding box center [415, 200] width 838 height 315
click at [281, 233] on div "Submitted 17 Status colour #273444 hex #273444 Save Cancel Summaries Total orde…" at bounding box center [415, 200] width 838 height 315
click at [467, 220] on div "Submitted 17 Status colour #273444 hex #273444 Save Cancel Summaries Total orde…" at bounding box center [415, 200] width 838 height 315
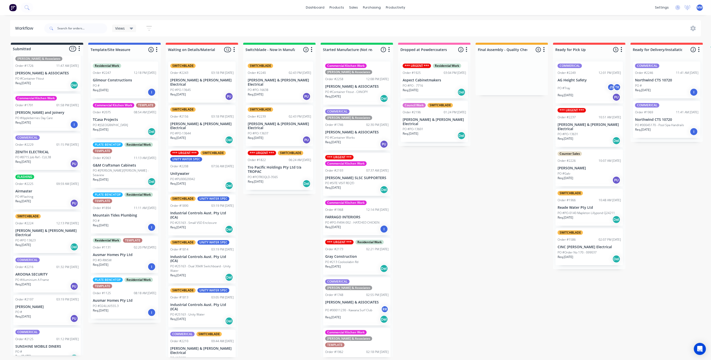
click at [283, 242] on div "Submitted 17 Status colour #273444 hex #273444 Save Cancel Summaries Total orde…" at bounding box center [415, 200] width 838 height 315
click at [446, 231] on div "Submitted 17 Status colour #273444 hex #273444 Save Cancel Summaries Total orde…" at bounding box center [415, 200] width 838 height 315
click at [266, 237] on div "Submitted 17 Status colour #273444 hex #273444 Save Cancel Summaries Total orde…" at bounding box center [415, 200] width 838 height 315
click at [439, 229] on div "Submitted 17 Status colour #273444 hex #273444 Save Cancel Summaries Total orde…" at bounding box center [415, 200] width 838 height 315
click at [264, 231] on div "Submitted 17 Status colour #273444 hex #273444 Save Cancel Summaries Total orde…" at bounding box center [415, 200] width 838 height 315
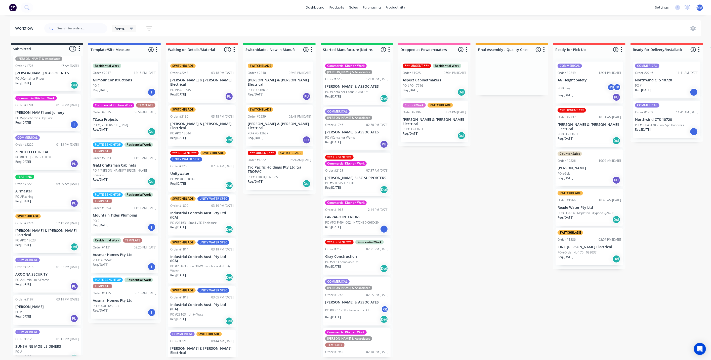
click at [264, 231] on div "Submitted 17 Status colour #273444 hex #273444 Save Cancel Summaries Total orde…" at bounding box center [415, 200] width 838 height 315
click at [266, 222] on div "Submitted 17 Status colour #273444 hex #273444 Save Cancel Summaries Total orde…" at bounding box center [415, 200] width 838 height 315
click at [493, 240] on div "Submitted 17 Status colour #273444 hex #273444 Save Cancel Summaries Total orde…" at bounding box center [415, 200] width 838 height 315
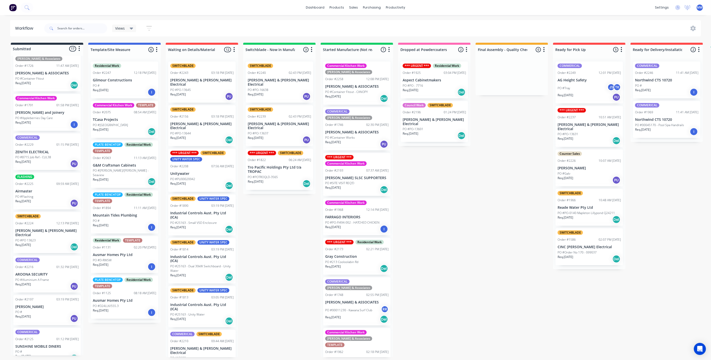
scroll to position [0, 0]
click at [475, 206] on div "Submitted 17 Status colour #273444 hex #273444 Save Cancel Summaries Total orde…" at bounding box center [415, 200] width 838 height 315
click at [198, 221] on p "PO #25163 - Small VSD Enclosure" at bounding box center [193, 223] width 46 height 5
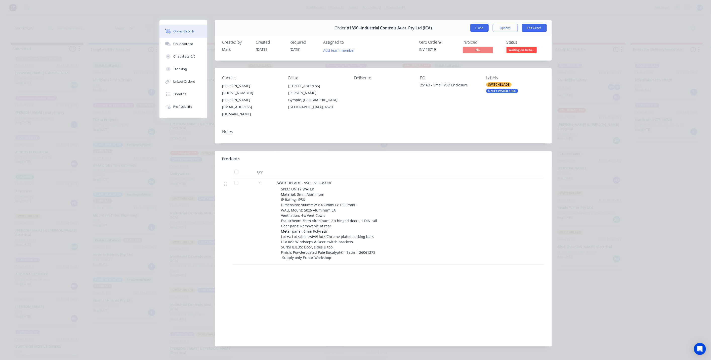
click at [475, 26] on button "Close" at bounding box center [479, 28] width 18 height 8
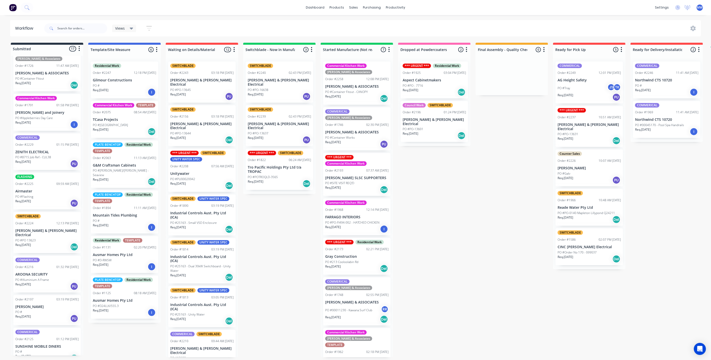
click at [275, 249] on div "Submitted 17 Status colour #273444 hex #273444 Save Cancel Summaries Total orde…" at bounding box center [415, 200] width 838 height 315
click at [278, 221] on div "Submitted 17 Status colour #273444 hex #273444 Save Cancel Summaries Total orde…" at bounding box center [415, 200] width 838 height 315
click at [267, 225] on div "Submitted 17 Status colour #273444 hex #273444 Save Cancel Summaries Total orde…" at bounding box center [415, 200] width 838 height 315
click at [270, 233] on div "Submitted 17 Status colour #273444 hex #273444 Save Cancel Summaries Total orde…" at bounding box center [415, 200] width 838 height 315
drag, startPoint x: 264, startPoint y: 223, endPoint x: 278, endPoint y: 174, distance: 50.5
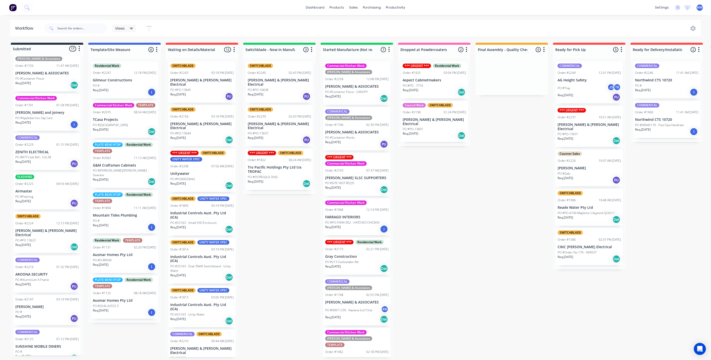
click at [264, 222] on div "Submitted 17 Status colour #273444 hex #273444 Save Cancel Summaries Total orde…" at bounding box center [415, 200] width 838 height 315
click at [287, 225] on div "Submitted 17 Status colour #273444 hex #273444 Save Cancel Summaries Total orde…" at bounding box center [415, 200] width 838 height 315
click at [276, 253] on div "Submitted 17 Status colour #273444 hex #273444 Save Cancel Summaries Total orde…" at bounding box center [415, 200] width 838 height 315
click at [291, 220] on div "Submitted 17 Status colour #273444 hex #273444 Save Cancel Summaries Total orde…" at bounding box center [415, 200] width 838 height 315
click at [41, 182] on div "Order #2225 09:59 AM 25/08/25" at bounding box center [46, 184] width 63 height 5
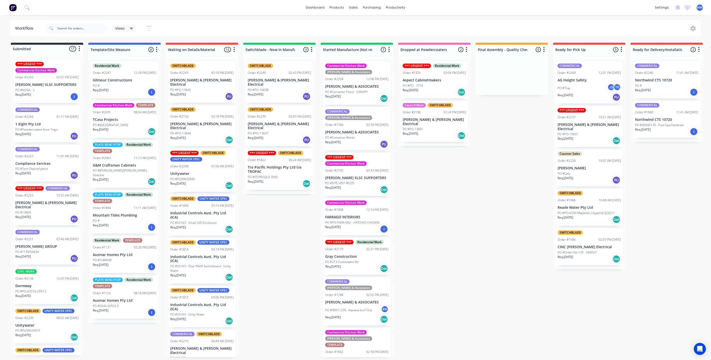
click at [282, 241] on div "Submitted 17 Status colour #273444 hex #273444 Save Cancel Summaries Total orde…" at bounding box center [415, 200] width 838 height 315
click at [478, 230] on div "Submitted 17 Status colour #273444 hex #273444 Save Cancel Summaries Total orde…" at bounding box center [415, 200] width 838 height 315
click at [477, 230] on div "Submitted 17 Status colour #273444 hex #273444 Save Cancel Summaries Total orde…" at bounding box center [415, 200] width 838 height 315
click at [64, 27] on input "text" at bounding box center [82, 28] width 50 height 10
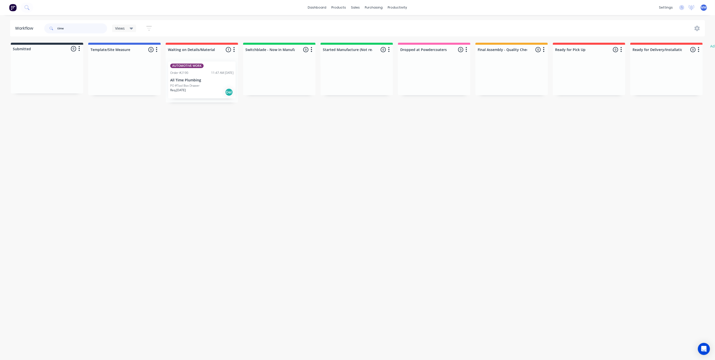
type input "time"
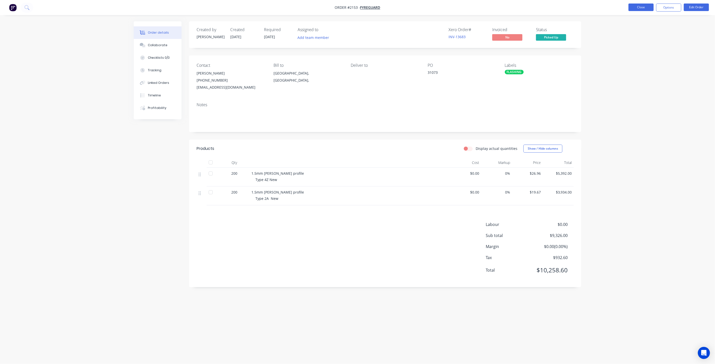
click at [644, 7] on button "Close" at bounding box center [640, 8] width 25 height 8
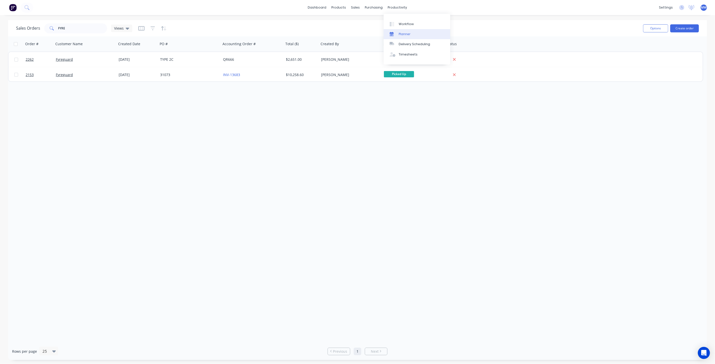
click at [403, 34] on div "Planner" at bounding box center [405, 34] width 12 height 5
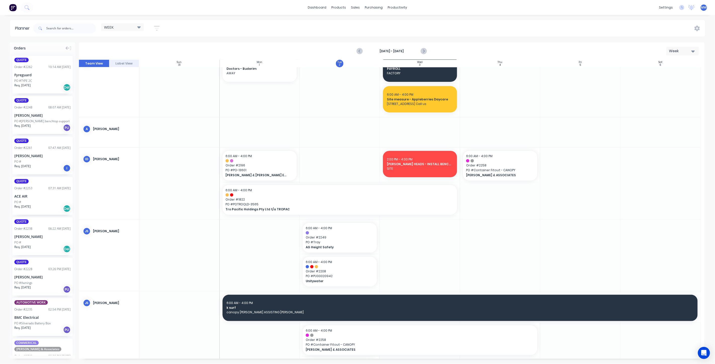
scroll to position [28, 0]
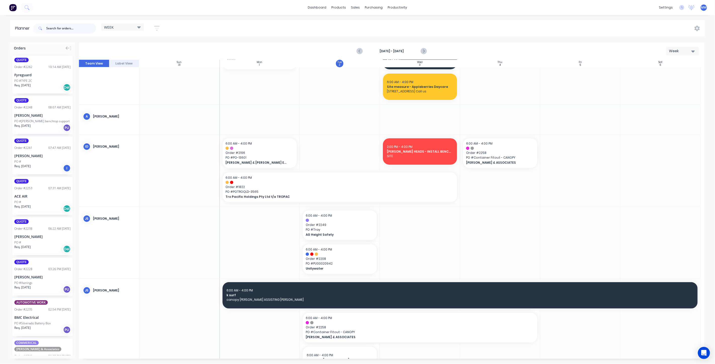
click at [65, 28] on input "text" at bounding box center [71, 28] width 50 height 10
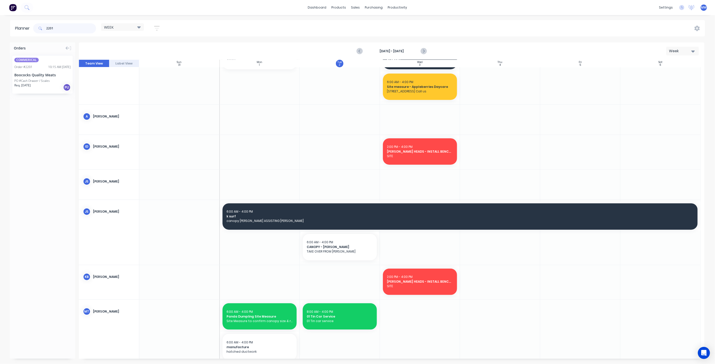
type input "2201"
drag, startPoint x: 41, startPoint y: 71, endPoint x: 410, endPoint y: 152, distance: 378.0
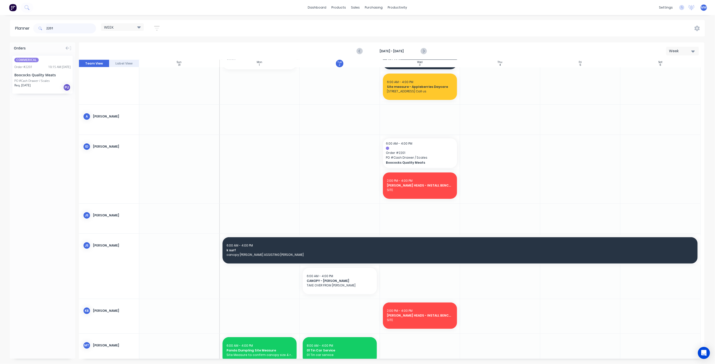
drag, startPoint x: 61, startPoint y: 30, endPoint x: 37, endPoint y: 30, distance: 23.6
click at [37, 30] on div "2201" at bounding box center [64, 28] width 63 height 10
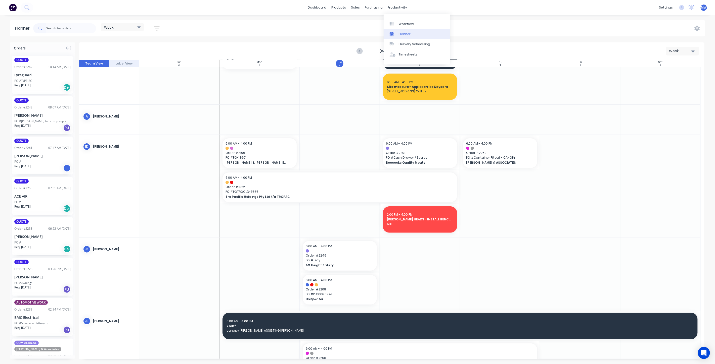
click at [404, 38] on link "Planner" at bounding box center [417, 34] width 67 height 10
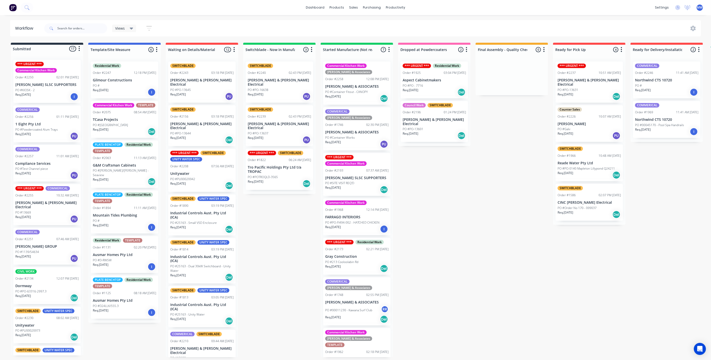
click at [291, 242] on div "Submitted 17 Status colour #273444 hex #273444 Save Cancel Summaries Total orde…" at bounding box center [415, 200] width 838 height 315
click at [273, 246] on div "Submitted 17 Status colour #273444 hex #273444 Save Cancel Summaries Total orde…" at bounding box center [415, 200] width 838 height 315
click at [294, 241] on div "Submitted 17 Status colour #273444 hex #273444 Save Cancel Summaries Total orde…" at bounding box center [415, 200] width 838 height 315
click at [58, 93] on div "Req. 28/08/25 I" at bounding box center [46, 96] width 63 height 9
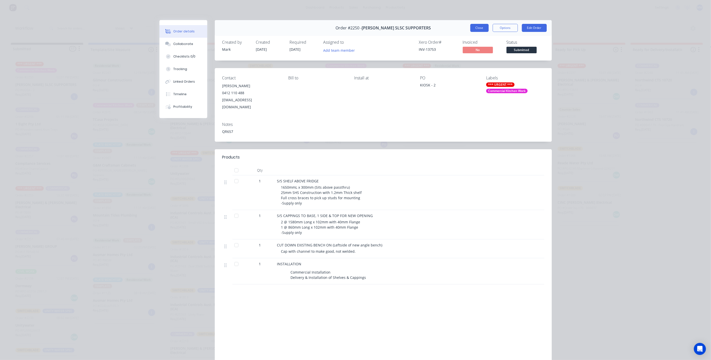
click at [476, 30] on button "Close" at bounding box center [479, 28] width 18 height 8
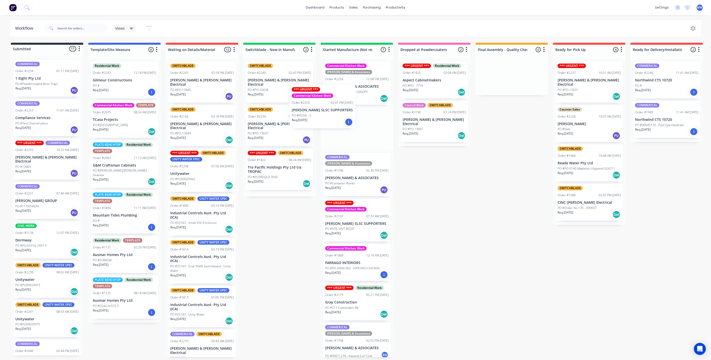
drag, startPoint x: 52, startPoint y: 85, endPoint x: 361, endPoint y: 110, distance: 309.8
click at [360, 110] on div "Submitted 17 Status colour #273444 hex #273444 Save Cancel Summaries Total orde…" at bounding box center [415, 200] width 838 height 315
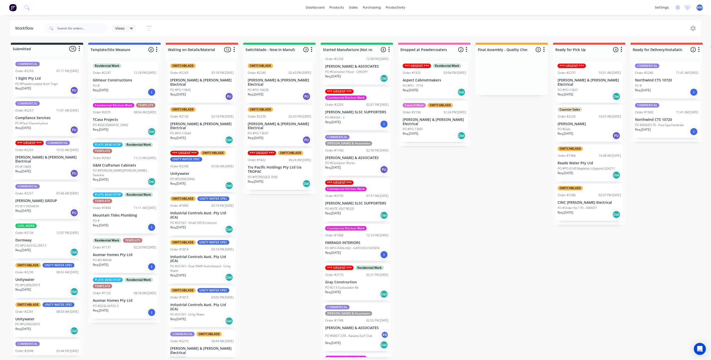
scroll to position [46, 0]
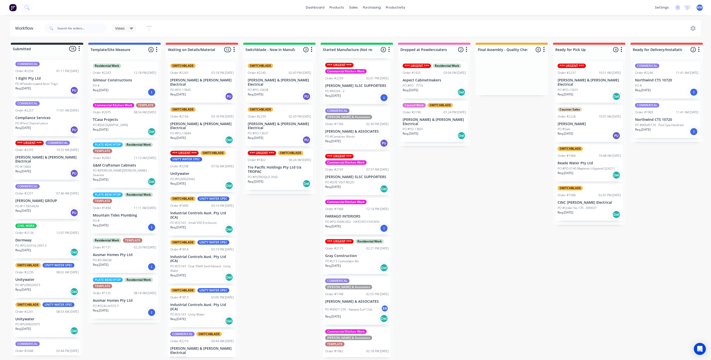
click at [471, 265] on div "Submitted 16 Status colour #273444 hex #273444 Save Cancel Summaries Total orde…" at bounding box center [415, 200] width 838 height 315
drag, startPoint x: 305, startPoint y: 225, endPoint x: 303, endPoint y: 227, distance: 2.9
click at [306, 226] on div "Submitted 16 Status colour #273444 hex #273444 Save Cancel Summaries Total orde…" at bounding box center [415, 200] width 838 height 315
click at [52, 131] on div "Req. 08/09/25 PU" at bounding box center [46, 130] width 63 height 9
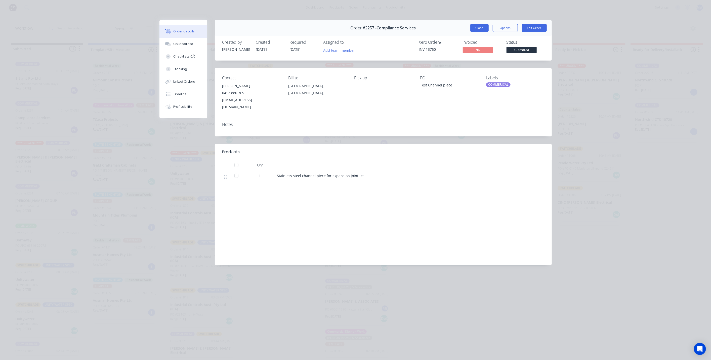
click at [475, 27] on button "Close" at bounding box center [479, 28] width 18 height 8
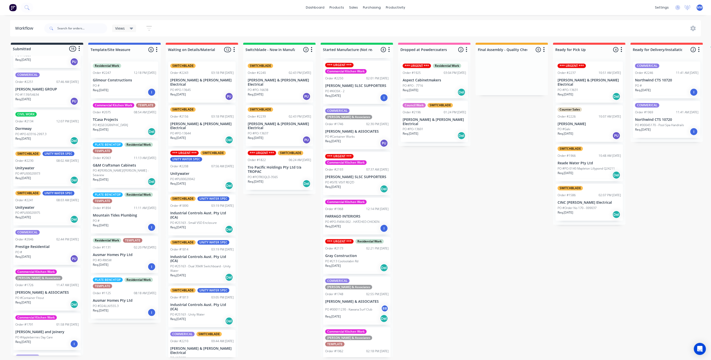
scroll to position [167, 0]
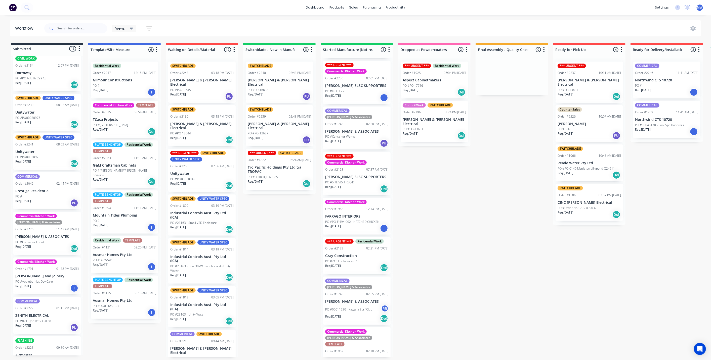
click at [51, 116] on div "PO #PU00020973" at bounding box center [46, 118] width 63 height 5
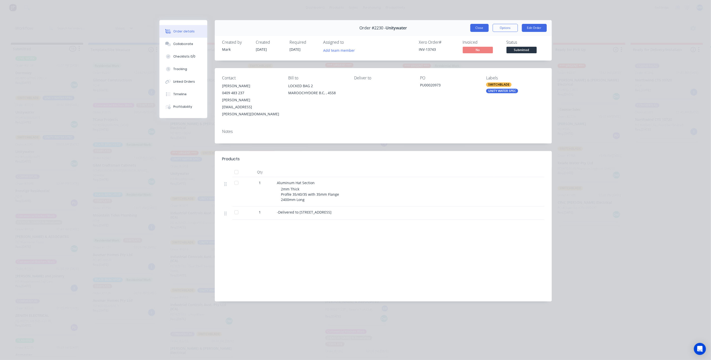
click at [481, 29] on button "Close" at bounding box center [479, 28] width 18 height 8
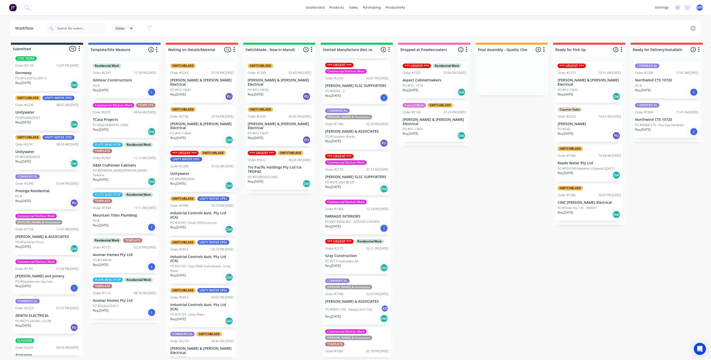
click at [45, 150] on p "Unitywater" at bounding box center [46, 152] width 63 height 4
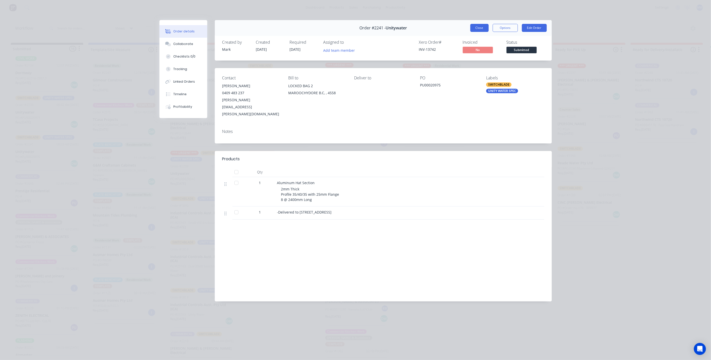
click at [476, 26] on button "Close" at bounding box center [479, 28] width 18 height 8
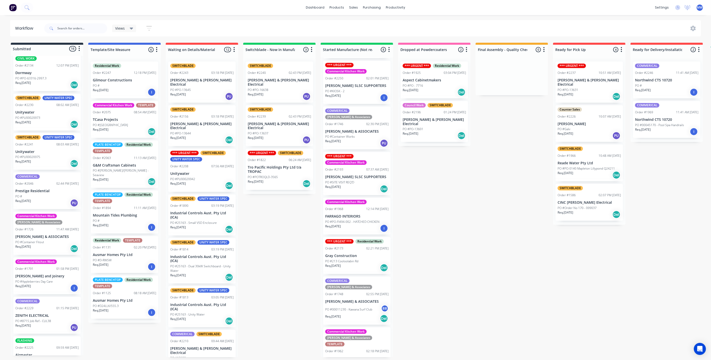
click at [57, 120] on div "Req. 18/09/25 Del" at bounding box center [46, 124] width 63 height 9
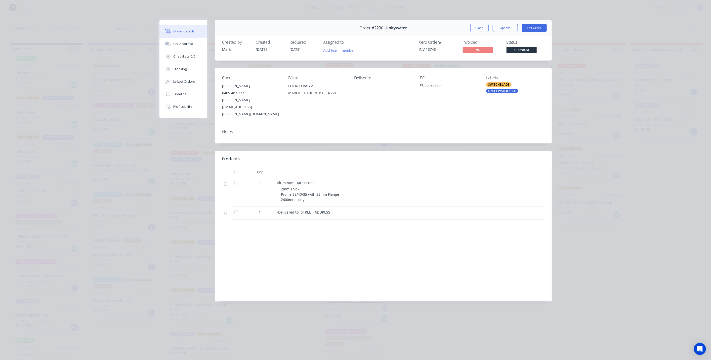
click at [495, 91] on div "UNITY WATER SPEC" at bounding box center [502, 91] width 32 height 5
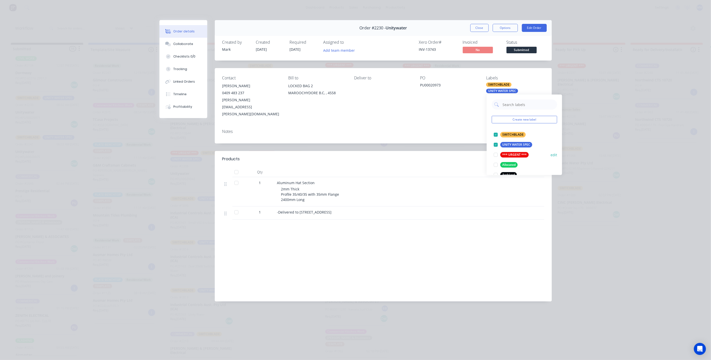
click at [508, 153] on div "*** URGENT ***" at bounding box center [514, 155] width 28 height 6
click at [481, 26] on button "Close" at bounding box center [479, 28] width 18 height 8
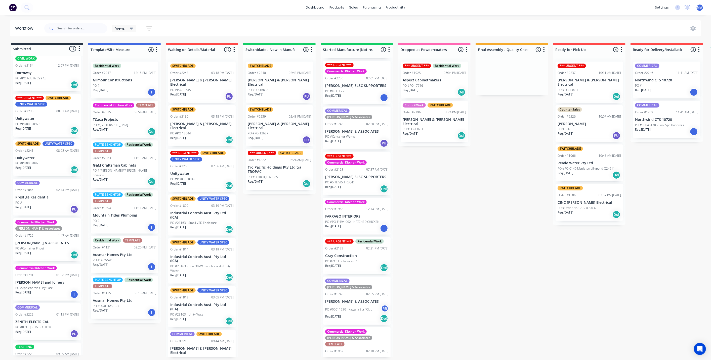
click at [55, 156] on p "Unitywater" at bounding box center [46, 158] width 63 height 4
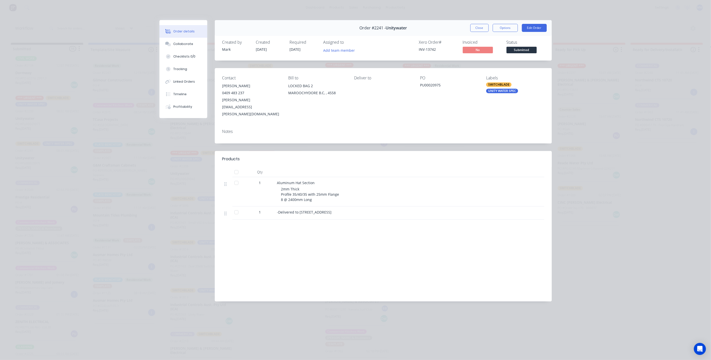
click at [502, 89] on div "UNITY WATER SPEC" at bounding box center [502, 91] width 32 height 5
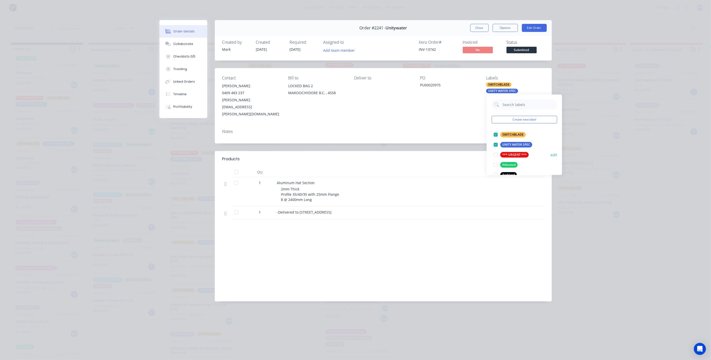
click at [497, 155] on div at bounding box center [495, 155] width 10 height 10
drag, startPoint x: 452, startPoint y: 132, endPoint x: 454, endPoint y: 126, distance: 6.1
click at [452, 132] on div "Order #2241 - Unitywater Close Options Edit Order Created by Mark Created 28/08…" at bounding box center [355, 164] width 392 height 289
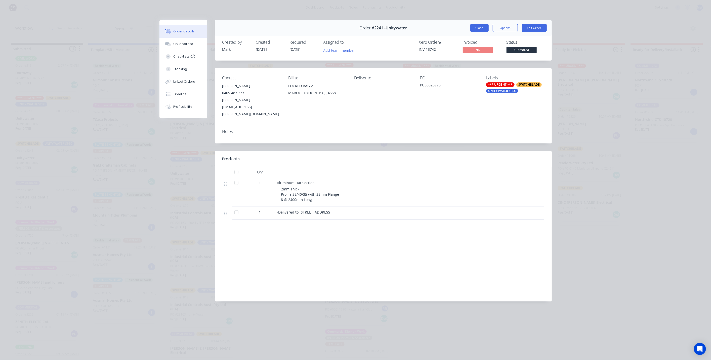
click at [479, 28] on button "Close" at bounding box center [479, 28] width 18 height 8
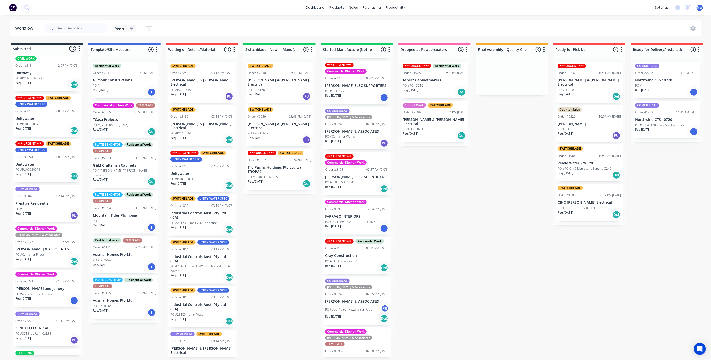
click at [54, 202] on p "Prestige Residential" at bounding box center [46, 204] width 63 height 4
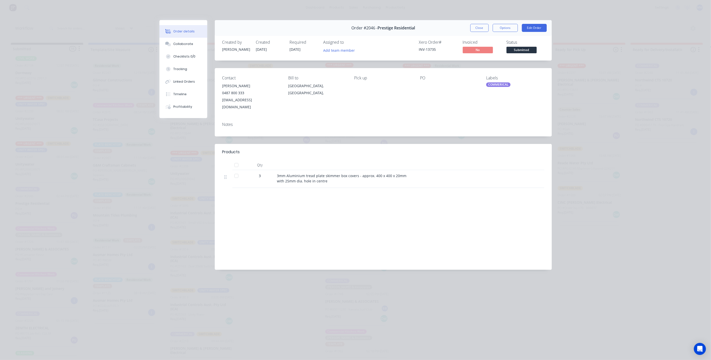
click at [480, 26] on button "Close" at bounding box center [479, 28] width 18 height 8
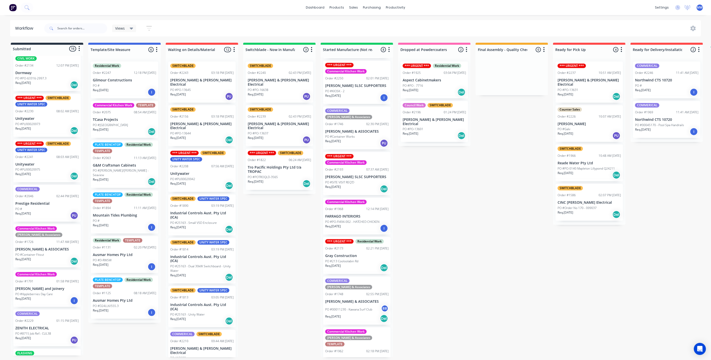
click at [274, 228] on div "Submitted 16 Status colour #273444 hex #273444 Save Cancel Summaries Total orde…" at bounding box center [415, 200] width 838 height 315
click at [61, 206] on div "COMMERICAL Order #2046 02:44 PM 27/08/25 Prestige Residential PO # Req. 14/07/2…" at bounding box center [46, 203] width 67 height 37
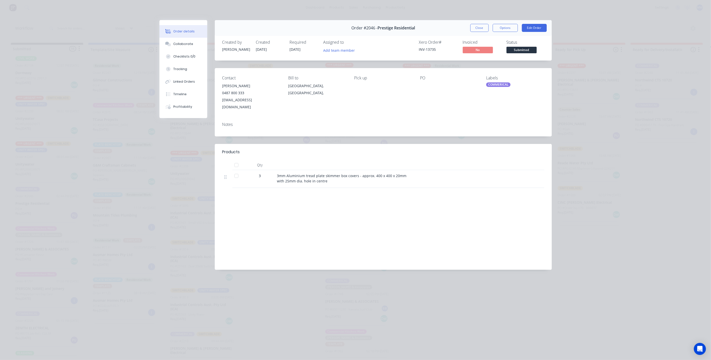
click at [480, 26] on button "Close" at bounding box center [479, 28] width 18 height 8
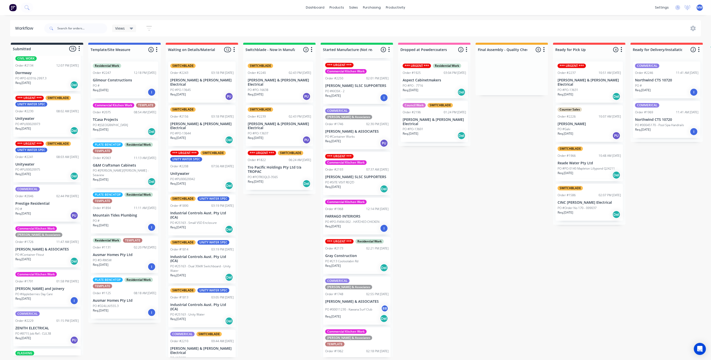
click at [449, 209] on div "Submitted 16 Status colour #273444 hex #273444 Save Cancel Summaries Total orde…" at bounding box center [415, 200] width 838 height 315
drag, startPoint x: 263, startPoint y: 225, endPoint x: 260, endPoint y: 221, distance: 5.6
click at [261, 223] on div "Submitted 16 Status colour #273444 hex #273444 Save Cancel Summaries Total orde…" at bounding box center [415, 200] width 838 height 315
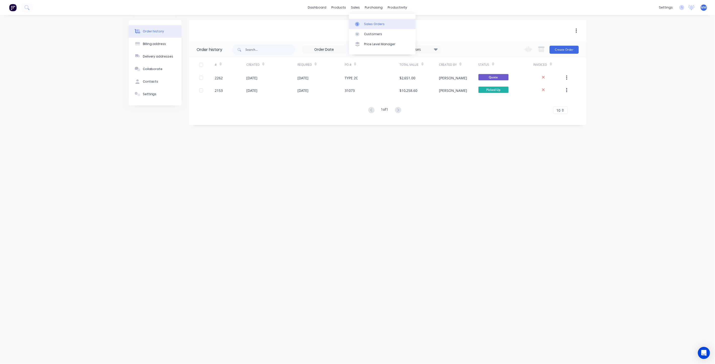
click at [368, 28] on link "Sales Orders" at bounding box center [382, 24] width 67 height 10
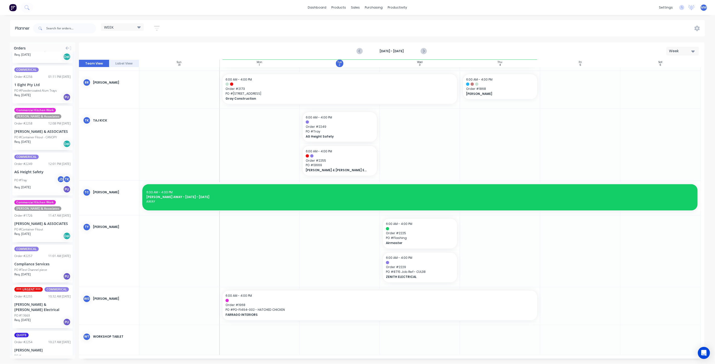
scroll to position [564, 0]
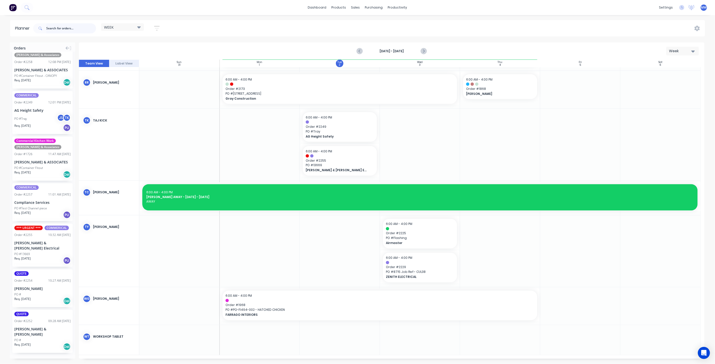
click at [59, 29] on input "text" at bounding box center [71, 28] width 50 height 10
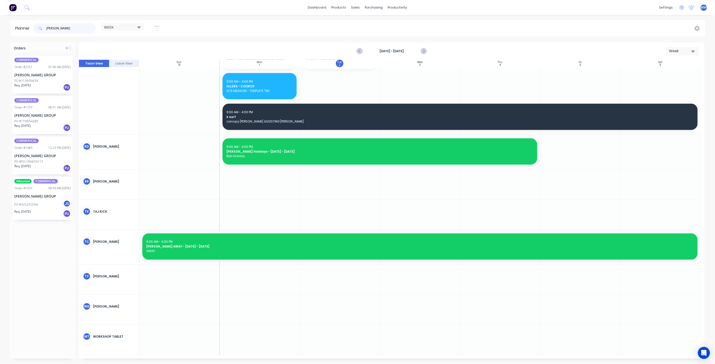
scroll to position [460, 0]
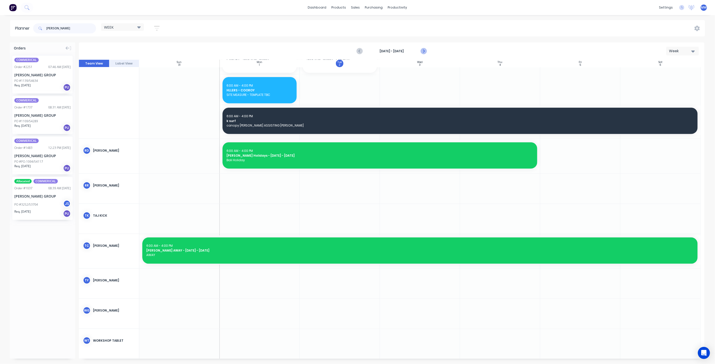
type input "tenkate"
click at [422, 52] on icon "Next page" at bounding box center [423, 51] width 6 height 6
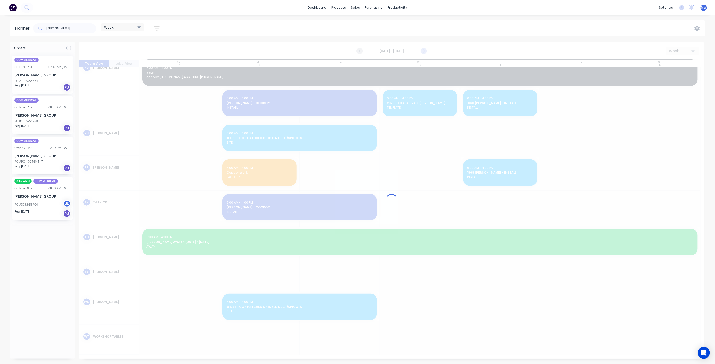
scroll to position [418, 0]
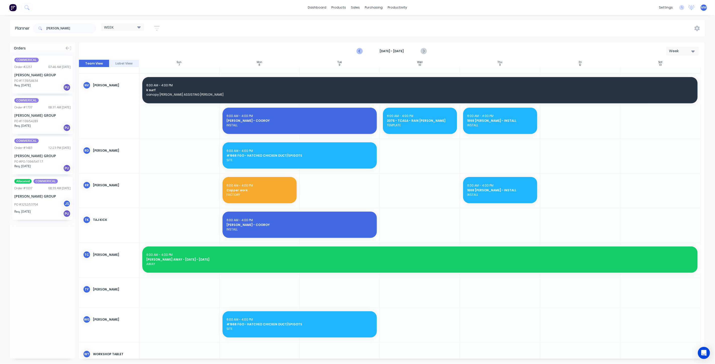
click at [359, 51] on icon "Previous page" at bounding box center [360, 51] width 6 height 6
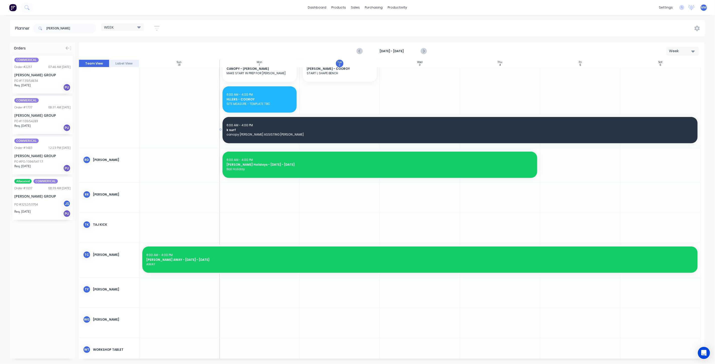
scroll to position [354, 0]
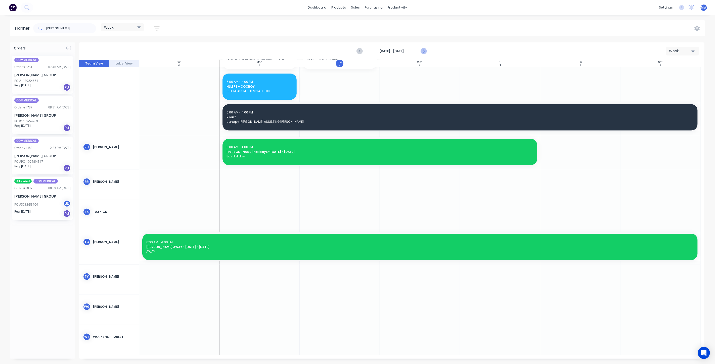
click at [422, 51] on icon "Next page" at bounding box center [423, 51] width 6 height 6
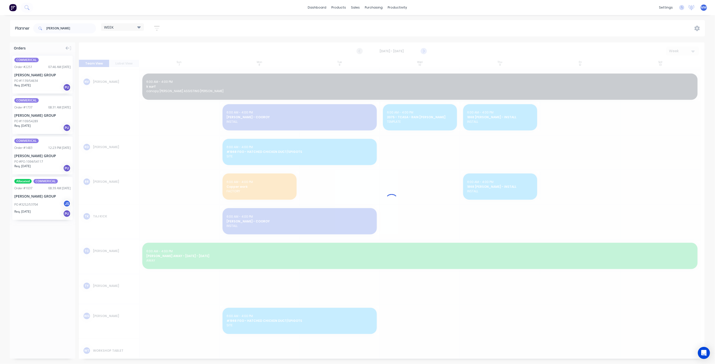
scroll to position [333, 0]
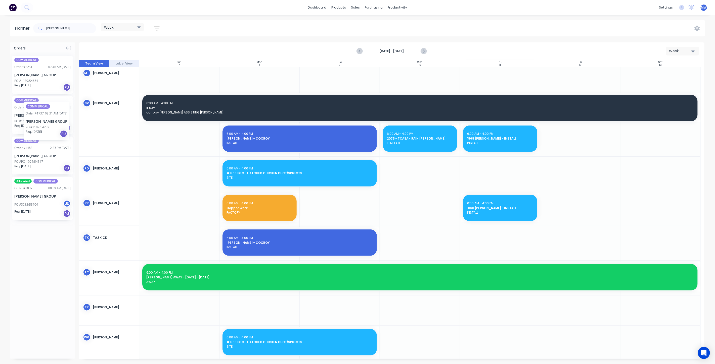
drag, startPoint x: 40, startPoint y: 112, endPoint x: 24, endPoint y: 99, distance: 21.6
drag, startPoint x: 28, startPoint y: 68, endPoint x: 449, endPoint y: 247, distance: 456.9
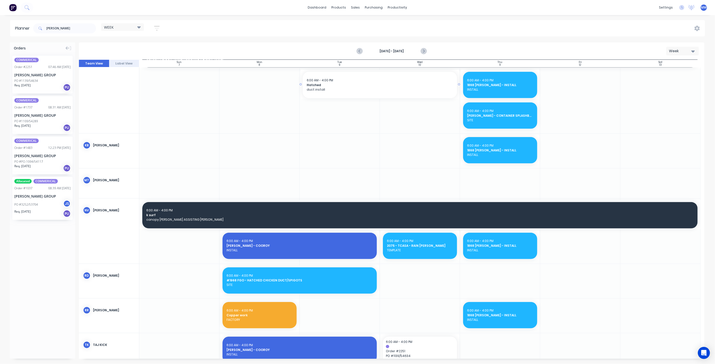
scroll to position [148, 0]
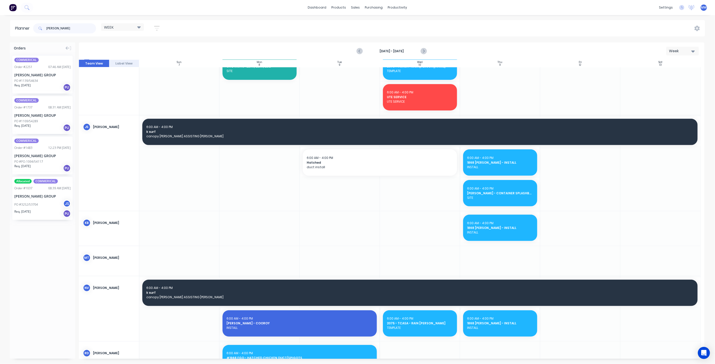
drag, startPoint x: 64, startPoint y: 26, endPoint x: 0, endPoint y: 24, distance: 63.9
click at [0, 24] on div "Planner tenkate WEEK Save new view None edit WEEK (Default) edit Rex edit SCSM …" at bounding box center [357, 28] width 715 height 16
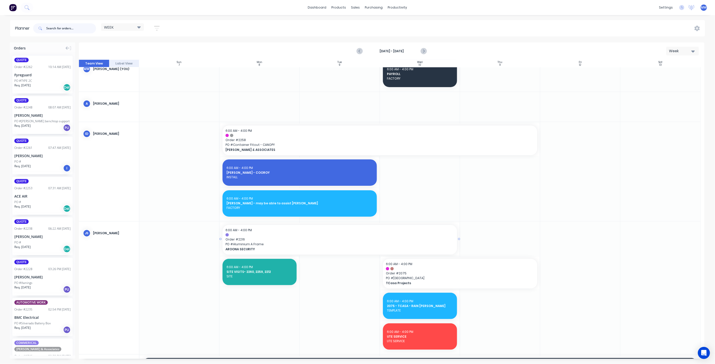
scroll to position [0, 0]
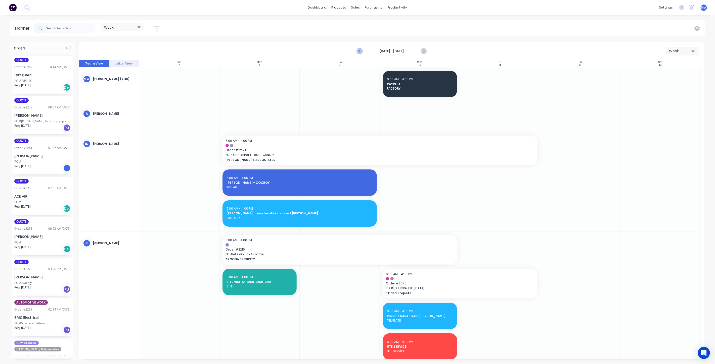
click at [359, 51] on icon "Previous page" at bounding box center [360, 51] width 2 height 4
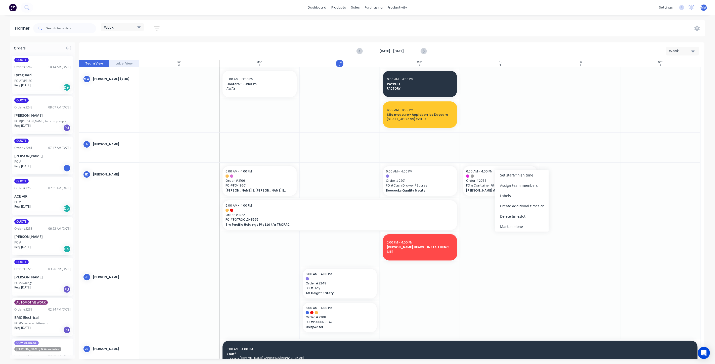
click at [522, 212] on div "Delete timeslot" at bounding box center [522, 216] width 54 height 10
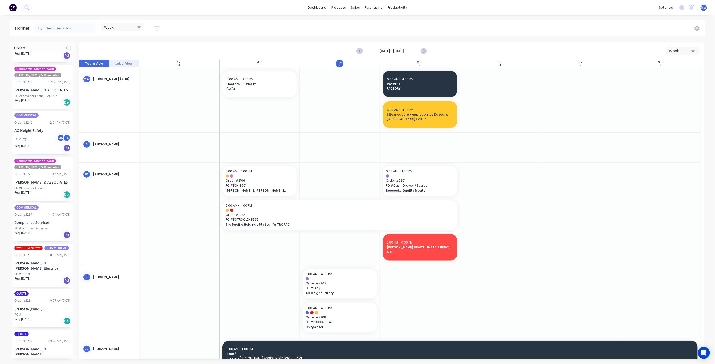
scroll to position [564, 0]
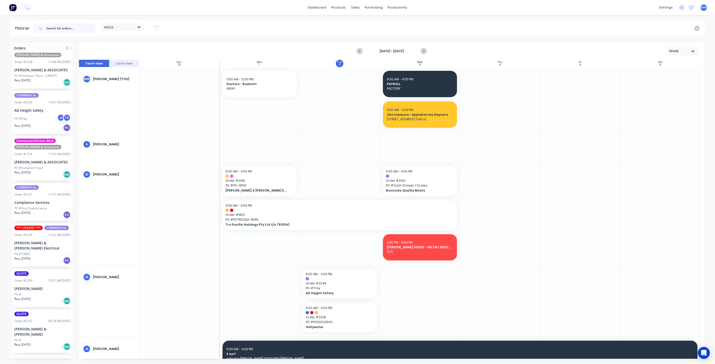
click at [50, 29] on input "text" at bounding box center [71, 28] width 50 height 10
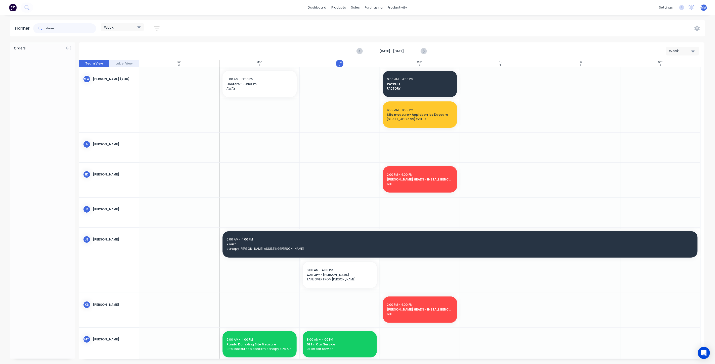
scroll to position [0, 0]
click at [30, 82] on div at bounding box center [42, 71] width 65 height 38
drag, startPoint x: 64, startPoint y: 26, endPoint x: 17, endPoint y: 27, distance: 47.3
click at [18, 30] on header "Planner dorm WEEK Save new view None edit WEEK (Default) edit Rex edit SCSM - M…" at bounding box center [357, 28] width 695 height 16
type input "2134"
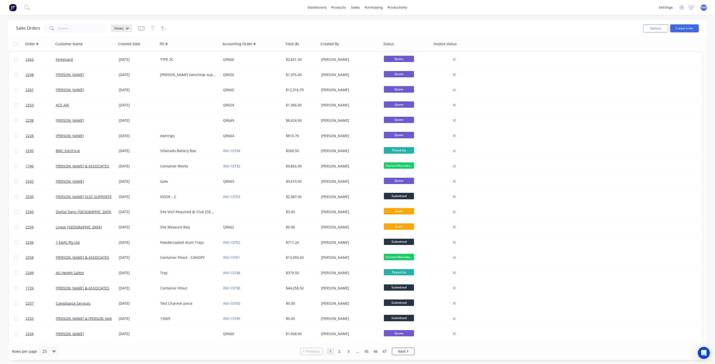
click at [126, 28] on icon at bounding box center [128, 29] width 4 height 2
click at [124, 80] on button "DRAFT QUOTES" at bounding box center [141, 81] width 57 height 6
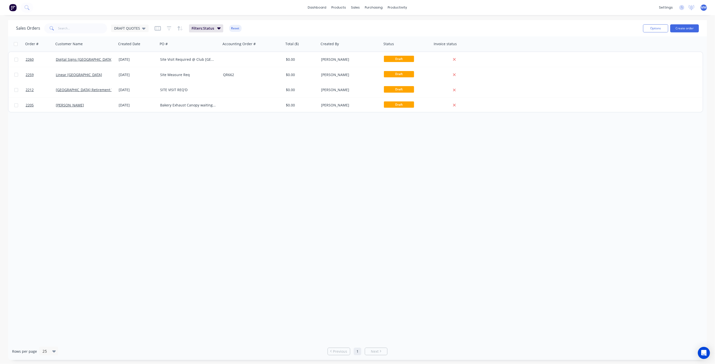
click at [106, 127] on div "Order # Customer Name Created Date PO # Accounting Order # Total ($) Created By…" at bounding box center [357, 189] width 699 height 307
click at [417, 31] on link "Planner" at bounding box center [417, 34] width 67 height 10
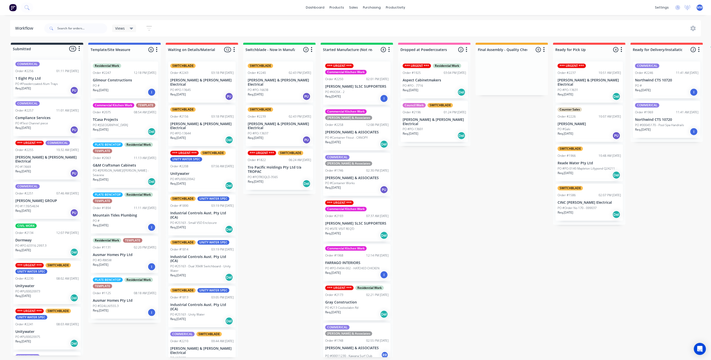
click at [272, 213] on div "Submitted 16 Status colour #273444 hex #273444 Save Cancel Summaries Total orde…" at bounding box center [415, 200] width 838 height 315
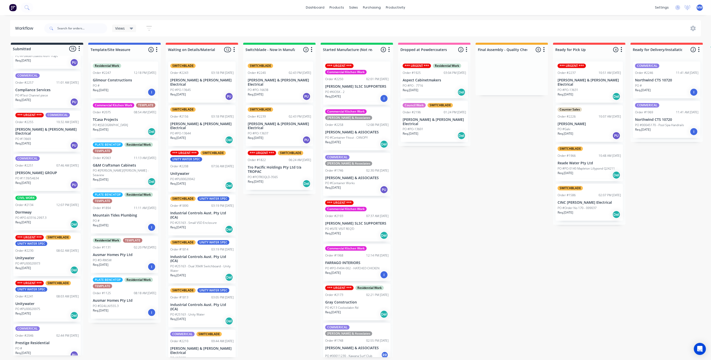
click at [41, 176] on div "PO #1139/54634" at bounding box center [46, 178] width 63 height 5
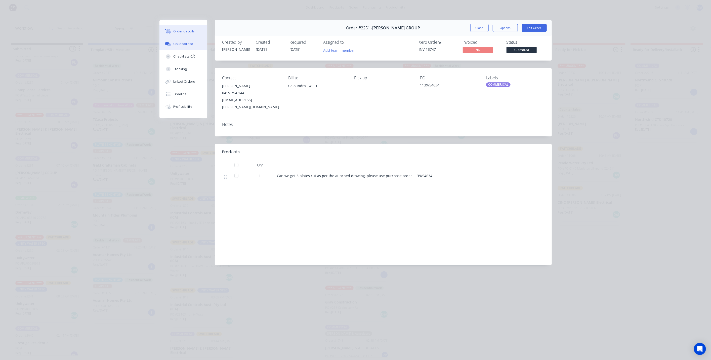
click at [192, 47] on button "Collaborate" at bounding box center [183, 44] width 48 height 13
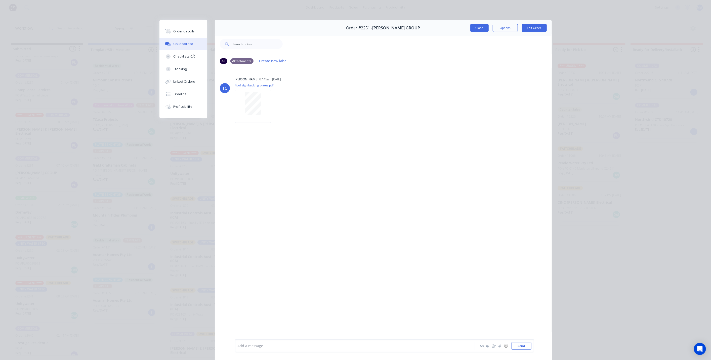
click at [470, 28] on button "Close" at bounding box center [479, 28] width 18 height 8
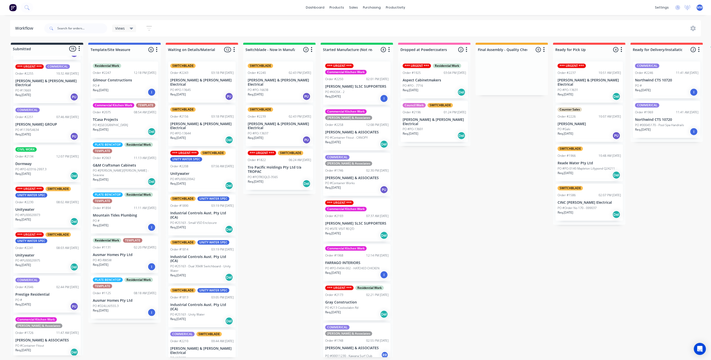
scroll to position [112, 0]
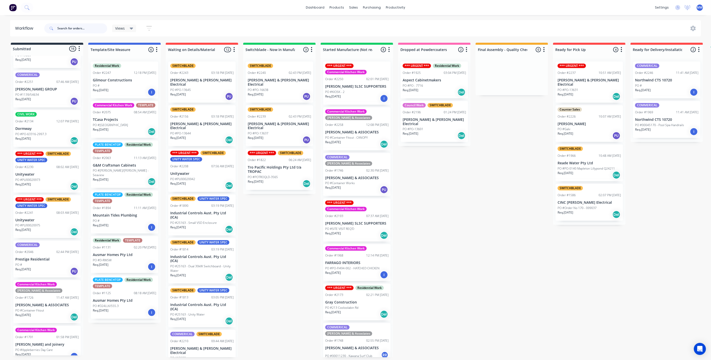
click at [75, 30] on input "text" at bounding box center [82, 28] width 50 height 10
click at [48, 127] on p "Dormway" at bounding box center [46, 129] width 63 height 4
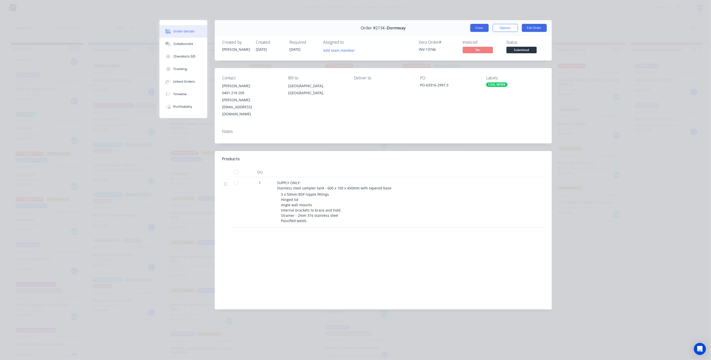
click at [478, 28] on button "Close" at bounding box center [479, 28] width 18 height 8
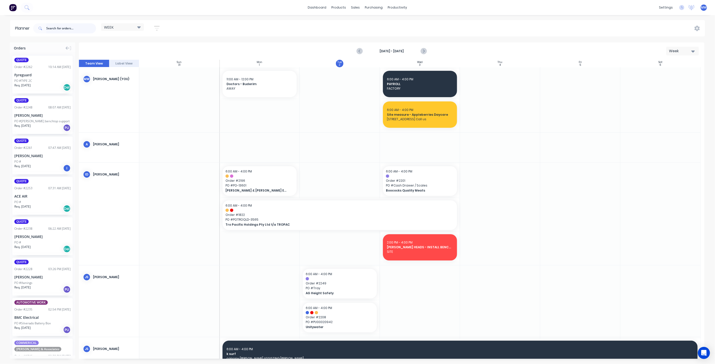
click at [66, 30] on input "text" at bounding box center [71, 28] width 50 height 10
type input "2134"
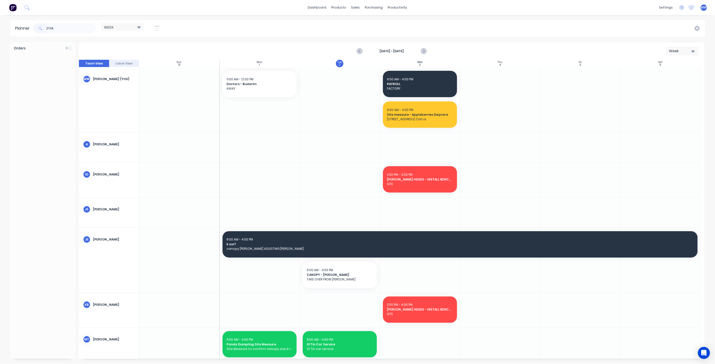
click at [123, 30] on div "WEEK" at bounding box center [122, 27] width 43 height 8
click at [130, 65] on button "None" at bounding box center [132, 65] width 54 height 6
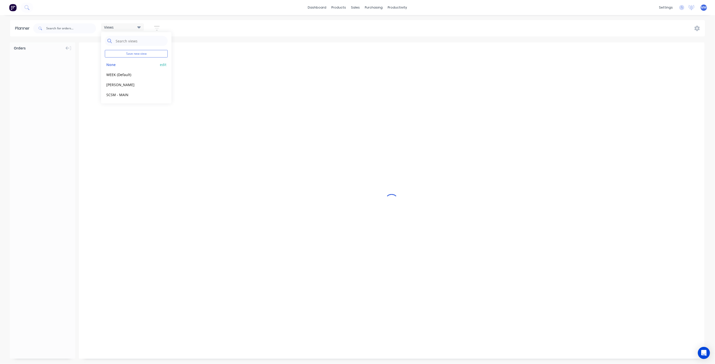
scroll to position [0, 241]
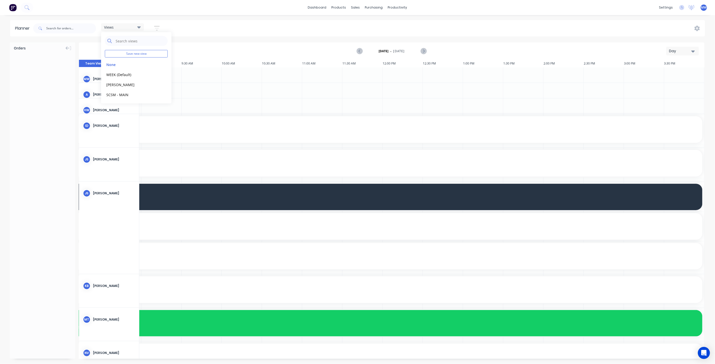
click at [53, 57] on div at bounding box center [42, 71] width 65 height 38
click at [70, 29] on input "text" at bounding box center [71, 28] width 50 height 10
click at [133, 26] on div "Views" at bounding box center [122, 27] width 37 height 5
click at [128, 73] on button "WEEK (Default)" at bounding box center [132, 75] width 54 height 6
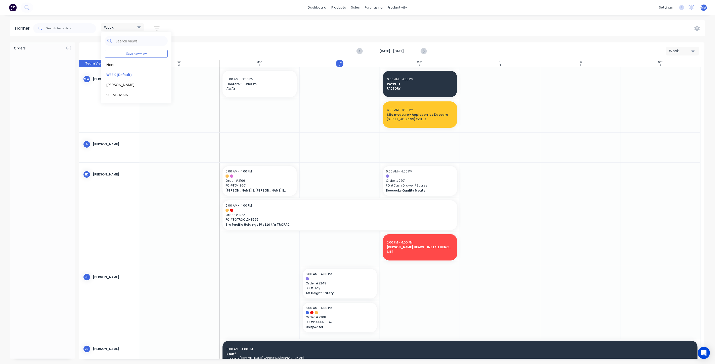
click at [41, 77] on div at bounding box center [42, 71] width 65 height 38
click at [62, 26] on input "text" at bounding box center [71, 28] width 50 height 10
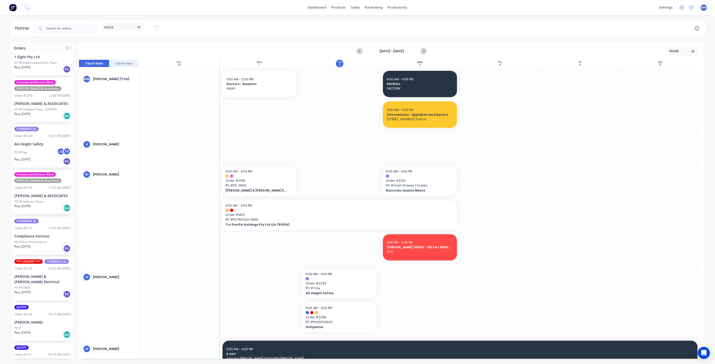
scroll to position [564, 0]
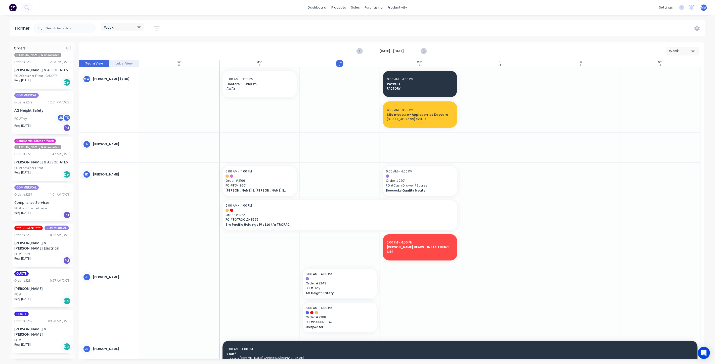
click at [34, 359] on button "Load more orders" at bounding box center [42, 363] width 60 height 9
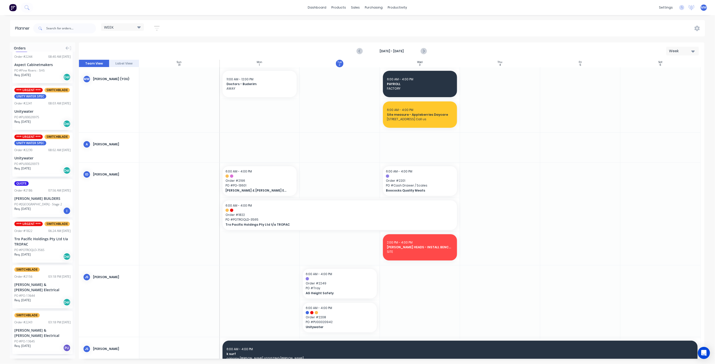
scroll to position [1428, 0]
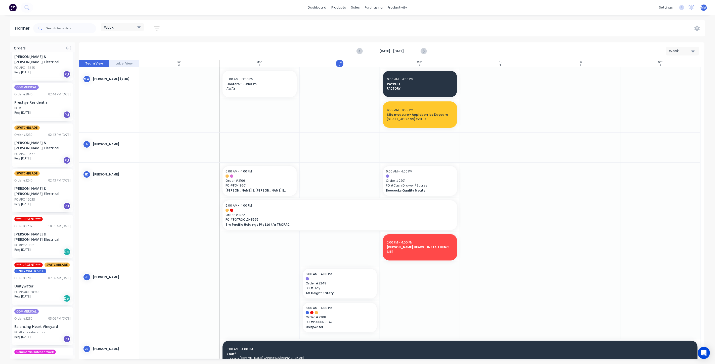
scroll to position [1454, 0]
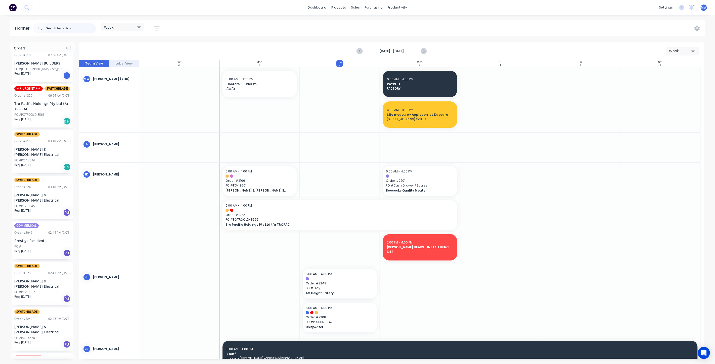
click at [65, 28] on input "text" at bounding box center [71, 28] width 50 height 10
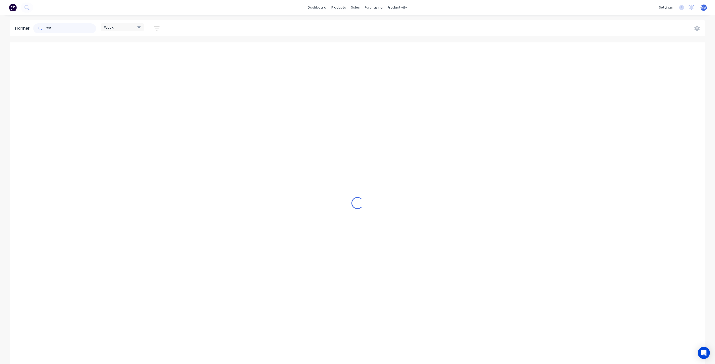
scroll to position [0, 0]
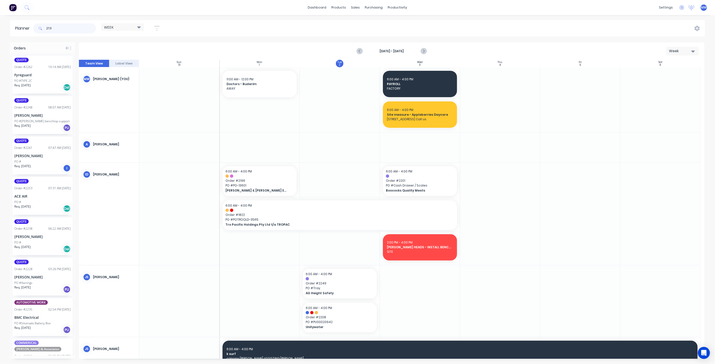
type input "2134"
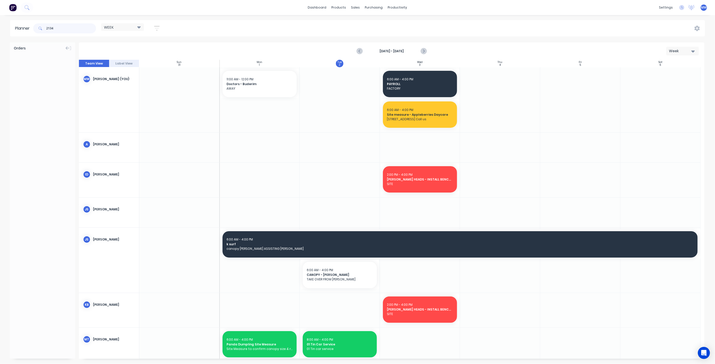
drag, startPoint x: 59, startPoint y: 28, endPoint x: 42, endPoint y: 29, distance: 16.6
click at [42, 29] on div "2134" at bounding box center [64, 28] width 63 height 10
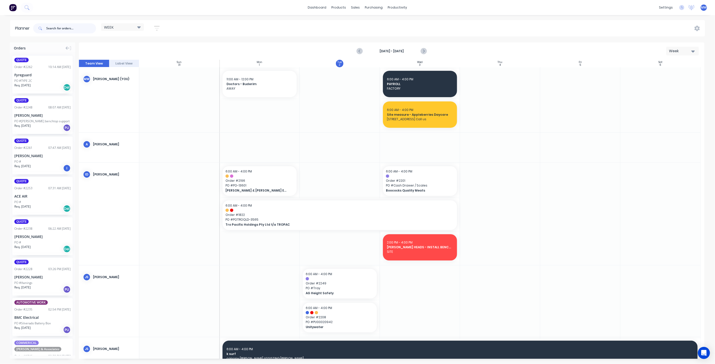
click at [49, 27] on input "text" at bounding box center [71, 28] width 50 height 10
type input "2134"
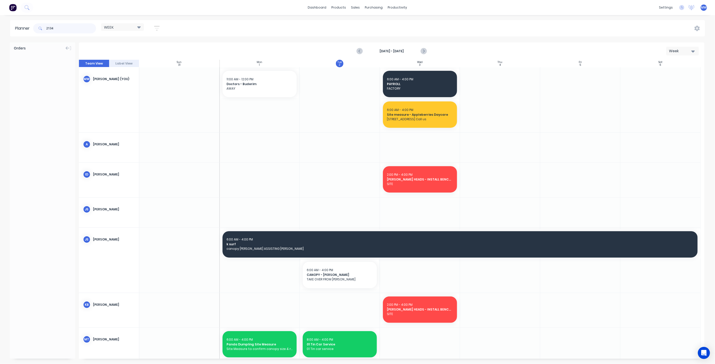
drag, startPoint x: 29, startPoint y: 30, endPoint x: 17, endPoint y: 30, distance: 11.6
click at [17, 30] on header "Planner 2134 WEEK Save new view None edit WEEK (Default) edit Rex edit SCSM - M…" at bounding box center [357, 28] width 695 height 16
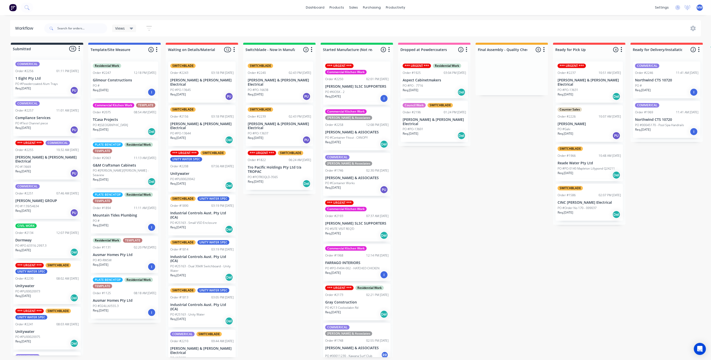
click at [45, 244] on p "PO #PO-63316-2997.3" at bounding box center [30, 246] width 31 height 5
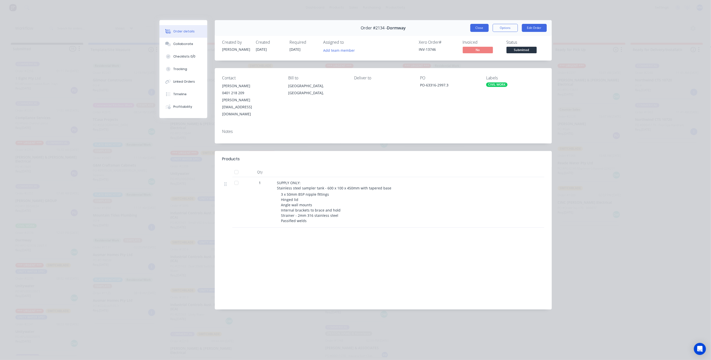
click at [475, 28] on button "Close" at bounding box center [479, 28] width 18 height 8
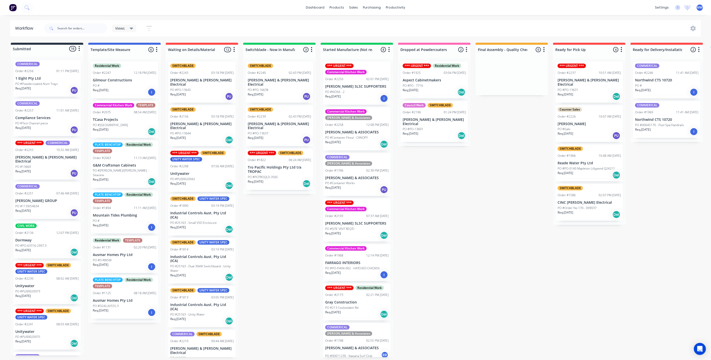
scroll to position [139, 0]
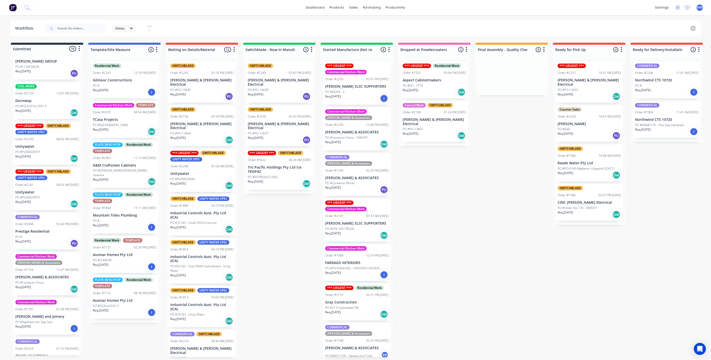
click at [53, 104] on div "PO #PO-63316-2997.3" at bounding box center [46, 106] width 63 height 5
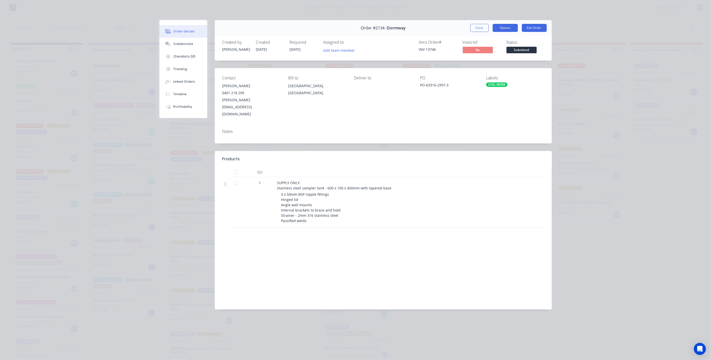
click at [508, 29] on button "Options" at bounding box center [504, 28] width 25 height 8
click at [579, 101] on div "Order details Collaborate Checklists 0/0 Tracking Linked Orders Timeline Profit…" at bounding box center [355, 180] width 711 height 360
click at [195, 46] on button "Collaborate" at bounding box center [183, 44] width 48 height 13
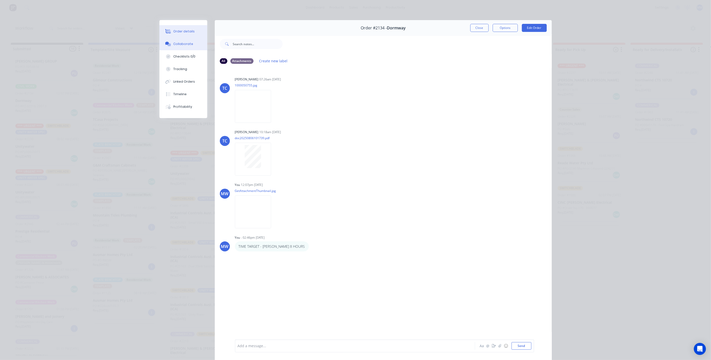
click at [189, 34] on button "Order details" at bounding box center [183, 31] width 48 height 13
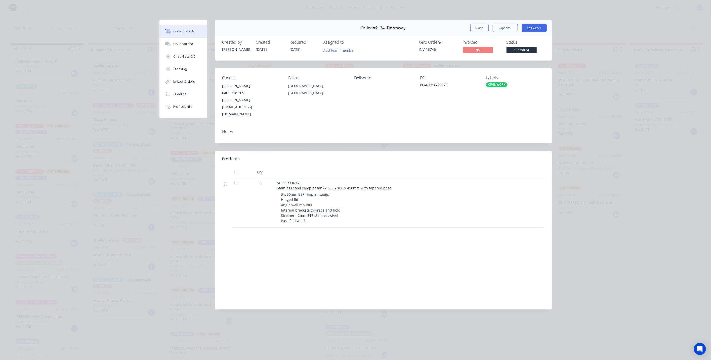
drag, startPoint x: 526, startPoint y: 154, endPoint x: 523, endPoint y: 152, distance: 3.7
click at [525, 167] on div at bounding box center [518, 172] width 17 height 10
click at [479, 30] on button "Close" at bounding box center [479, 28] width 18 height 8
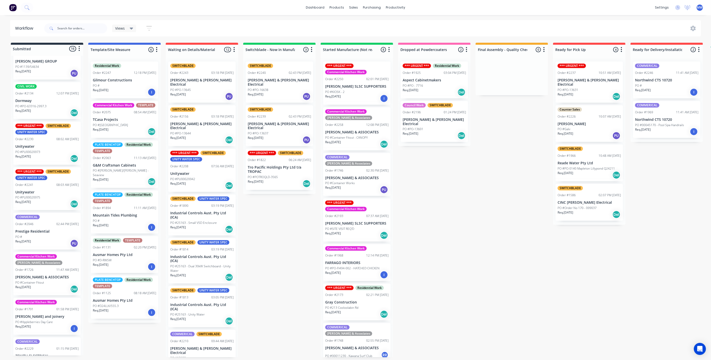
click at [447, 202] on div "Submitted 16 Status colour #273444 hex #273444 Save Cancel Summaries Total orde…" at bounding box center [415, 200] width 838 height 315
click at [47, 137] on div "Order #2230 08:02 AM 28/08/25" at bounding box center [46, 139] width 63 height 5
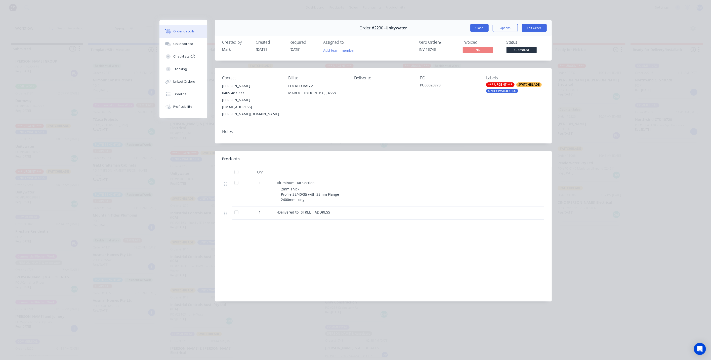
click at [481, 28] on button "Close" at bounding box center [479, 28] width 18 height 8
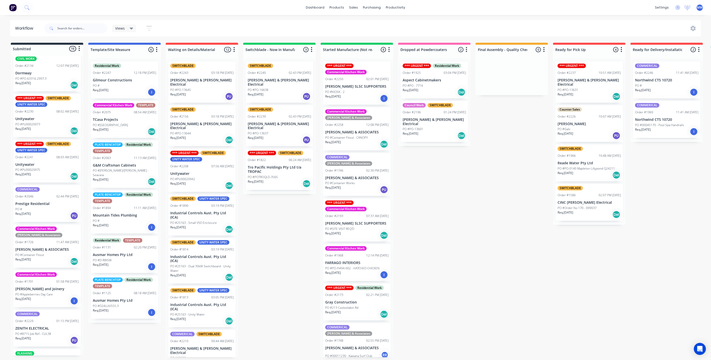
scroll to position [223, 0]
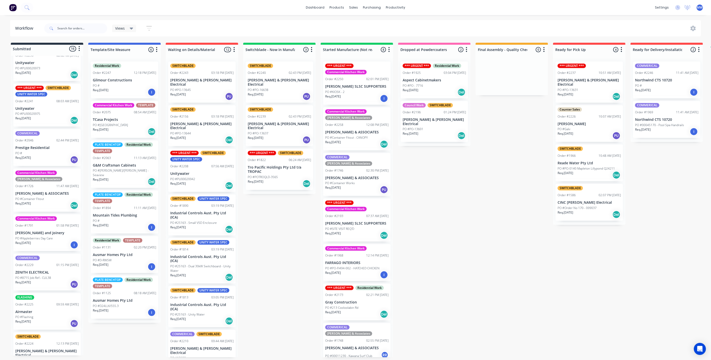
click at [49, 146] on p "Prestige Residential" at bounding box center [46, 148] width 63 height 4
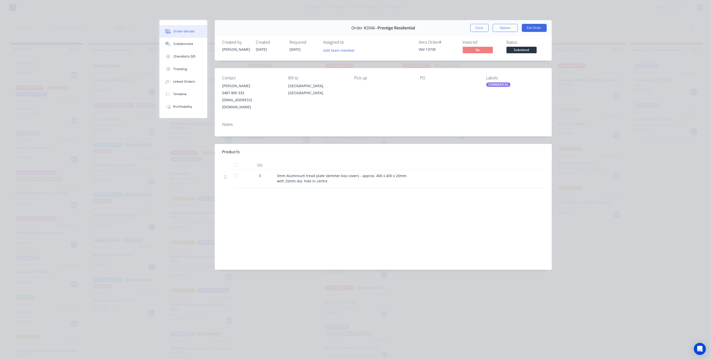
click at [342, 177] on div "3mm Aluminium tread plate skimmer box covers - approx. 400 x 400 x 20mm with 25…" at bounding box center [375, 178] width 197 height 11
click at [401, 173] on div "3mm Aluminium tread plate skimmer box covers - approx. 400 x 400 x 20mm with 25…" at bounding box center [375, 178] width 197 height 11
click at [475, 27] on button "Close" at bounding box center [479, 28] width 18 height 8
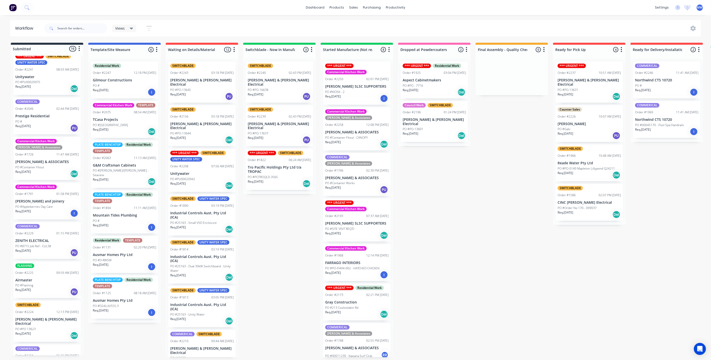
scroll to position [279, 0]
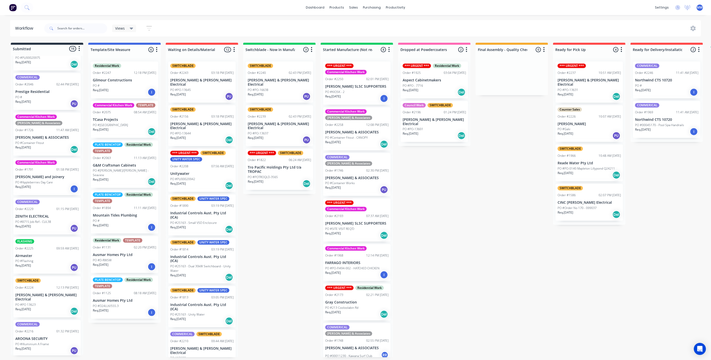
click at [48, 141] on div "PO #Container Fitout" at bounding box center [46, 143] width 63 height 5
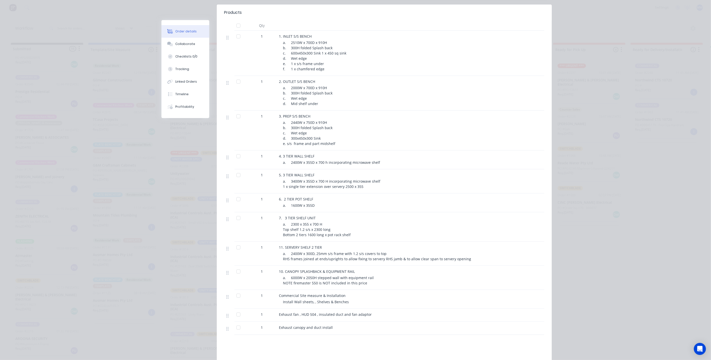
scroll to position [0, 0]
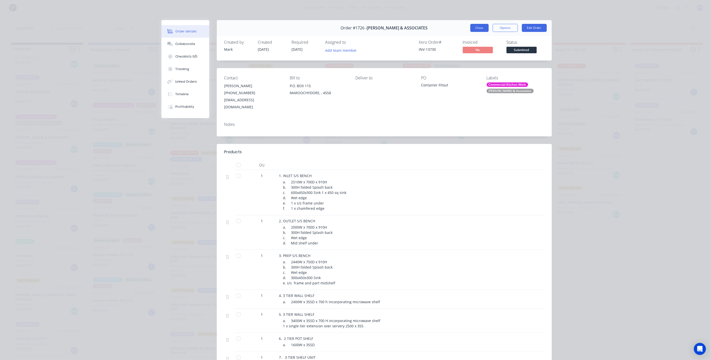
click at [473, 27] on button "Close" at bounding box center [479, 28] width 18 height 8
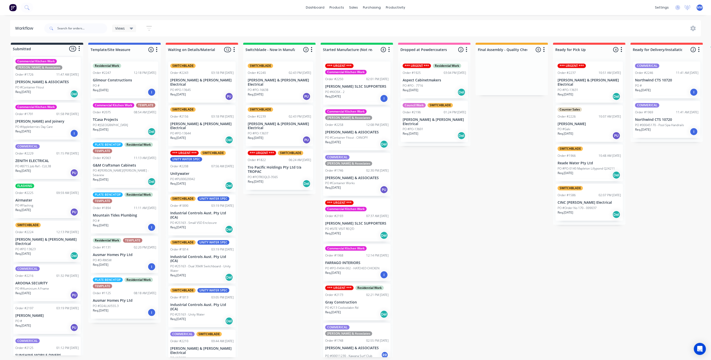
scroll to position [335, 0]
click at [53, 168] on div "Req. 08/09/25 PU" at bounding box center [46, 172] width 63 height 9
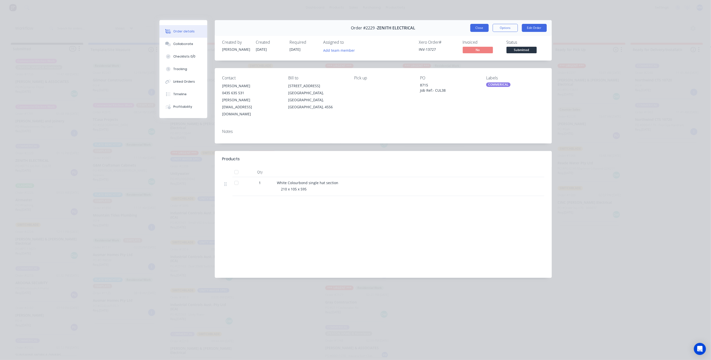
click at [480, 29] on button "Close" at bounding box center [479, 28] width 18 height 8
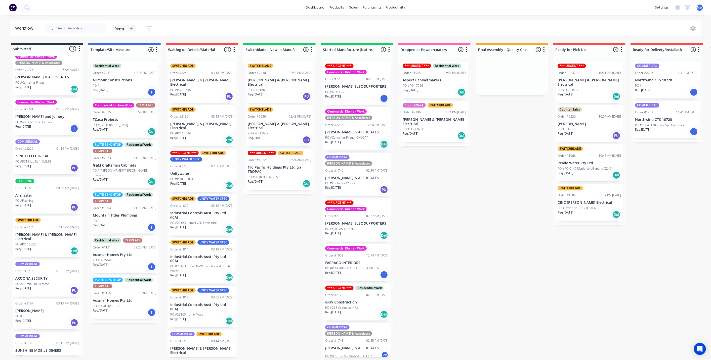
scroll to position [344, 0]
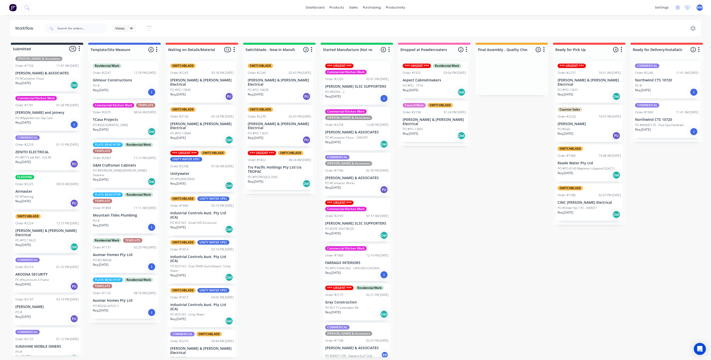
click at [32, 223] on div "SWITCHBLADE Order #2224 12:13 PM 26/08/25 Bailey & Dalton Electrical PO #PO 136…" at bounding box center [46, 232] width 67 height 41
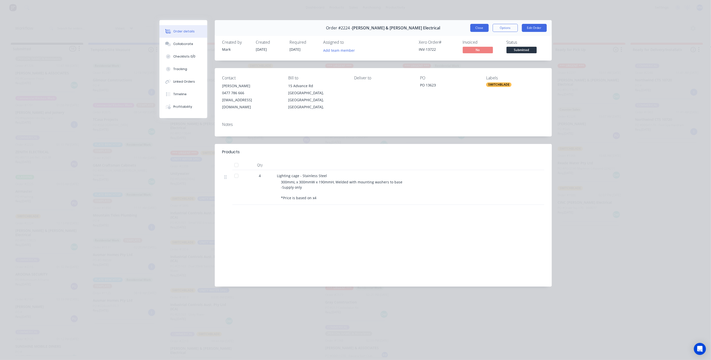
click at [478, 30] on button "Close" at bounding box center [479, 28] width 18 height 8
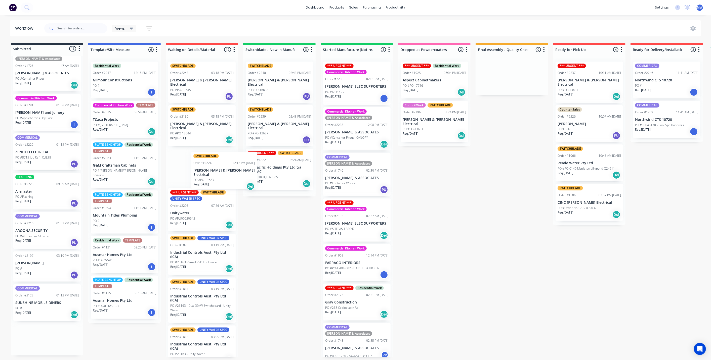
drag, startPoint x: 44, startPoint y: 227, endPoint x: 213, endPoint y: 172, distance: 176.8
click at [213, 172] on div "Submitted 16 Status colour #273444 hex #273444 Save Cancel Summaries Total orde…" at bounding box center [415, 200] width 838 height 315
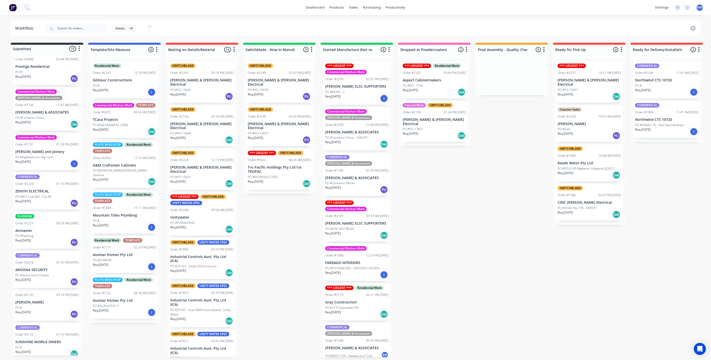
scroll to position [1, 0]
click at [50, 345] on div "PO #" at bounding box center [46, 347] width 63 height 5
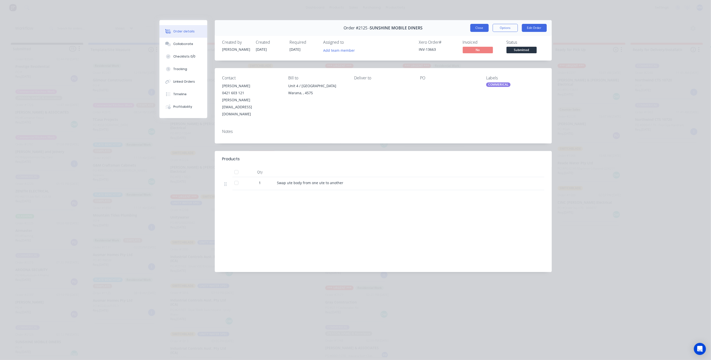
click at [484, 29] on button "Close" at bounding box center [479, 28] width 18 height 8
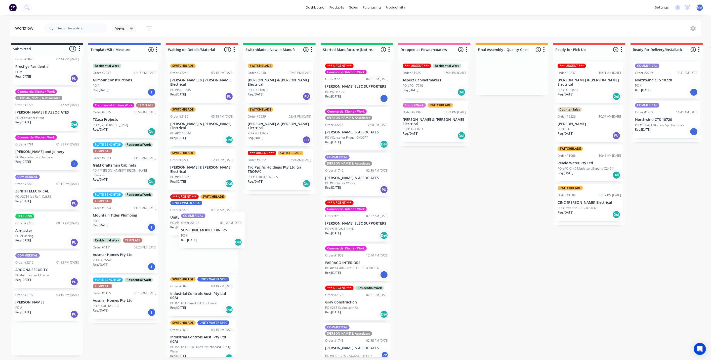
drag, startPoint x: 36, startPoint y: 339, endPoint x: 202, endPoint y: 246, distance: 190.8
click at [203, 232] on div "Submitted 15 Status colour #273444 hex #273444 Save Cancel Summaries Total orde…" at bounding box center [415, 200] width 838 height 315
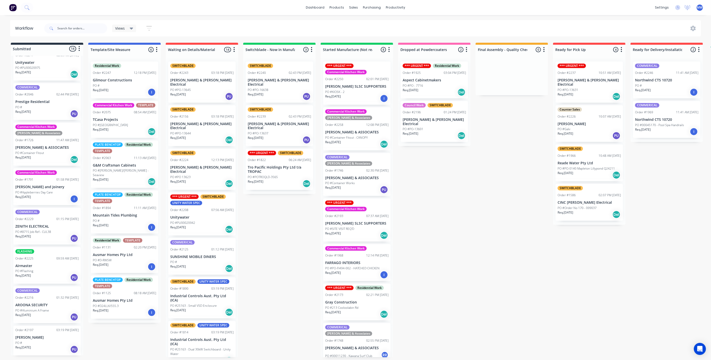
scroll to position [265, 0]
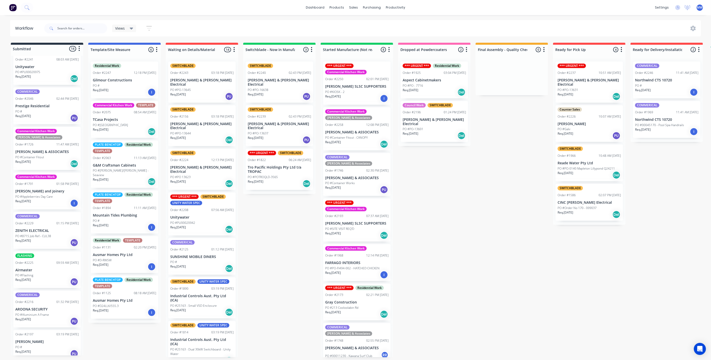
click at [47, 339] on div "Order #2197 03:19 PM 18/08/25 Alex Beninca PO # Req. 18/08/25 PU" at bounding box center [46, 345] width 67 height 30
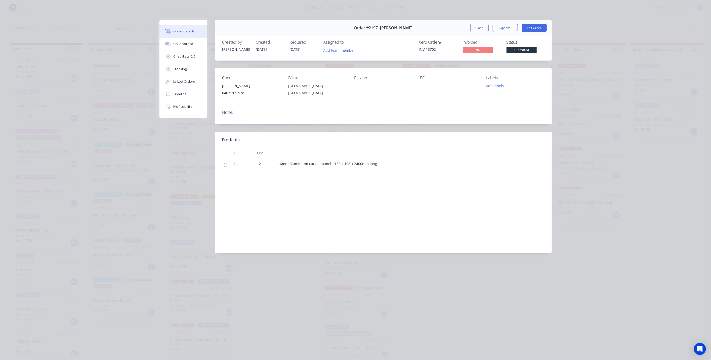
click at [478, 29] on button "Close" at bounding box center [479, 28] width 18 height 8
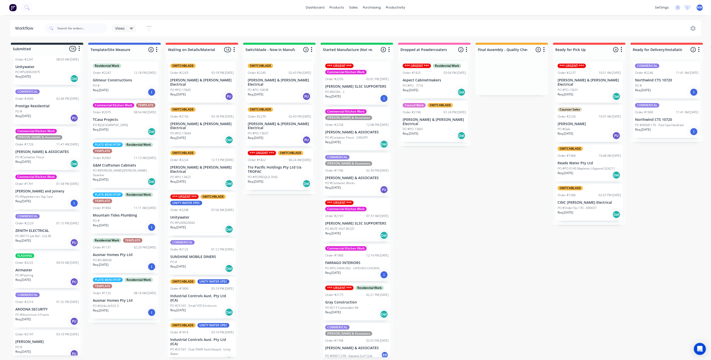
click at [55, 273] on div "PO #Flashing" at bounding box center [46, 275] width 63 height 5
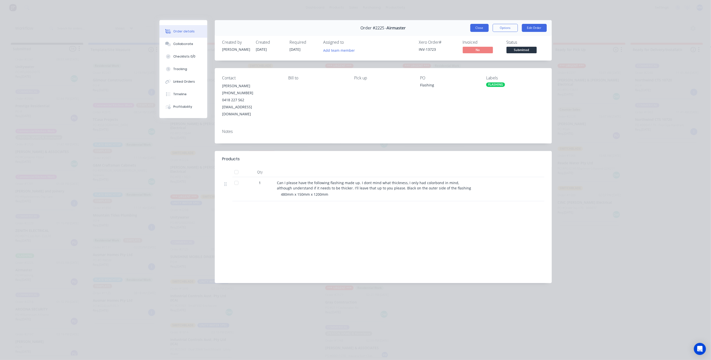
click at [477, 27] on button "Close" at bounding box center [479, 28] width 18 height 8
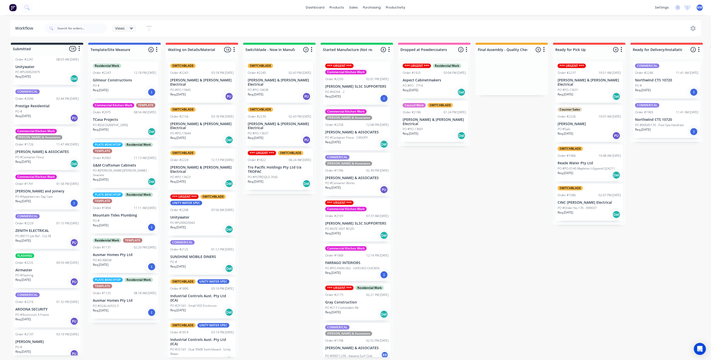
click at [53, 260] on div "FLASHING Order #2225 09:59 AM 25/08/25 Airmaster PO #Flashing Req. 08/09/25 PU" at bounding box center [46, 270] width 67 height 37
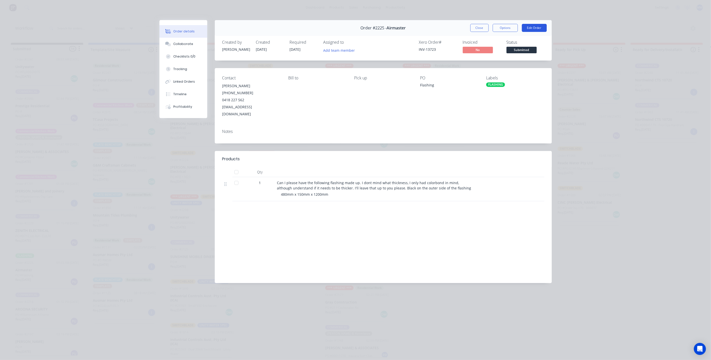
click at [530, 30] on button "Edit Order" at bounding box center [534, 28] width 25 height 8
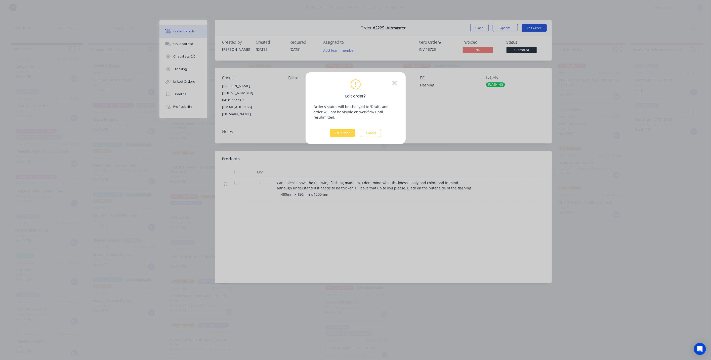
scroll to position [0, 0]
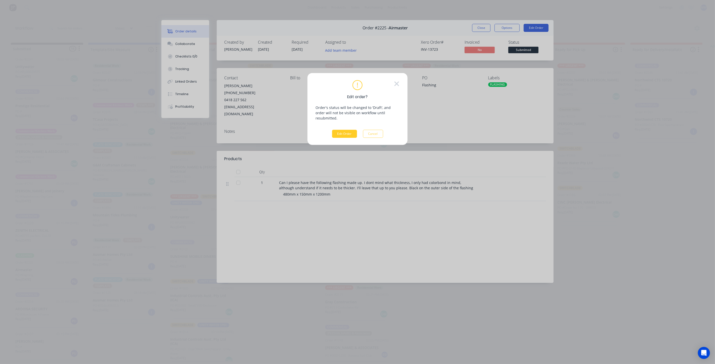
click at [339, 130] on button "Edit Order" at bounding box center [344, 134] width 25 height 8
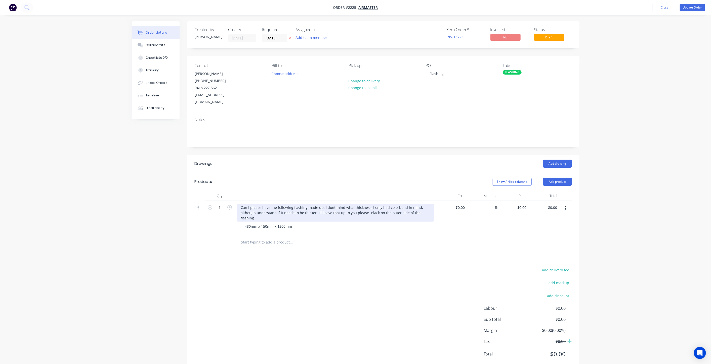
click at [427, 204] on div "Can I please have the following flashing made up. I dont mind what thickness, I…" at bounding box center [335, 213] width 197 height 18
click at [240, 204] on div "Can I please have the following flashing made up. I dont mind what thickness, I…" at bounding box center [335, 213] width 197 height 18
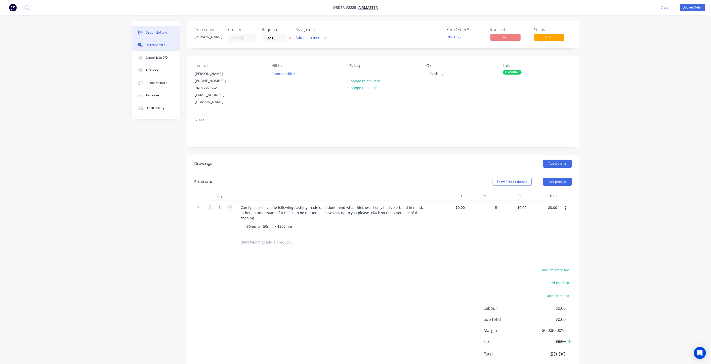
click at [154, 45] on div "Collaborate" at bounding box center [156, 45] width 20 height 5
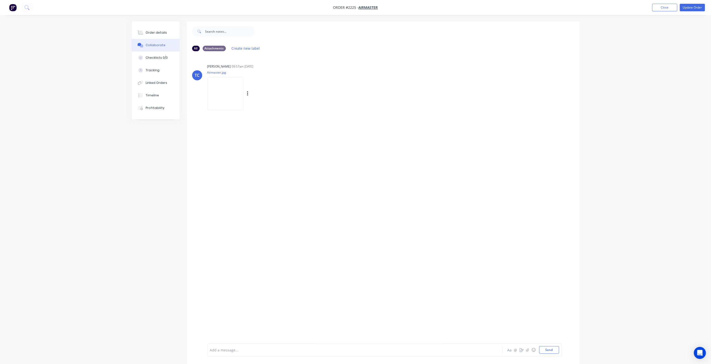
click at [215, 83] on img at bounding box center [225, 93] width 36 height 33
click at [150, 34] on div "Order details" at bounding box center [156, 32] width 21 height 5
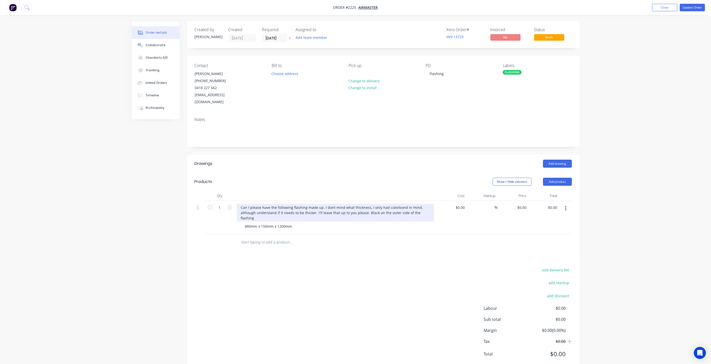
click at [253, 205] on div "Can I please have the following flashing made up. I dont mind what thickness, I…" at bounding box center [335, 213] width 197 height 18
drag, startPoint x: 242, startPoint y: 199, endPoint x: 429, endPoint y: 204, distance: 187.8
click at [429, 204] on div "Can I please have the following flashing made up. I dont mind what thickness, I…" at bounding box center [335, 213] width 197 height 18
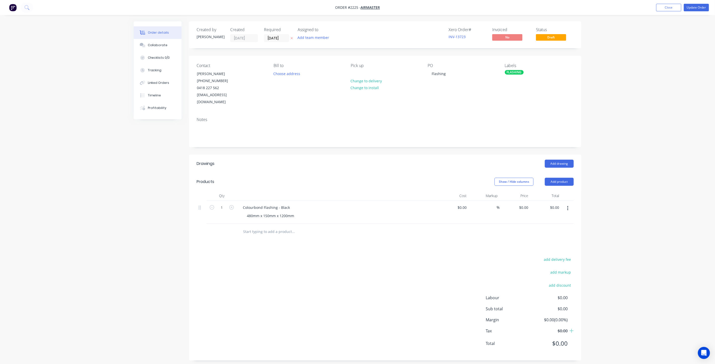
drag, startPoint x: 295, startPoint y: 207, endPoint x: 303, endPoint y: 218, distance: 13.5
click at [295, 212] on div "480mm x 150mm x 1200mm" at bounding box center [270, 215] width 55 height 7
click at [642, 164] on div "Order details Collaborate Checklists 0/0 Tracking Linked Orders Timeline Profit…" at bounding box center [355, 187] width 711 height 374
click at [692, 8] on button "Update Order" at bounding box center [691, 8] width 25 height 8
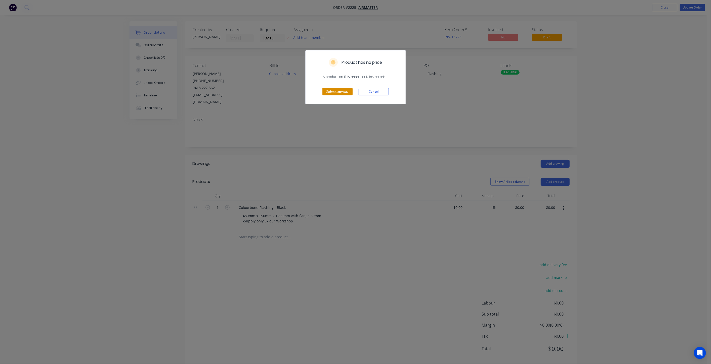
click at [325, 93] on button "Submit anyway" at bounding box center [337, 92] width 30 height 8
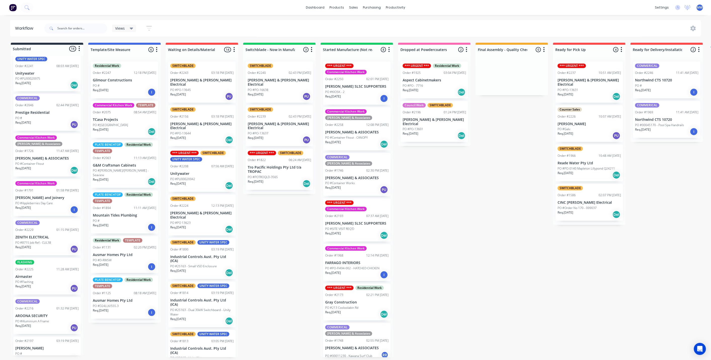
scroll to position [265, 0]
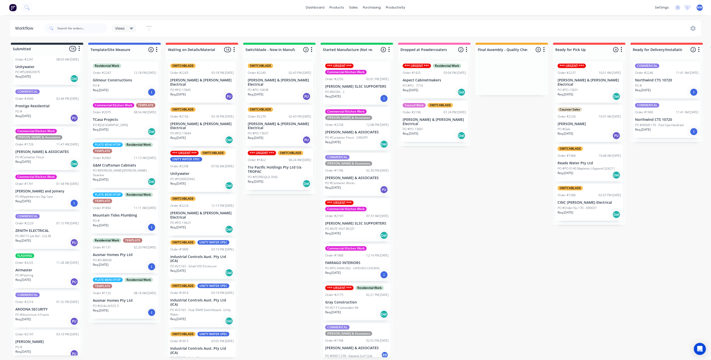
click at [42, 317] on div "Req. 03/09/25 PU" at bounding box center [46, 321] width 63 height 9
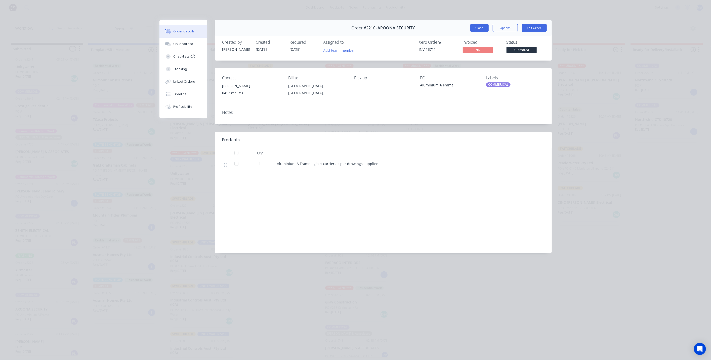
click at [480, 29] on button "Close" at bounding box center [479, 28] width 18 height 8
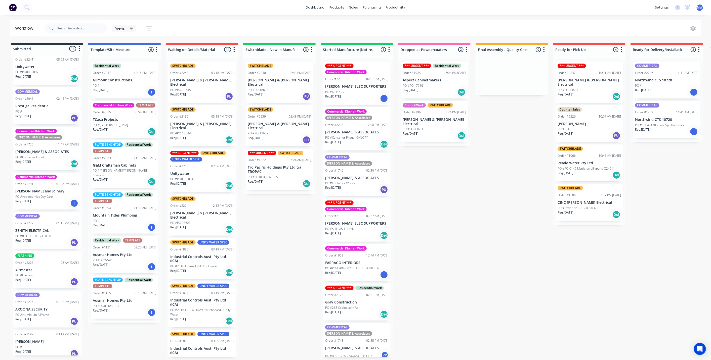
scroll to position [1, 0]
click at [49, 340] on p "[PERSON_NAME]" at bounding box center [46, 342] width 63 height 4
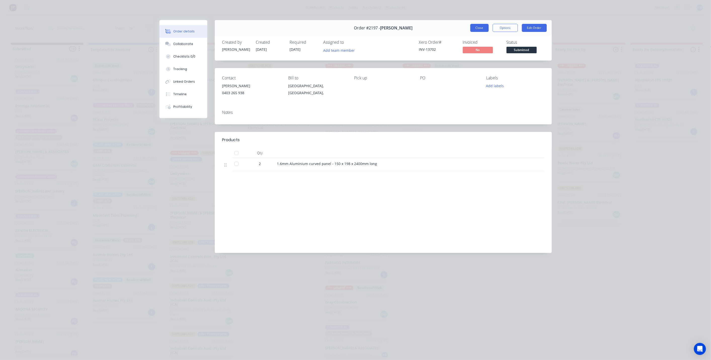
click at [480, 26] on button "Close" at bounding box center [479, 28] width 18 height 8
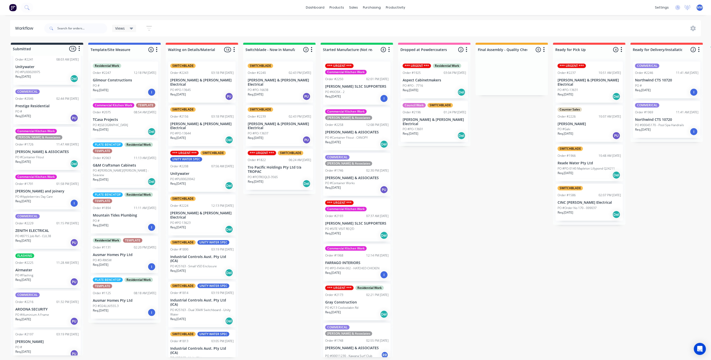
click at [423, 229] on div "Submitted 14 Status colour #273444 hex #273444 Save Cancel Summaries Total orde…" at bounding box center [415, 200] width 838 height 315
click at [269, 238] on div "Submitted 14 Status colour #273444 hex #273444 Save Cancel Summaries Total orde…" at bounding box center [415, 200] width 838 height 315
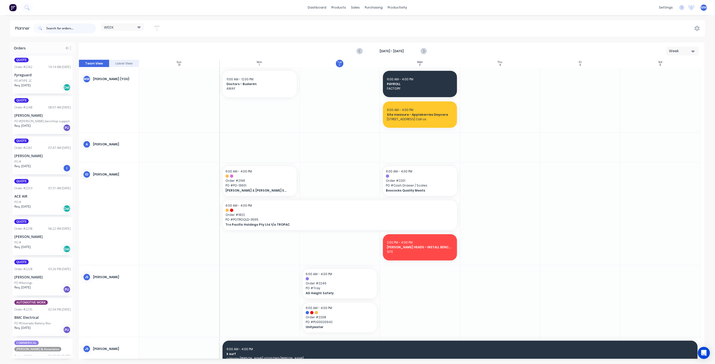
click at [65, 28] on input "text" at bounding box center [71, 28] width 50 height 10
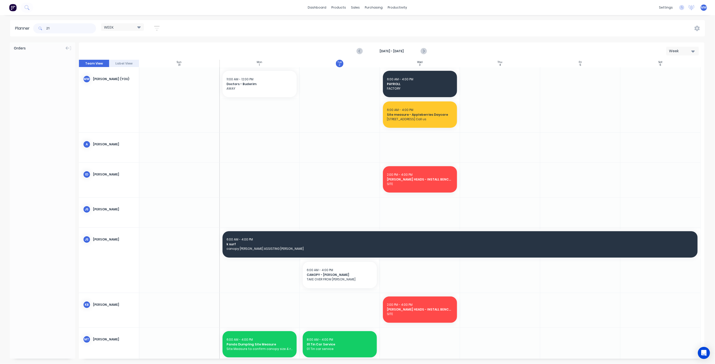
type input "2"
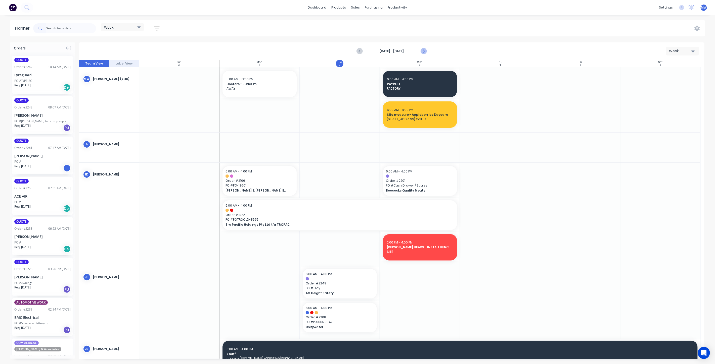
click at [424, 51] on icon "Next page" at bounding box center [423, 51] width 6 height 6
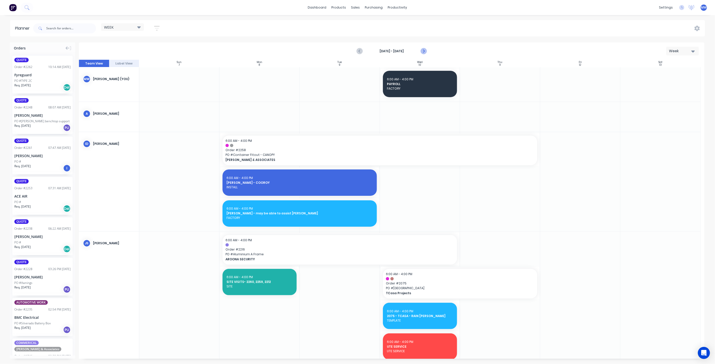
click at [425, 50] on icon "Next page" at bounding box center [423, 51] width 6 height 6
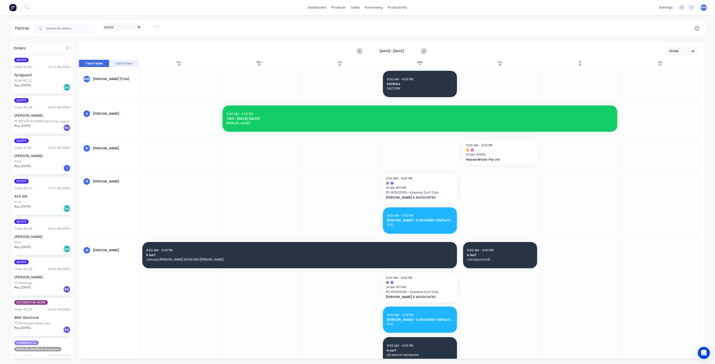
click at [250, 154] on div at bounding box center [259, 153] width 80 height 33
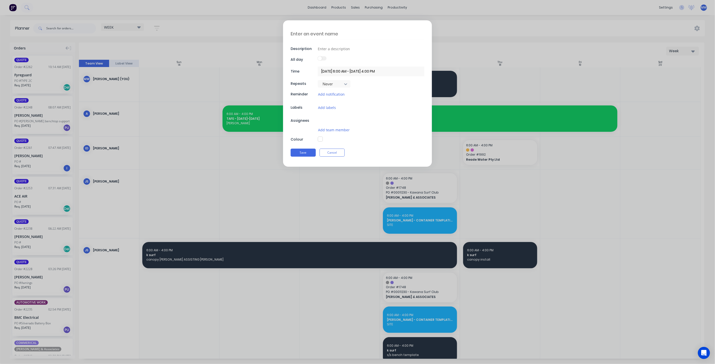
type textarea "x"
click at [323, 33] on textarea at bounding box center [358, 34] width 134 height 12
type textarea "2"
type textarea "x"
type textarea "21"
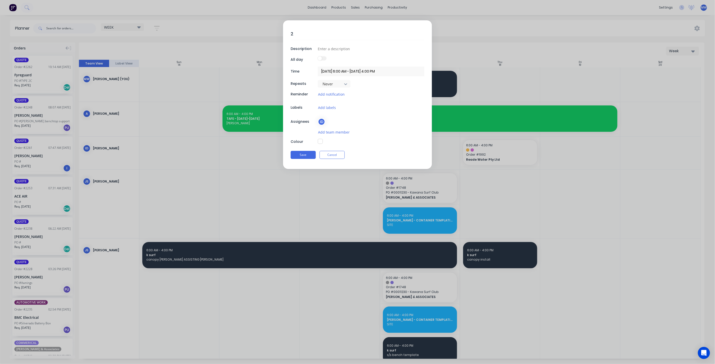
type textarea "x"
type textarea "213"
type textarea "x"
type textarea "2134"
type textarea "x"
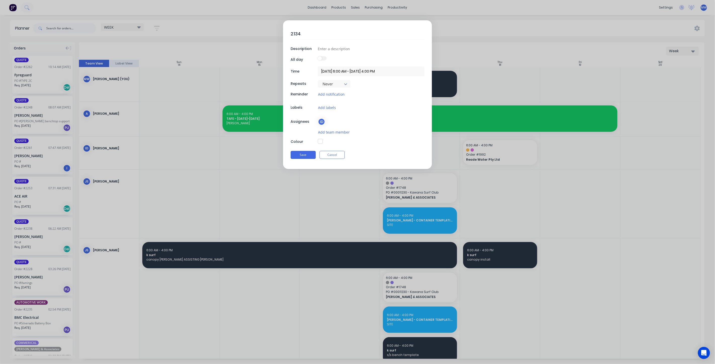
type textarea "2134"
type textarea "x"
type textarea "2134 -"
type textarea "x"
type textarea "2134 -"
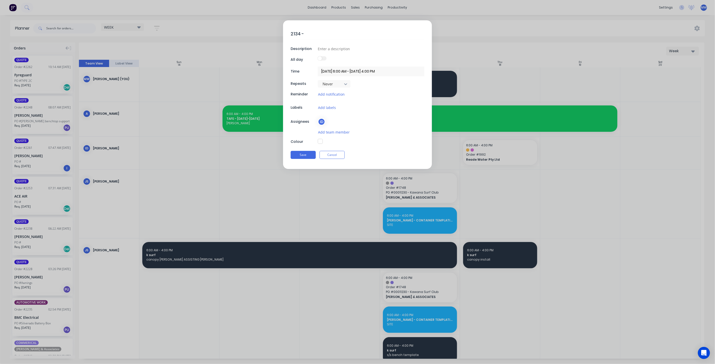
type textarea "x"
type textarea "2134 - D"
type textarea "x"
type textarea "2134 - DO"
type textarea "x"
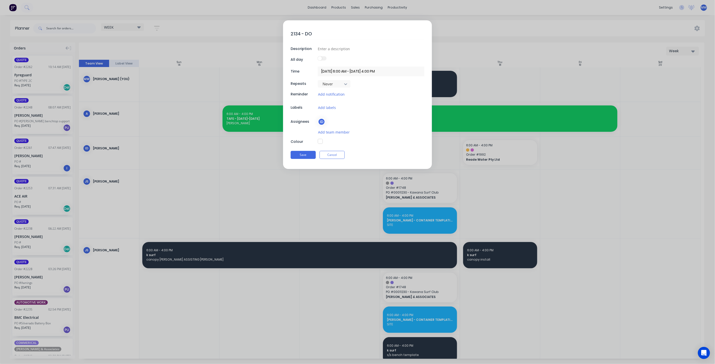
type textarea "2134 - DOR"
type textarea "x"
type textarea "2134 - DORM"
type textarea "x"
type textarea "2134 - DORMW"
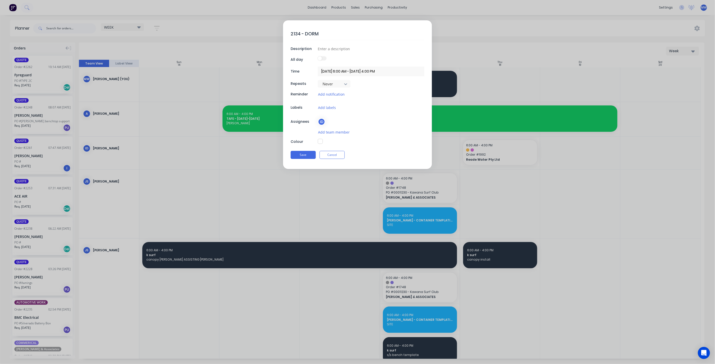
type textarea "x"
type textarea "2134 - DORMWA"
type textarea "x"
type textarea "2134 - DORMWAY"
type textarea "x"
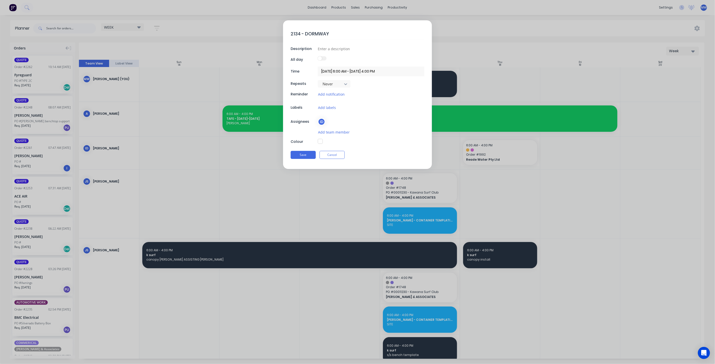
type textarea "2134 - DORMWAY"
type textarea "x"
type textarea "2134 - DORMWAY T"
type textarea "x"
type textarea "2134 - DORMWAY TA"
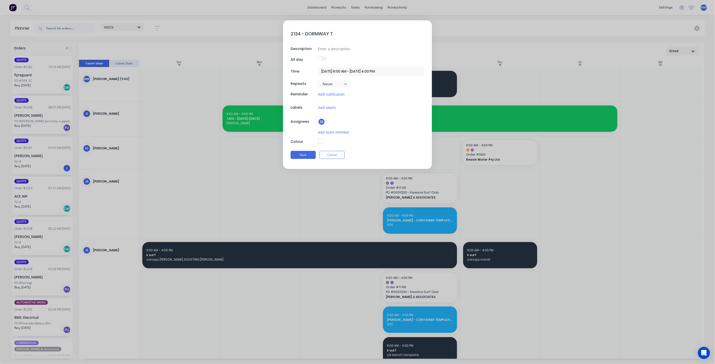
type textarea "x"
type textarea "2134 - DORMWAY TAN"
type textarea "x"
type textarea "2134 - DORMWAY TANK"
type textarea "x"
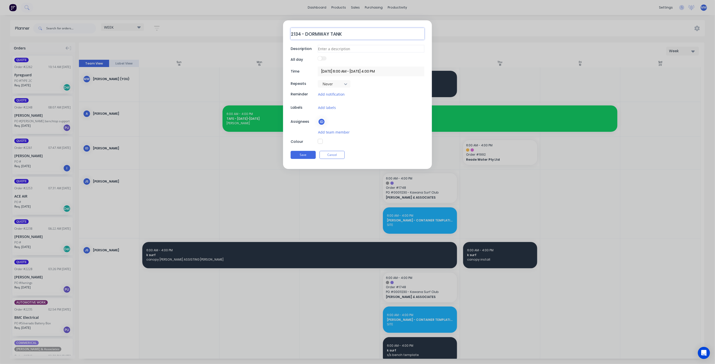
type textarea "2134 - DORMWAY TANK"
type textarea "x"
click at [337, 49] on input at bounding box center [371, 49] width 107 height 8
type input "FACTORY"
click at [322, 139] on button "button" at bounding box center [320, 141] width 5 height 5
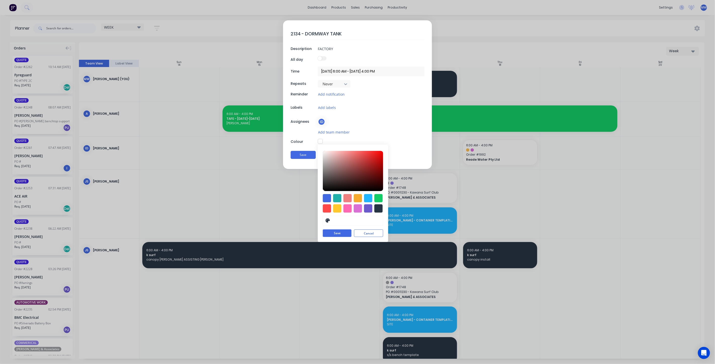
click at [387, 138] on div "2134 - DORMWAY TANK Description FACTORY All day Time [DATE] 6:00 AM - [DATE] 4:…" at bounding box center [357, 94] width 149 height 149
click at [307, 155] on button "Save" at bounding box center [303, 155] width 25 height 8
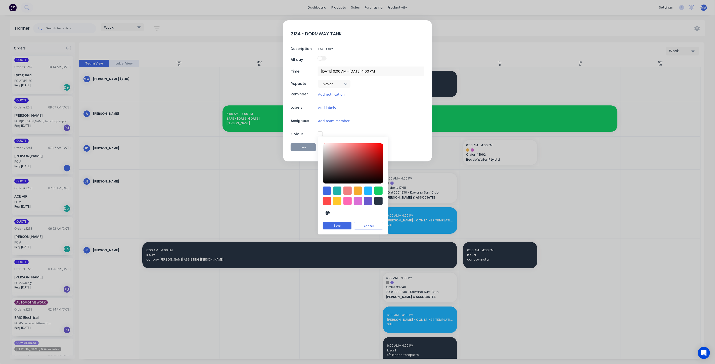
type textarea "x"
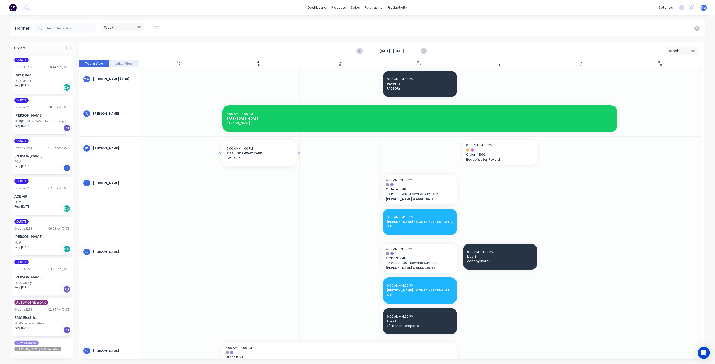
drag, startPoint x: 298, startPoint y: 153, endPoint x: 264, endPoint y: 157, distance: 34.7
click at [326, 152] on div at bounding box center [340, 154] width 80 height 34
click at [360, 50] on icon "Previous page" at bounding box center [360, 51] width 2 height 4
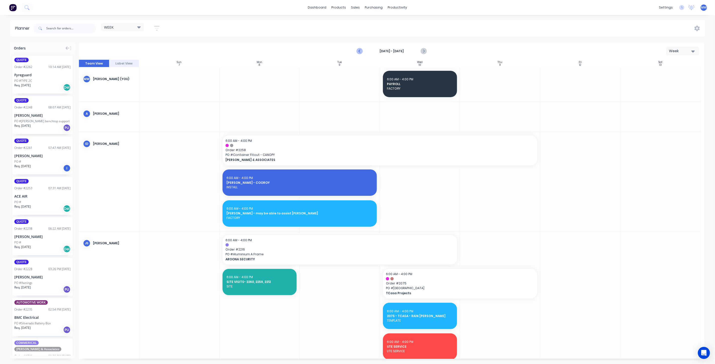
click at [360, 50] on icon "Previous page" at bounding box center [360, 51] width 2 height 4
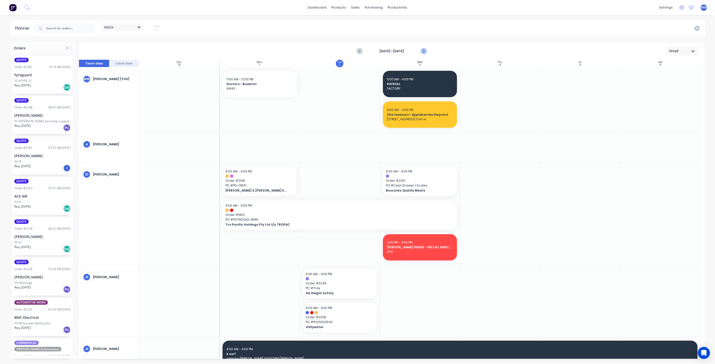
click at [424, 50] on icon "Next page" at bounding box center [423, 51] width 6 height 6
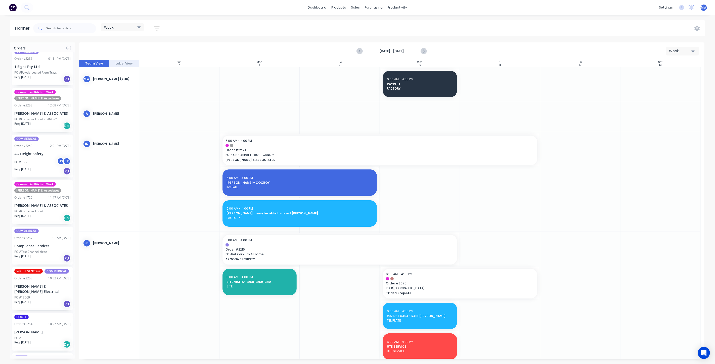
scroll to position [480, 0]
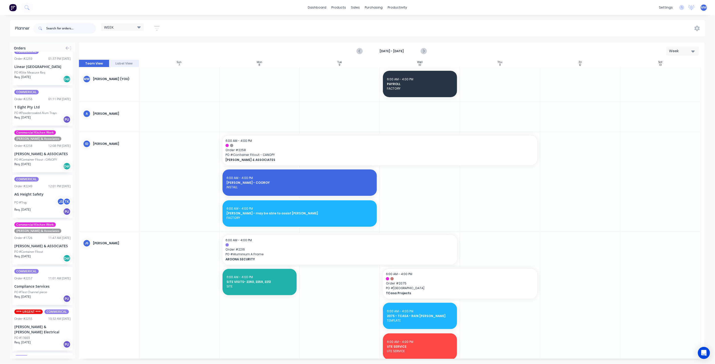
click at [61, 26] on input "text" at bounding box center [71, 28] width 50 height 10
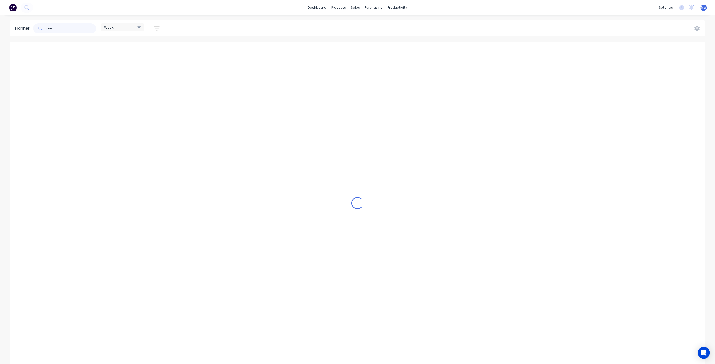
scroll to position [0, 0]
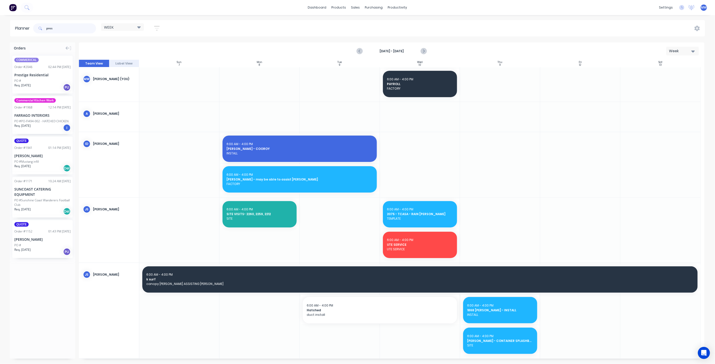
type input "pres"
drag, startPoint x: 38, startPoint y: 82, endPoint x: 254, endPoint y: 233, distance: 263.1
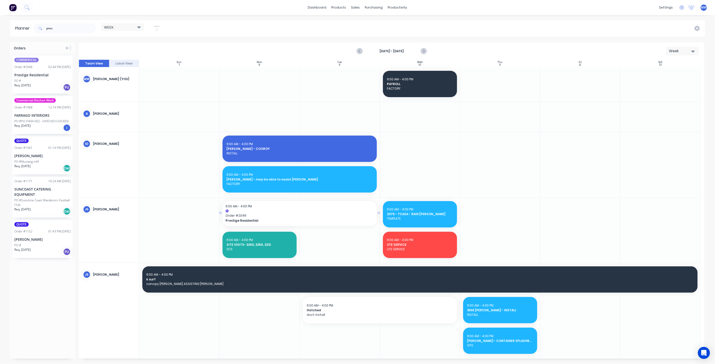
drag, startPoint x: 298, startPoint y: 213, endPoint x: 305, endPoint y: 212, distance: 7.8
drag, startPoint x: 67, startPoint y: 29, endPoint x: 25, endPoint y: 25, distance: 42.4
click at [44, 28] on div "pres" at bounding box center [64, 28] width 63 height 10
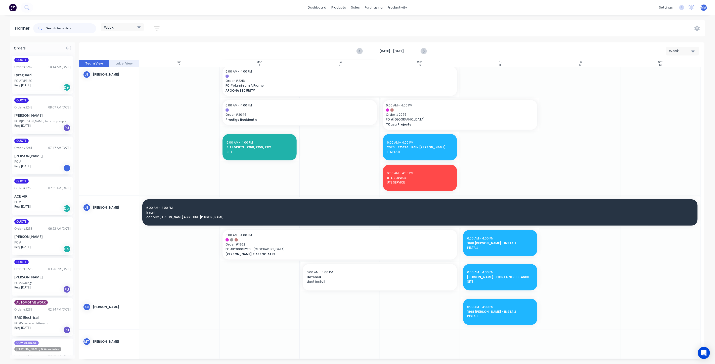
scroll to position [139, 0]
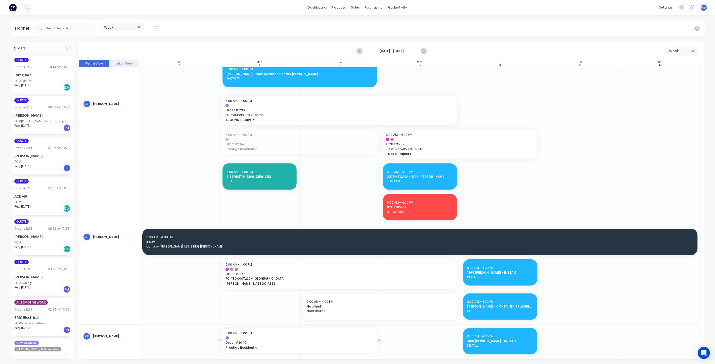
drag, startPoint x: 278, startPoint y: 142, endPoint x: 289, endPoint y: 340, distance: 197.6
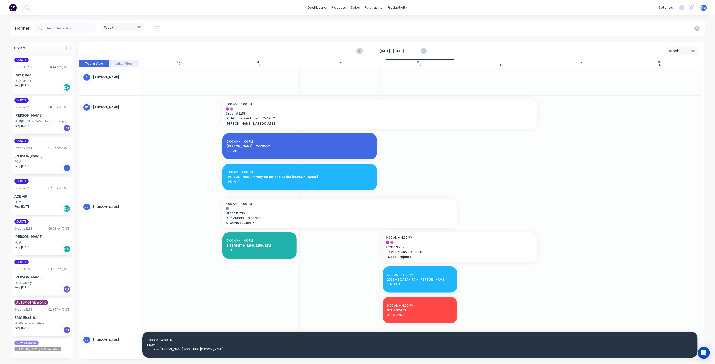
scroll to position [28, 0]
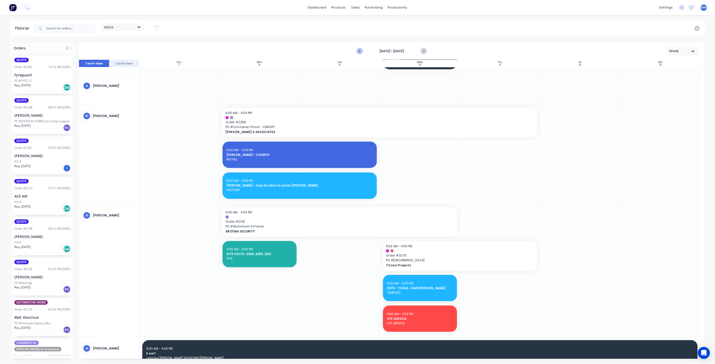
click at [360, 51] on icon "Previous page" at bounding box center [360, 51] width 6 height 6
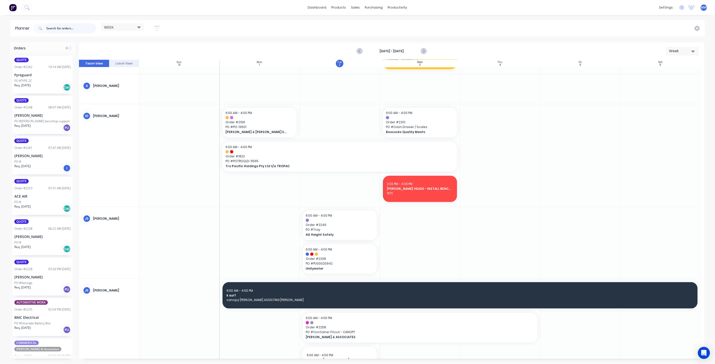
click at [56, 29] on input "text" at bounding box center [71, 28] width 50 height 10
type input "2197"
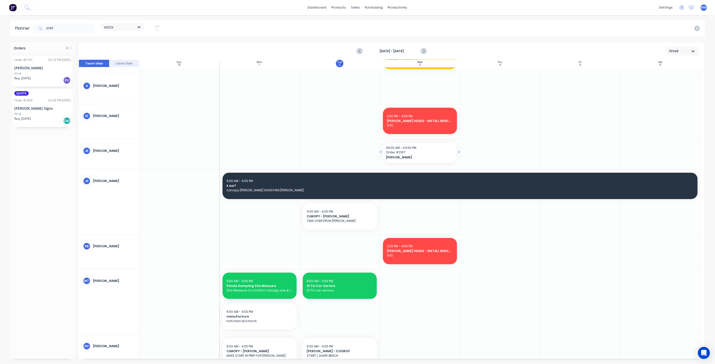
drag, startPoint x: 43, startPoint y: 69, endPoint x: 436, endPoint y: 158, distance: 403.1
drag, startPoint x: 59, startPoint y: 24, endPoint x: 21, endPoint y: 34, distance: 38.6
click at [21, 34] on header "Planner 2197 WEEK Save new view None edit WEEK (Default) edit [PERSON_NAME] edi…" at bounding box center [357, 28] width 695 height 16
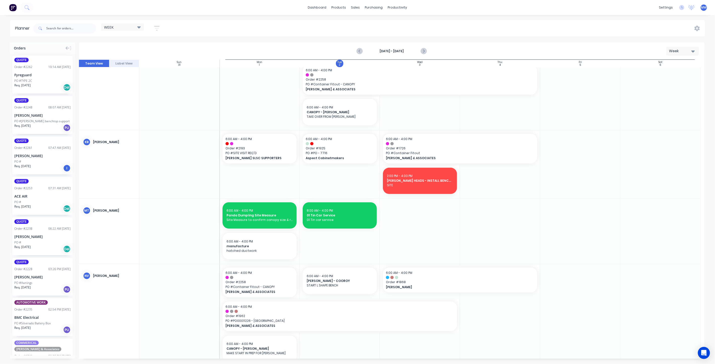
scroll to position [310, 0]
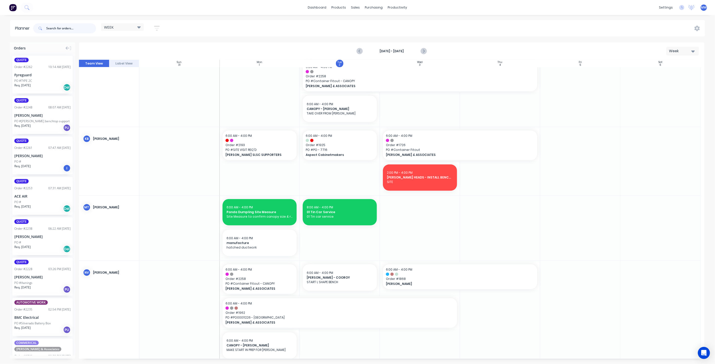
click at [61, 28] on input "text" at bounding box center [71, 28] width 50 height 10
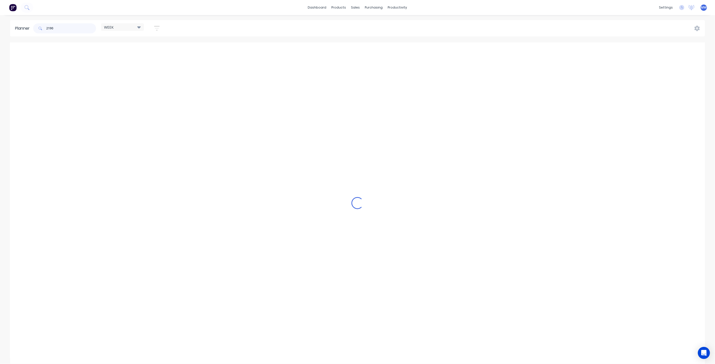
scroll to position [166, 0]
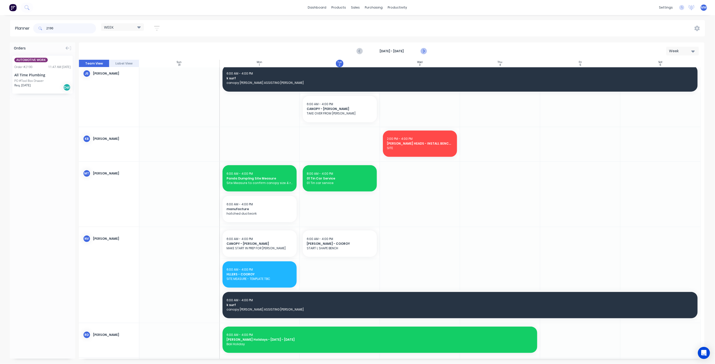
type input "2190"
click at [425, 50] on icon "Next page" at bounding box center [423, 51] width 6 height 6
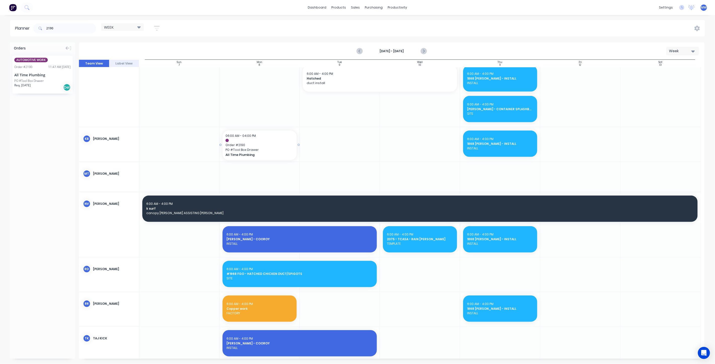
drag, startPoint x: 39, startPoint y: 78, endPoint x: 281, endPoint y: 145, distance: 250.9
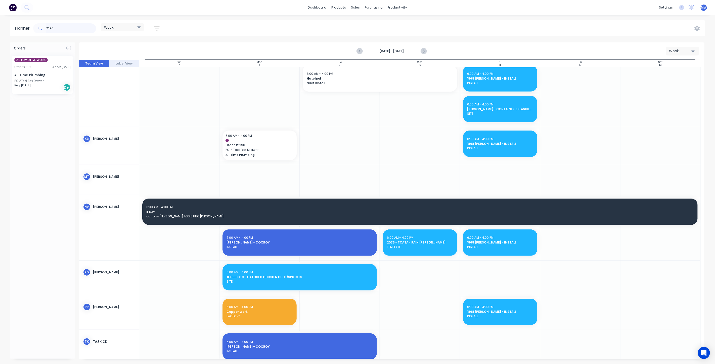
drag, startPoint x: 51, startPoint y: 27, endPoint x: 34, endPoint y: 26, distance: 17.1
click at [34, 26] on div "2190" at bounding box center [64, 28] width 63 height 10
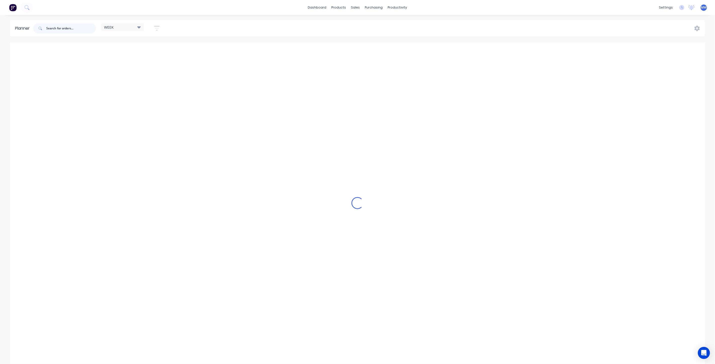
scroll to position [337, 0]
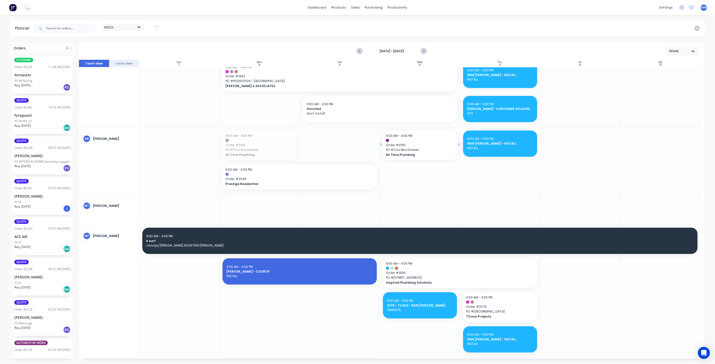
drag, startPoint x: 258, startPoint y: 146, endPoint x: 418, endPoint y: 148, distance: 160.1
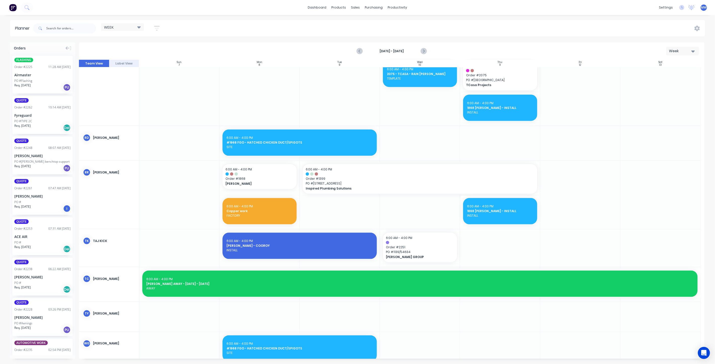
scroll to position [469, 0]
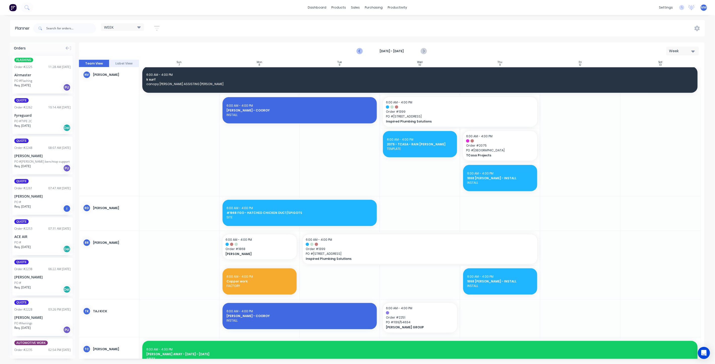
click at [359, 50] on icon "Previous page" at bounding box center [360, 51] width 6 height 6
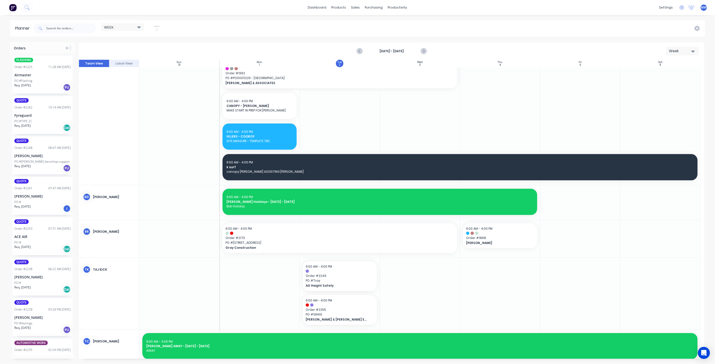
scroll to position [603, 0]
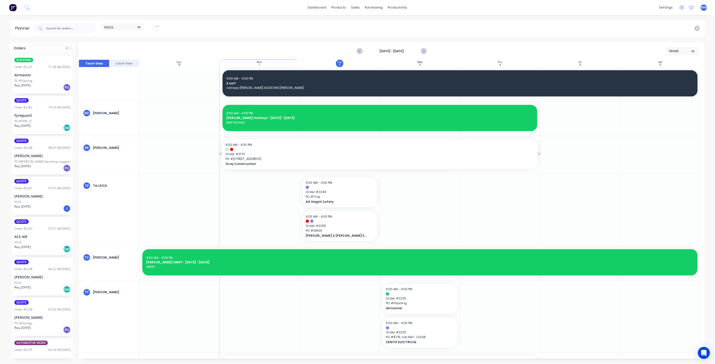
drag, startPoint x: 457, startPoint y: 154, endPoint x: 473, endPoint y: 153, distance: 15.4
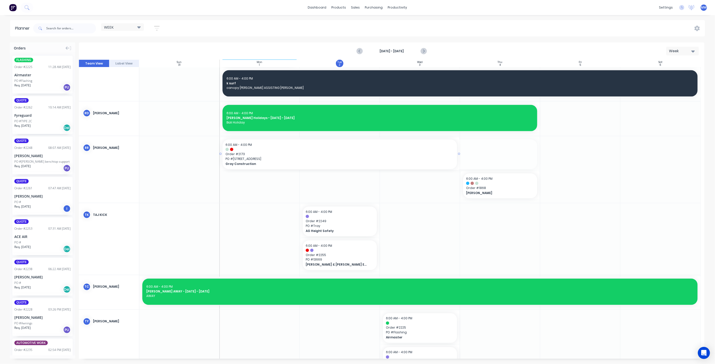
drag, startPoint x: 536, startPoint y: 154, endPoint x: 447, endPoint y: 156, distance: 89.7
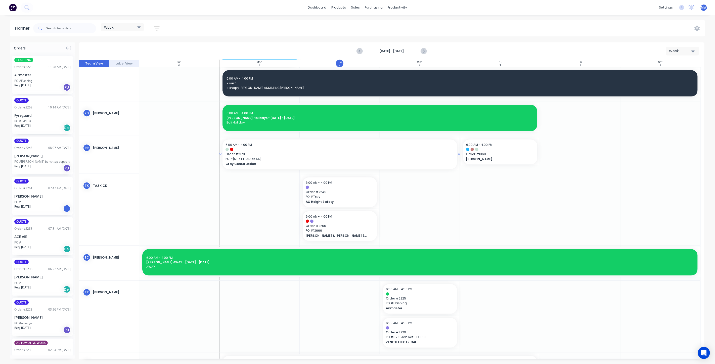
click at [398, 158] on span "PO # 213 Cooloolabin Rd" at bounding box center [339, 159] width 228 height 5
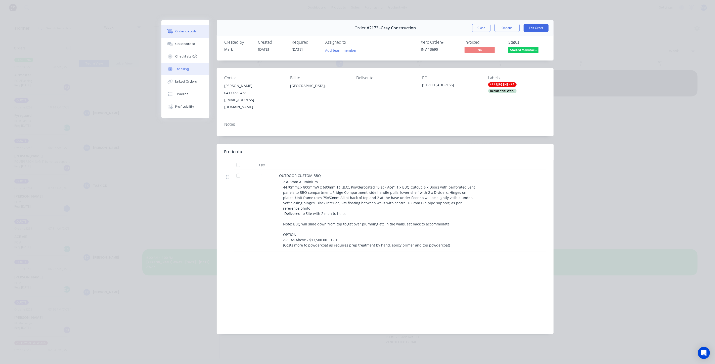
click at [188, 71] on button "Tracking" at bounding box center [185, 69] width 48 height 13
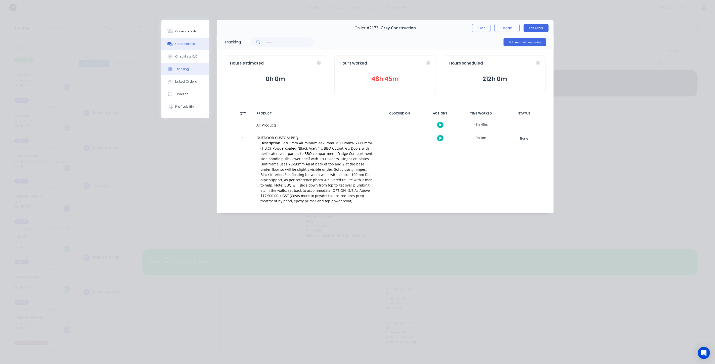
click at [185, 49] on button "Collaborate" at bounding box center [185, 44] width 48 height 13
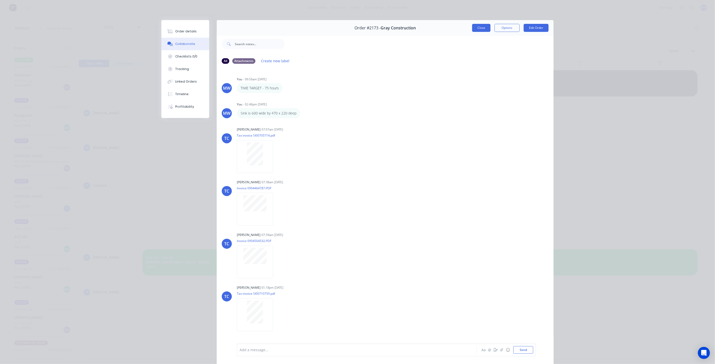
click at [480, 29] on button "Close" at bounding box center [481, 28] width 18 height 8
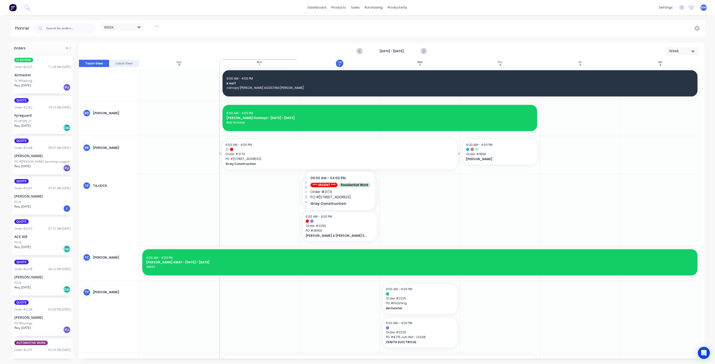
click at [358, 161] on span "PO # 213 Cooloolabin Rd" at bounding box center [339, 159] width 228 height 5
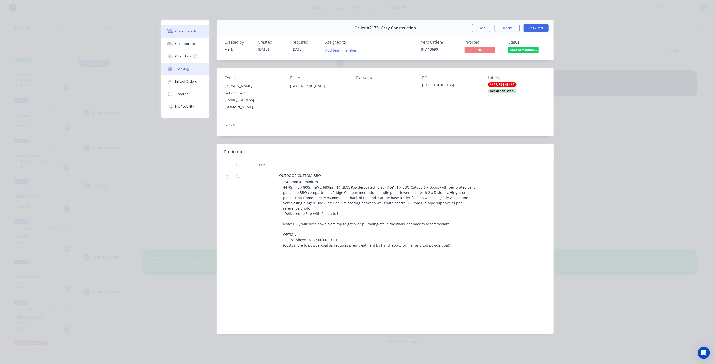
click at [181, 64] on button "Tracking" at bounding box center [185, 69] width 48 height 13
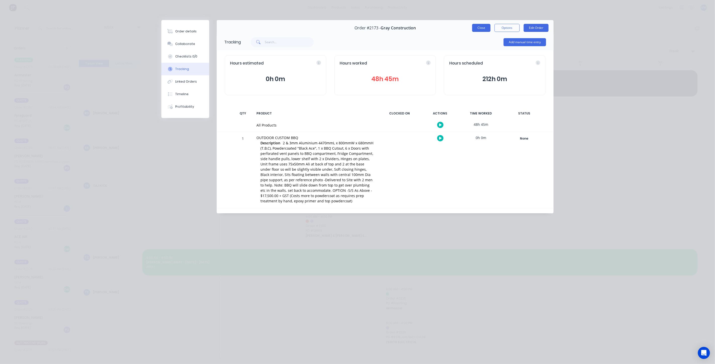
click at [483, 27] on button "Close" at bounding box center [481, 28] width 18 height 8
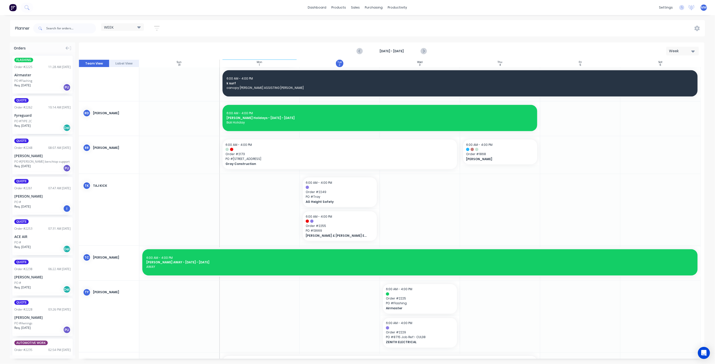
click at [468, 169] on div at bounding box center [500, 155] width 80 height 38
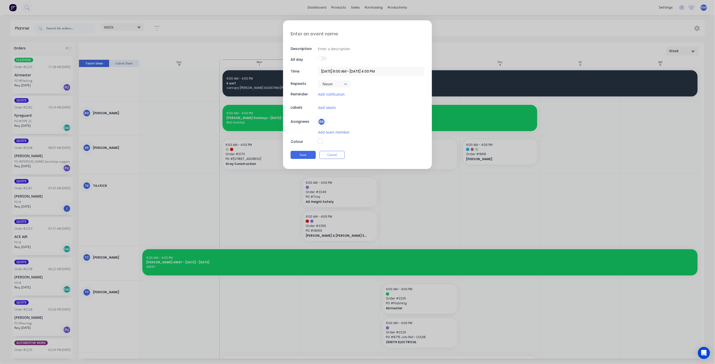
click at [311, 34] on textarea at bounding box center [358, 34] width 134 height 12
type textarea "x"
type textarea "2"
type textarea "x"
type textarea "21"
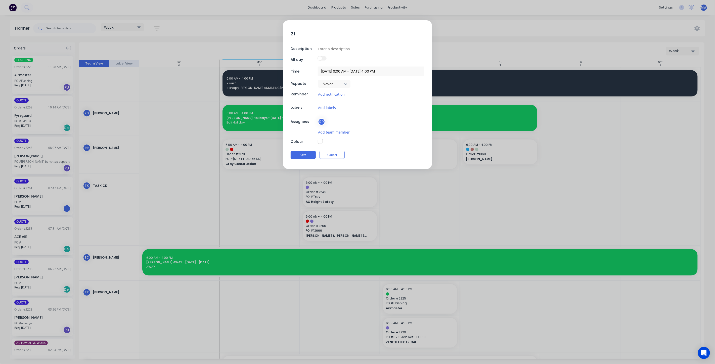
type textarea "x"
type textarea "217"
type textarea "x"
type textarea "2173"
type textarea "x"
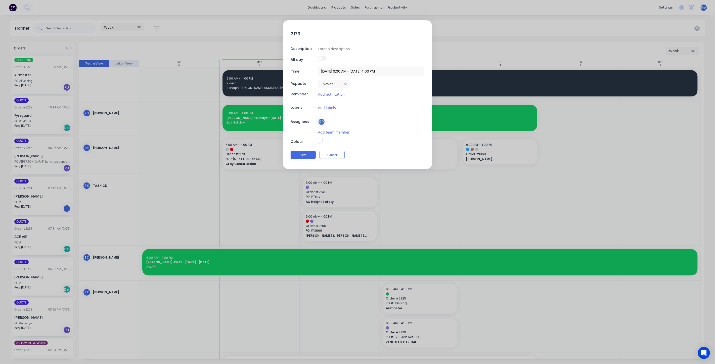
type textarea "2173"
type textarea "x"
type textarea "2173 -"
type textarea "x"
type textarea "2173 -"
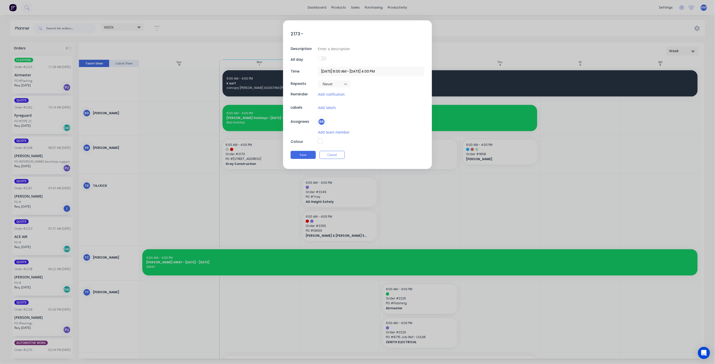
type textarea "x"
type textarea "2173 - B"
type textarea "x"
type textarea "2173 - BB"
type textarea "x"
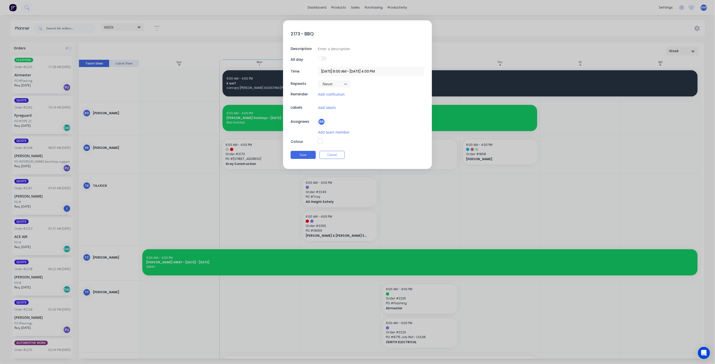
type textarea "2173 - BBQ"
type textarea "x"
type textarea "2173 - BBQ t"
type textarea "x"
type textarea "2173 - BBQ to"
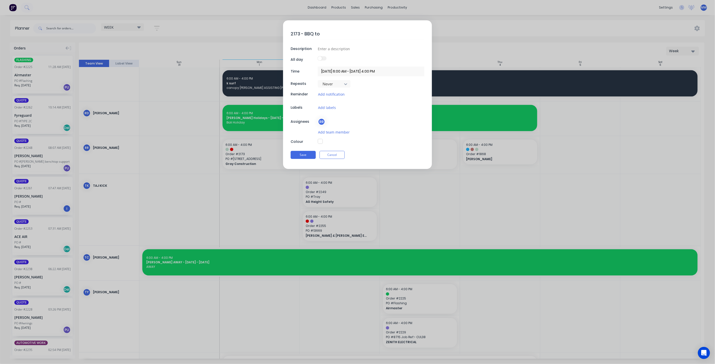
type textarea "x"
type textarea "2173 - BBQ to"
type textarea "x"
type textarea "2173 - BBQ to P"
type textarea "x"
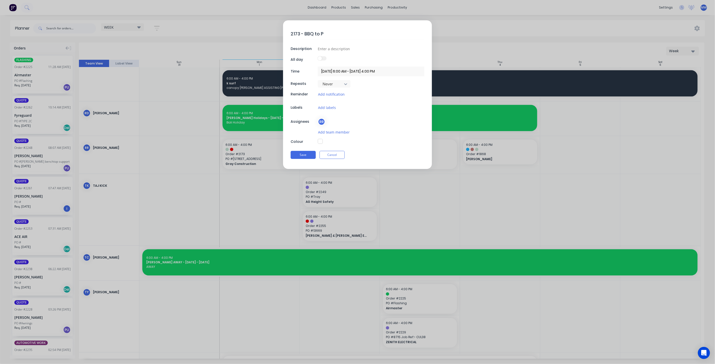
type textarea "2173 - BBQ to Po"
type textarea "x"
type textarea "2173 - BBQ to Pow"
type textarea "x"
type textarea "2173 - BBQ to Powd"
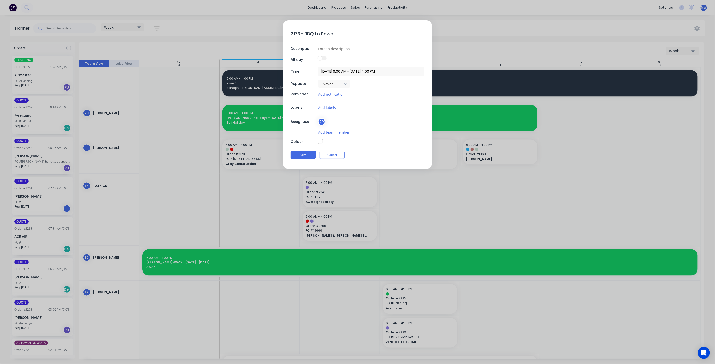
type textarea "x"
type textarea "2173 - BBQ to Powde"
type textarea "x"
type textarea "2173 - BBQ to Powder"
type textarea "x"
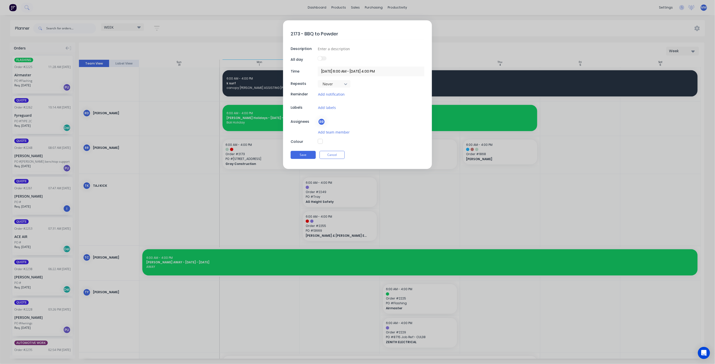
type textarea "2173 - BBQ to Powderc"
type textarea "x"
type textarea "2173 - BBQ to Powderco"
type textarea "x"
type textarea "2173 - BBQ to Powdercoa"
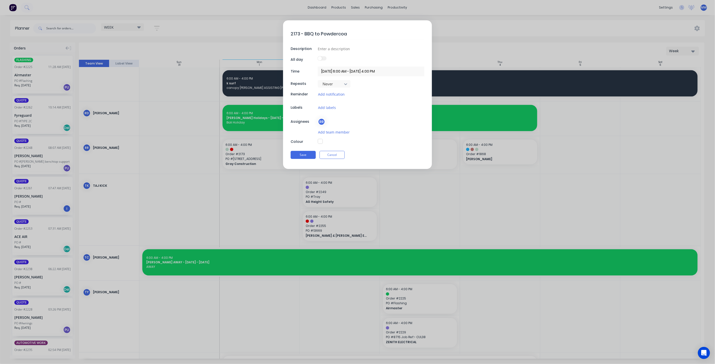
type textarea "x"
type textarea "2173 - BBQ to Powdercoat"
type textarea "x"
type textarea "2173 - BBQ to Powdercoate"
type textarea "x"
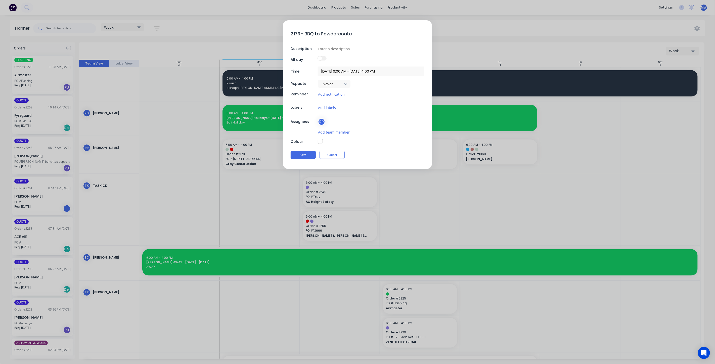
type textarea "2173 - BBQ to Powdercoater"
type textarea "x"
type textarea "2173 - BBQ to Powdercoaters"
type textarea "x"
type textarea "2173 - BBQ to Powdercoaters"
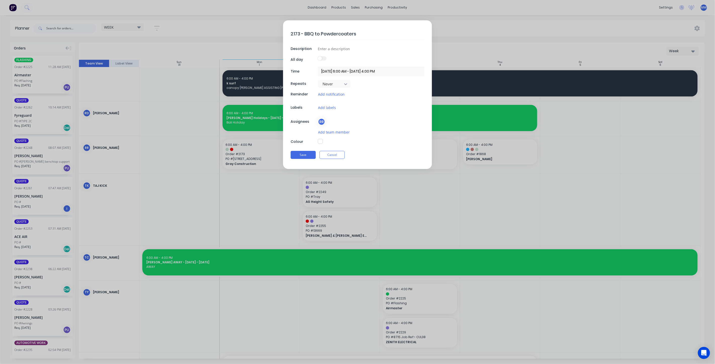
type textarea "x"
type textarea "2173 - BBQ to Powdercoaters A"
type textarea "x"
type textarea "2173 - BBQ to Powdercoaters AS"
type textarea "x"
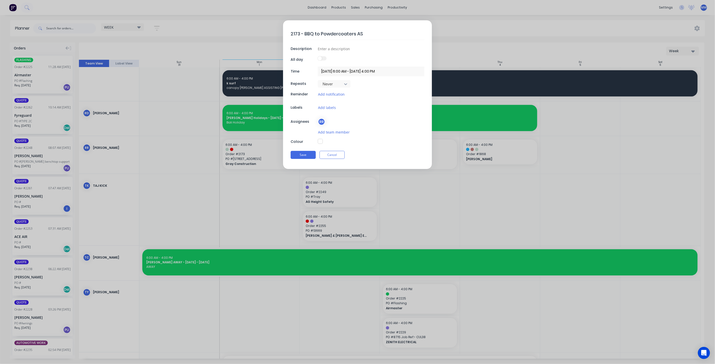
type textarea "2173 - BBQ to Powdercoaters ASA"
type textarea "x"
type textarea "2173 - BBQ to Powdercoaters ASAP"
click at [350, 48] on input at bounding box center [371, 49] width 107 height 8
click at [406, 99] on div "2173 - BBQ to Powdercoaters ASAP Description All day Time [DATE] 6:00 AM - [DAT…" at bounding box center [357, 94] width 149 height 149
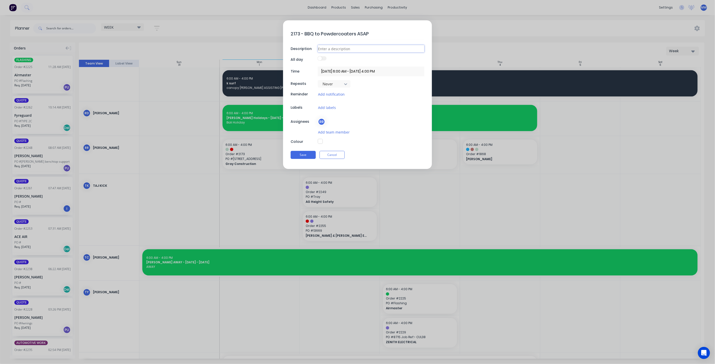
click at [333, 47] on input at bounding box center [371, 49] width 107 height 8
type textarea "x"
type input "p"
type textarea "x"
type input "po"
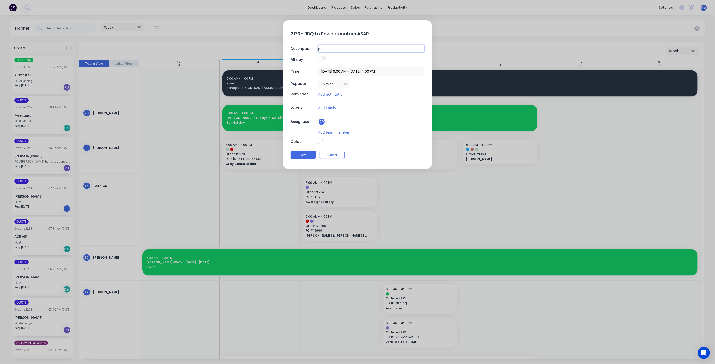
type textarea "x"
type input "pow"
type textarea "x"
type input "powd"
type textarea "x"
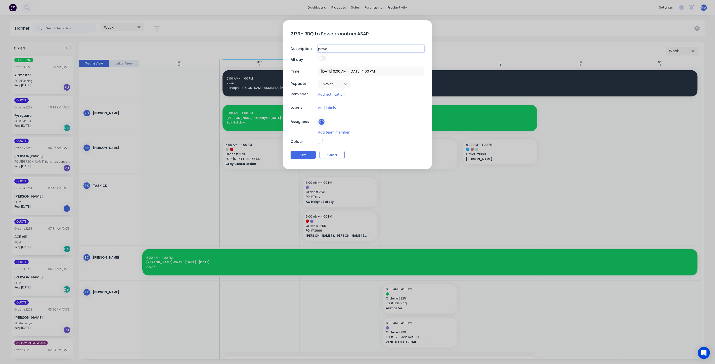
type input "powde"
type textarea "x"
type input "powder"
type textarea "x"
type input "powderc"
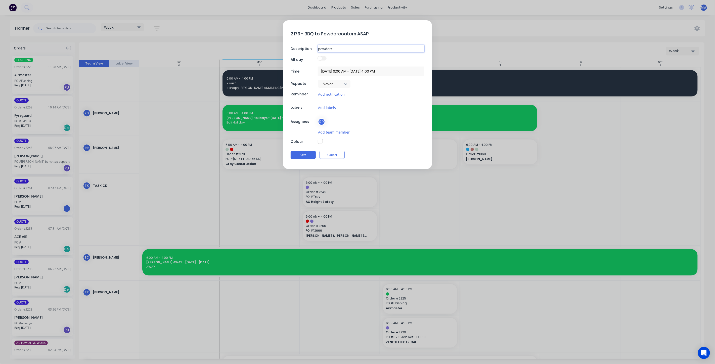
type textarea "x"
type input "powderco"
type textarea "x"
type input "powdercoa"
type textarea "x"
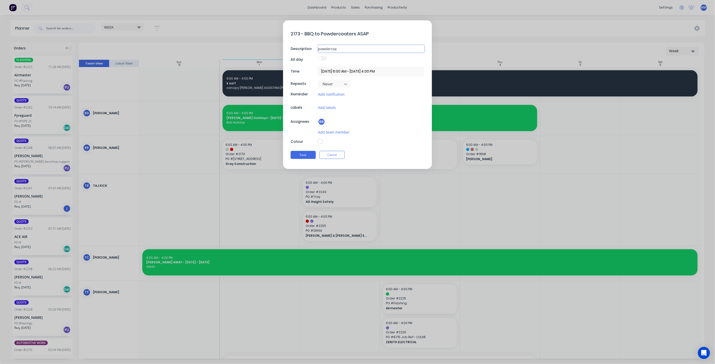
type input "powdercoat"
type textarea "x"
type input "powdercoate"
type textarea "x"
type input "powdercoater"
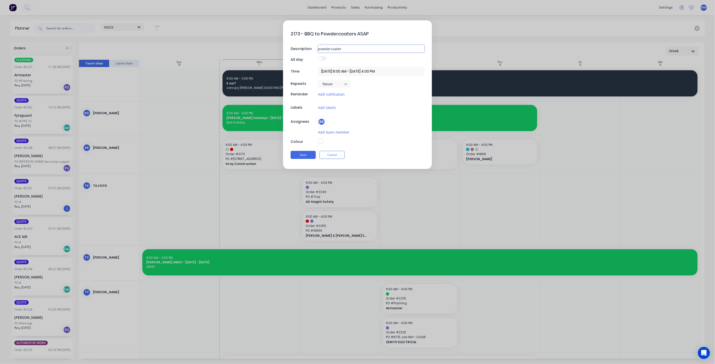
type textarea "x"
type input "powdercoaters"
click at [320, 140] on button "button" at bounding box center [320, 141] width 5 height 5
type textarea "x"
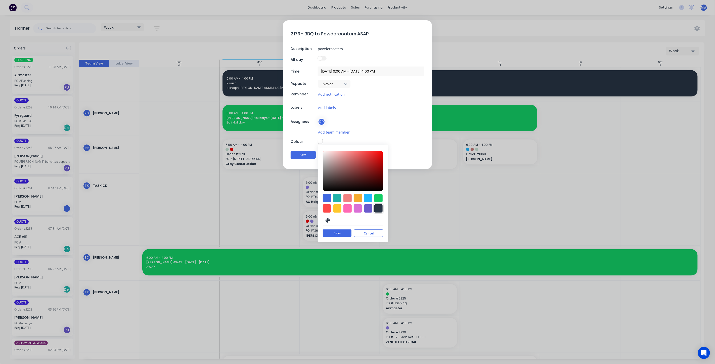
drag, startPoint x: 378, startPoint y: 208, endPoint x: 373, endPoint y: 212, distance: 6.1
click at [378, 208] on div at bounding box center [378, 209] width 8 height 8
drag, startPoint x: 368, startPoint y: 197, endPoint x: 363, endPoint y: 205, distance: 9.4
click at [368, 197] on div at bounding box center [368, 199] width 8 height 8
type input "#1FB6FF"
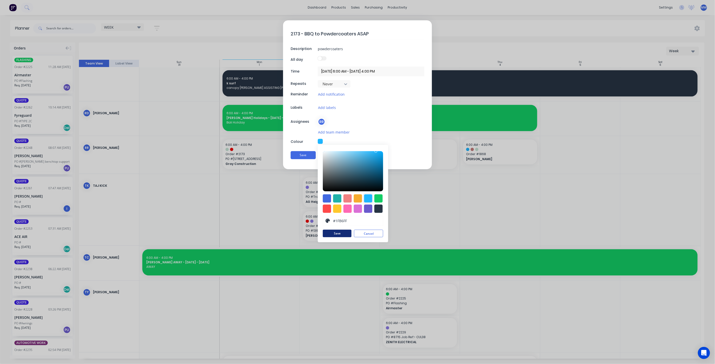
click at [341, 232] on button "Save" at bounding box center [337, 234] width 29 height 8
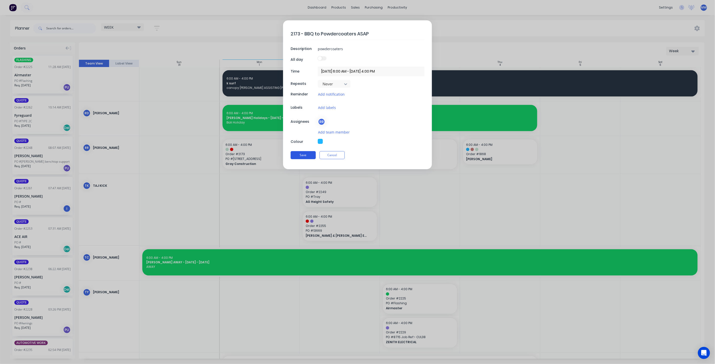
click at [301, 158] on button "Save" at bounding box center [303, 155] width 25 height 8
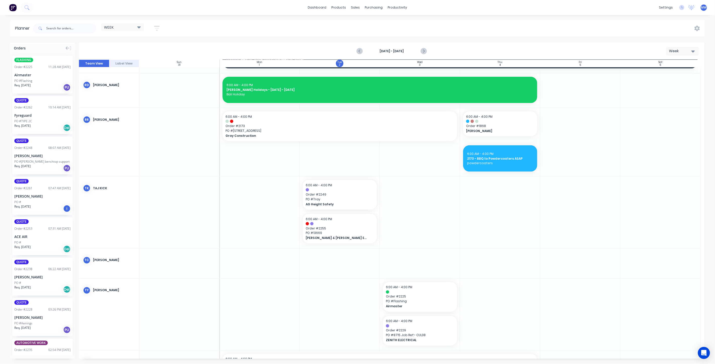
scroll to position [659, 0]
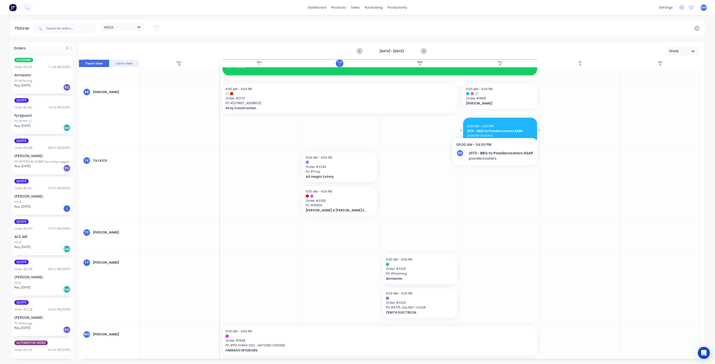
click at [493, 126] on div "6:00 AM - 4:00 PM" at bounding box center [500, 126] width 66 height 5
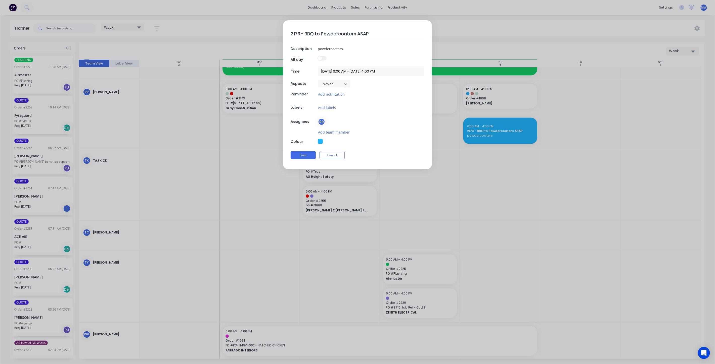
click at [321, 143] on button "button" at bounding box center [320, 141] width 5 height 5
type textarea "x"
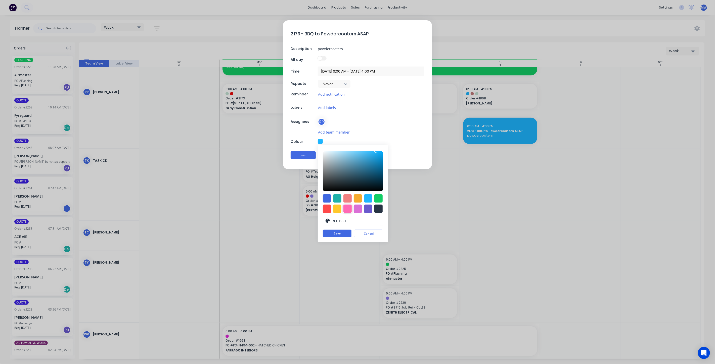
click at [349, 208] on div at bounding box center [347, 209] width 8 height 8
type input "#FF69B4"
click at [340, 234] on button "Save" at bounding box center [337, 234] width 29 height 8
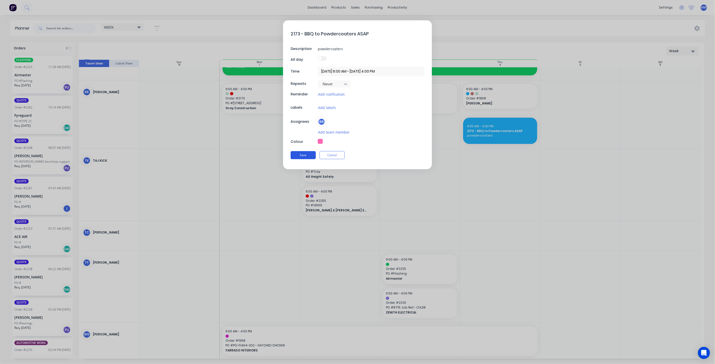
click at [308, 155] on button "Save" at bounding box center [303, 155] width 25 height 8
type textarea "x"
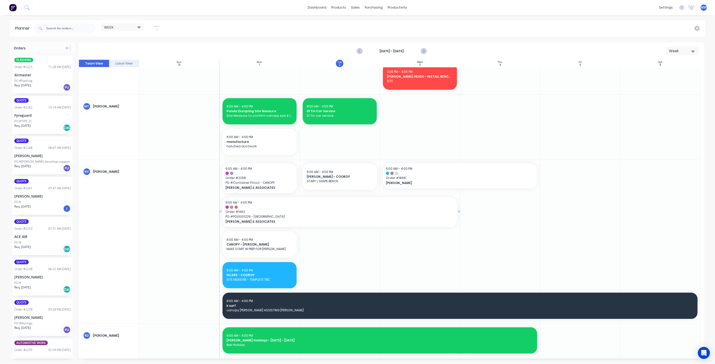
scroll to position [380, 0]
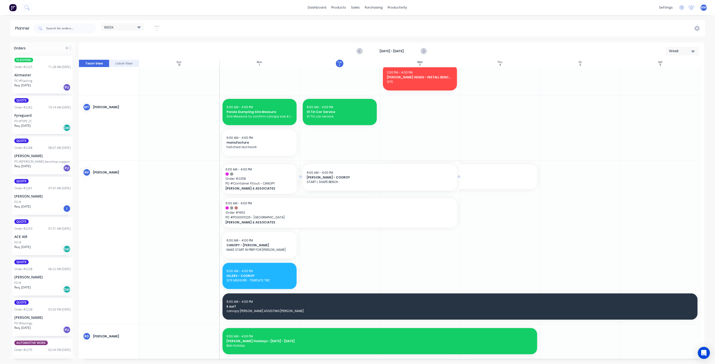
drag, startPoint x: 385, startPoint y: 176, endPoint x: 390, endPoint y: 176, distance: 4.8
click at [422, 51] on icon "Next page" at bounding box center [423, 51] width 6 height 6
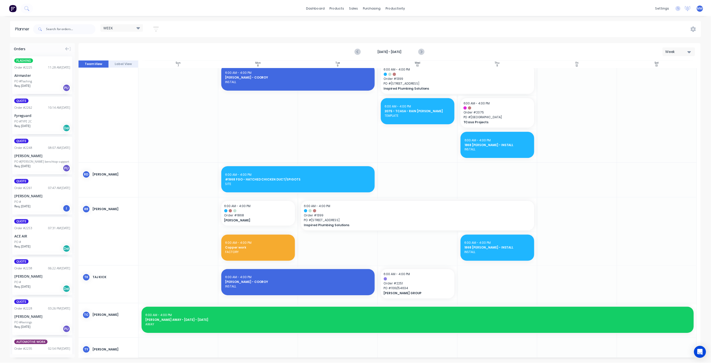
scroll to position [473, 0]
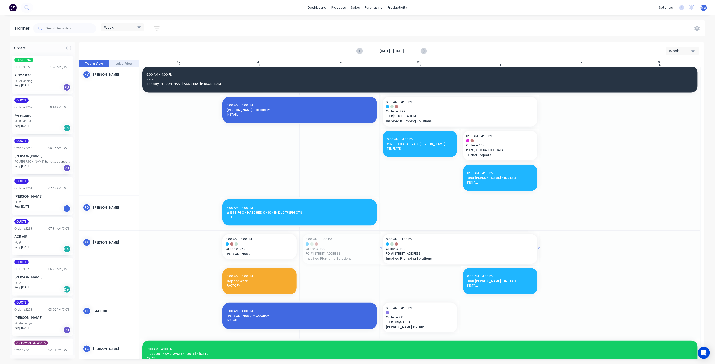
drag, startPoint x: 300, startPoint y: 247, endPoint x: 351, endPoint y: 247, distance: 51.3
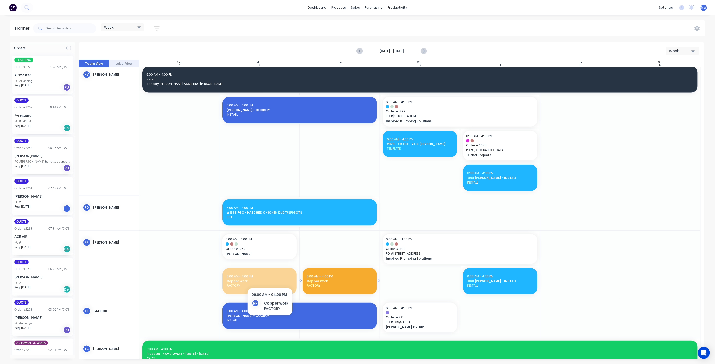
drag, startPoint x: 263, startPoint y: 279, endPoint x: 335, endPoint y: 262, distance: 73.6
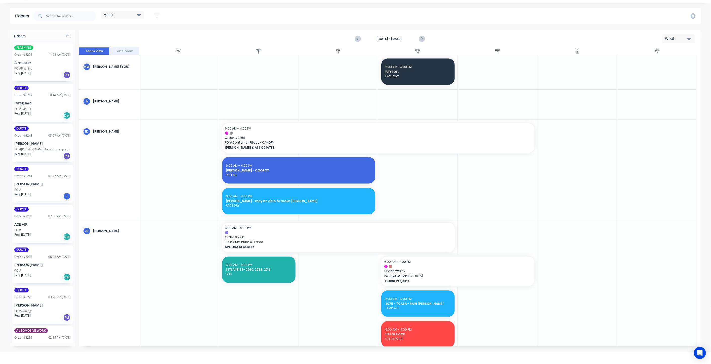
scroll to position [0, 0]
click at [424, 39] on button "Next page" at bounding box center [421, 39] width 10 height 10
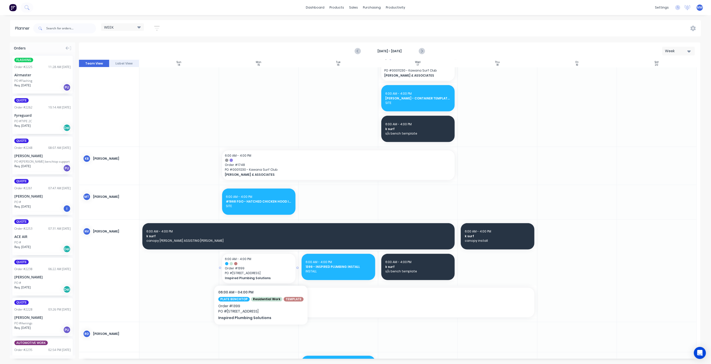
scroll to position [279, 0]
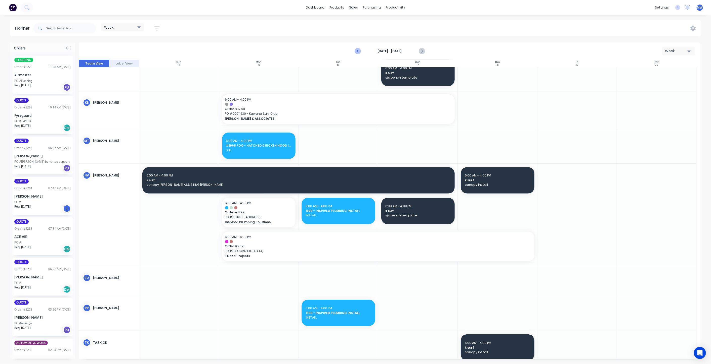
click at [357, 51] on icon "Previous page" at bounding box center [358, 51] width 2 height 4
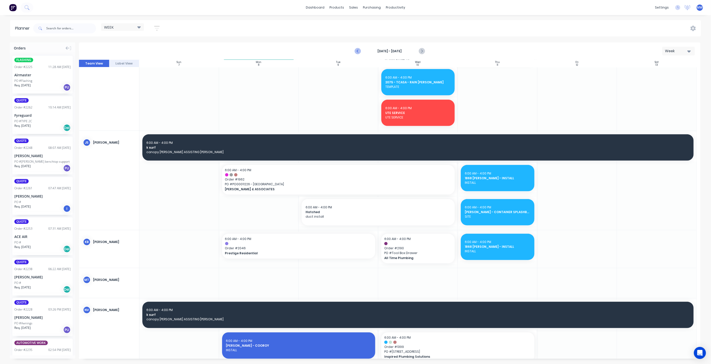
scroll to position [339, 0]
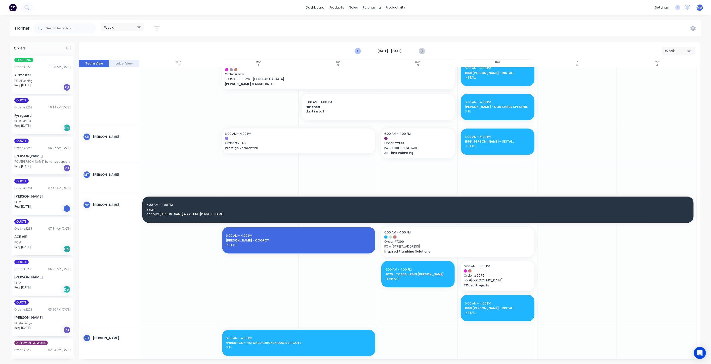
click at [357, 51] on icon "Previous page" at bounding box center [358, 51] width 2 height 4
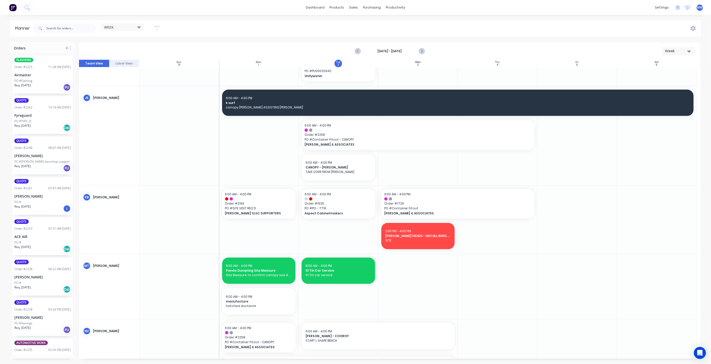
scroll to position [195, 0]
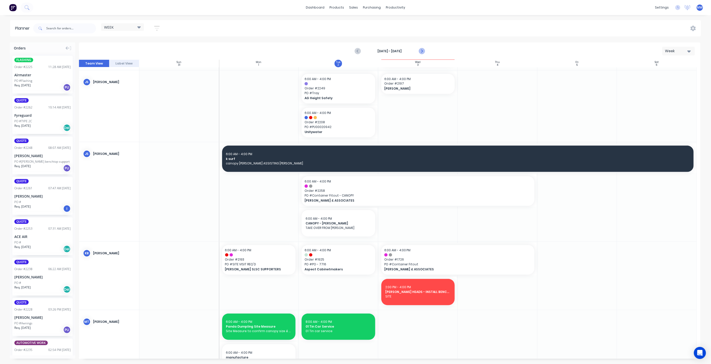
click at [424, 51] on button "Next page" at bounding box center [421, 51] width 10 height 10
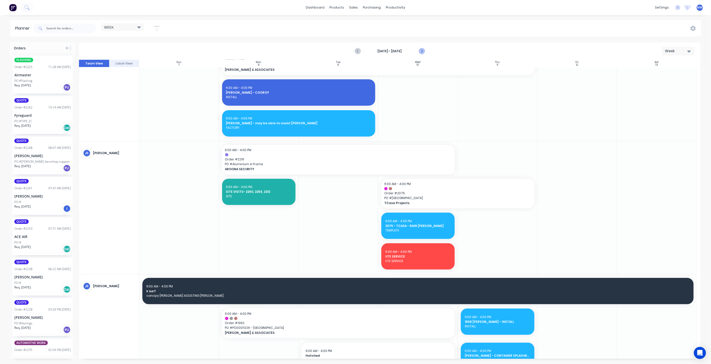
scroll to position [124, 0]
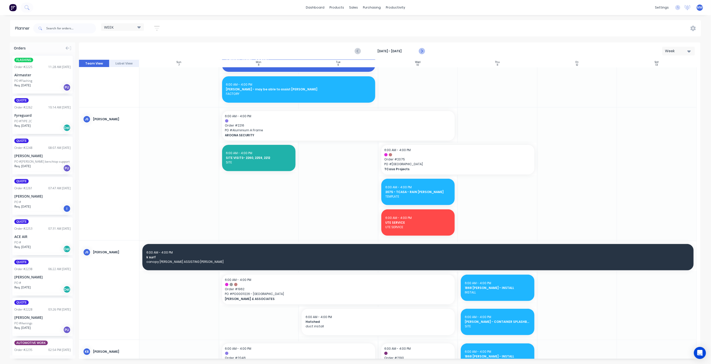
click at [424, 51] on button "Next page" at bounding box center [421, 51] width 10 height 10
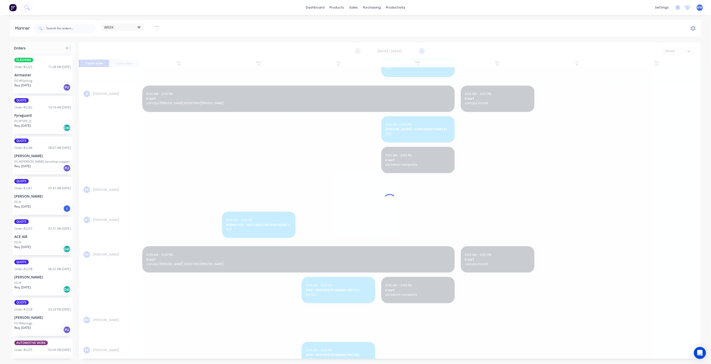
scroll to position [64, 0]
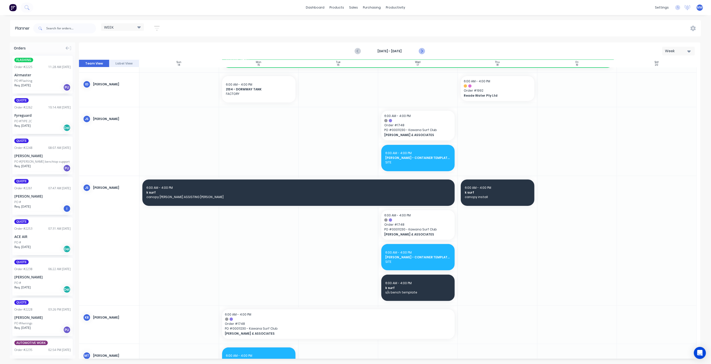
click at [421, 50] on icon "Next page" at bounding box center [421, 51] width 6 height 6
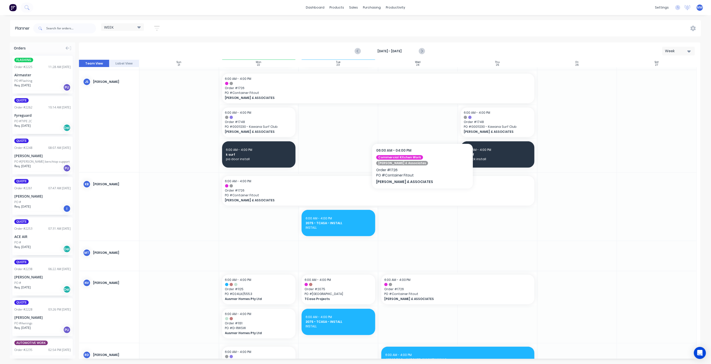
scroll to position [223, 0]
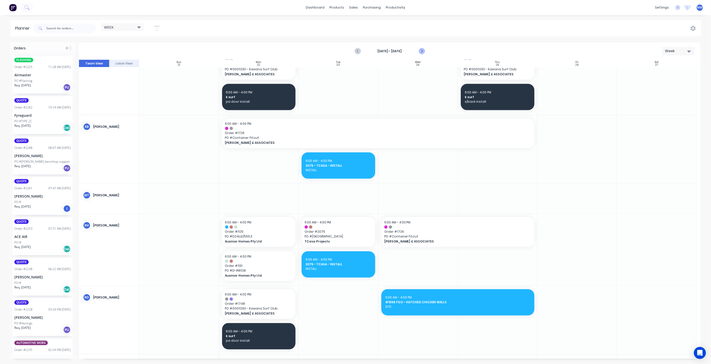
click at [421, 51] on icon "Next page" at bounding box center [421, 51] width 6 height 6
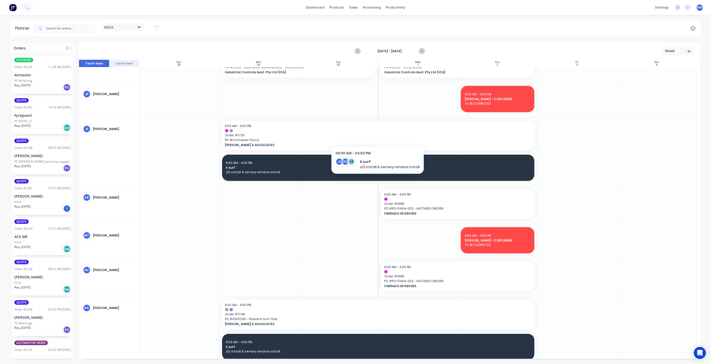
scroll to position [68, 0]
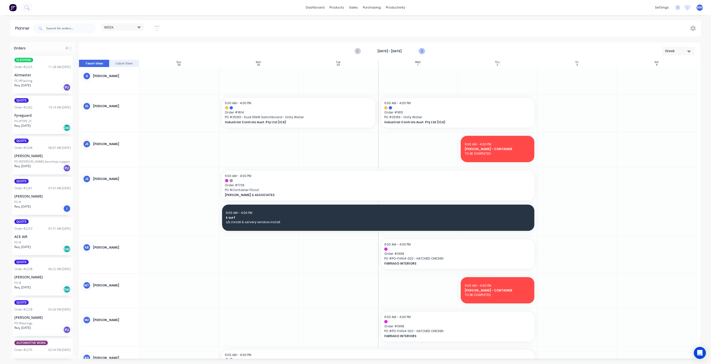
click at [422, 50] on icon "Next page" at bounding box center [421, 51] width 6 height 6
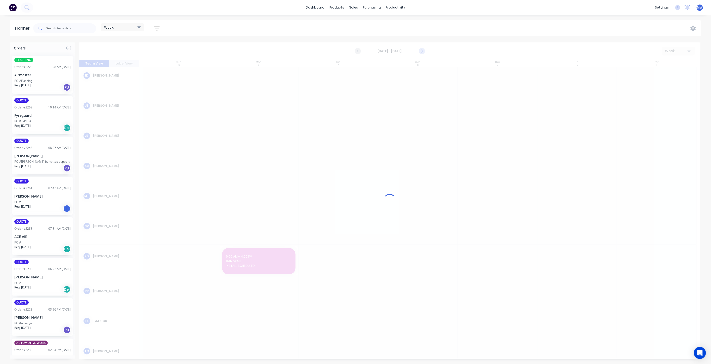
scroll to position [7, 0]
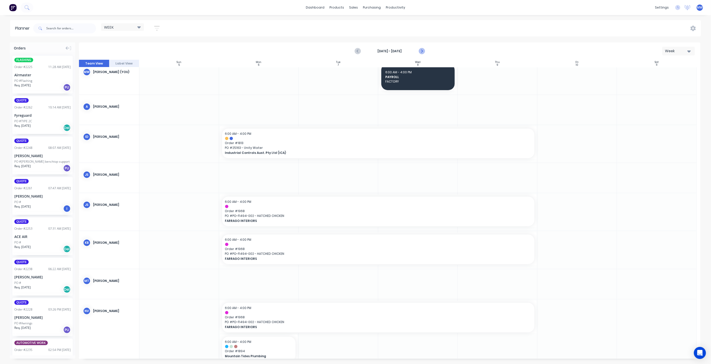
click at [422, 50] on icon "Next page" at bounding box center [421, 51] width 6 height 6
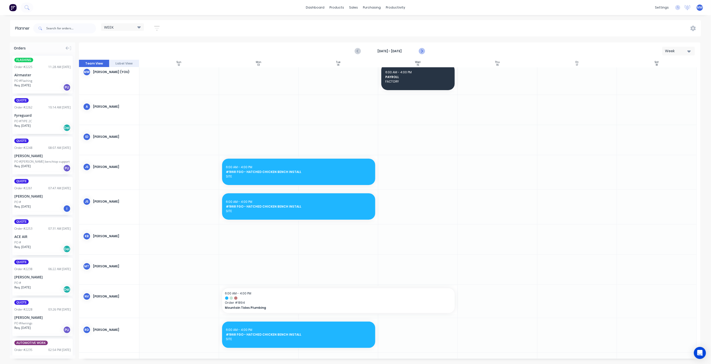
click at [422, 50] on icon "Next page" at bounding box center [421, 51] width 6 height 6
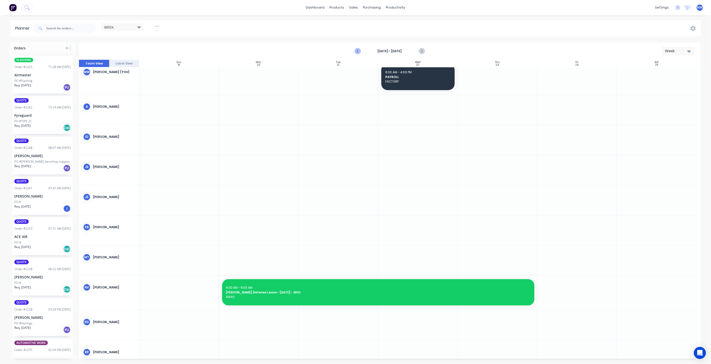
click at [357, 51] on icon "Previous page" at bounding box center [358, 51] width 2 height 4
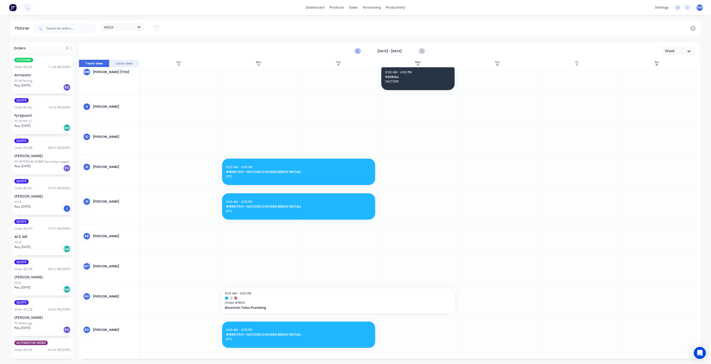
click at [357, 51] on icon "Previous page" at bounding box center [358, 51] width 2 height 4
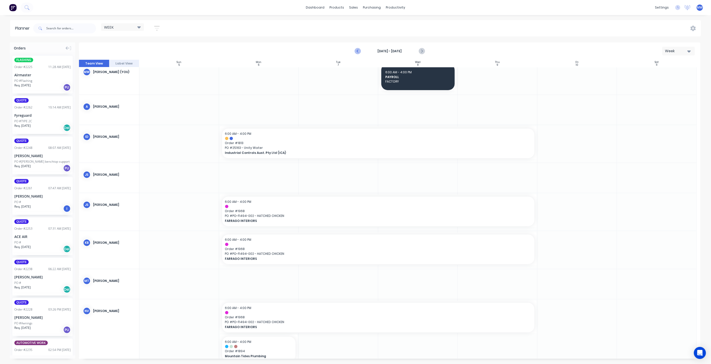
click at [357, 51] on icon "Previous page" at bounding box center [358, 51] width 2 height 4
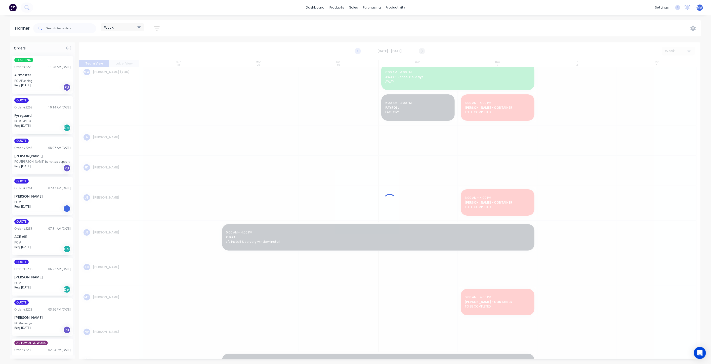
scroll to position [38, 0]
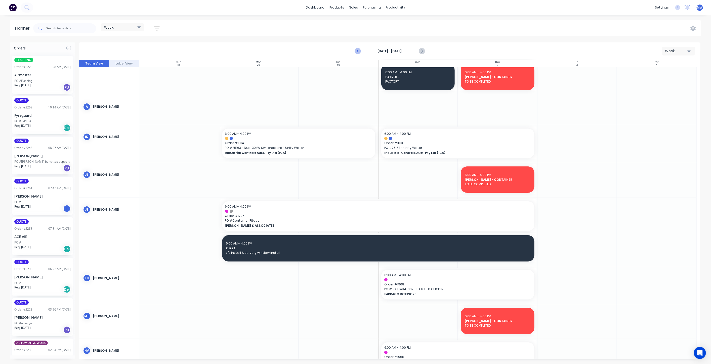
click at [357, 51] on icon "Previous page" at bounding box center [358, 51] width 2 height 4
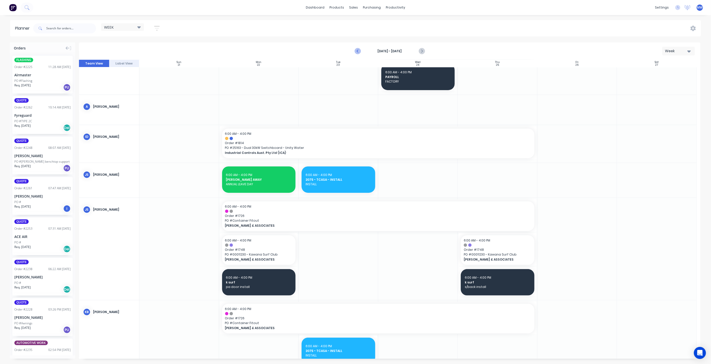
click at [357, 51] on icon "Previous page" at bounding box center [358, 51] width 2 height 4
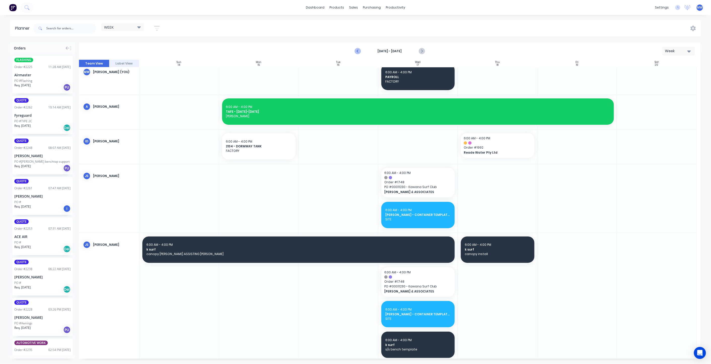
click at [357, 51] on icon "Previous page" at bounding box center [358, 51] width 2 height 4
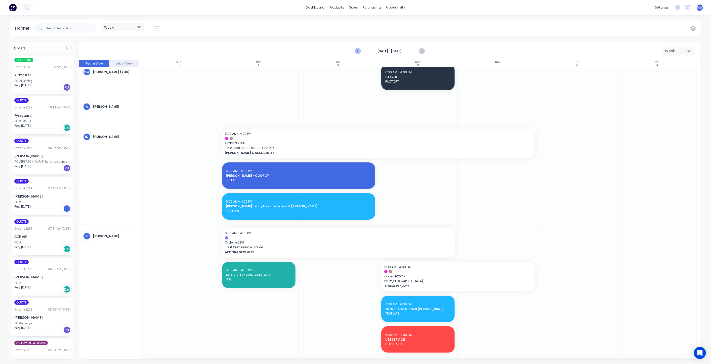
click at [357, 51] on icon "Previous page" at bounding box center [358, 51] width 2 height 4
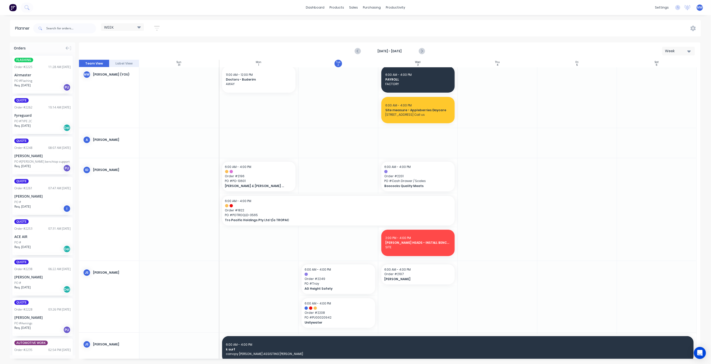
scroll to position [0, 0]
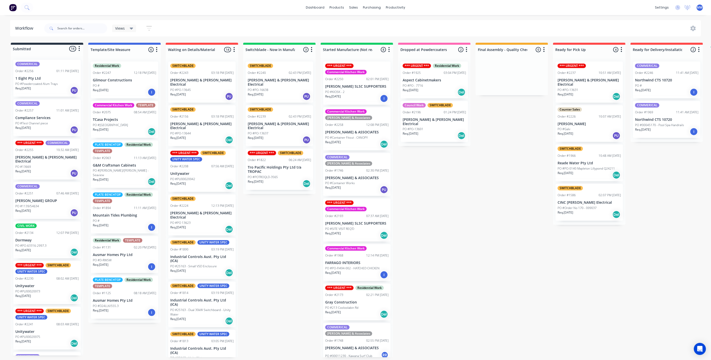
click at [37, 124] on p "PO #Test Channel piece" at bounding box center [31, 123] width 33 height 5
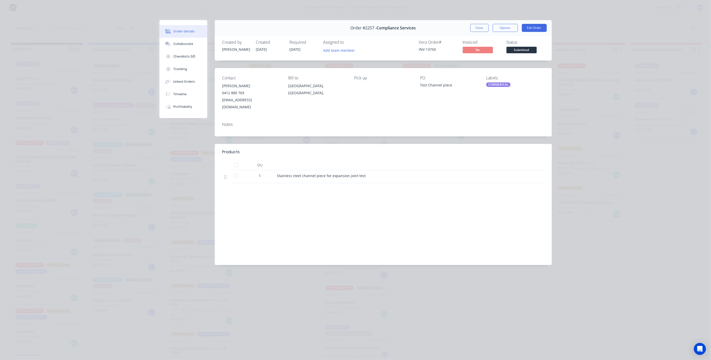
click at [478, 21] on div "Order #2257 - Compliance Services Close Options Edit Order" at bounding box center [383, 28] width 337 height 16
click at [478, 29] on button "Close" at bounding box center [479, 28] width 18 height 8
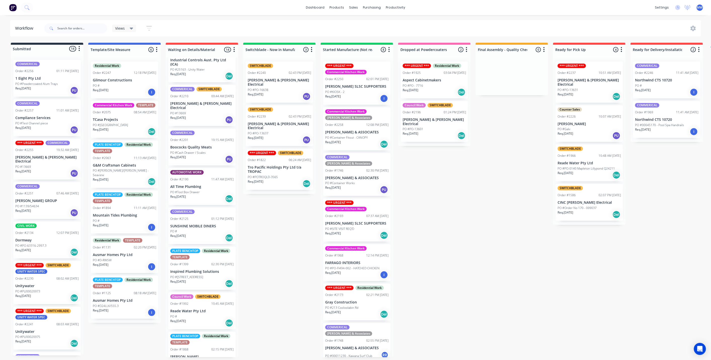
scroll to position [1, 0]
click at [205, 190] on div "PO #Tool Box Drawer" at bounding box center [201, 192] width 63 height 5
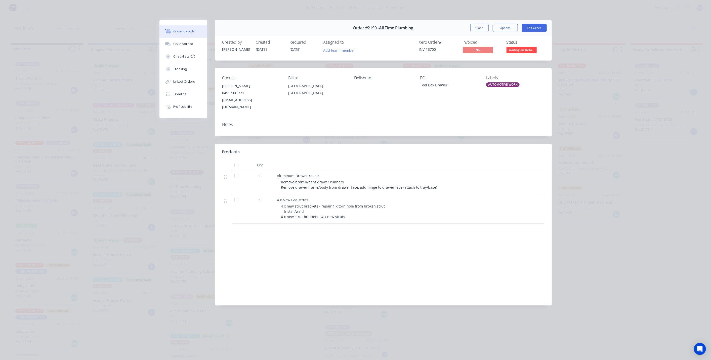
click at [483, 30] on button "Close" at bounding box center [479, 28] width 18 height 8
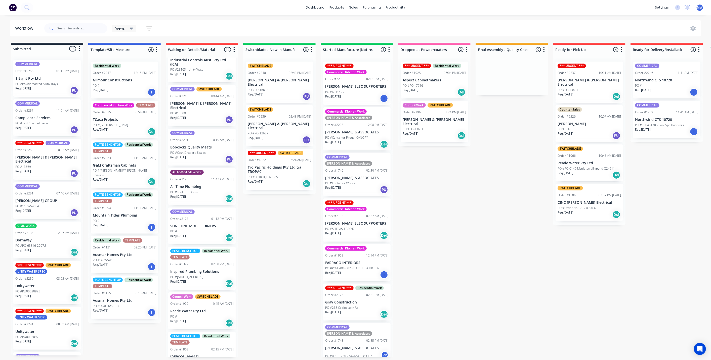
click at [302, 214] on div "Submitted 14 Status colour #273444 hex #273444 Save Cancel Summaries Total orde…" at bounding box center [415, 200] width 838 height 315
click at [299, 215] on div "Submitted 14 Status colour #273444 hex #273444 Save Cancel Summaries Total orde…" at bounding box center [415, 200] width 838 height 315
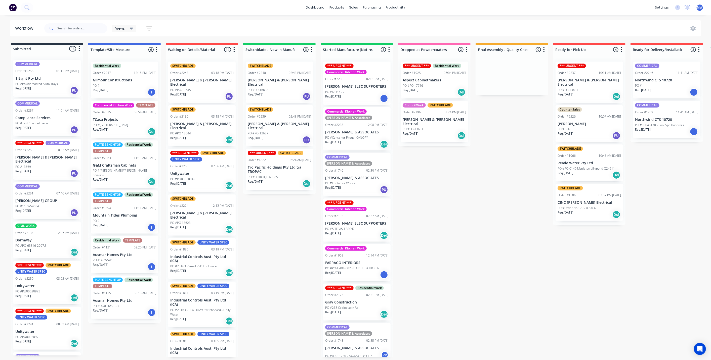
click at [289, 71] on div "02:43 PM 27/08/25" at bounding box center [300, 73] width 22 height 5
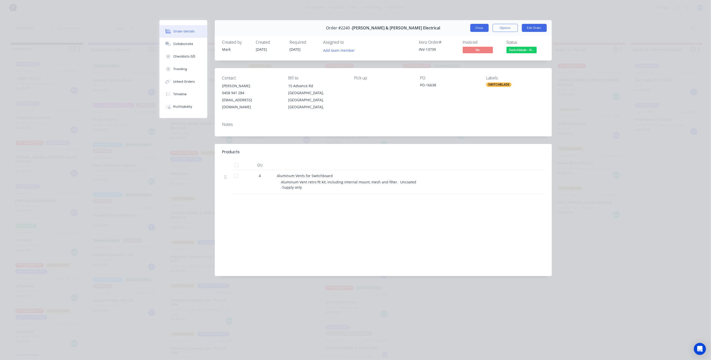
click at [478, 28] on button "Close" at bounding box center [479, 28] width 18 height 8
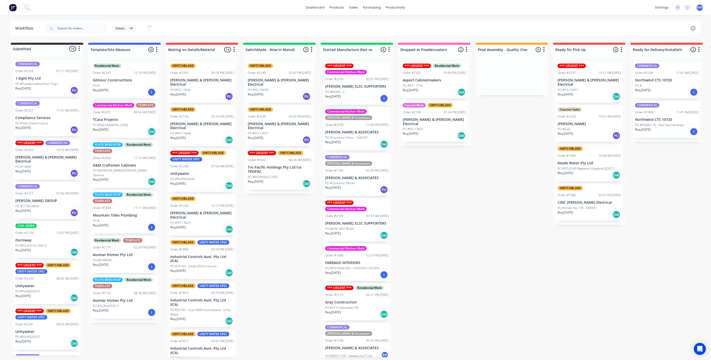
click at [297, 230] on div "Submitted 14 Status colour #273444 hex #273444 Save Cancel Summaries Total orde…" at bounding box center [415, 200] width 838 height 315
click at [477, 197] on div "Submitted 14 Status colour #273444 hex #273444 Save Cancel Summaries Total orde…" at bounding box center [415, 200] width 838 height 315
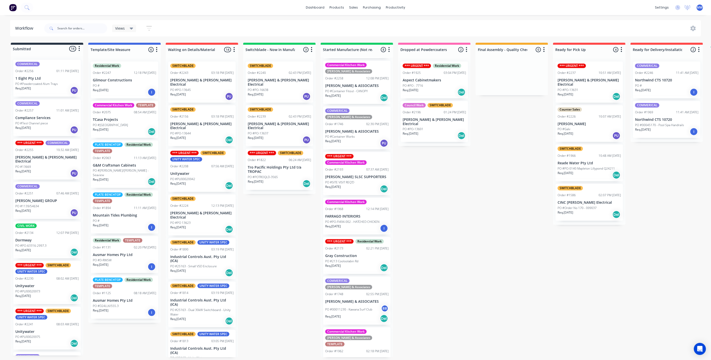
scroll to position [0, 0]
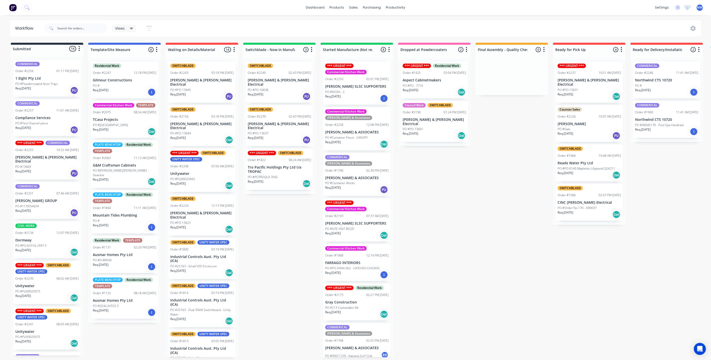
click at [278, 222] on div "Submitted 14 Status colour #273444 hex #273444 Save Cancel Summaries Total orde…" at bounding box center [415, 200] width 838 height 315
